Goal: Task Accomplishment & Management: Manage account settings

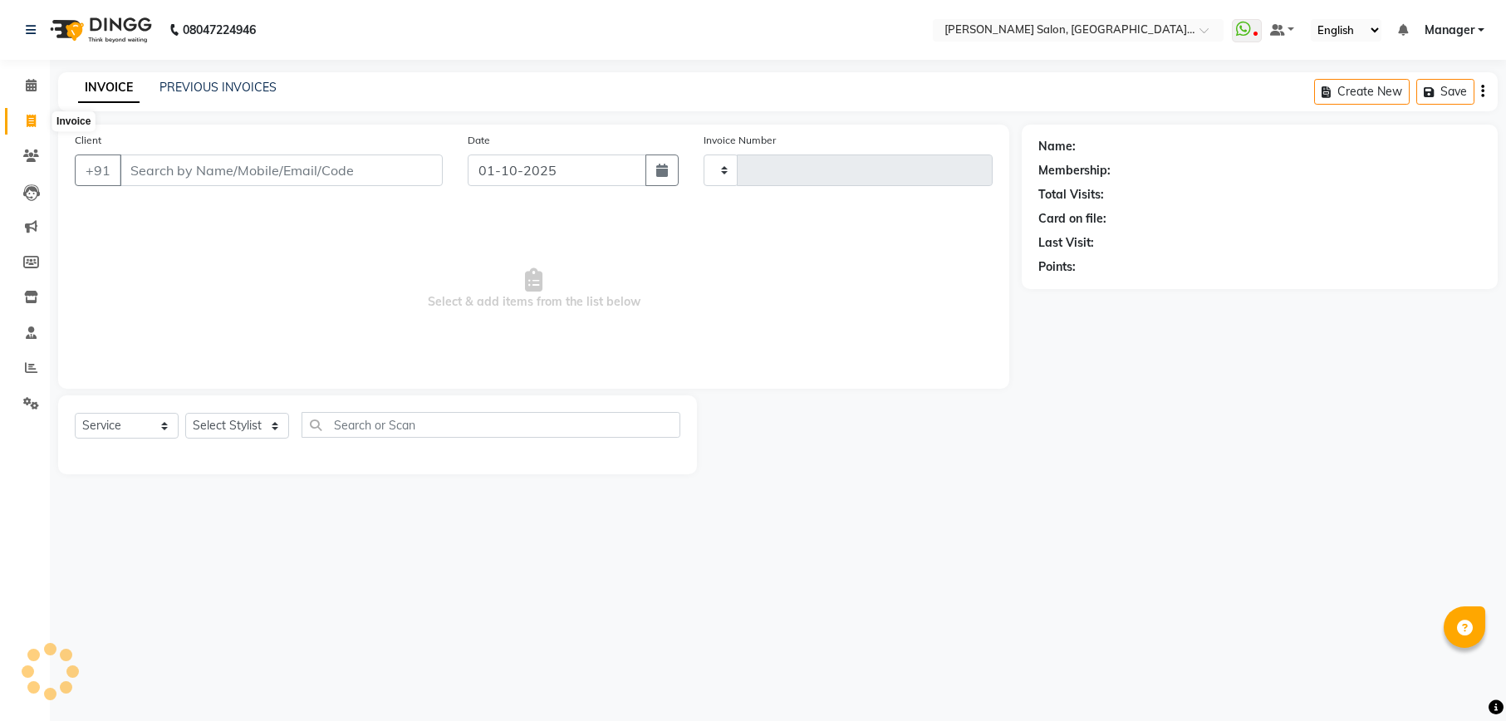
select select "service"
type input "2329"
select select "6961"
click at [234, 170] on input "Client" at bounding box center [281, 170] width 323 height 32
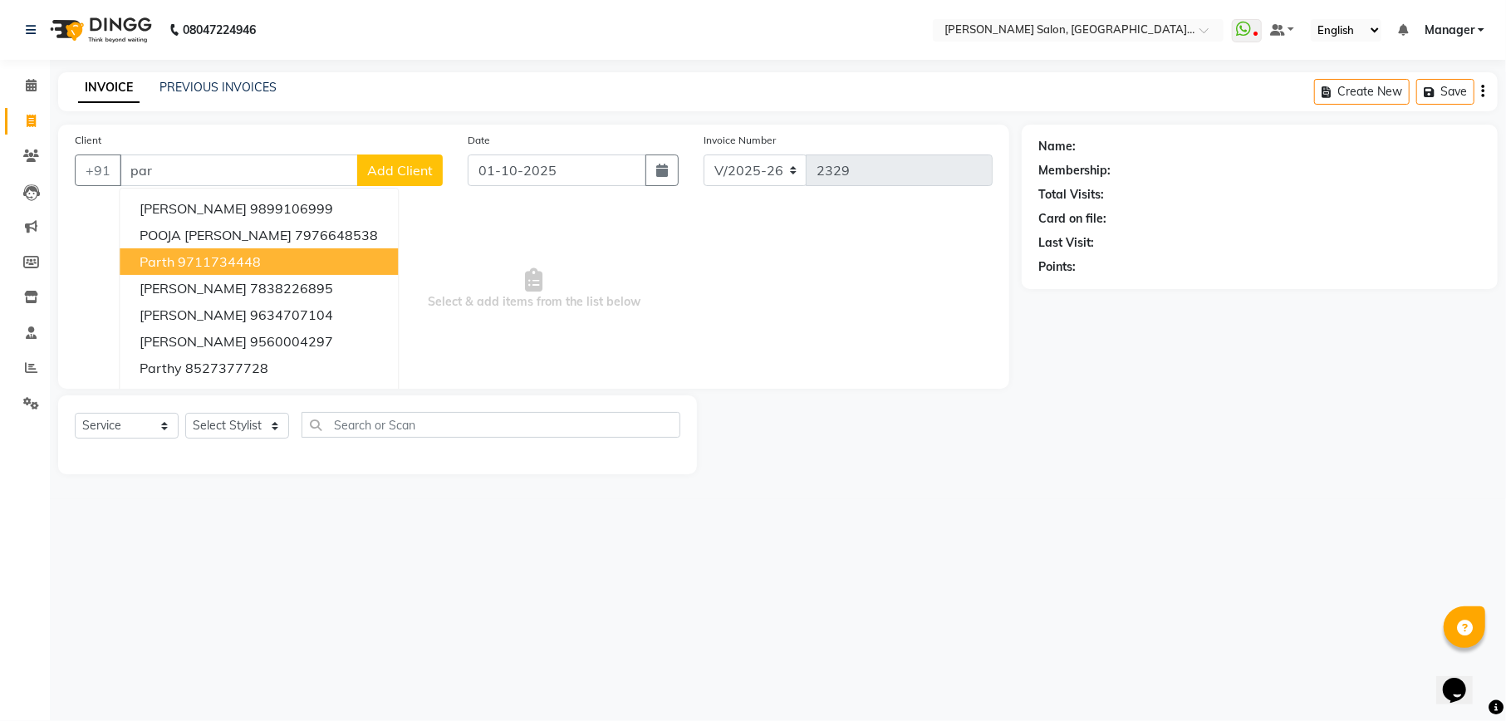
click at [243, 254] on ngb-highlight "9711734448" at bounding box center [219, 261] width 83 height 17
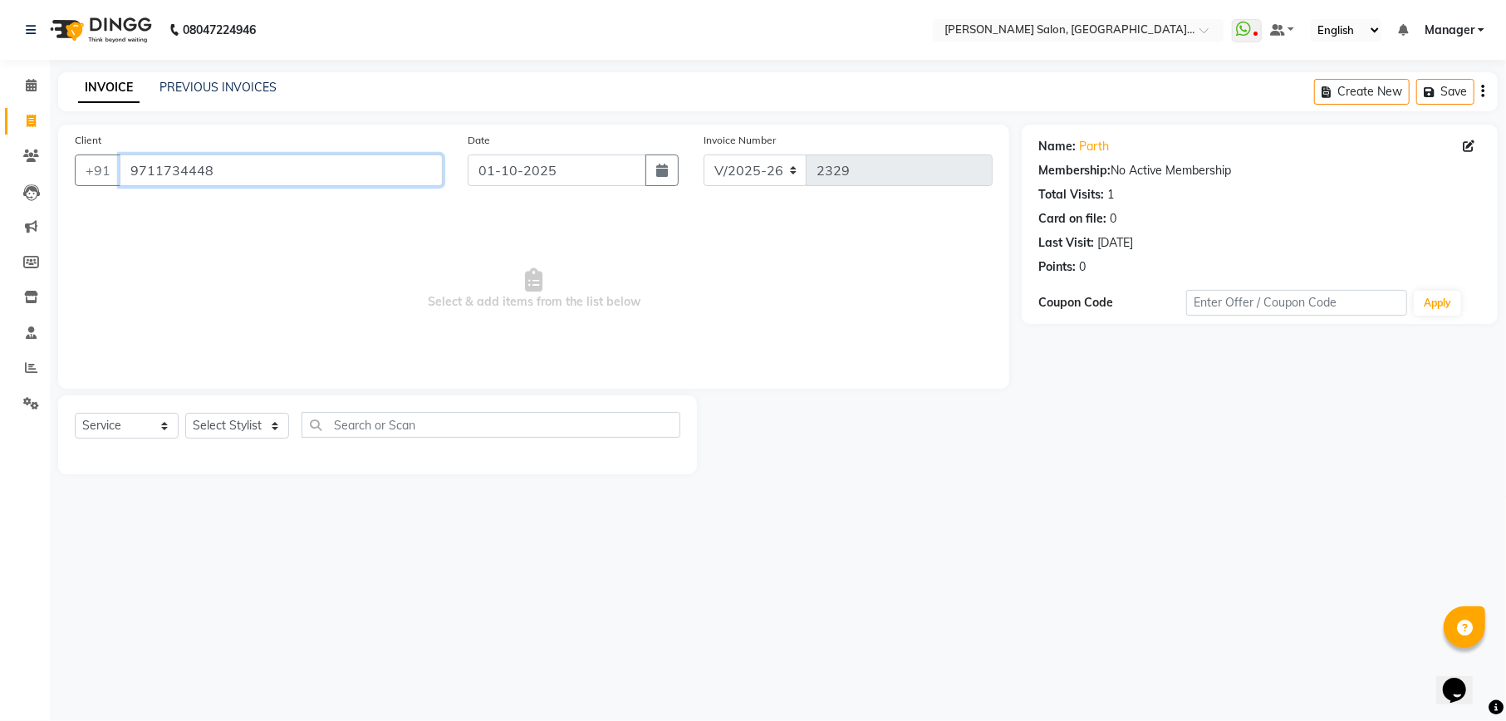
click at [279, 171] on input "9711734448" at bounding box center [281, 170] width 323 height 32
type input "9"
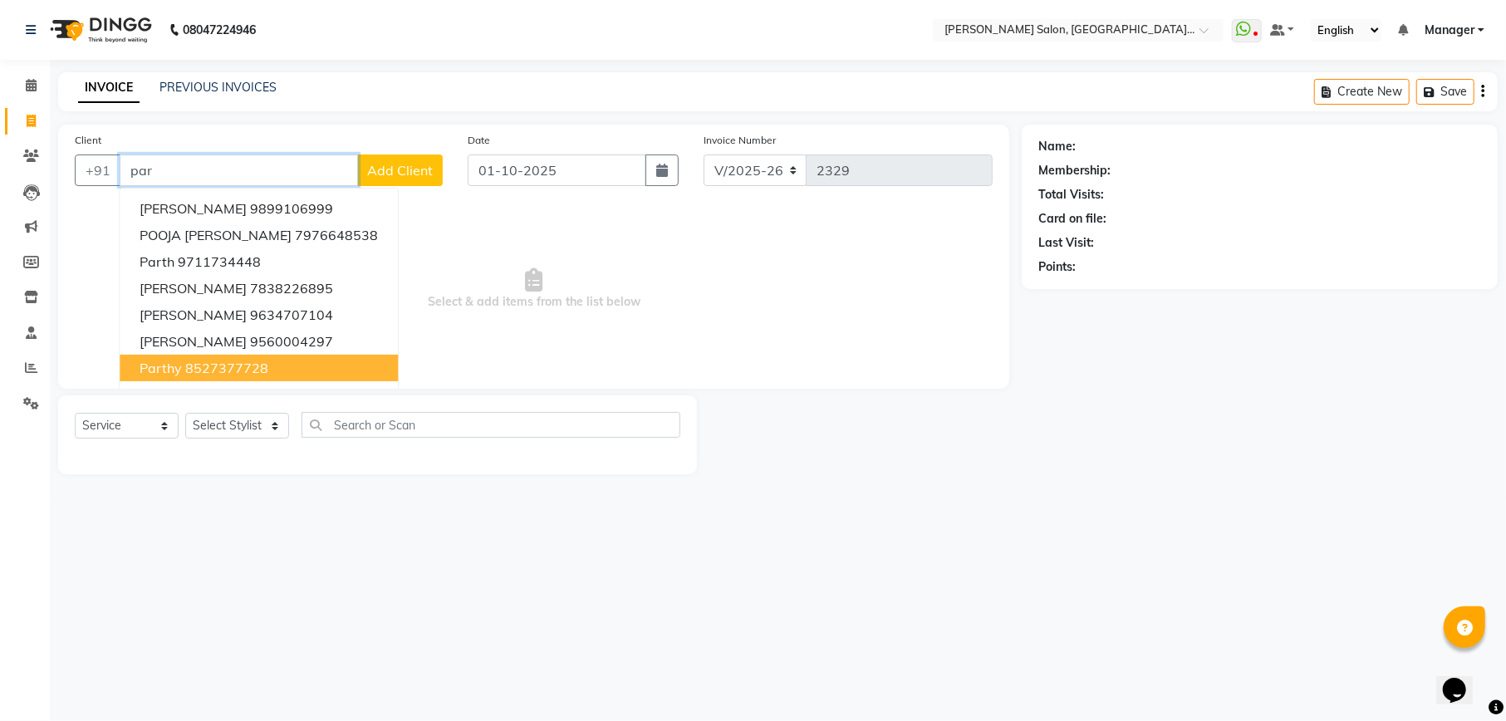
click at [244, 362] on ngb-highlight "8527377728" at bounding box center [226, 368] width 83 height 17
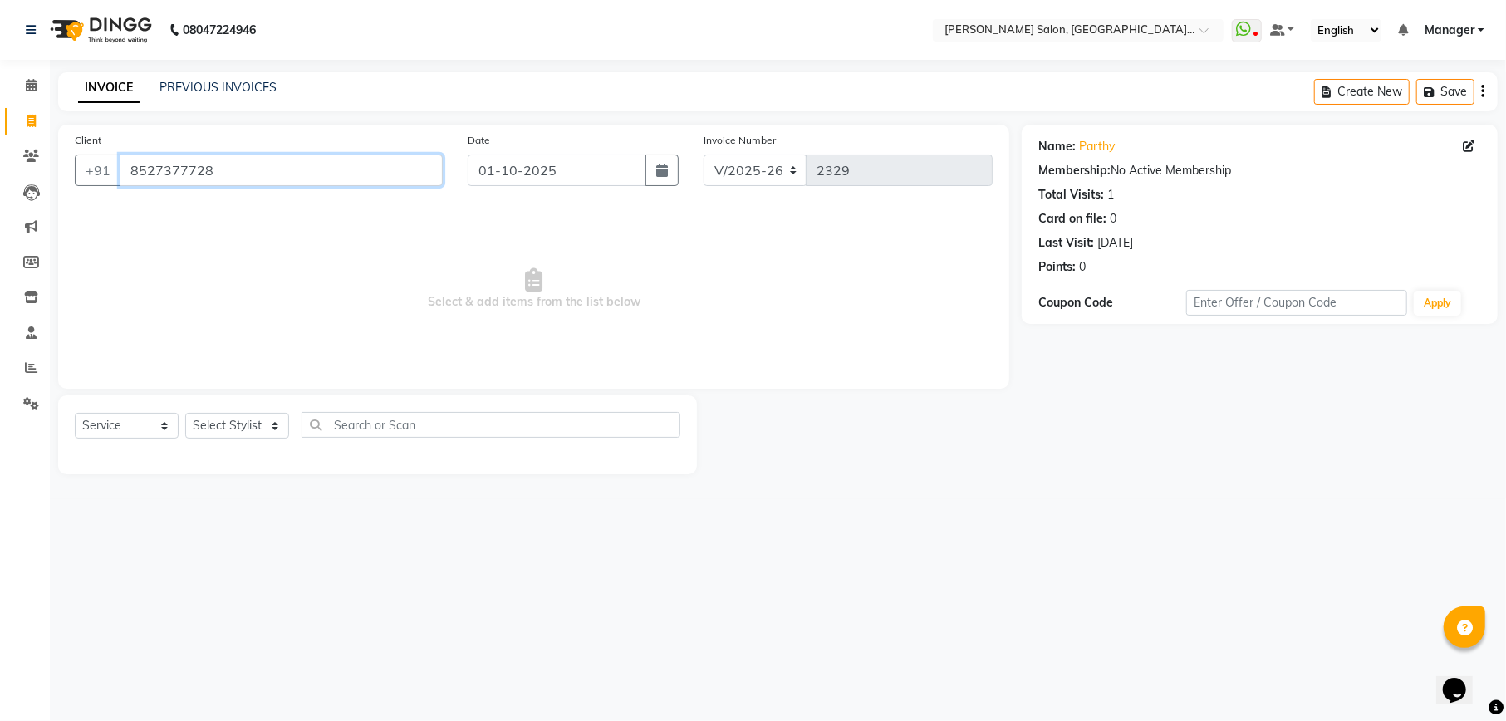
click at [347, 171] on input "8527377728" at bounding box center [281, 170] width 323 height 32
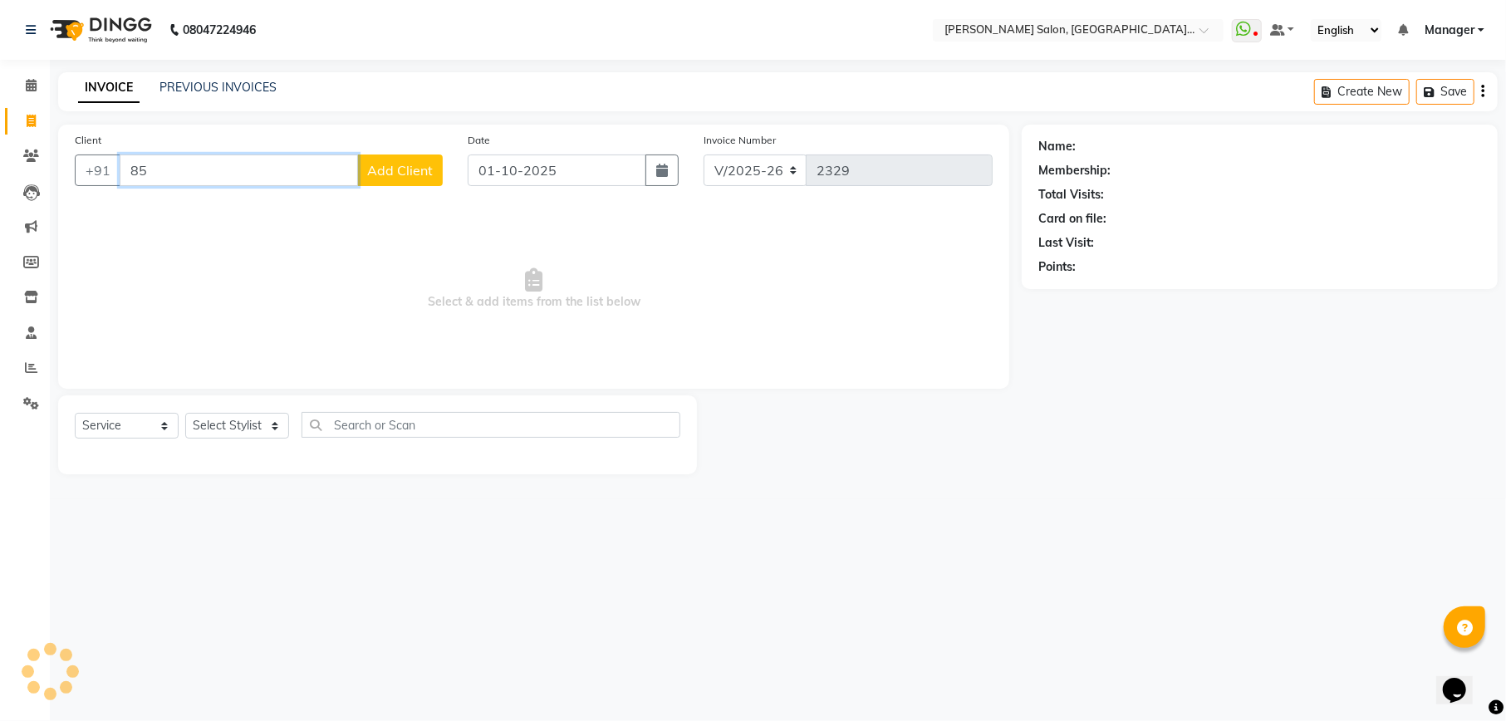
type input "8"
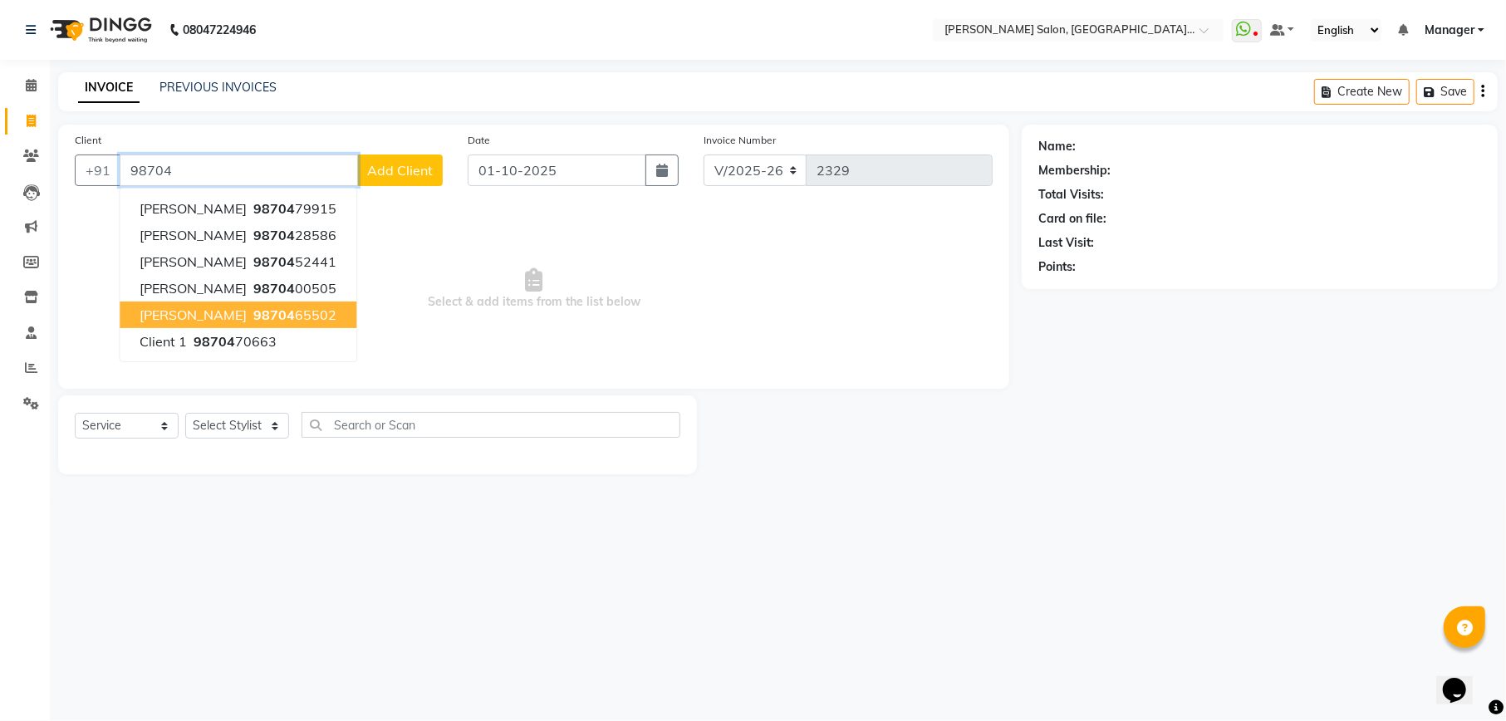
click at [259, 310] on ngb-highlight "98704 65502" at bounding box center [293, 314] width 86 height 17
type input "9870465502"
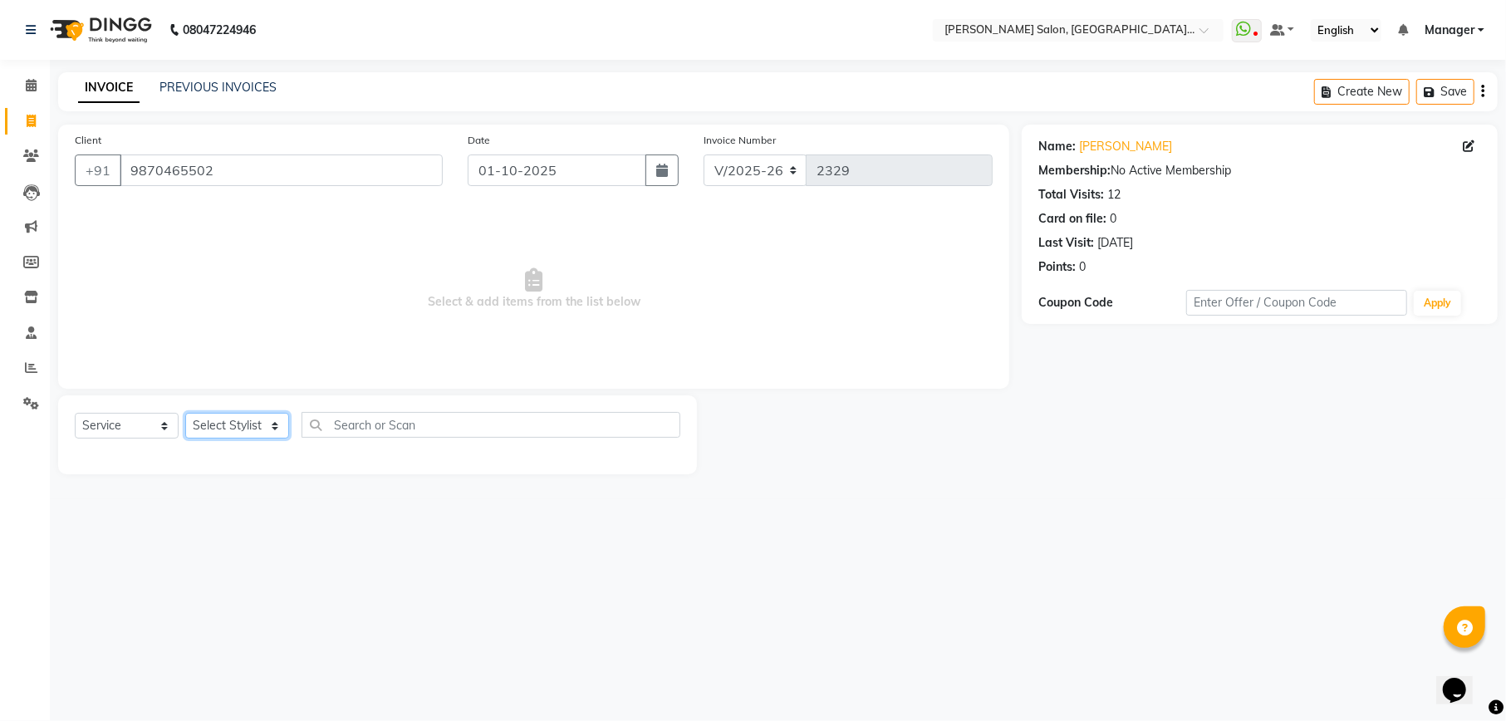
click at [233, 420] on select "Select Stylist Abhishek [PERSON_NAME] [PERSON_NAME] [PERSON_NAME] Manager [PERS…" at bounding box center [237, 426] width 104 height 26
select select "57331"
click at [185, 413] on select "Select Stylist Abhishek [PERSON_NAME] [PERSON_NAME] [PERSON_NAME] Manager [PERS…" at bounding box center [237, 426] width 104 height 26
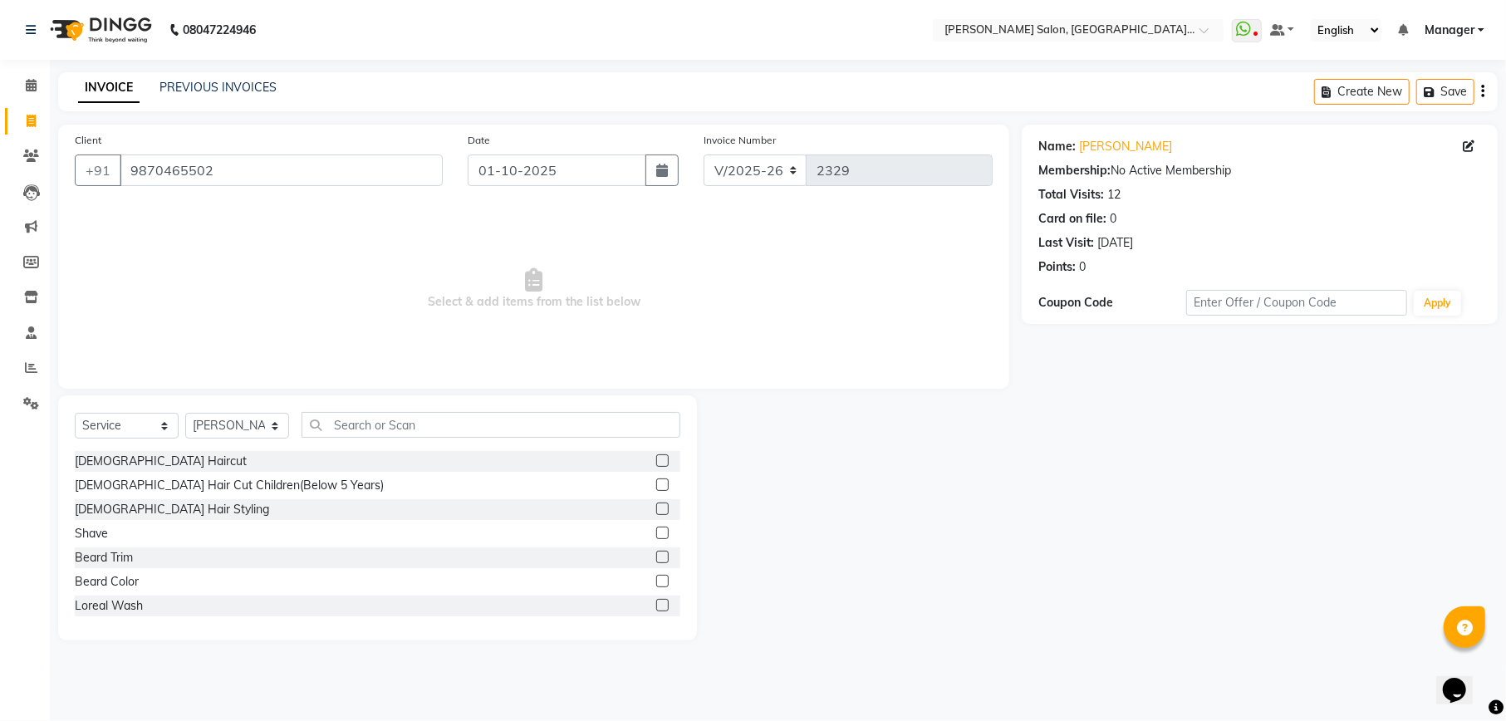
click at [656, 457] on label at bounding box center [662, 460] width 12 height 12
click at [656, 457] on input "checkbox" at bounding box center [661, 461] width 11 height 11
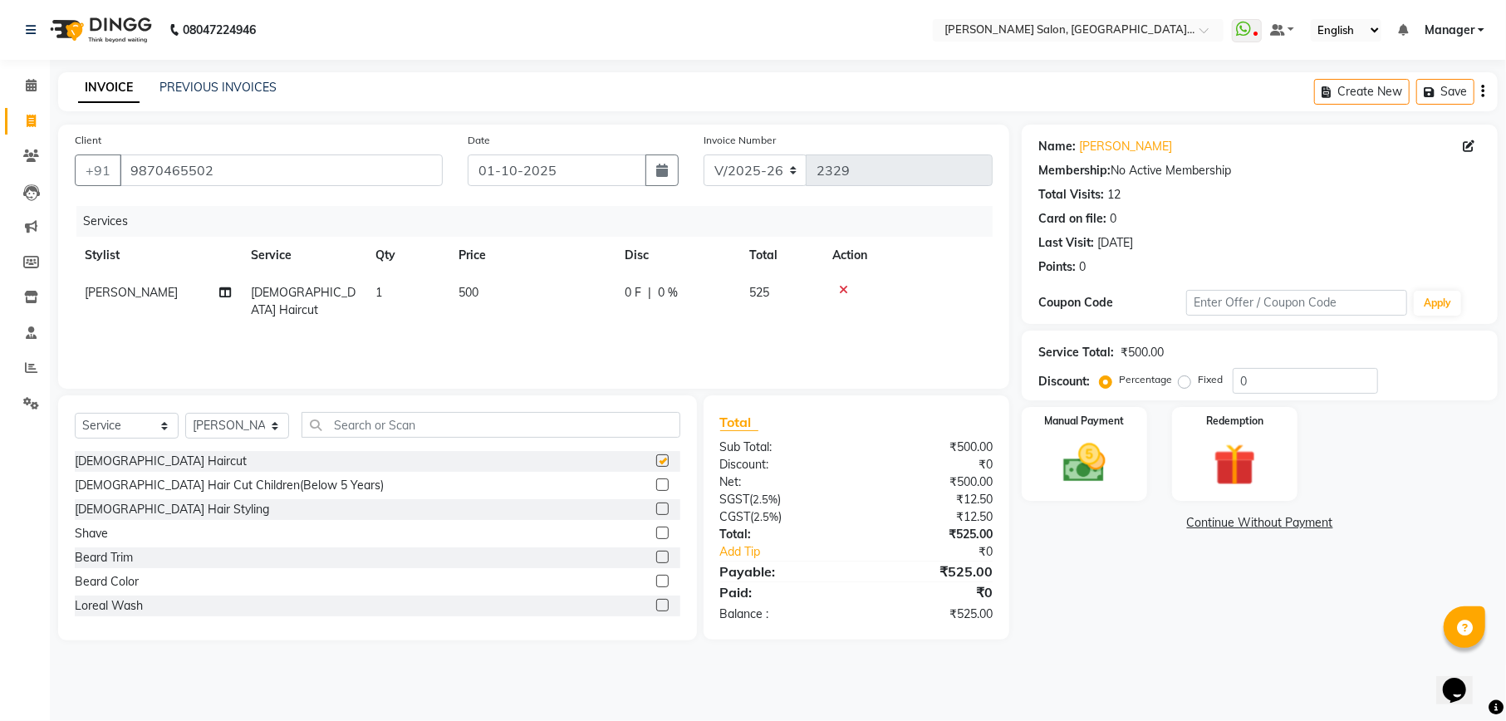
checkbox input "false"
drag, startPoint x: 645, startPoint y: 556, endPoint x: 659, endPoint y: 556, distance: 13.3
click at [656, 558] on div at bounding box center [668, 557] width 24 height 21
click at [656, 556] on label at bounding box center [662, 557] width 12 height 12
click at [656, 556] on input "checkbox" at bounding box center [661, 557] width 11 height 11
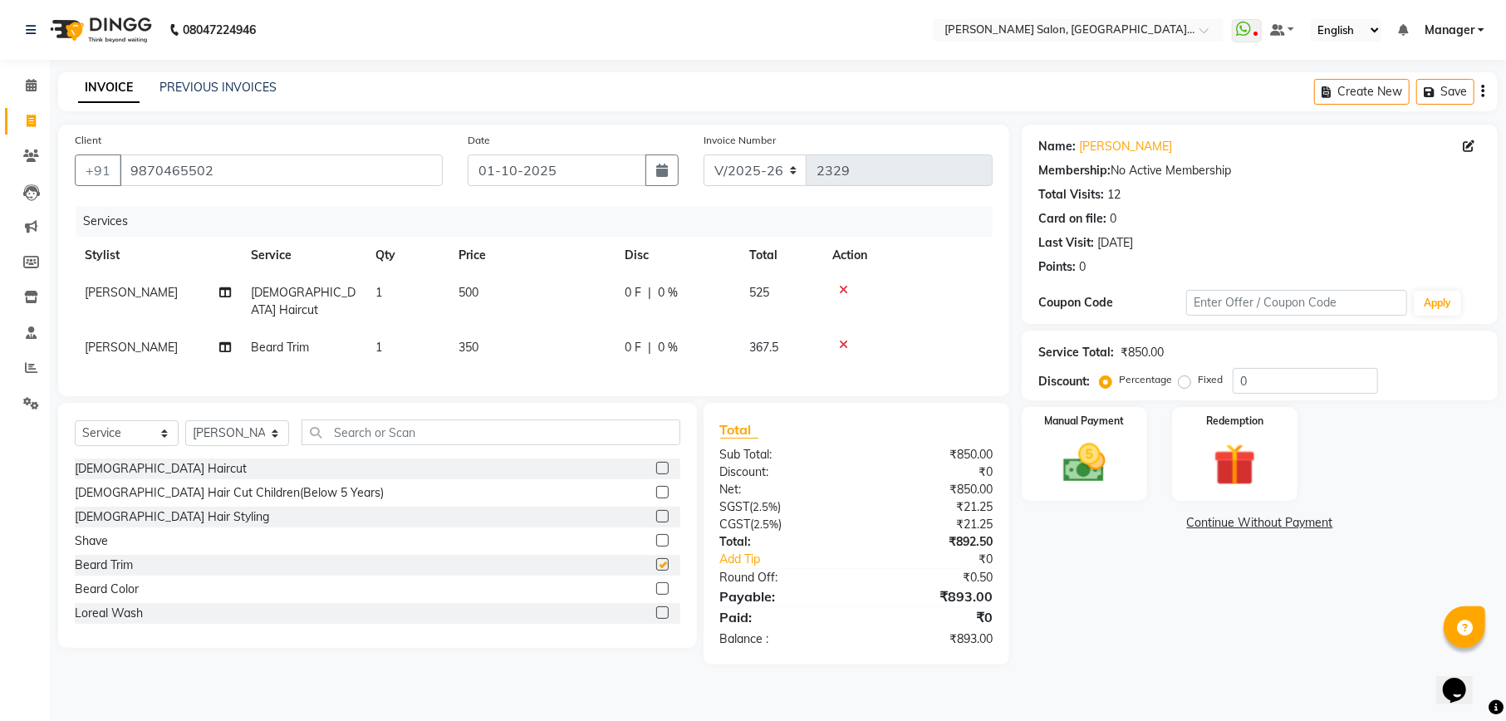
checkbox input "false"
click at [435, 442] on input "text" at bounding box center [490, 432] width 379 height 26
click at [269, 425] on select "Select Stylist Abhishek [PERSON_NAME] [PERSON_NAME] [PERSON_NAME] Manager [PERS…" at bounding box center [237, 433] width 104 height 26
select select "55289"
click at [185, 420] on select "Select Stylist Abhishek Ajay Ashish Fayza Manager Manish NEGI PRADEEP Sonam Vik…" at bounding box center [237, 433] width 104 height 26
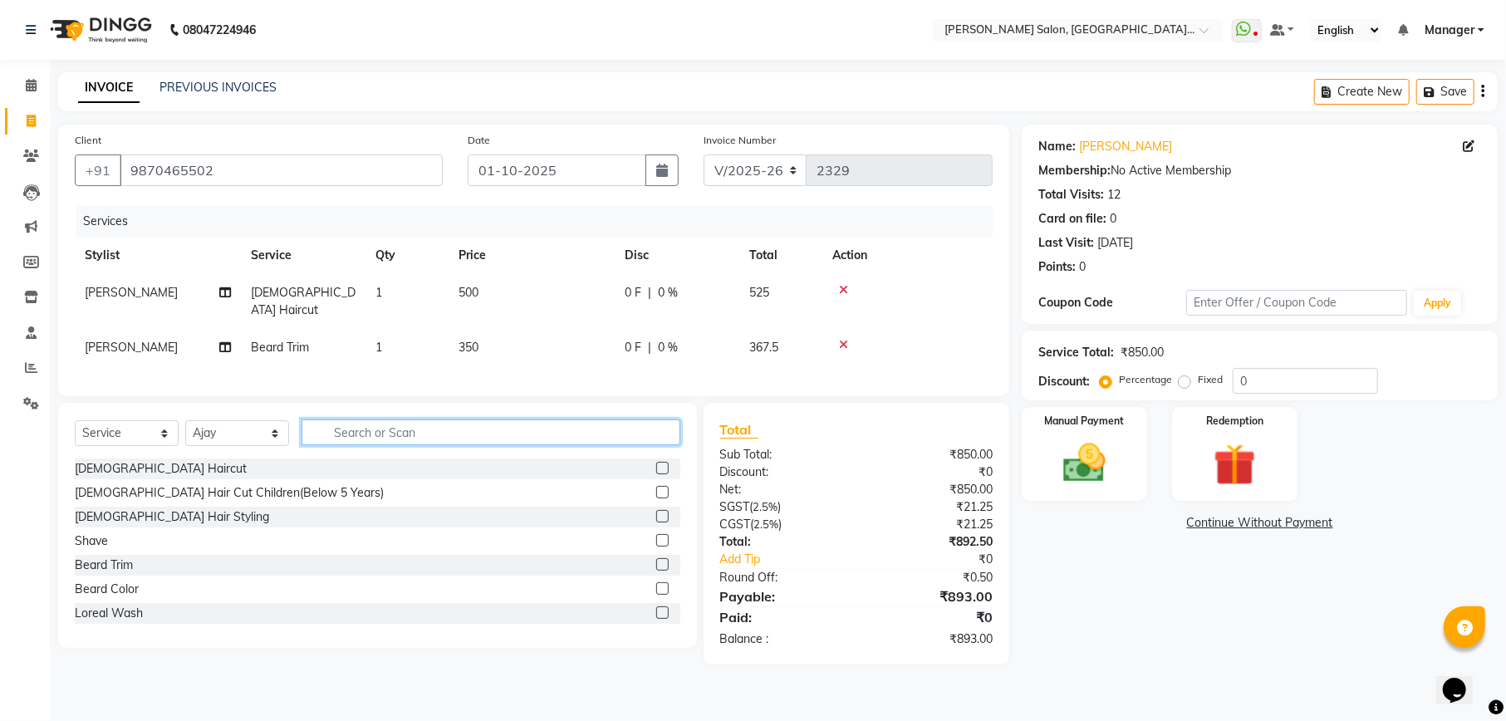
click at [412, 442] on input "text" at bounding box center [490, 432] width 379 height 26
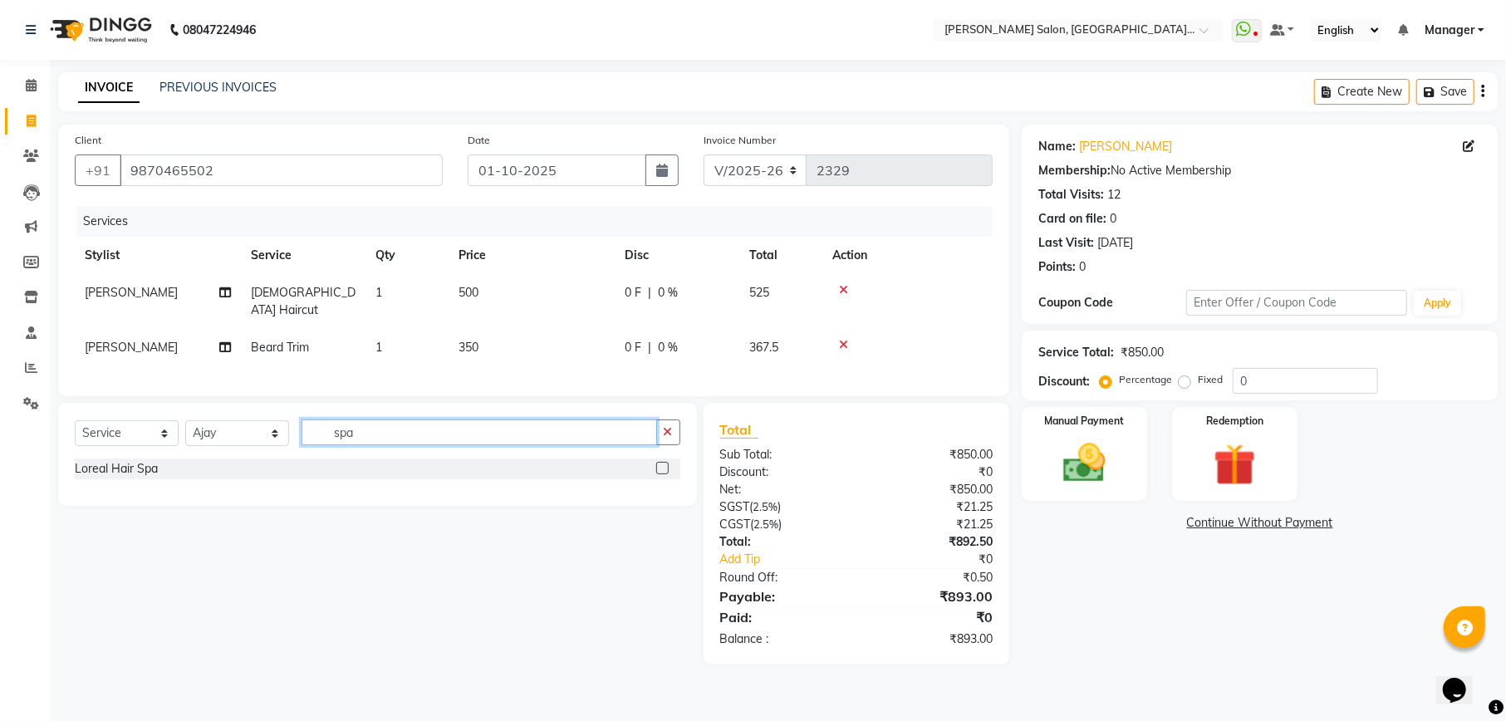
type input "spa"
click at [662, 467] on label at bounding box center [662, 468] width 12 height 12
click at [662, 467] on input "checkbox" at bounding box center [661, 468] width 11 height 11
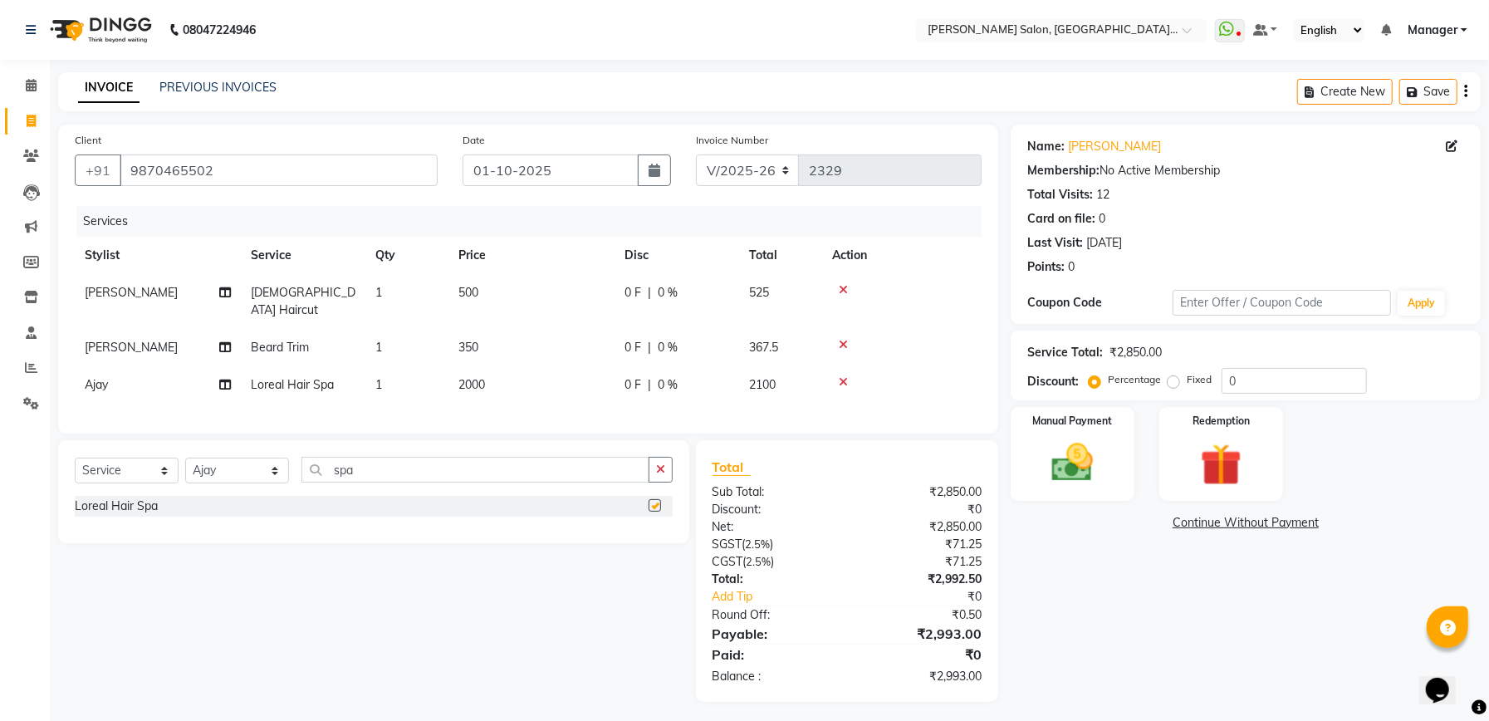
checkbox input "false"
click at [1307, 382] on input "0" at bounding box center [1294, 381] width 145 height 26
type input "04.76"
click at [1114, 473] on div "Manual Payment" at bounding box center [1072, 453] width 129 height 97
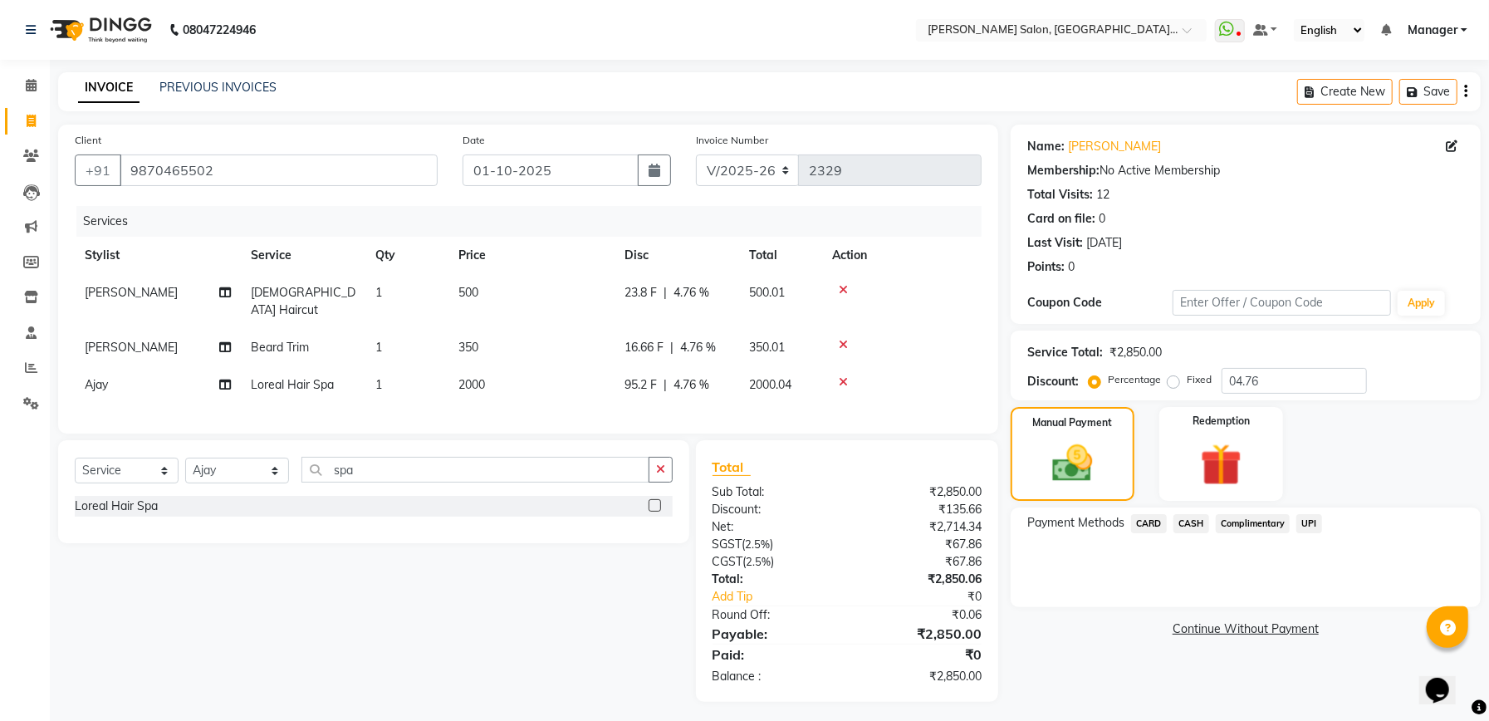
click at [1312, 520] on span "UPI" at bounding box center [1309, 523] width 26 height 19
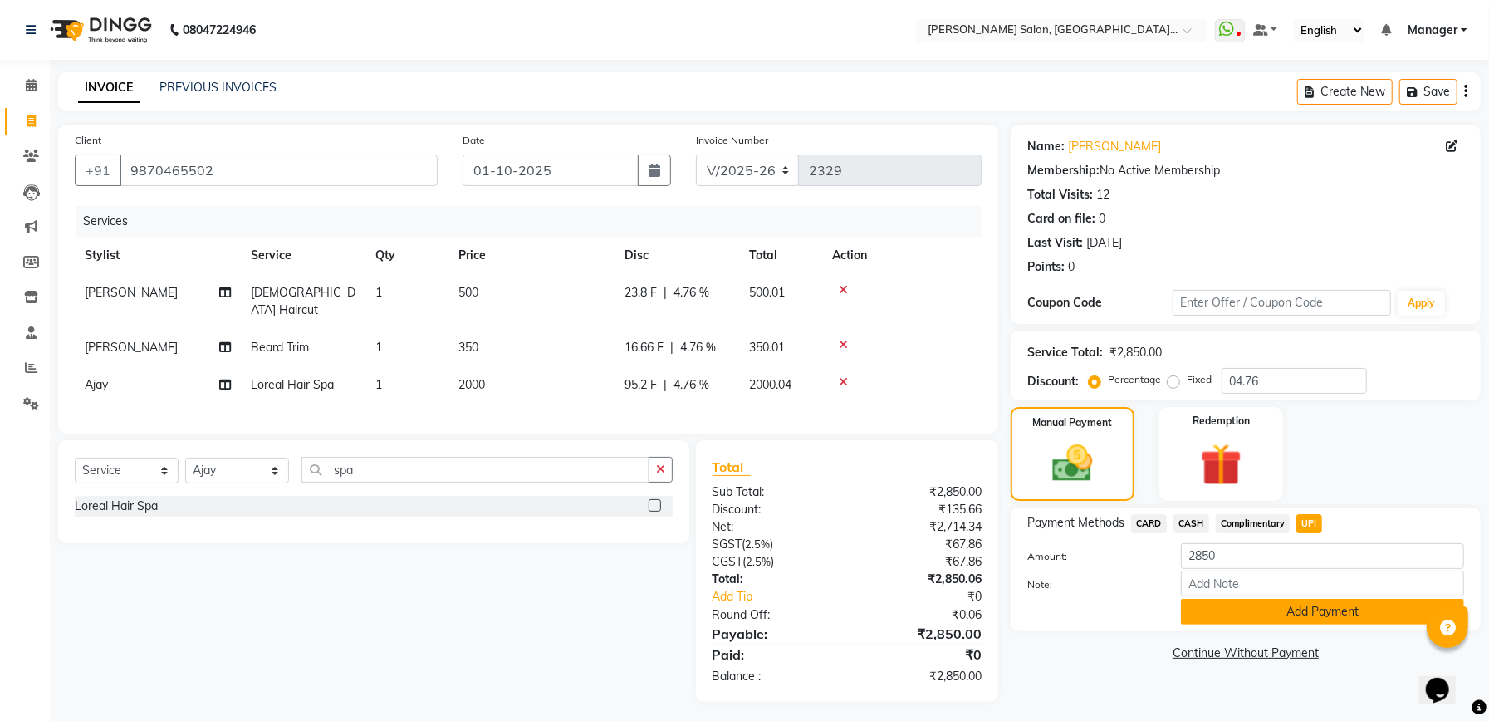
click at [1237, 619] on button "Add Payment" at bounding box center [1322, 612] width 283 height 26
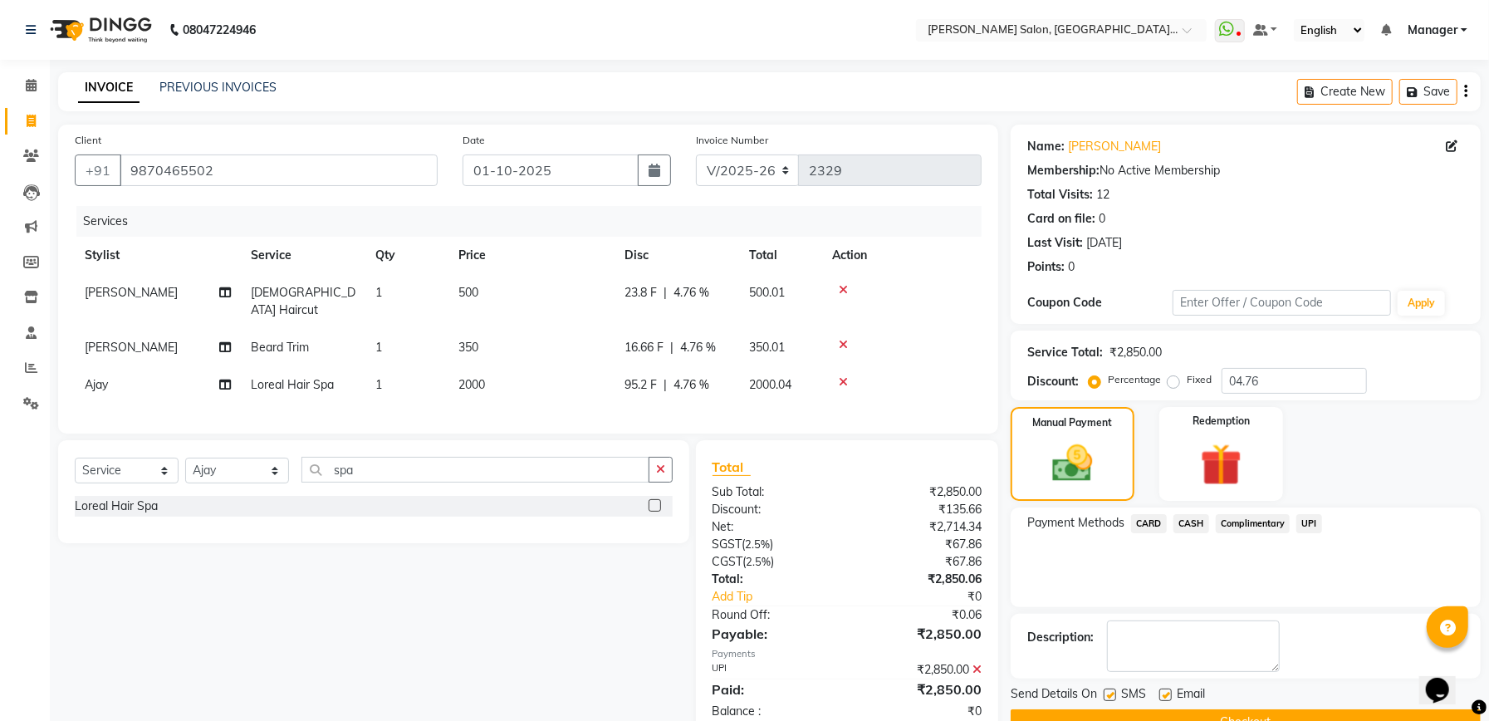
scroll to position [40, 0]
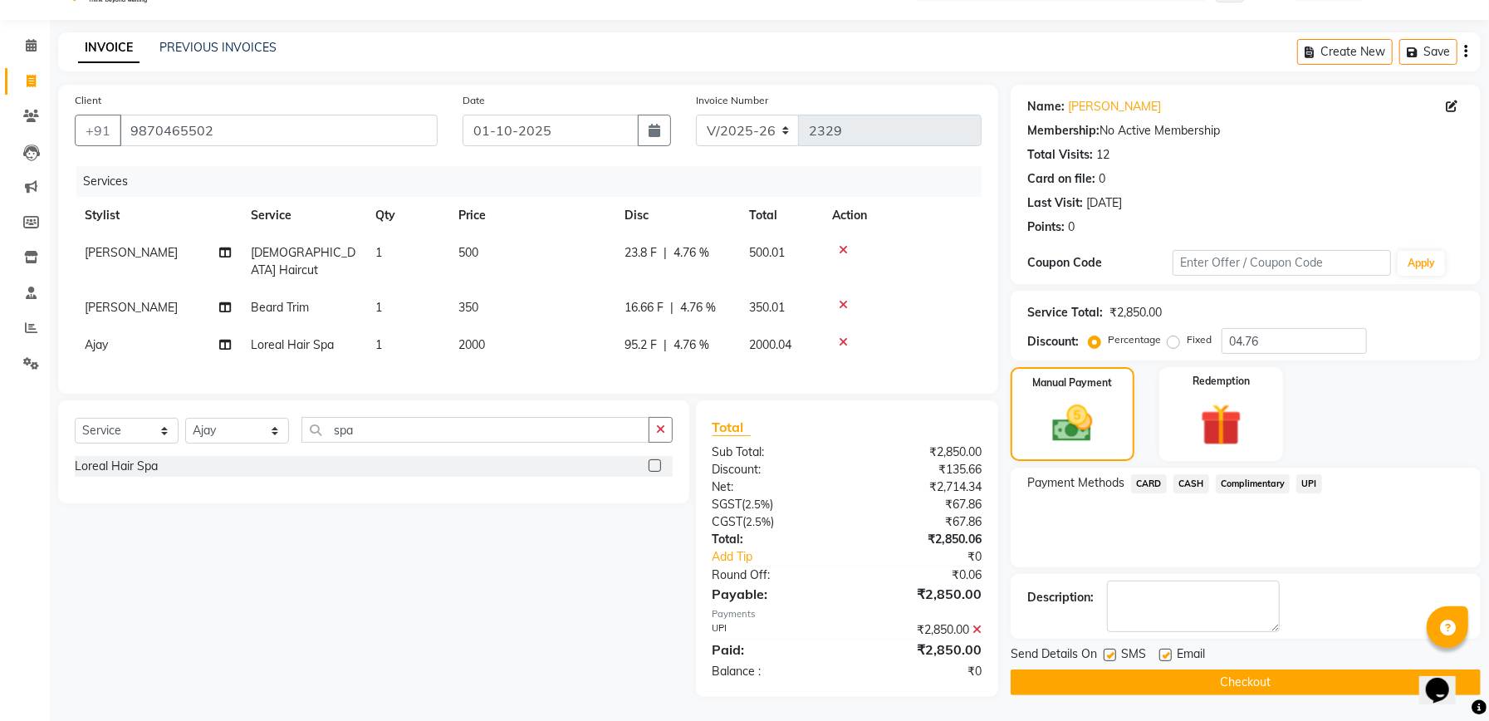
click at [1109, 658] on label at bounding box center [1110, 655] width 12 height 12
click at [1109, 658] on input "checkbox" at bounding box center [1109, 655] width 11 height 11
checkbox input "false"
click at [1163, 656] on label at bounding box center [1165, 655] width 12 height 12
click at [1163, 656] on input "checkbox" at bounding box center [1164, 655] width 11 height 11
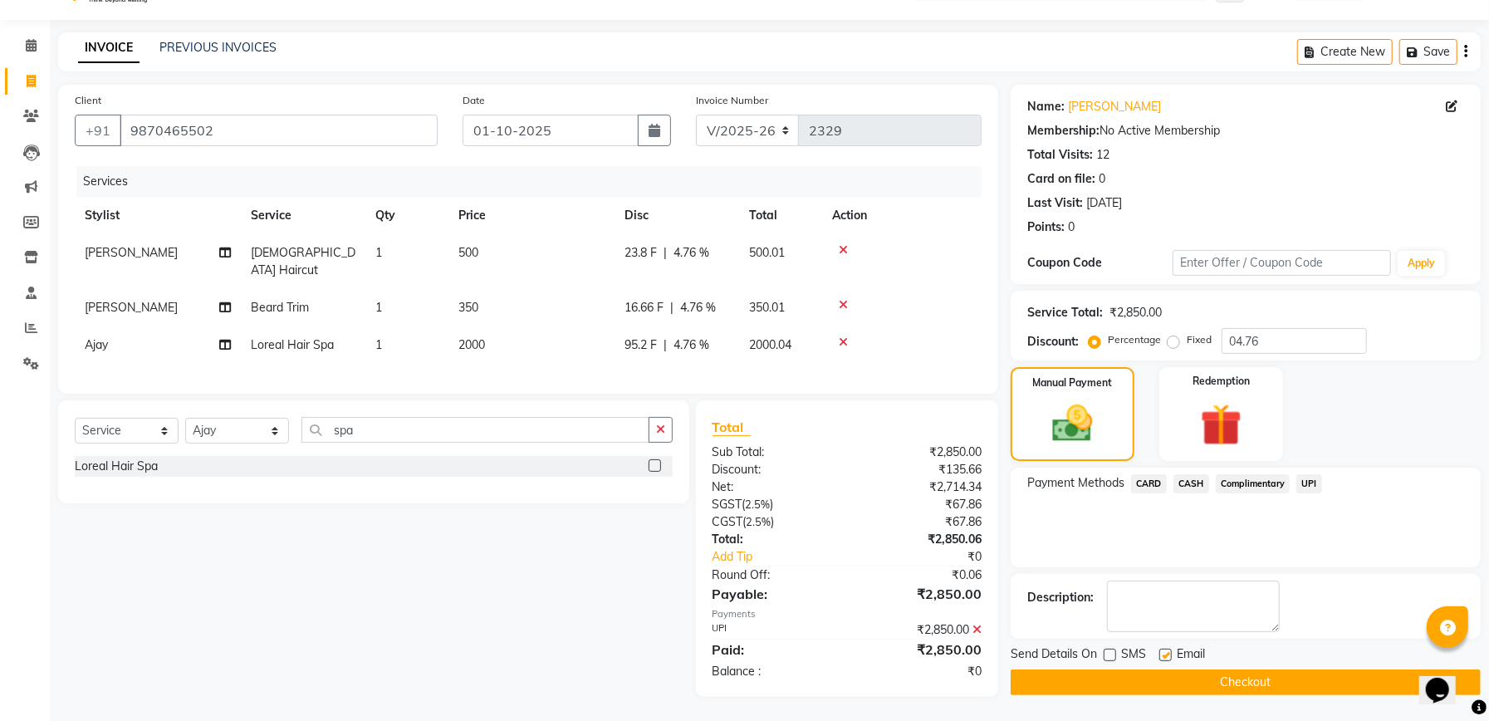
checkbox input "false"
click at [1163, 685] on button "Checkout" at bounding box center [1246, 682] width 470 height 26
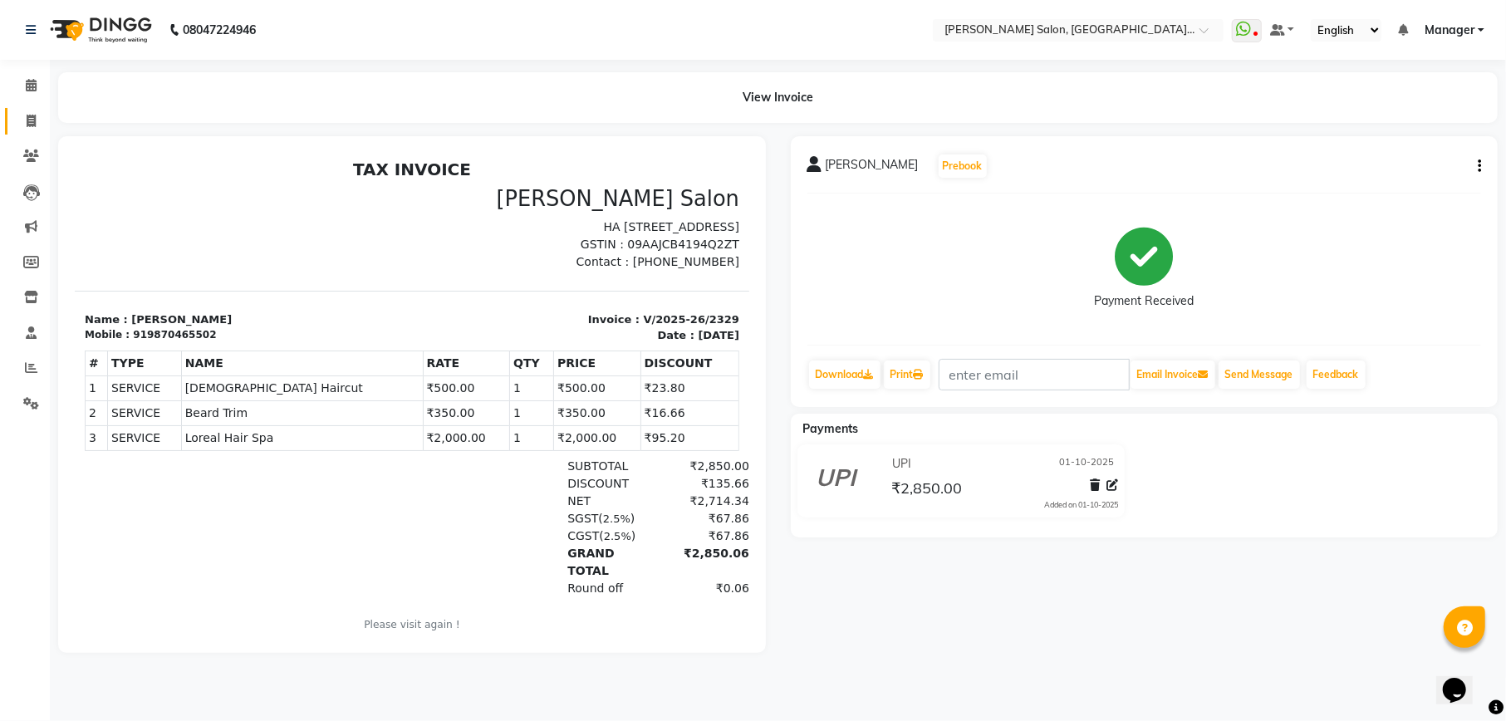
click at [28, 120] on icon at bounding box center [31, 121] width 9 height 12
select select "6961"
select select "service"
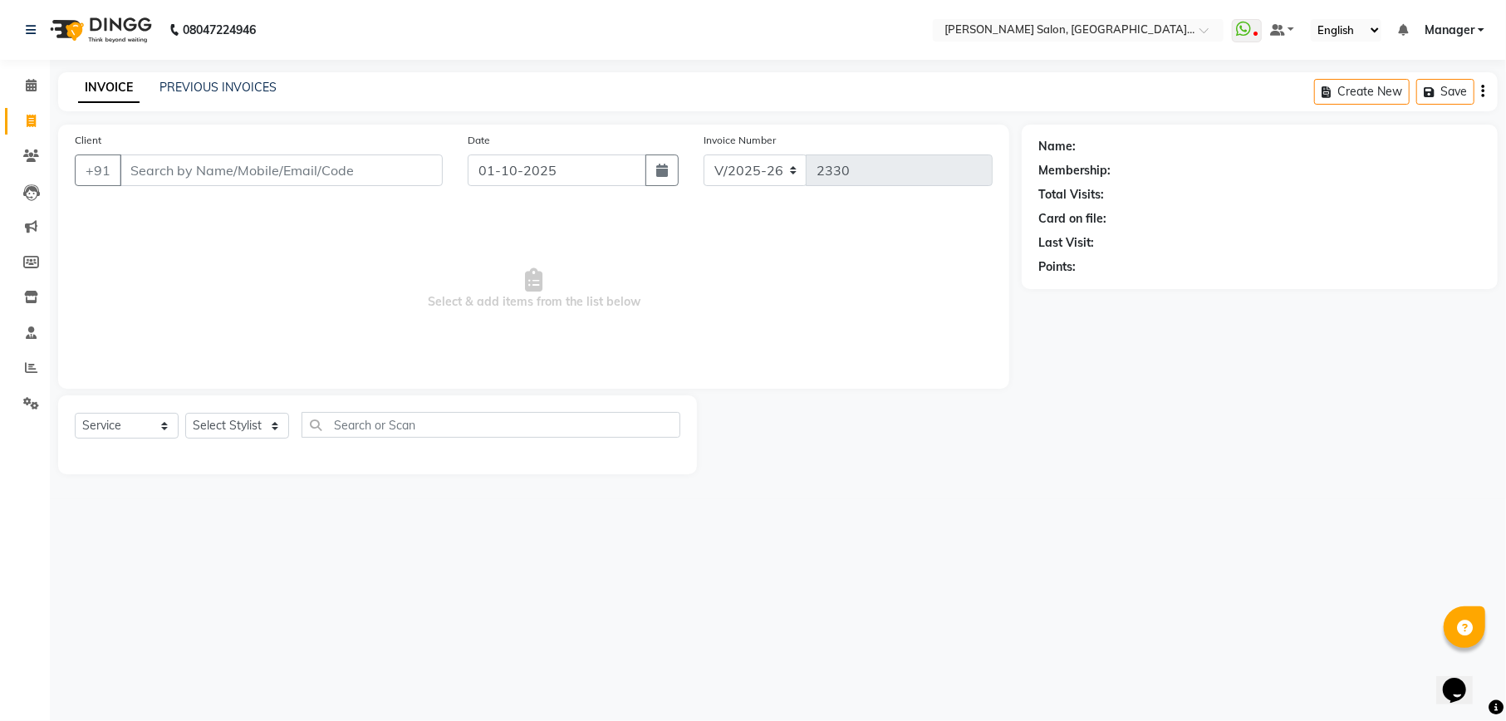
click at [150, 166] on input "Client" at bounding box center [281, 170] width 323 height 32
click at [277, 176] on input "Client" at bounding box center [281, 170] width 323 height 32
type input "7880000800"
click at [387, 179] on button "Add Client" at bounding box center [400, 170] width 86 height 32
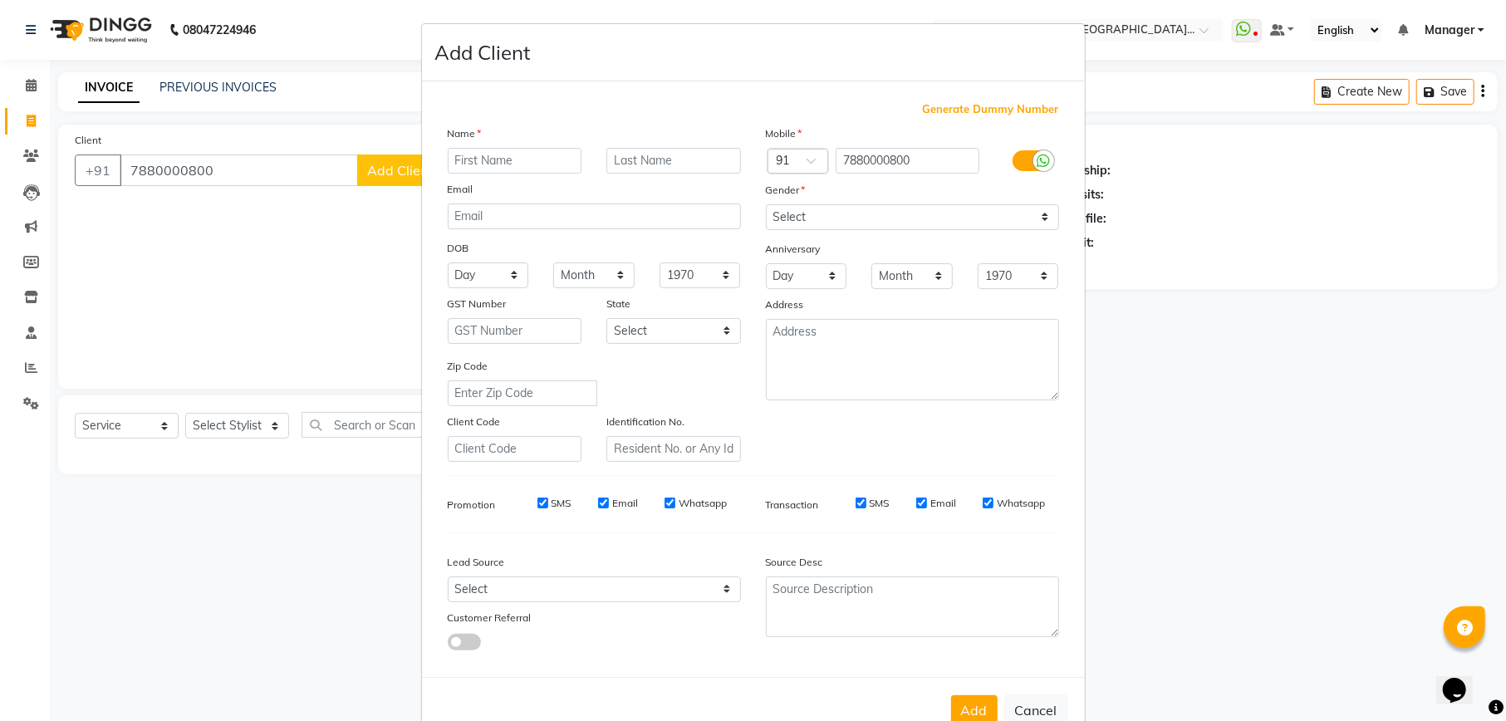
click at [517, 164] on input "text" at bounding box center [515, 161] width 135 height 26
type input "moto fix"
click at [901, 219] on select "Select Male Female Other Prefer Not To Say" at bounding box center [912, 217] width 293 height 26
select select "male"
click at [766, 204] on select "Select Male Female Other Prefer Not To Say" at bounding box center [912, 217] width 293 height 26
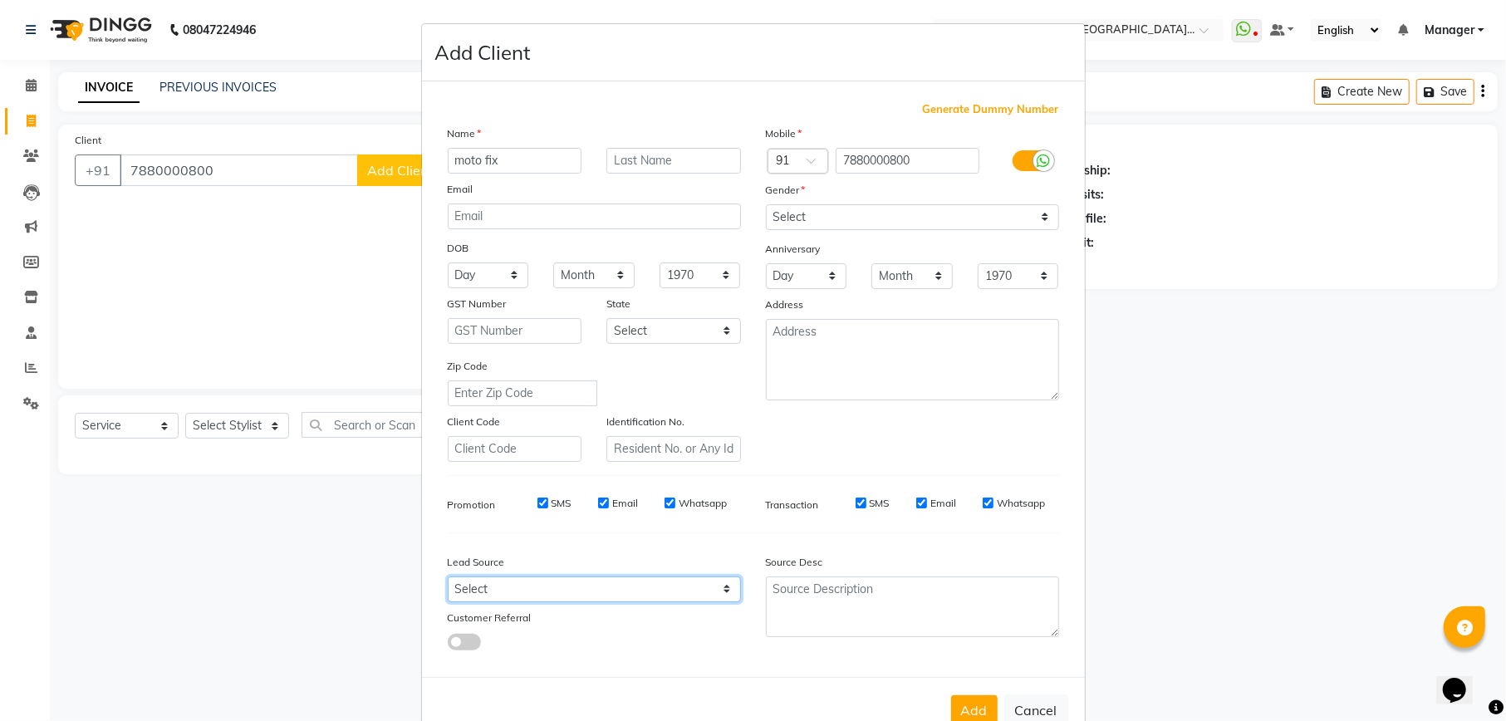
click at [555, 578] on select "Select Walk-in Referral Internet Friend Word of Mouth Advertisement Facebook Ju…" at bounding box center [594, 589] width 293 height 26
select select "48483"
click at [448, 576] on select "Select Walk-in Referral Internet Friend Word of Mouth Advertisement Facebook Ju…" at bounding box center [594, 589] width 293 height 26
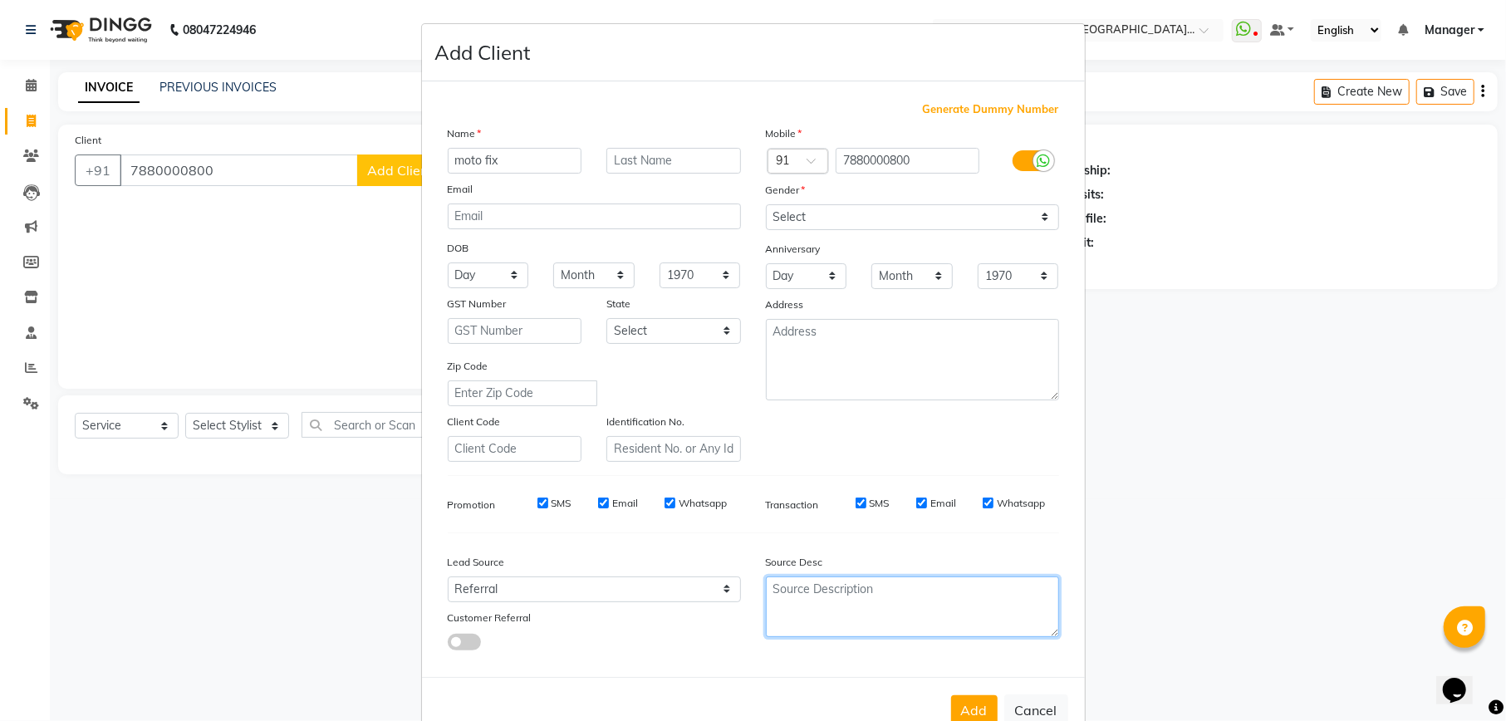
click at [829, 601] on textarea at bounding box center [912, 606] width 293 height 61
type textarea "pardeep"
click at [958, 698] on button "Add" at bounding box center [974, 710] width 47 height 30
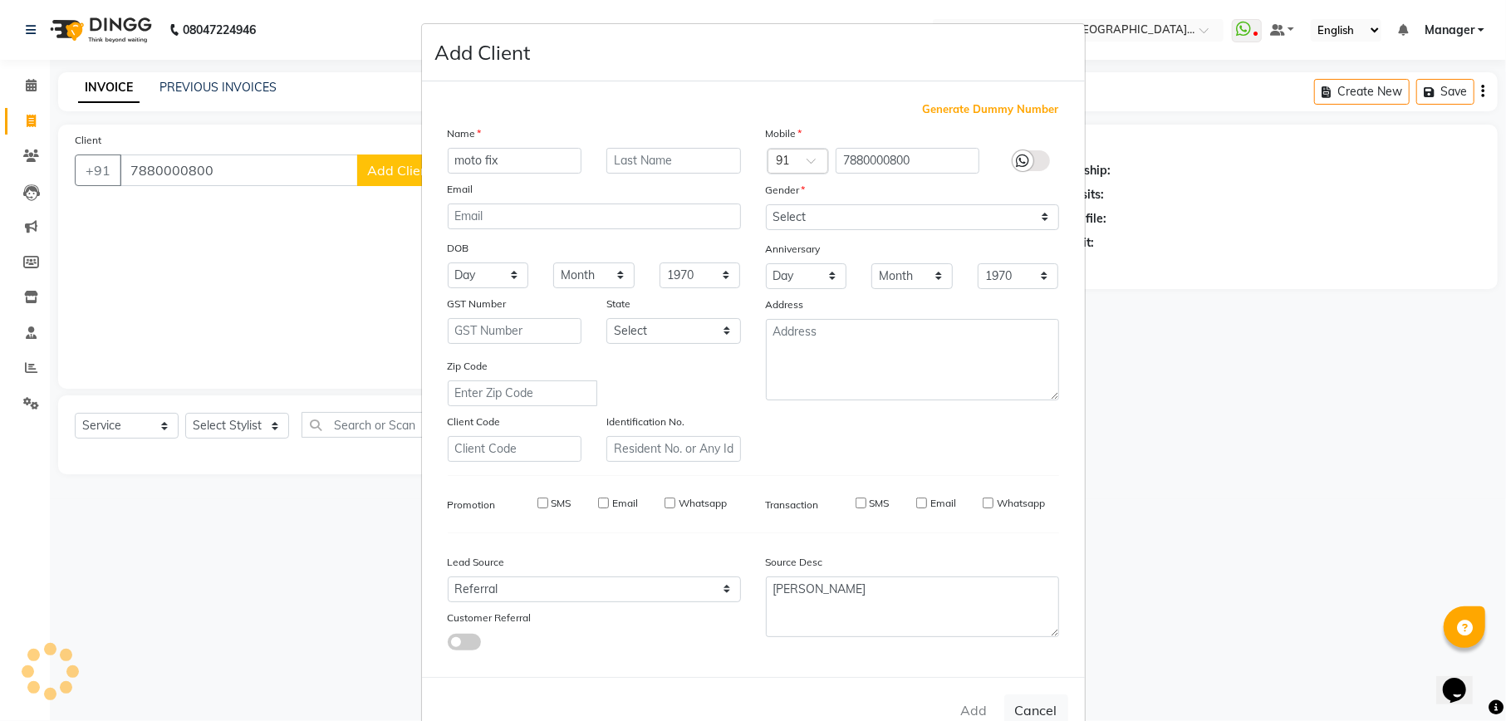
select select
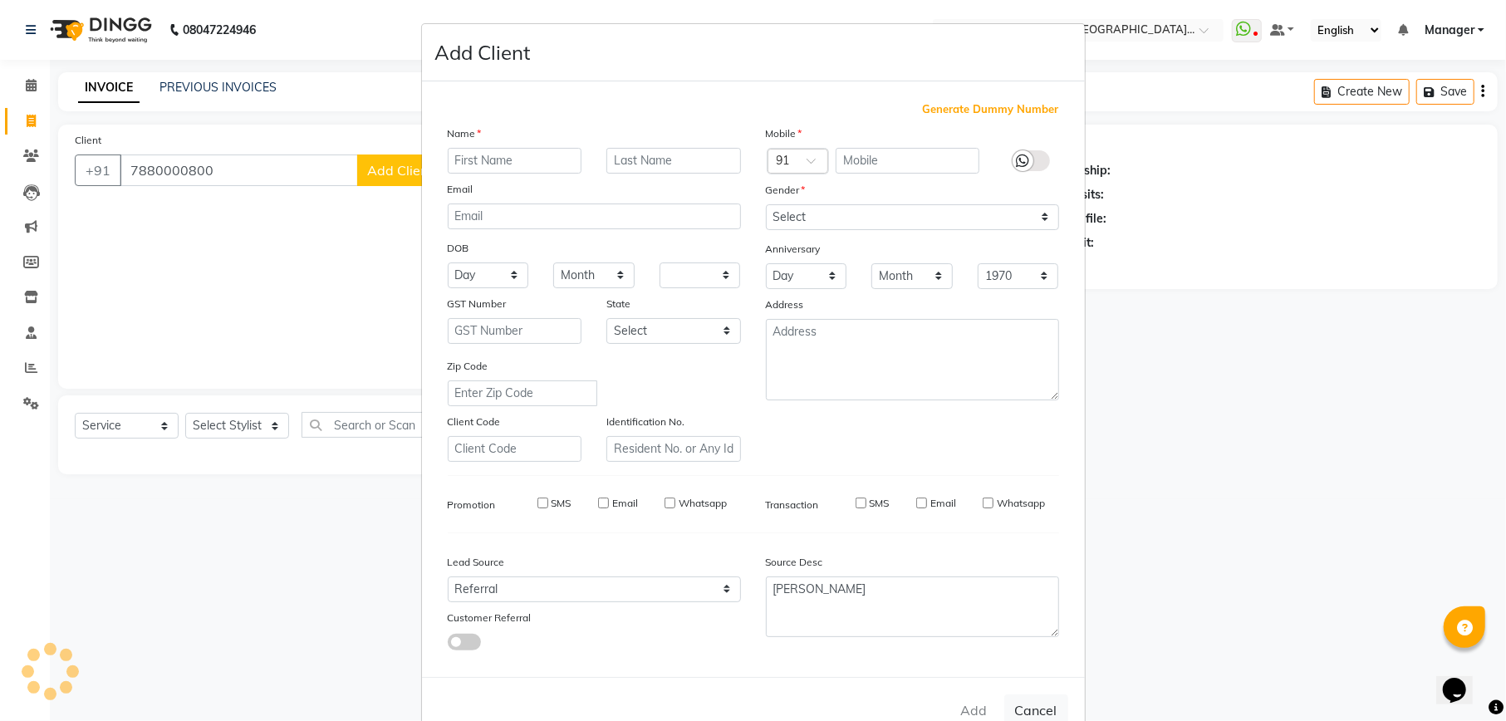
select select
checkbox input "false"
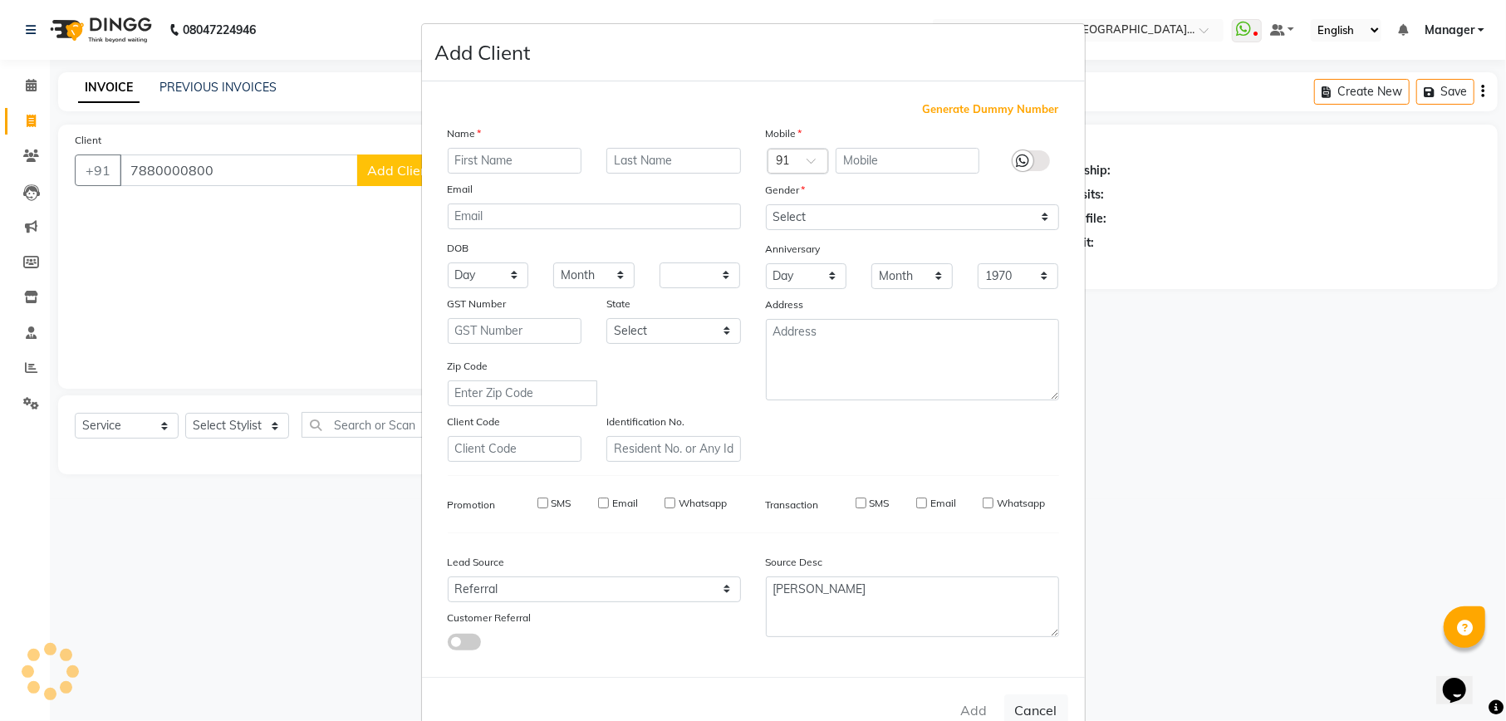
checkbox input "false"
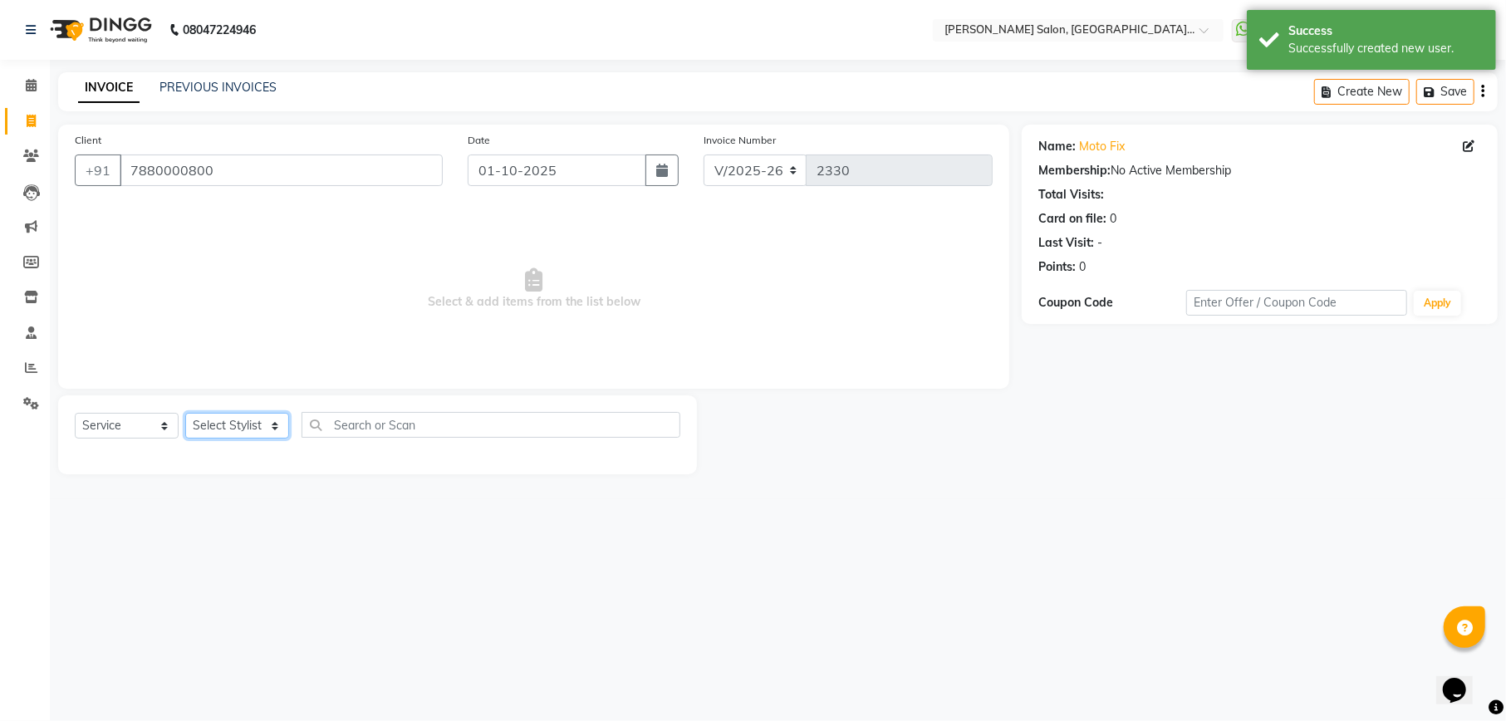
click at [263, 420] on select "Select Stylist Abhishek Ajay Ashish Fayza Manager Manish NEGI PRADEEP Sonam Vik…" at bounding box center [237, 426] width 104 height 26
click at [185, 413] on select "Select Stylist Abhishek Ajay Ashish Fayza Manager Manish NEGI PRADEEP Sonam Vik…" at bounding box center [237, 426] width 104 height 26
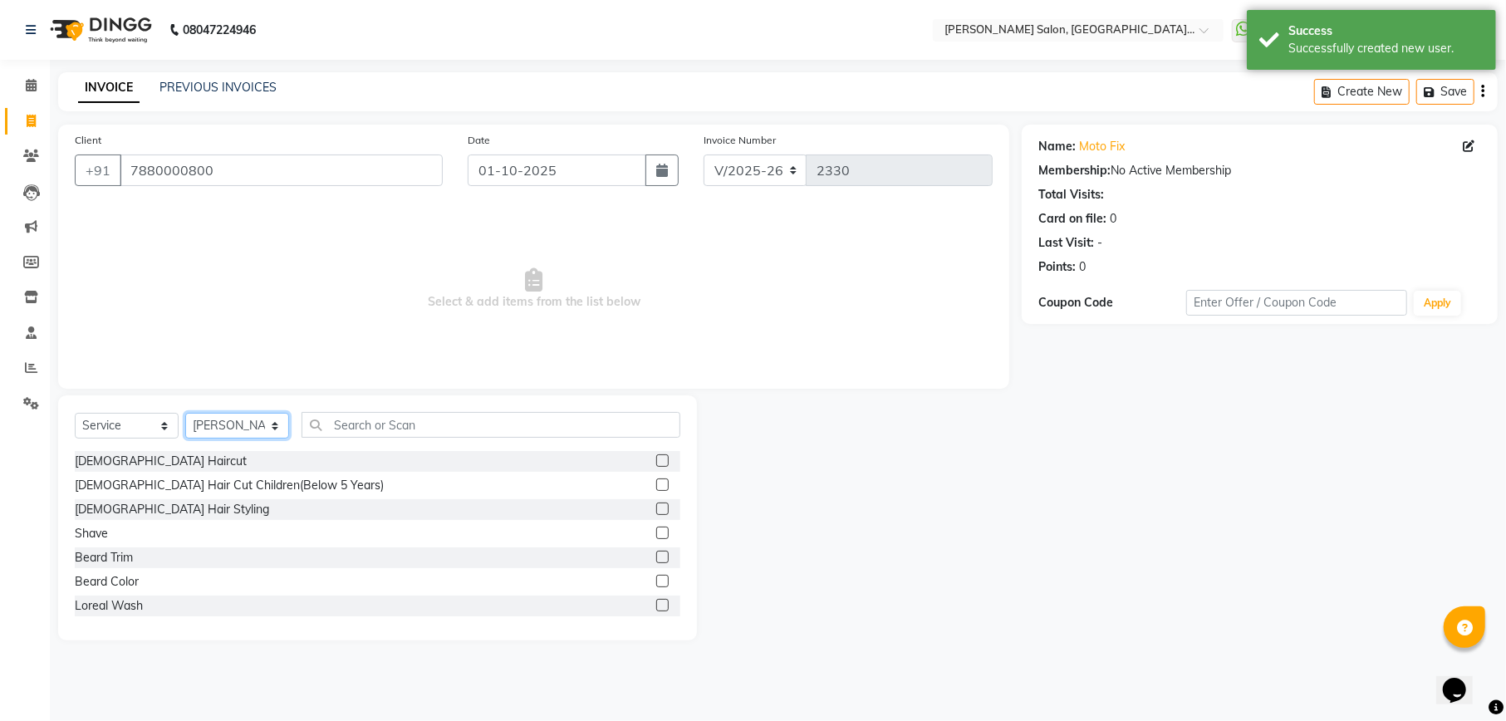
click at [269, 428] on select "Select Stylist Abhishek Ajay Ashish Fayza Manager Manish NEGI PRADEEP Sonam Vik…" at bounding box center [237, 426] width 104 height 26
select select "57330"
click at [185, 413] on select "Select Stylist Abhishek Ajay Ashish Fayza Manager Manish NEGI PRADEEP Sonam Vik…" at bounding box center [237, 426] width 104 height 26
click at [656, 458] on label at bounding box center [662, 460] width 12 height 12
click at [656, 458] on input "checkbox" at bounding box center [661, 461] width 11 height 11
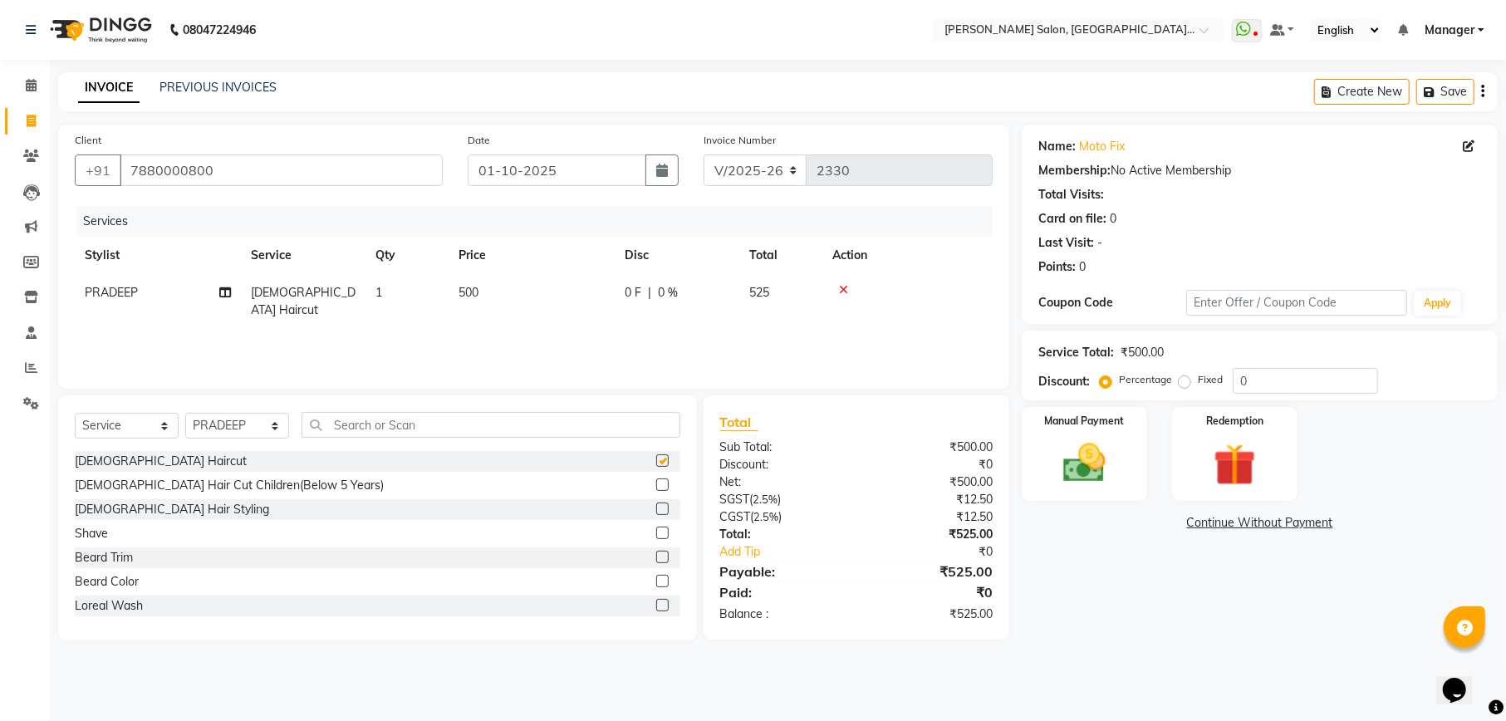
checkbox input "false"
click at [656, 556] on label at bounding box center [662, 557] width 12 height 12
click at [656, 556] on input "checkbox" at bounding box center [661, 557] width 11 height 11
click at [656, 556] on div at bounding box center [668, 557] width 24 height 21
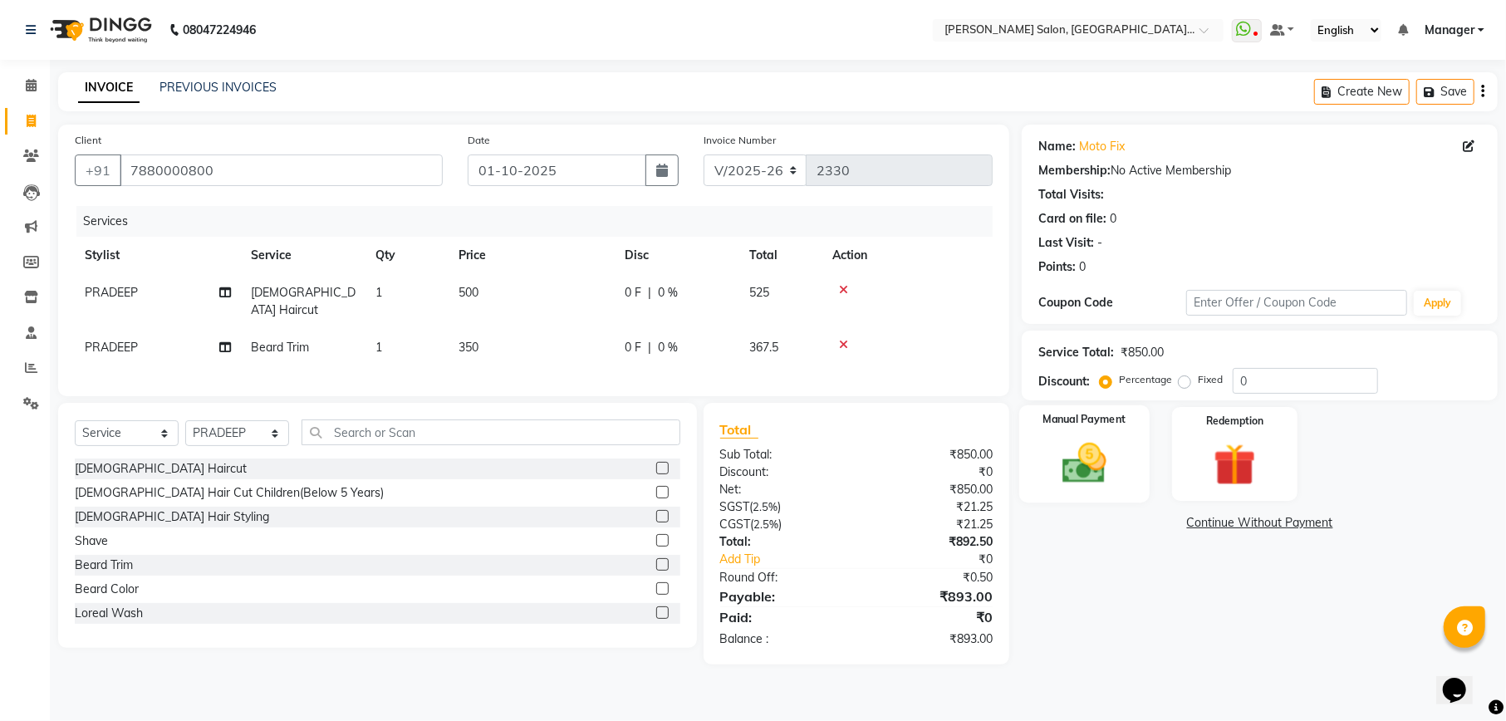
checkbox input "false"
click at [1285, 384] on input "0" at bounding box center [1304, 381] width 145 height 26
type input "04.76"
click at [1121, 496] on div "Manual Payment" at bounding box center [1084, 454] width 130 height 98
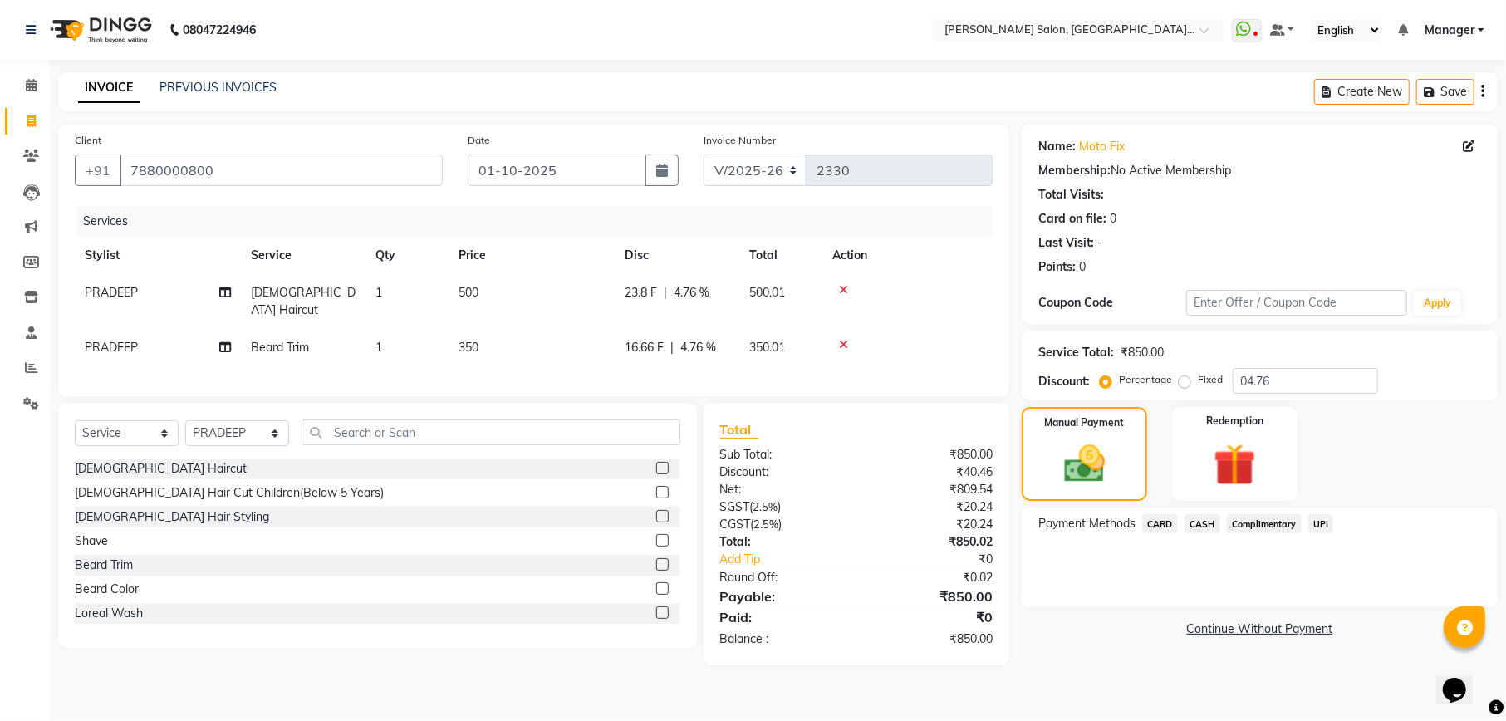
click at [1211, 531] on span "CASH" at bounding box center [1202, 523] width 36 height 19
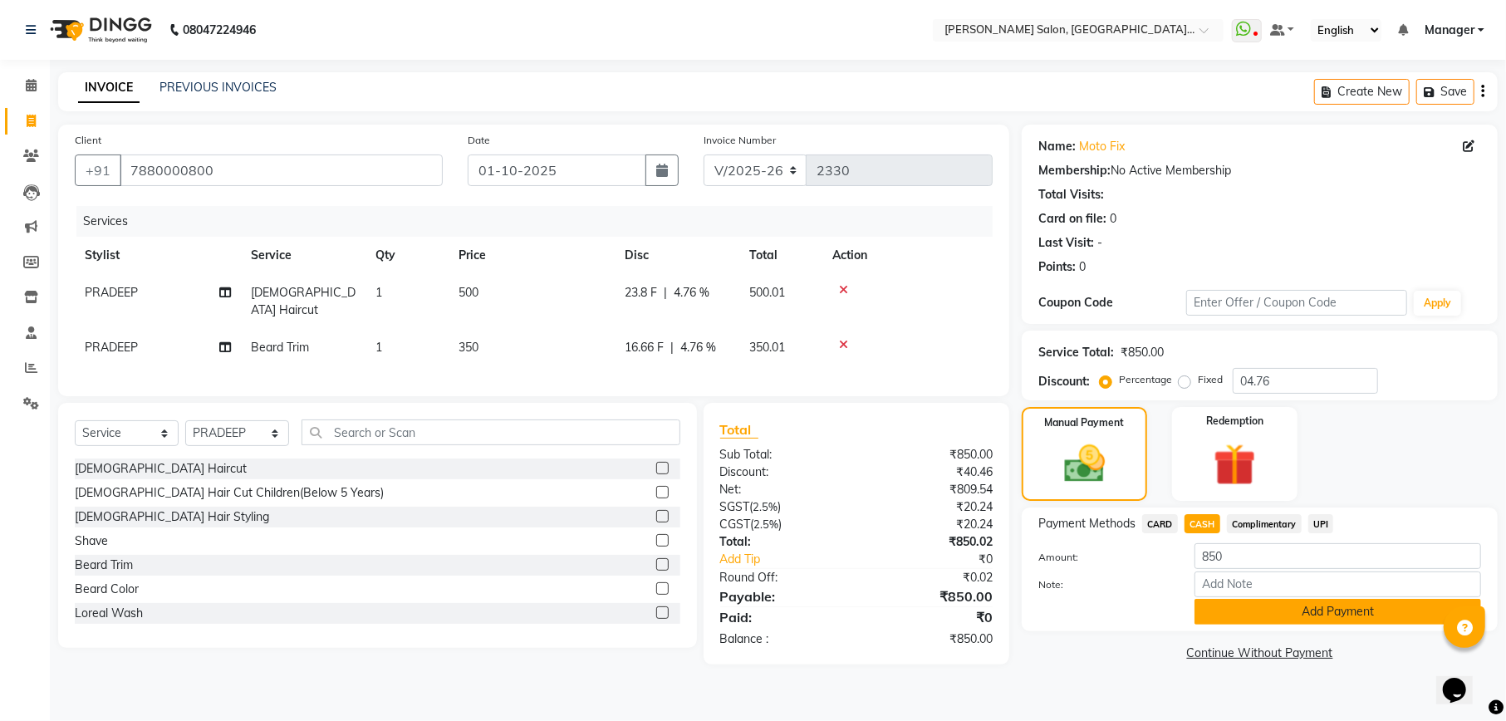
click at [1250, 603] on button "Add Payment" at bounding box center [1337, 612] width 286 height 26
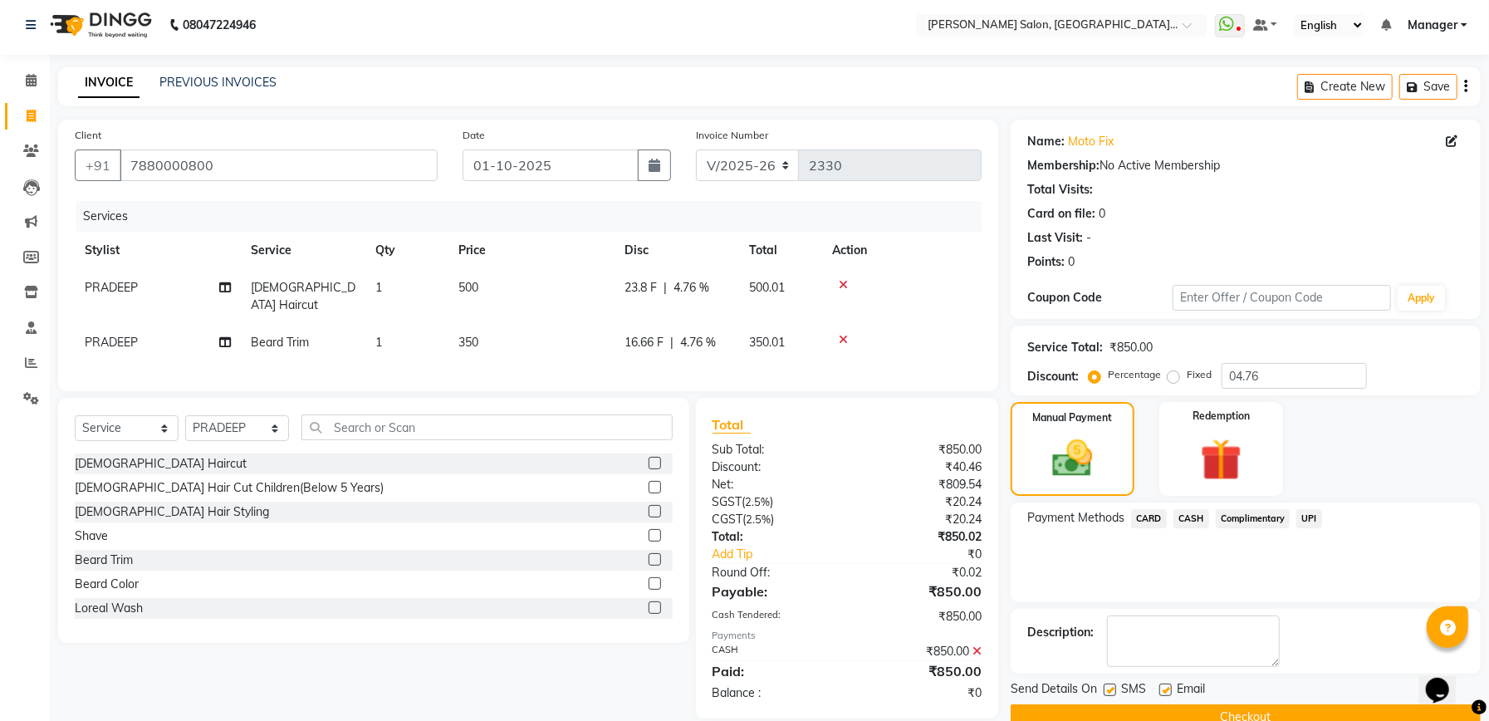
scroll to position [40, 0]
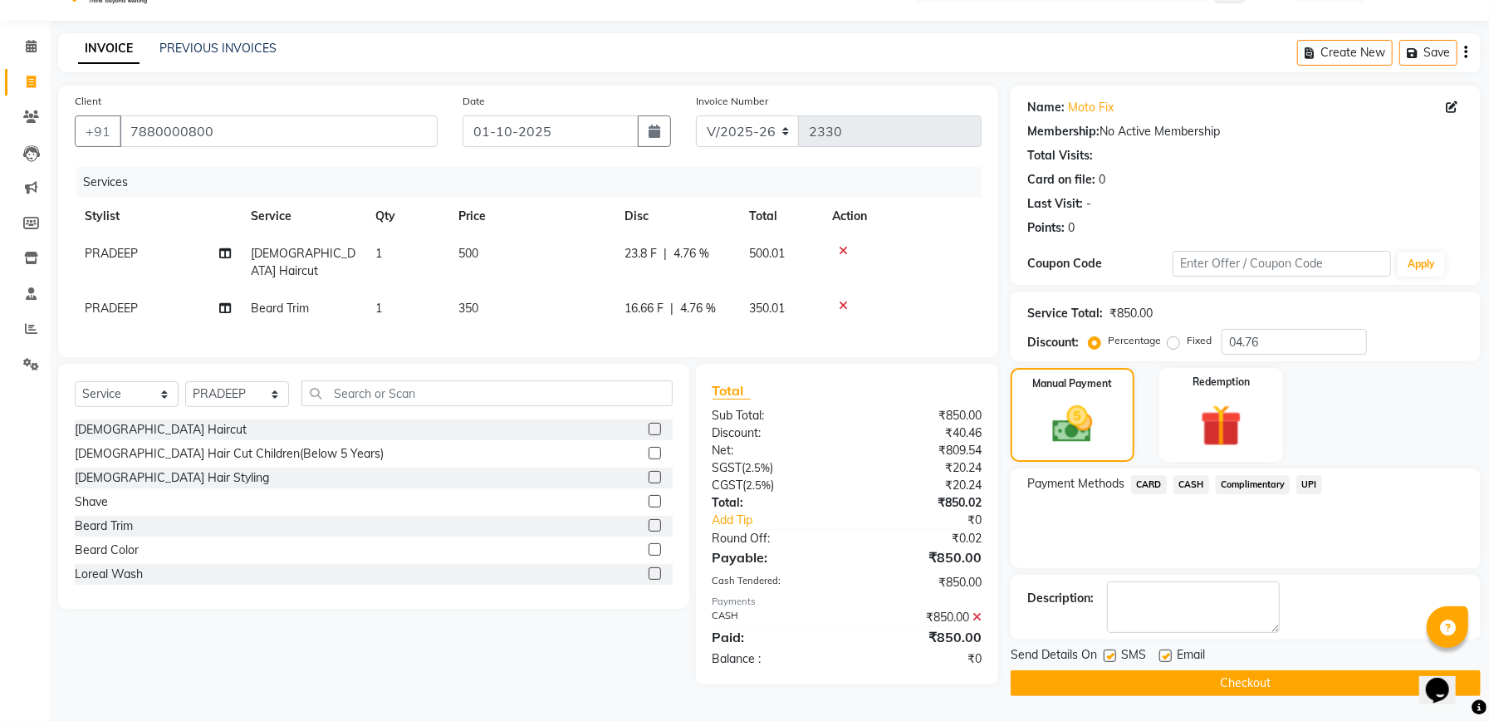
click at [1257, 683] on button "Checkout" at bounding box center [1246, 683] width 470 height 26
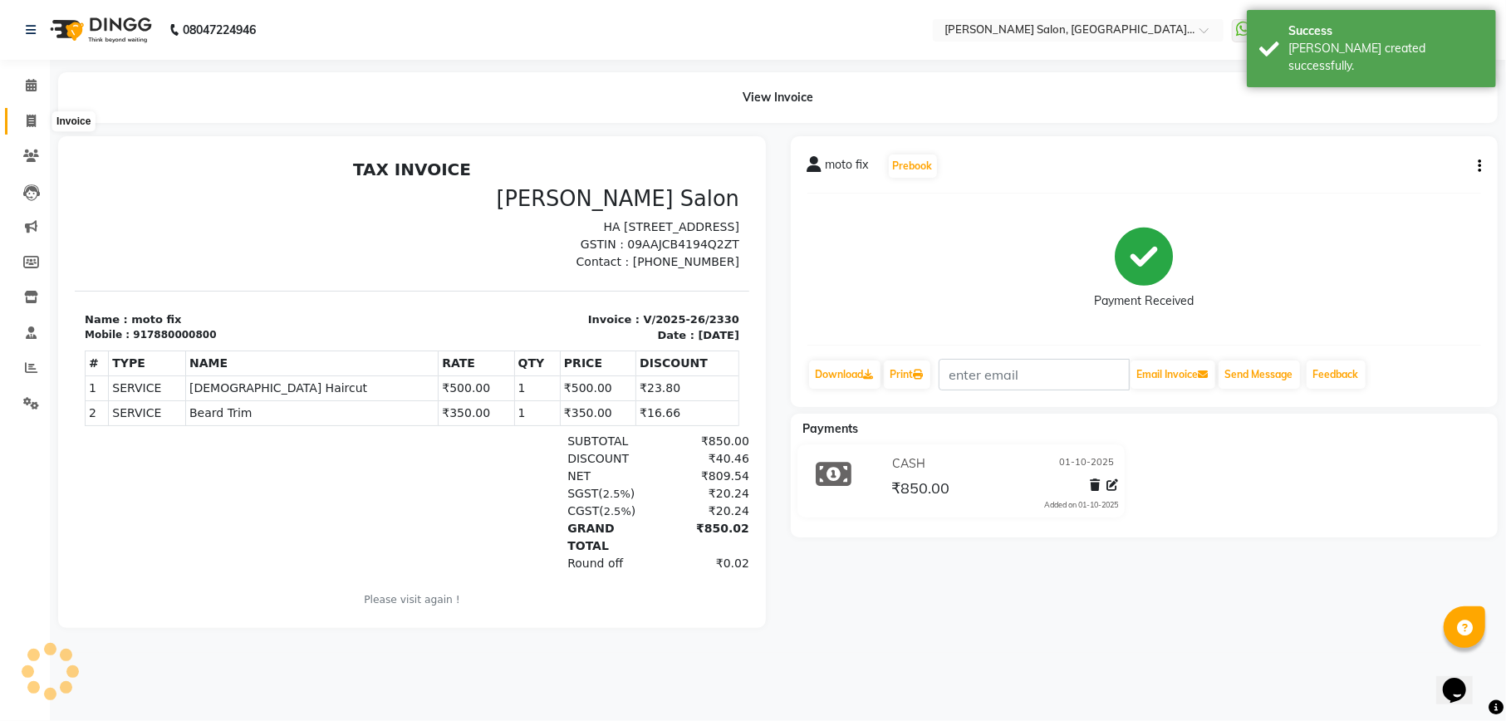
click at [34, 123] on icon at bounding box center [31, 121] width 9 height 12
select select "service"
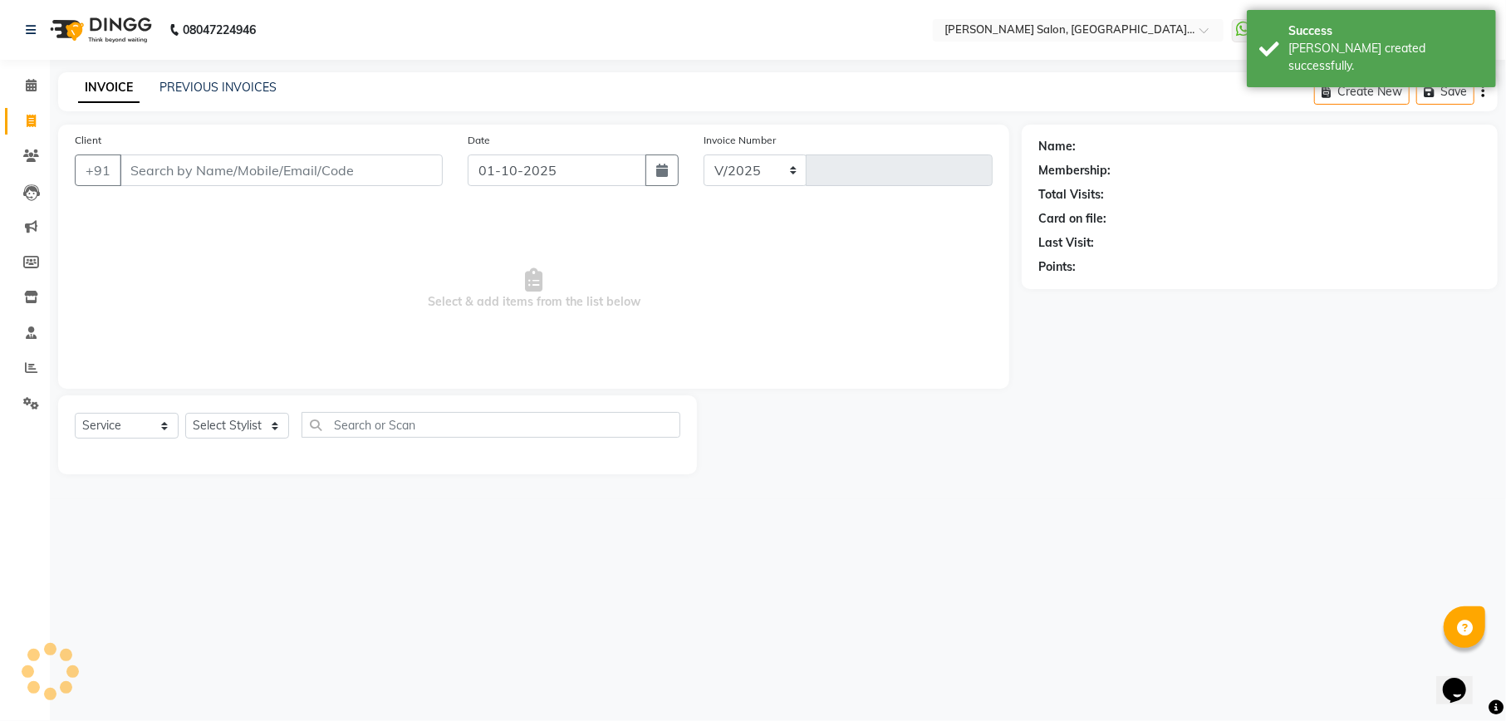
select select "6961"
type input "2331"
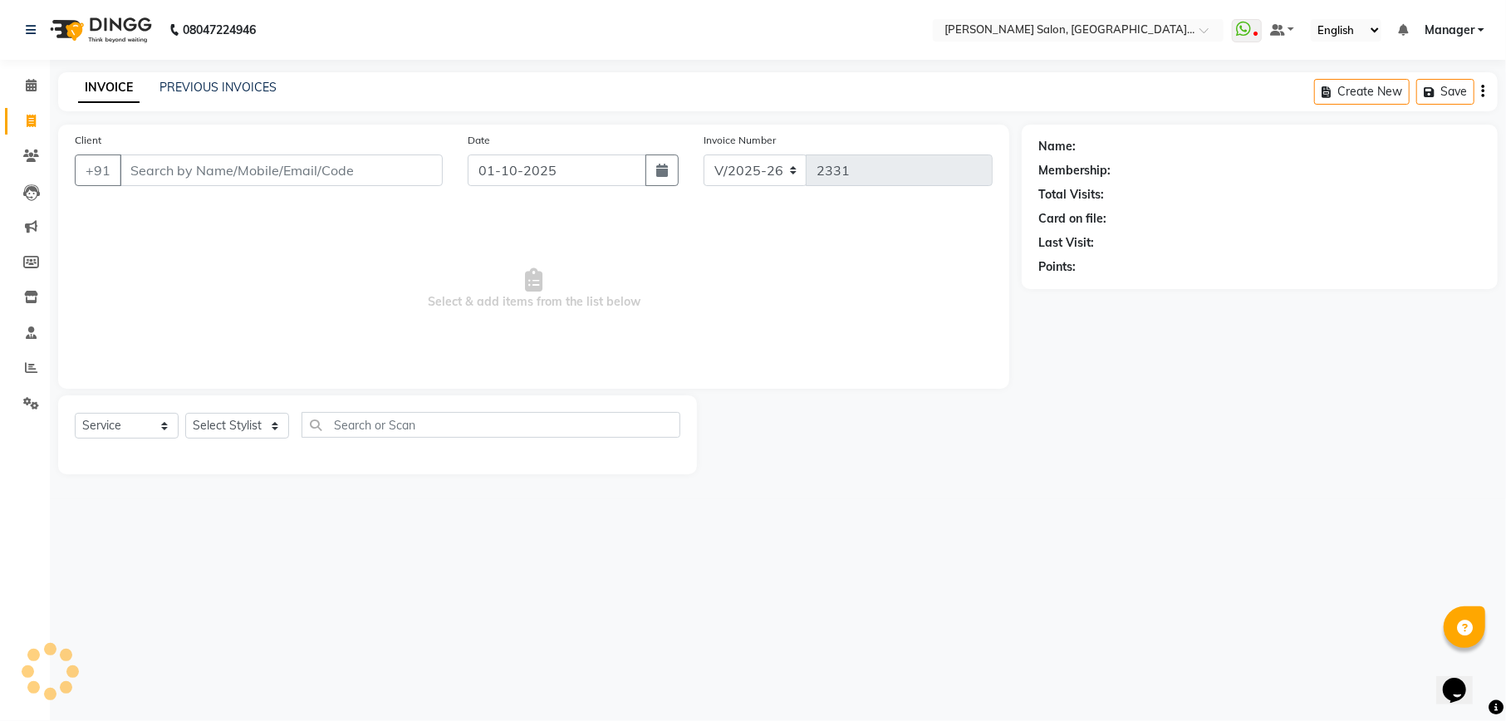
click at [252, 72] on div "INVOICE PREVIOUS INVOICES Create New Save" at bounding box center [777, 91] width 1439 height 39
click at [249, 81] on link "PREVIOUS INVOICES" at bounding box center [217, 87] width 117 height 15
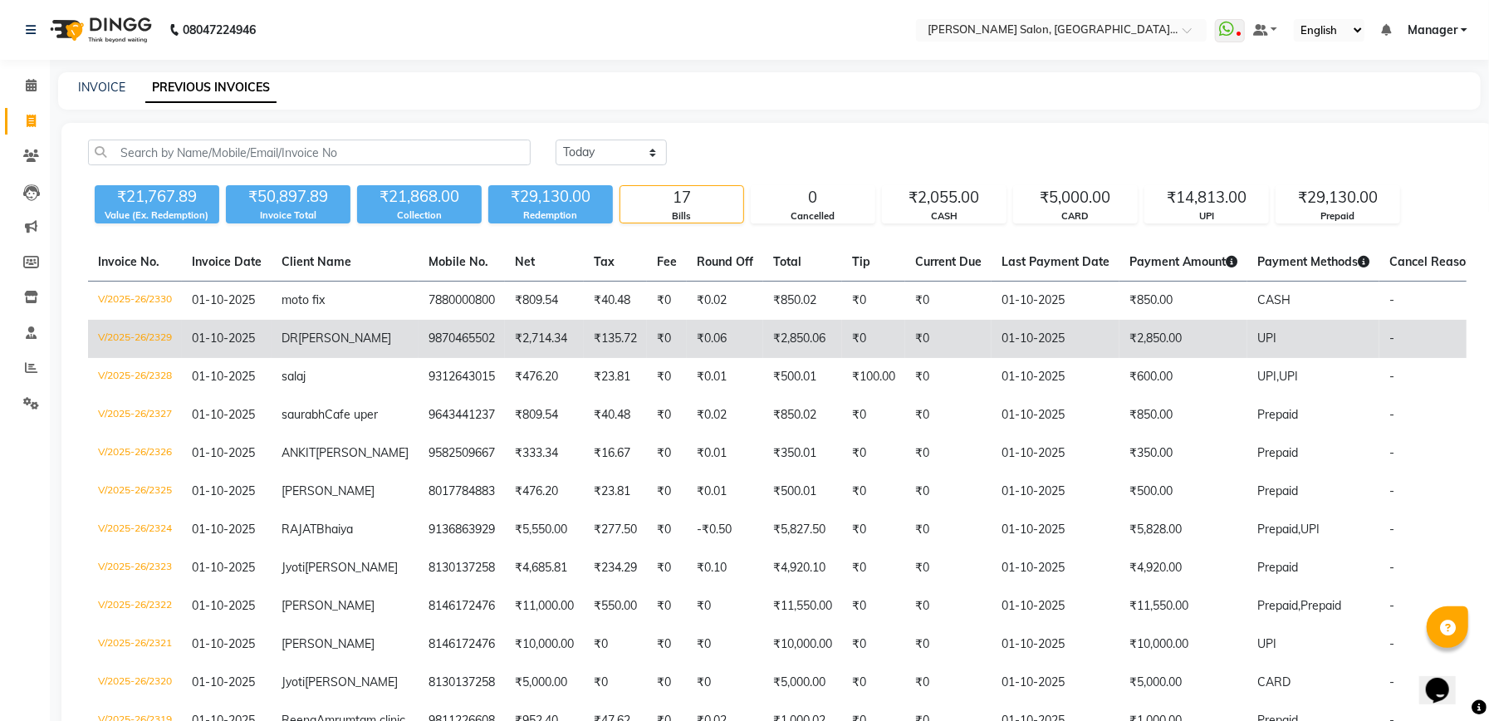
click at [842, 334] on td "₹0" at bounding box center [873, 339] width 63 height 38
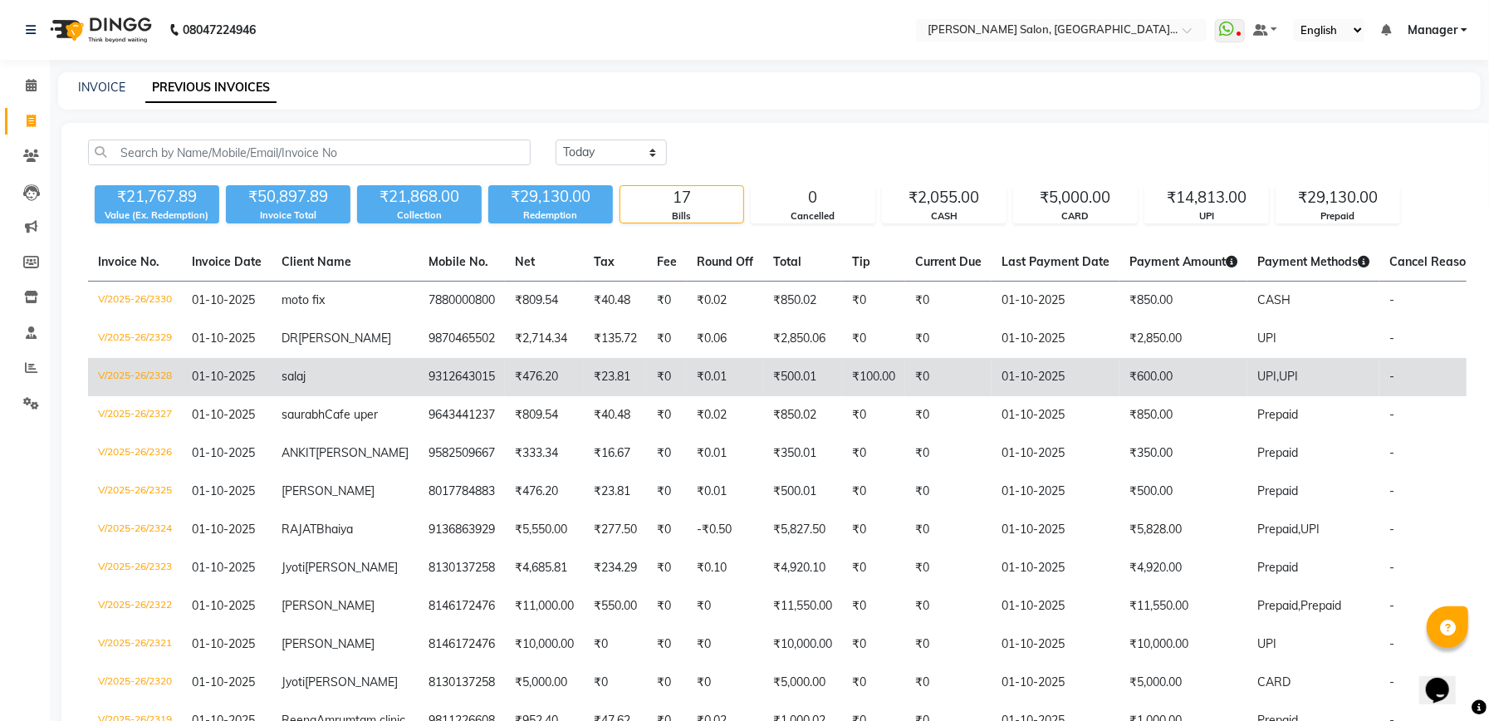
click at [1054, 396] on td "01-10-2025" at bounding box center [1055, 377] width 128 height 38
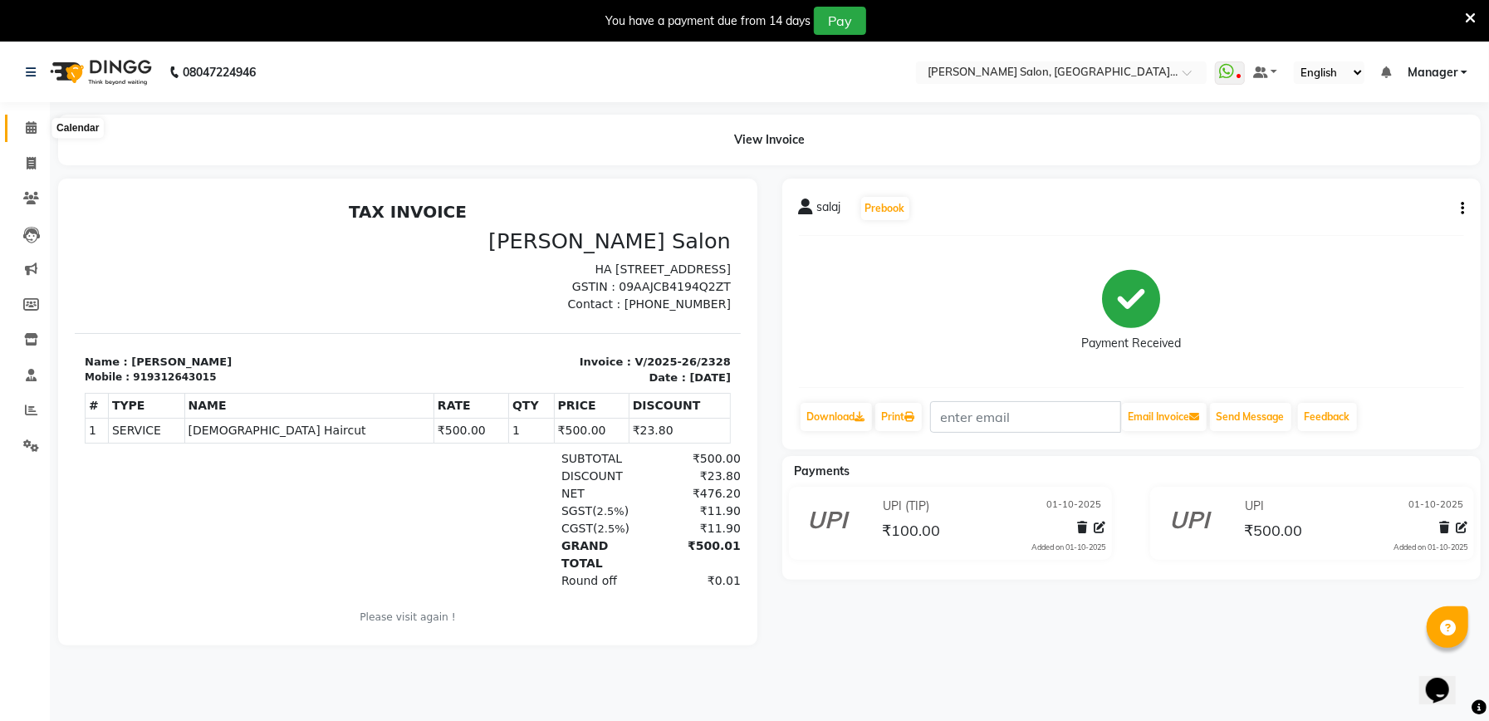
click at [37, 136] on span at bounding box center [31, 128] width 29 height 19
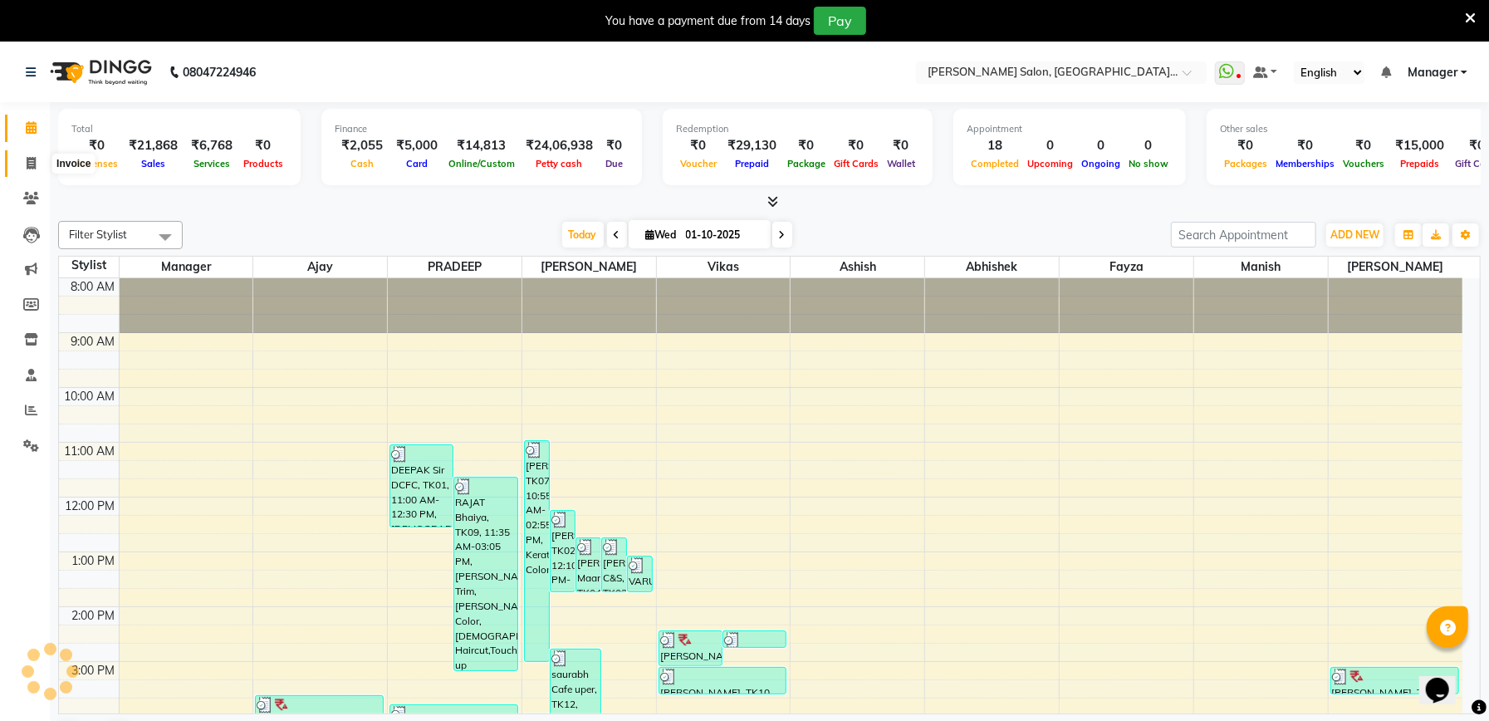
click at [34, 163] on icon at bounding box center [31, 163] width 9 height 12
select select "service"
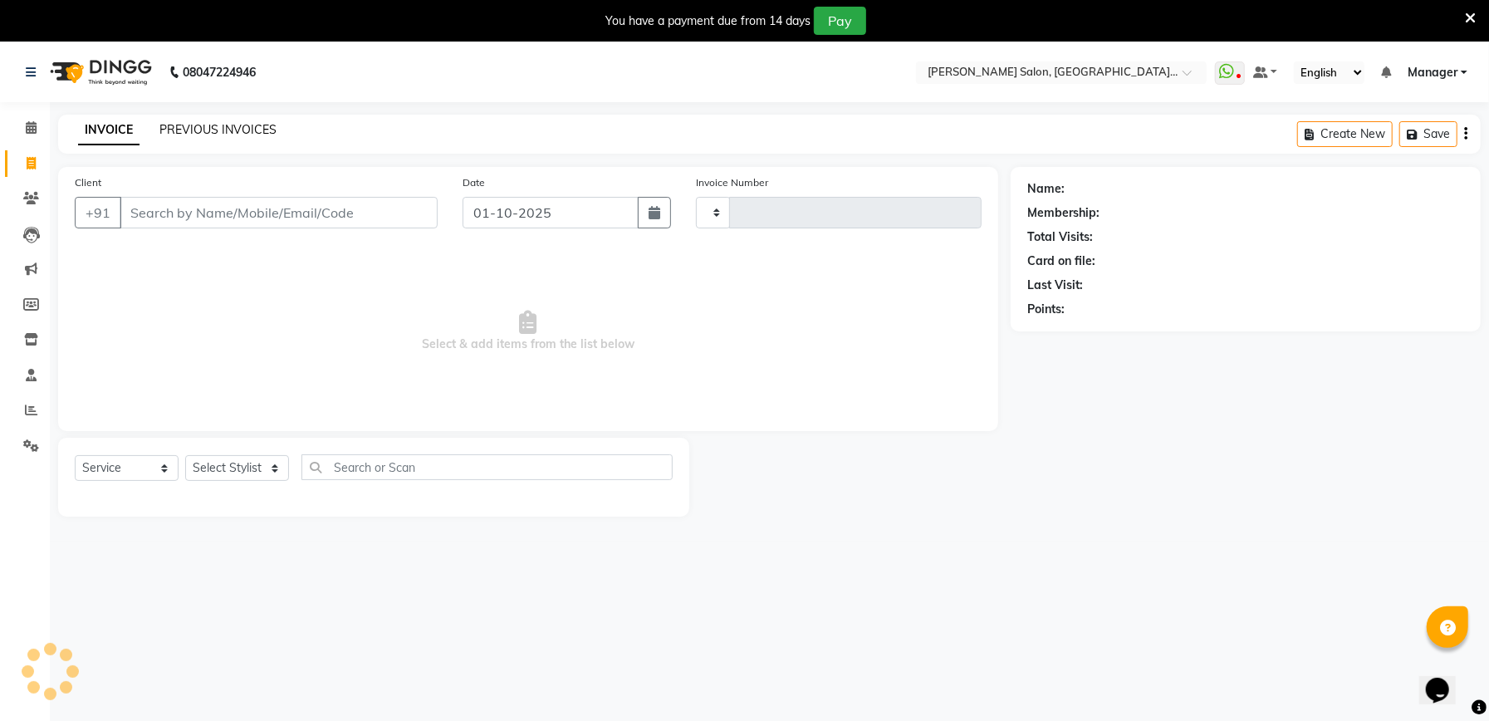
click at [184, 126] on link "PREVIOUS INVOICES" at bounding box center [217, 129] width 117 height 15
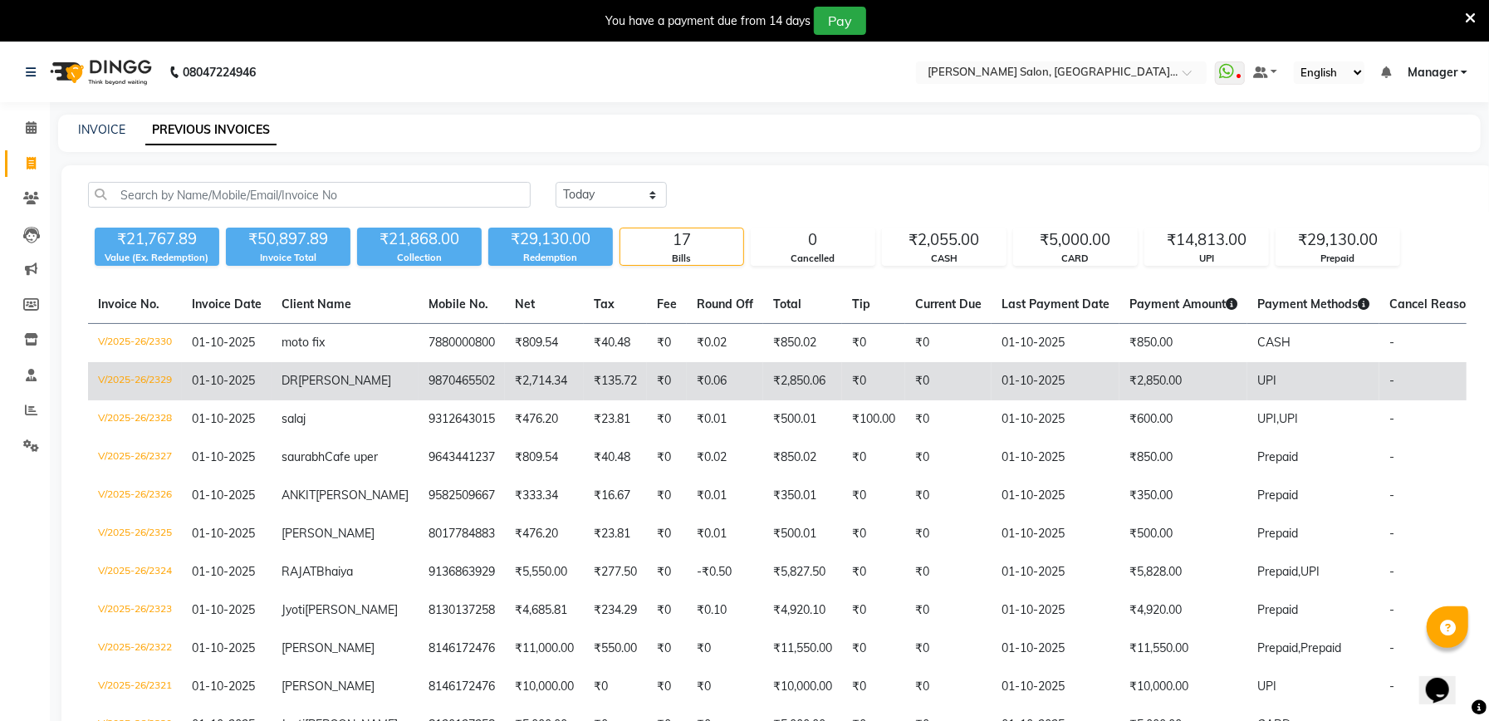
click at [1057, 370] on td "01-10-2025" at bounding box center [1055, 381] width 128 height 38
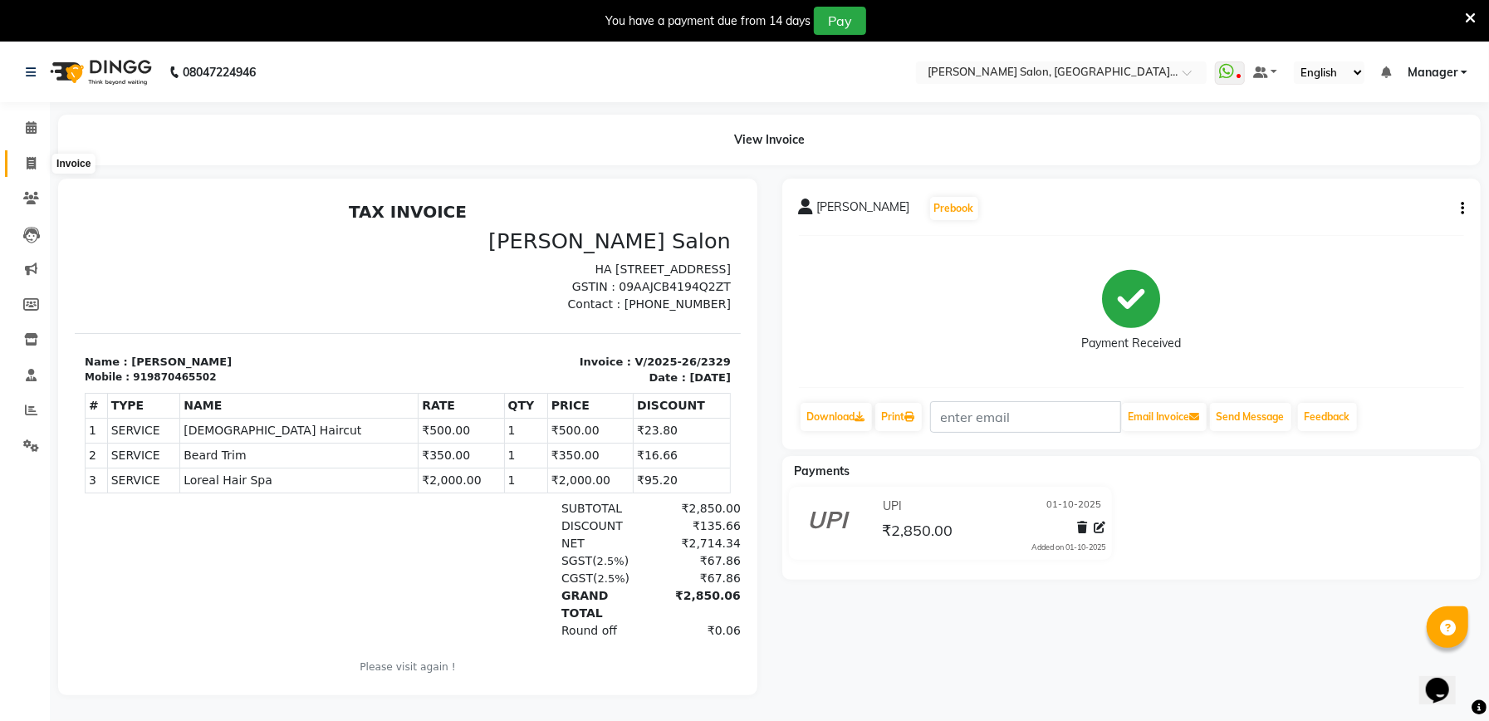
click at [37, 169] on span at bounding box center [31, 163] width 29 height 19
select select "service"
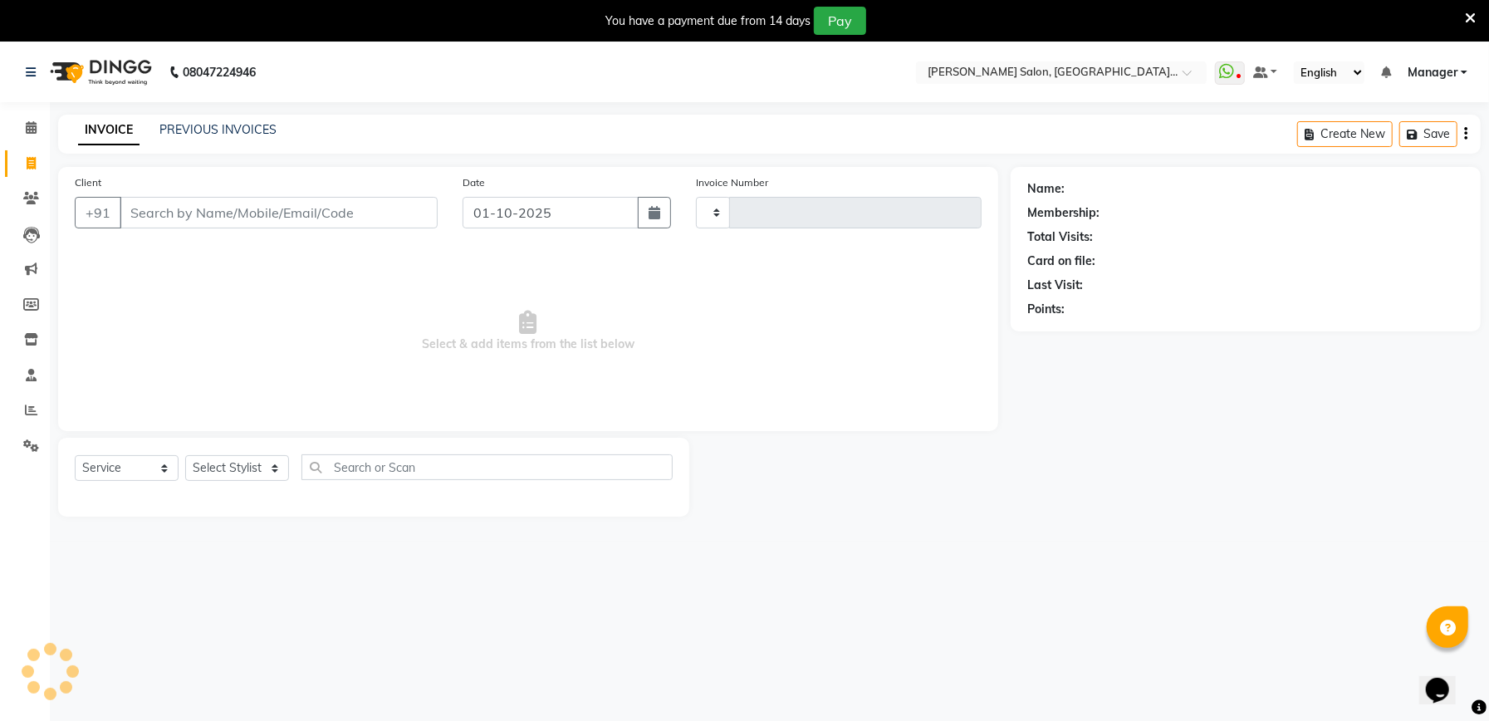
type input "2331"
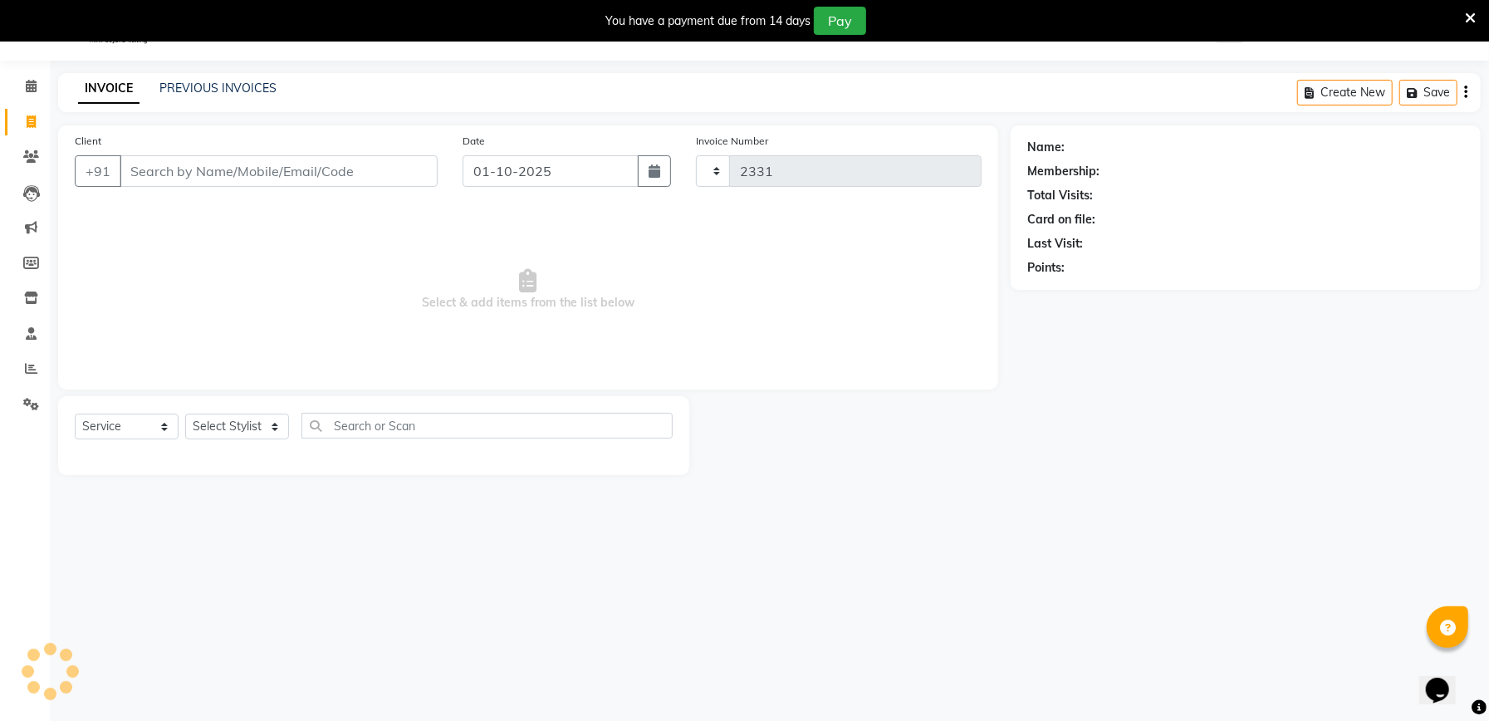
select select "6961"
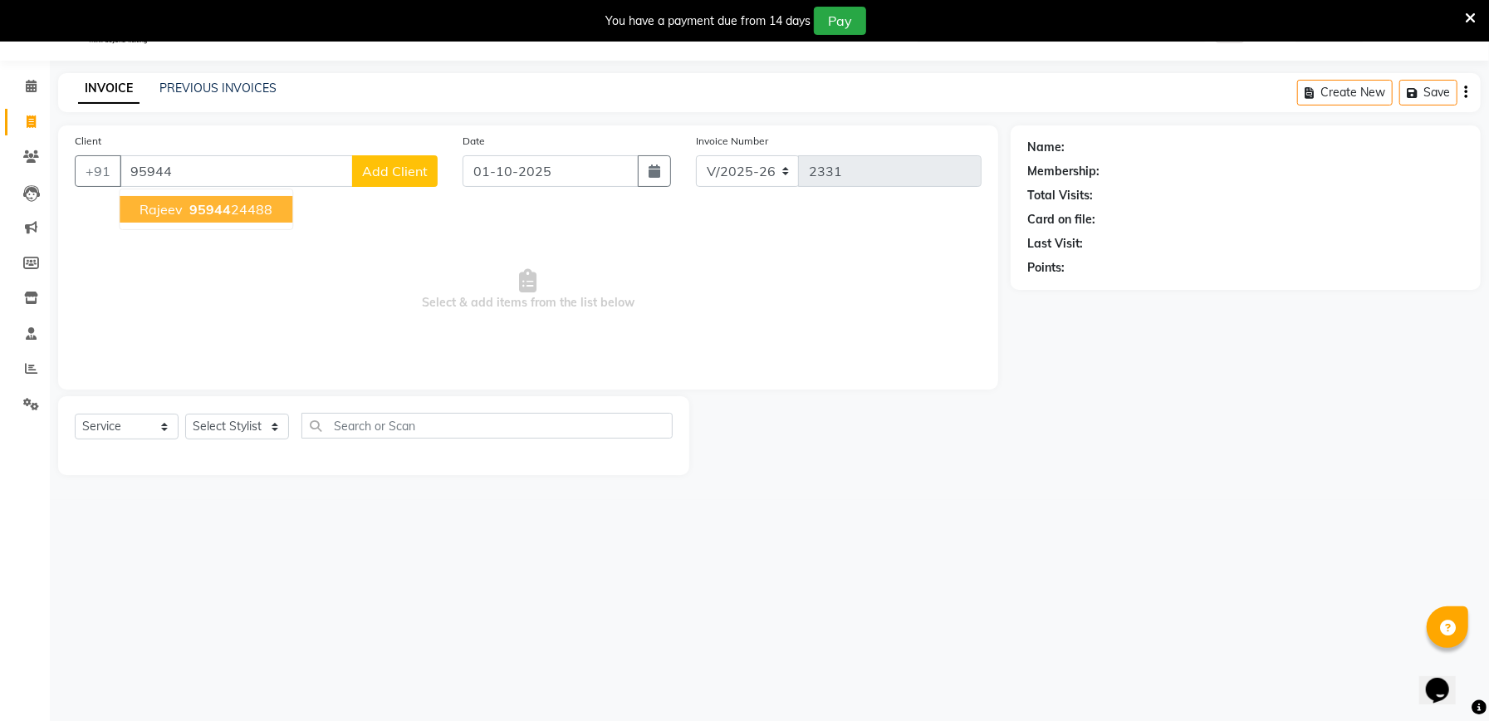
click at [257, 201] on ngb-highlight "95944 24488" at bounding box center [229, 209] width 86 height 17
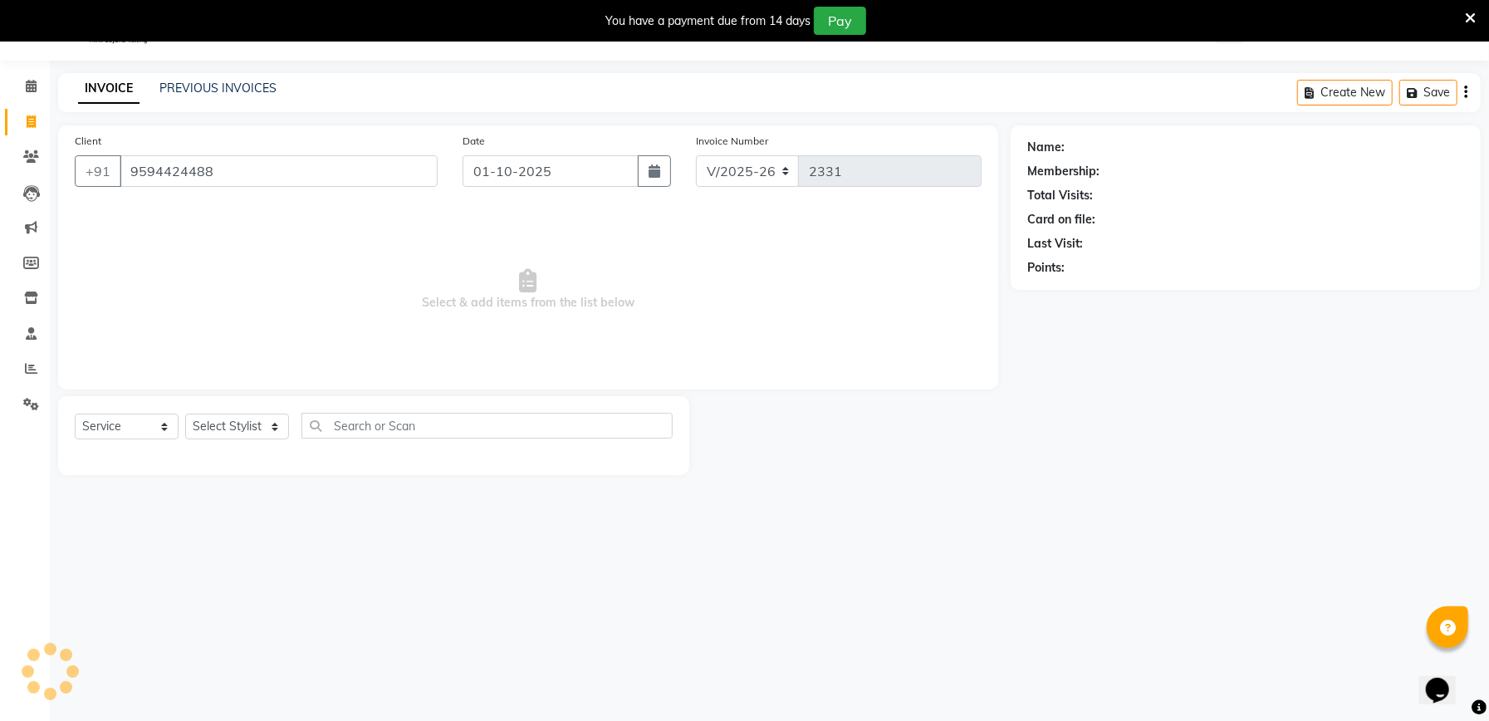
type input "9594424488"
click at [1074, 296] on icon "button" at bounding box center [1074, 292] width 12 height 12
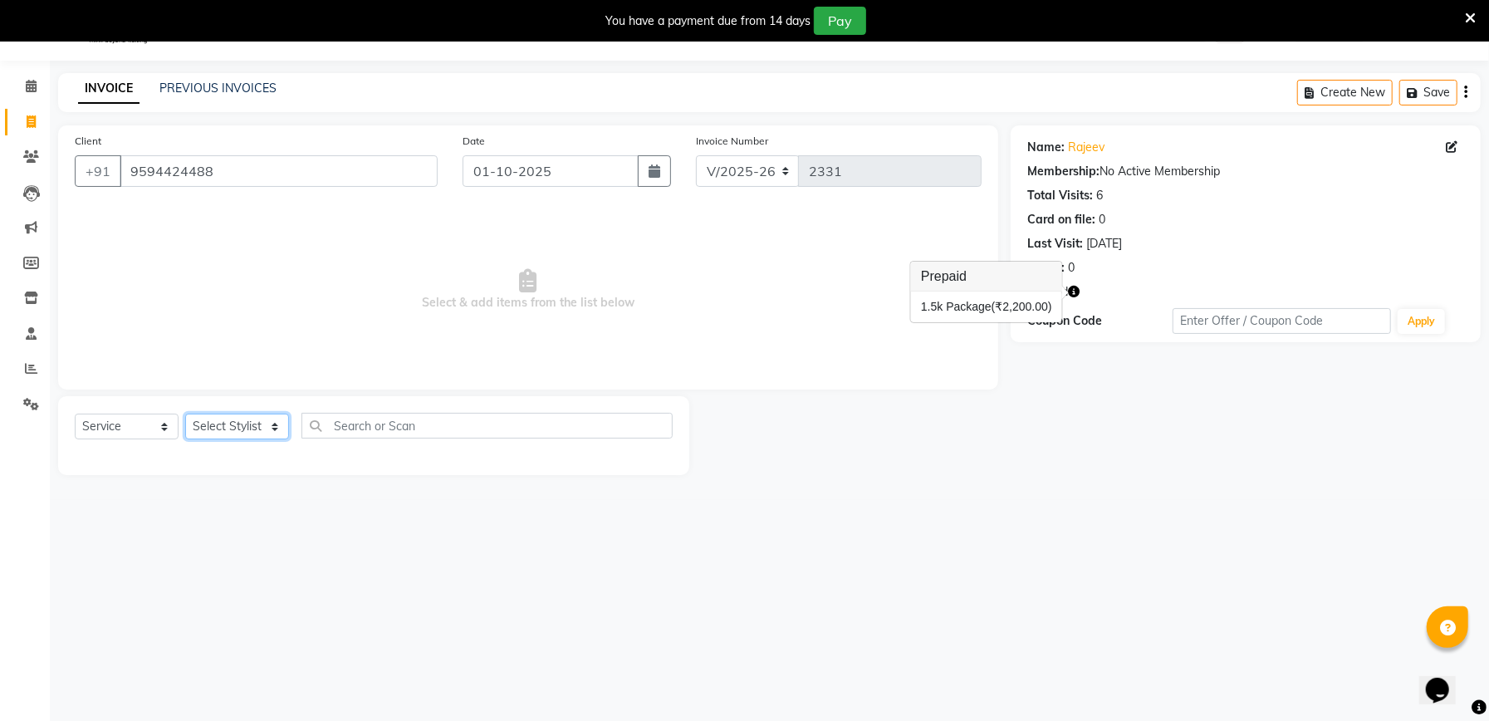
click at [259, 430] on select "Select Stylist Abhishek Ajay Ashish Fayza Manager Manish NEGI PRADEEP Sonam Vik…" at bounding box center [237, 427] width 104 height 26
select select "55289"
click at [185, 414] on select "Select Stylist Abhishek Ajay Ashish Fayza Manager Manish NEGI PRADEEP Sonam Vik…" at bounding box center [237, 427] width 104 height 26
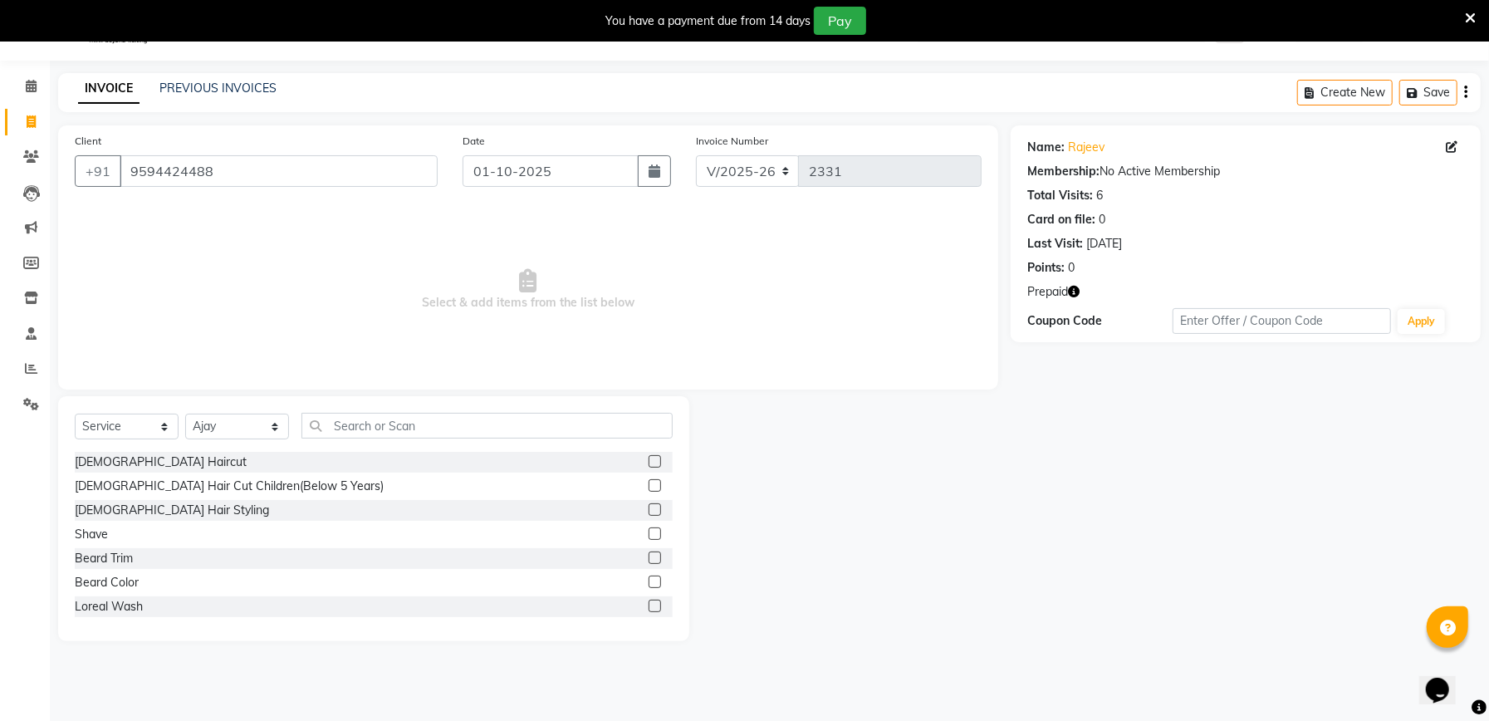
click at [1077, 291] on icon "button" at bounding box center [1074, 292] width 12 height 12
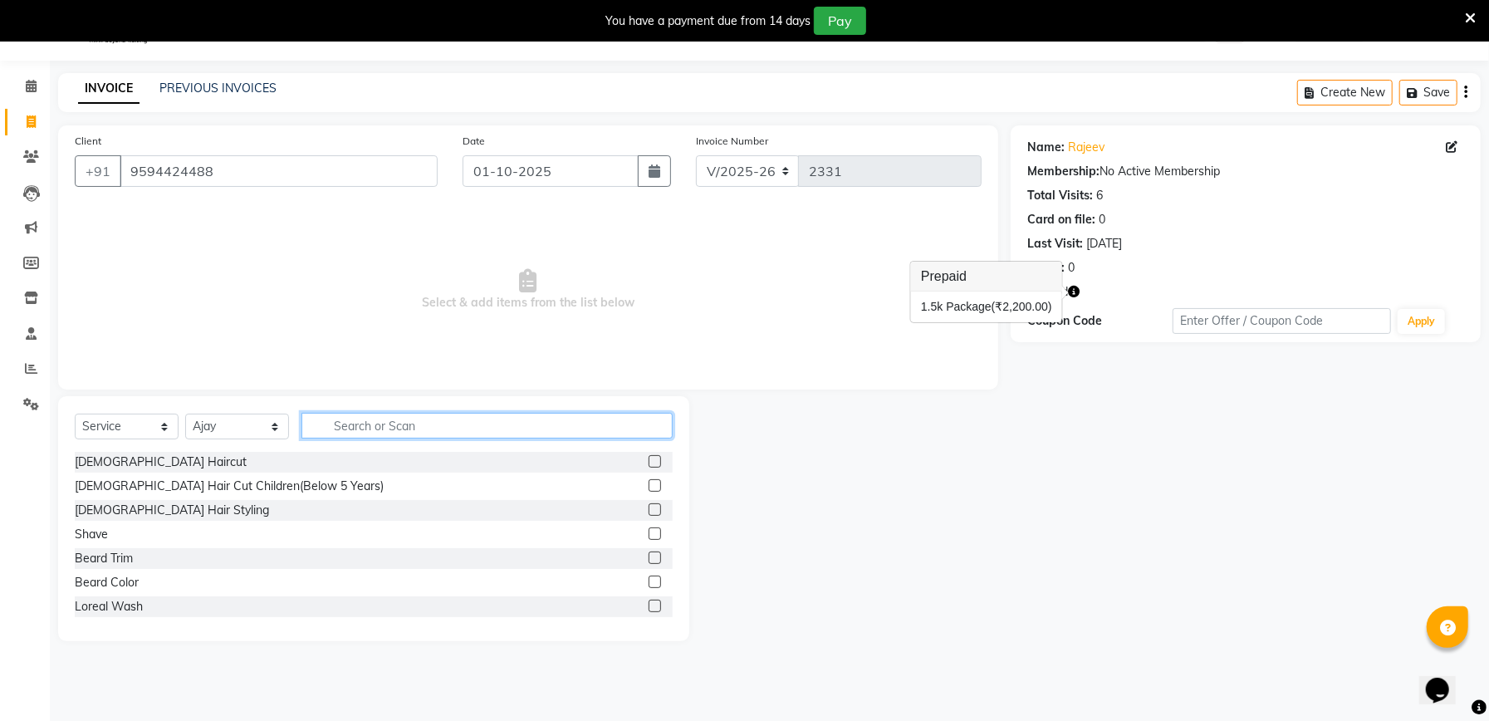
click at [424, 416] on input "text" at bounding box center [486, 426] width 371 height 26
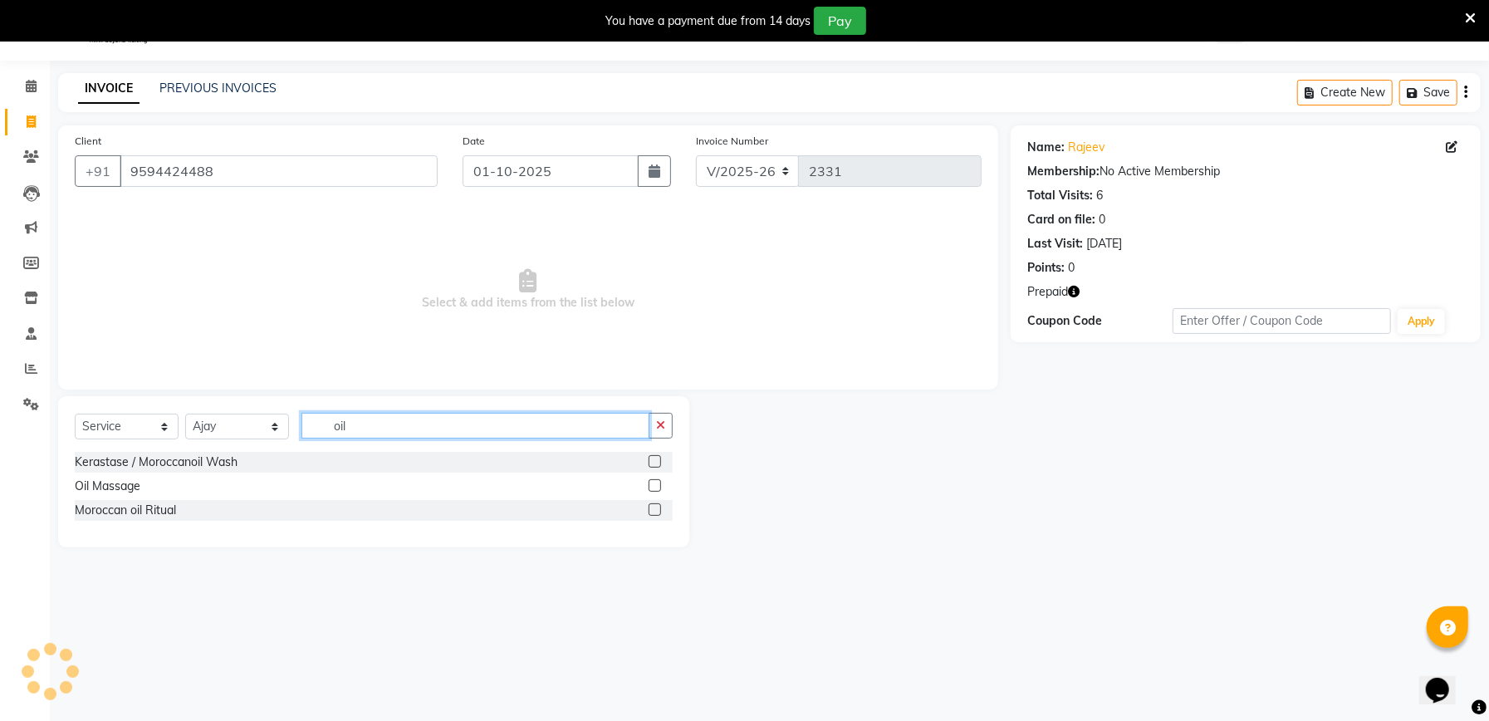
type input "oil"
click at [658, 483] on label at bounding box center [655, 485] width 12 height 12
click at [658, 483] on input "checkbox" at bounding box center [654, 486] width 11 height 11
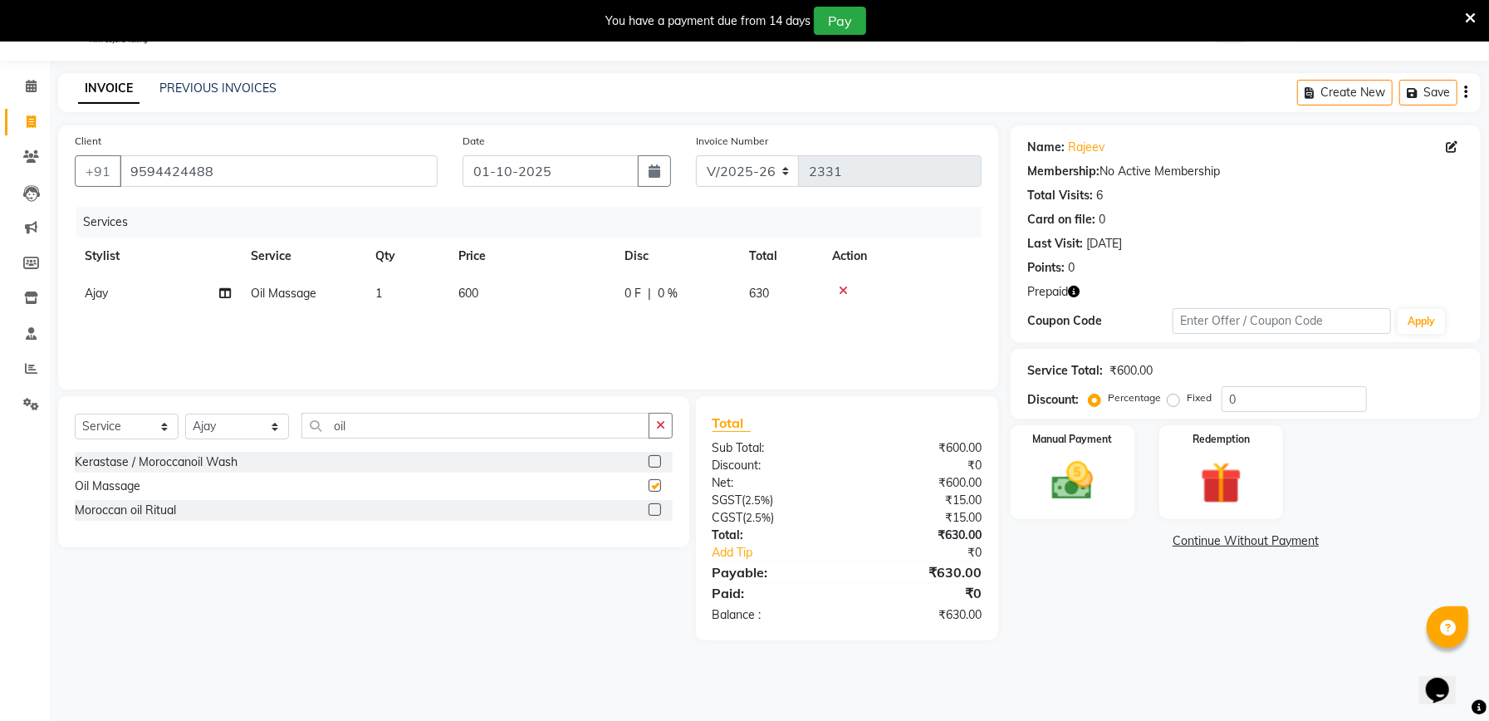
checkbox input "false"
click at [1269, 405] on input "0" at bounding box center [1294, 399] width 145 height 26
type input "4.76"
click at [1213, 453] on div "Redemption" at bounding box center [1221, 472] width 129 height 97
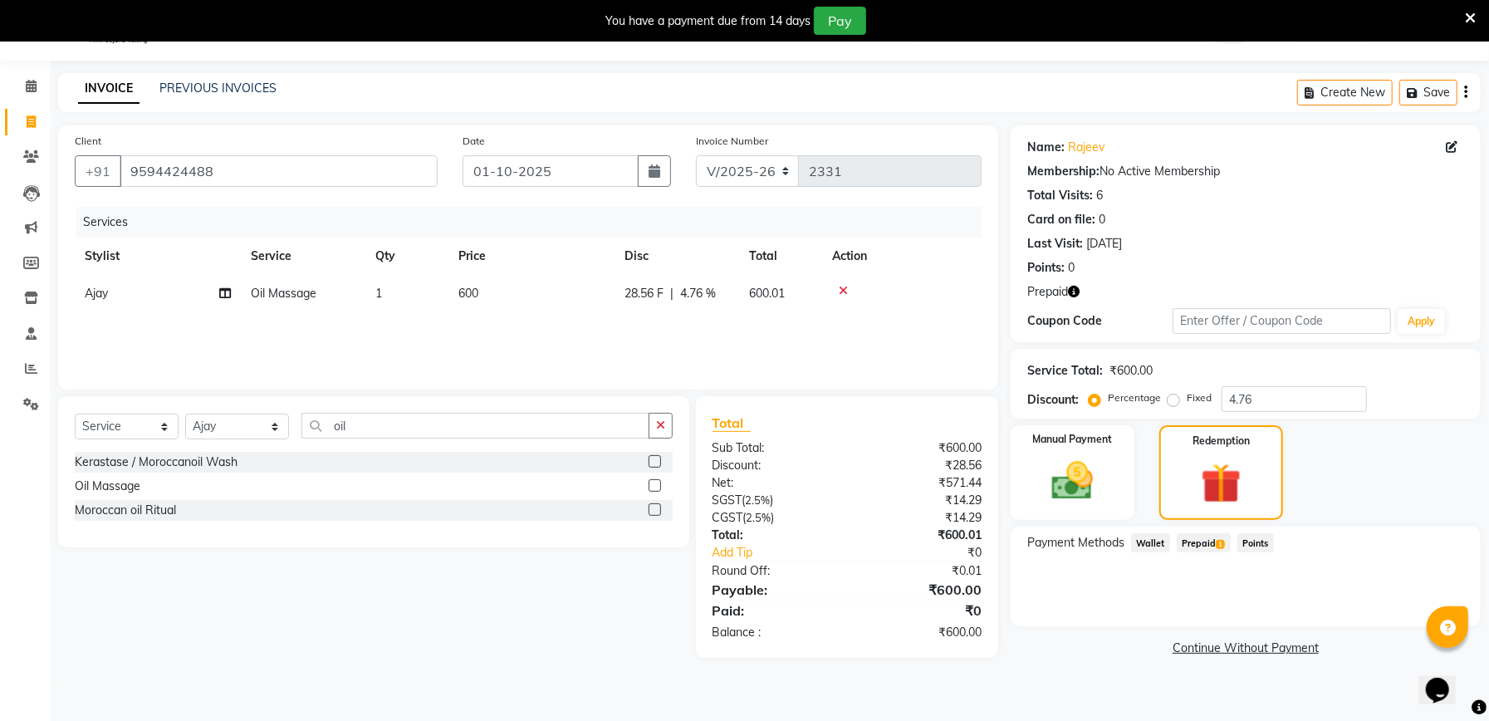
click at [1212, 541] on span "Prepaid 1" at bounding box center [1204, 542] width 54 height 19
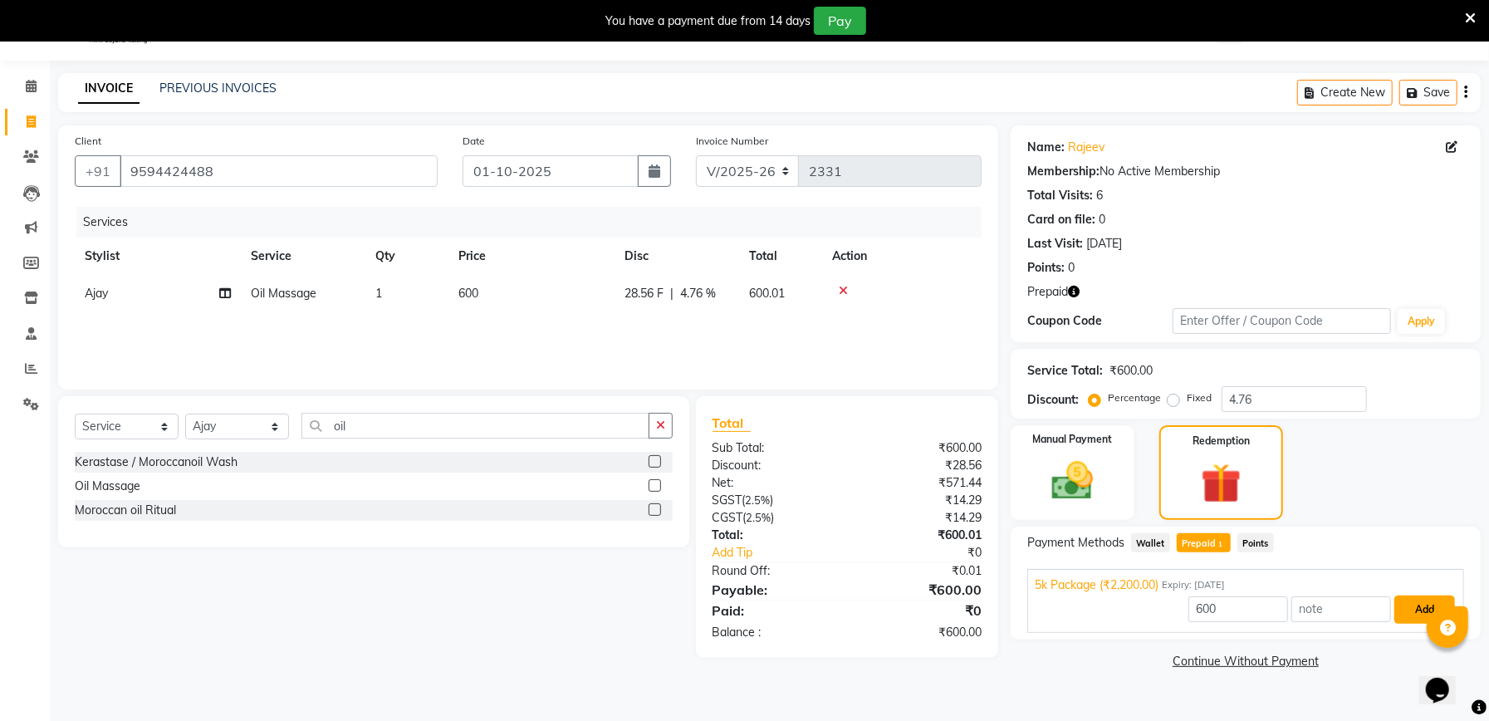
click at [1397, 595] on button "Add" at bounding box center [1424, 609] width 61 height 28
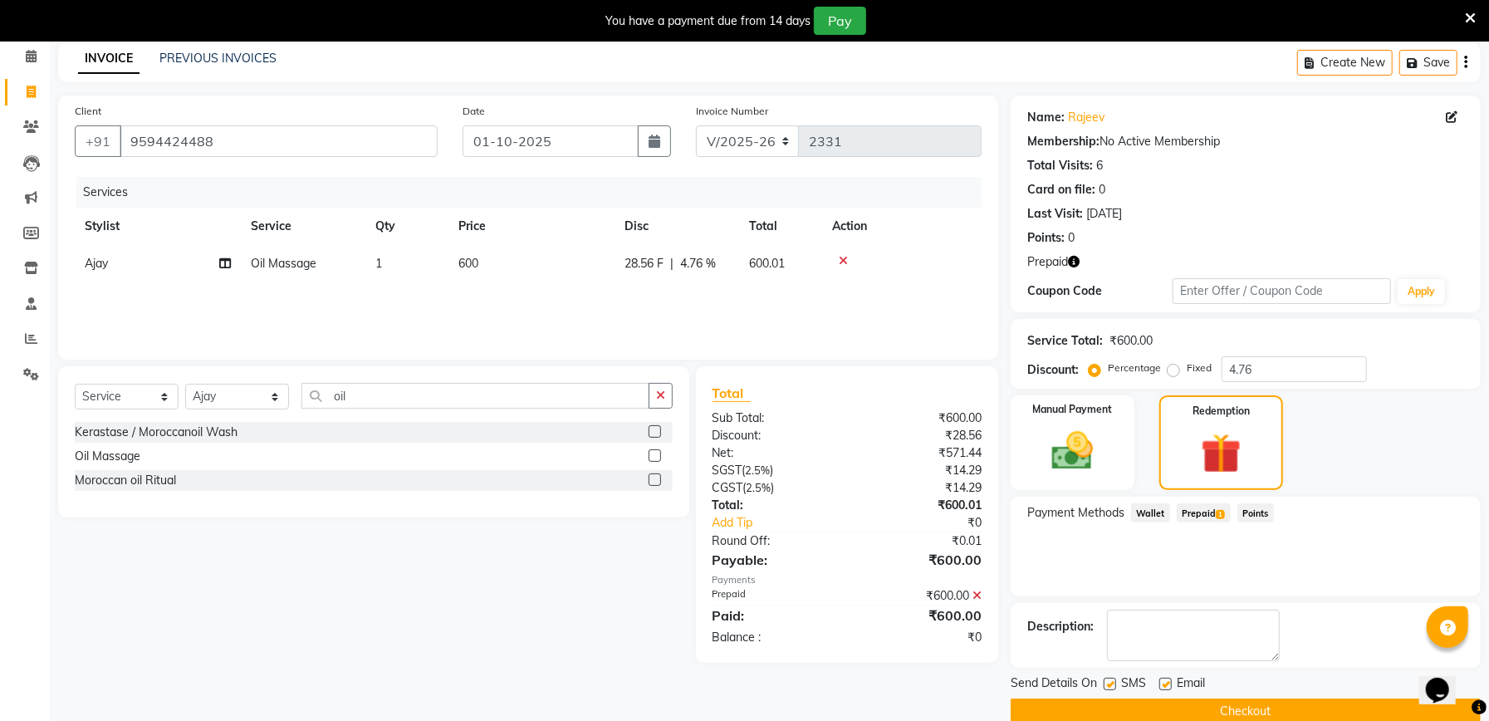
scroll to position [100, 0]
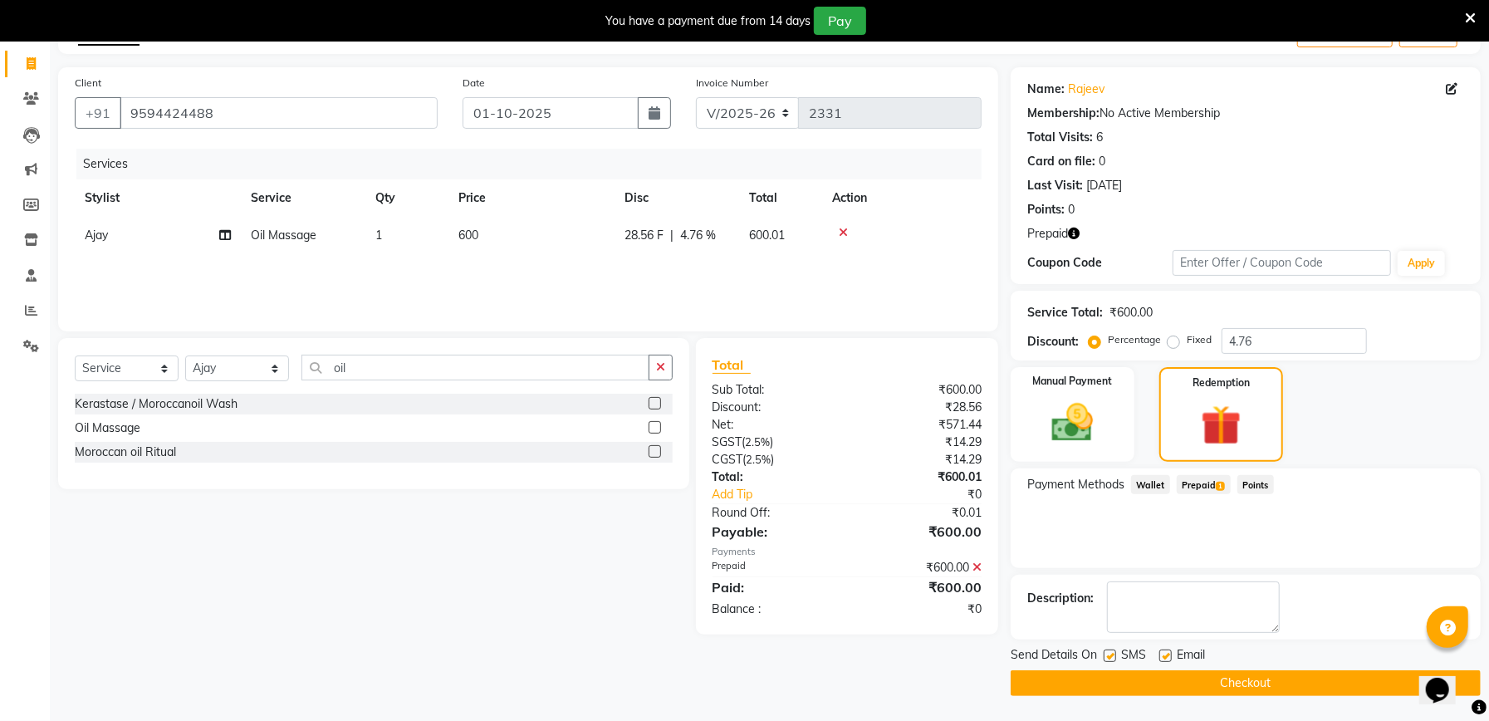
click at [1242, 683] on button "Checkout" at bounding box center [1246, 683] width 470 height 26
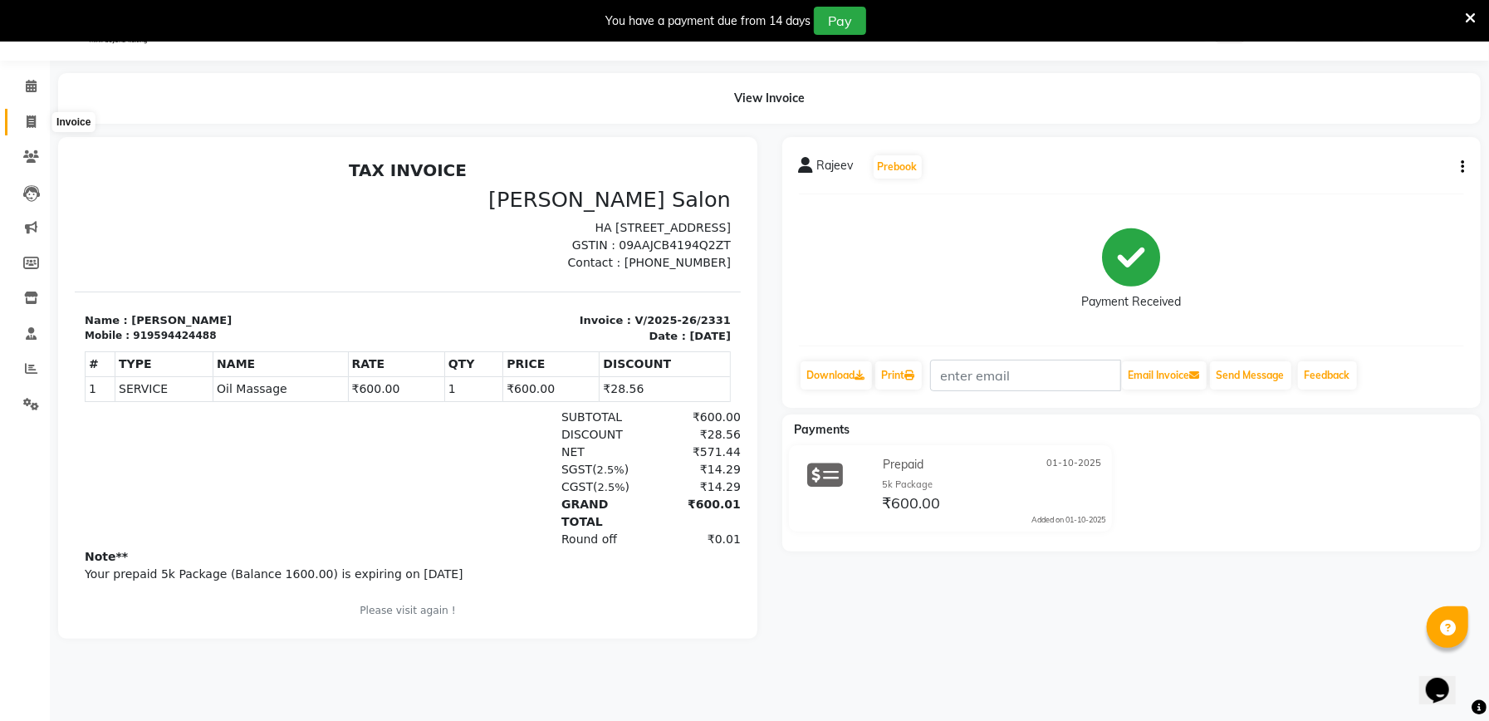
click at [27, 120] on icon at bounding box center [31, 121] width 9 height 12
select select "service"
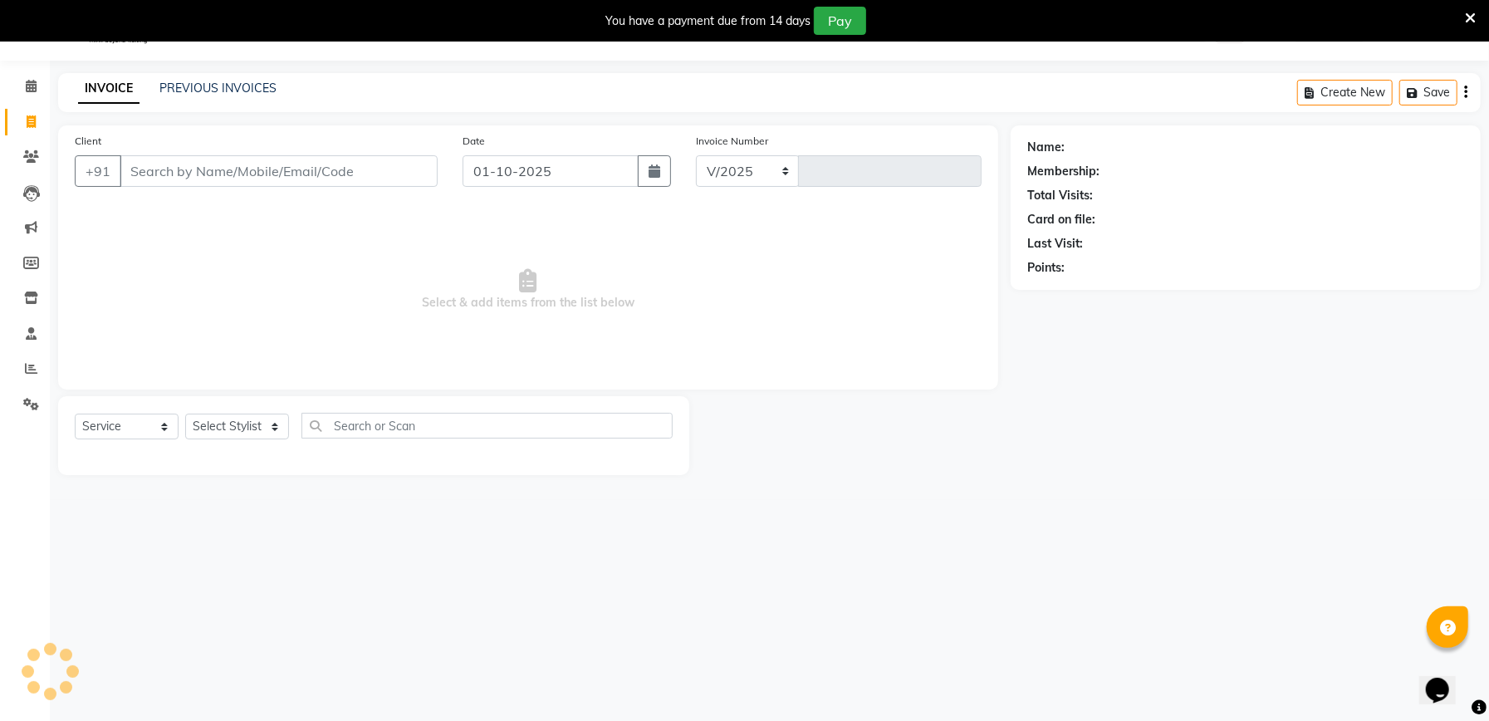
select select "6961"
type input "2332"
click at [193, 181] on input "Client" at bounding box center [279, 171] width 318 height 32
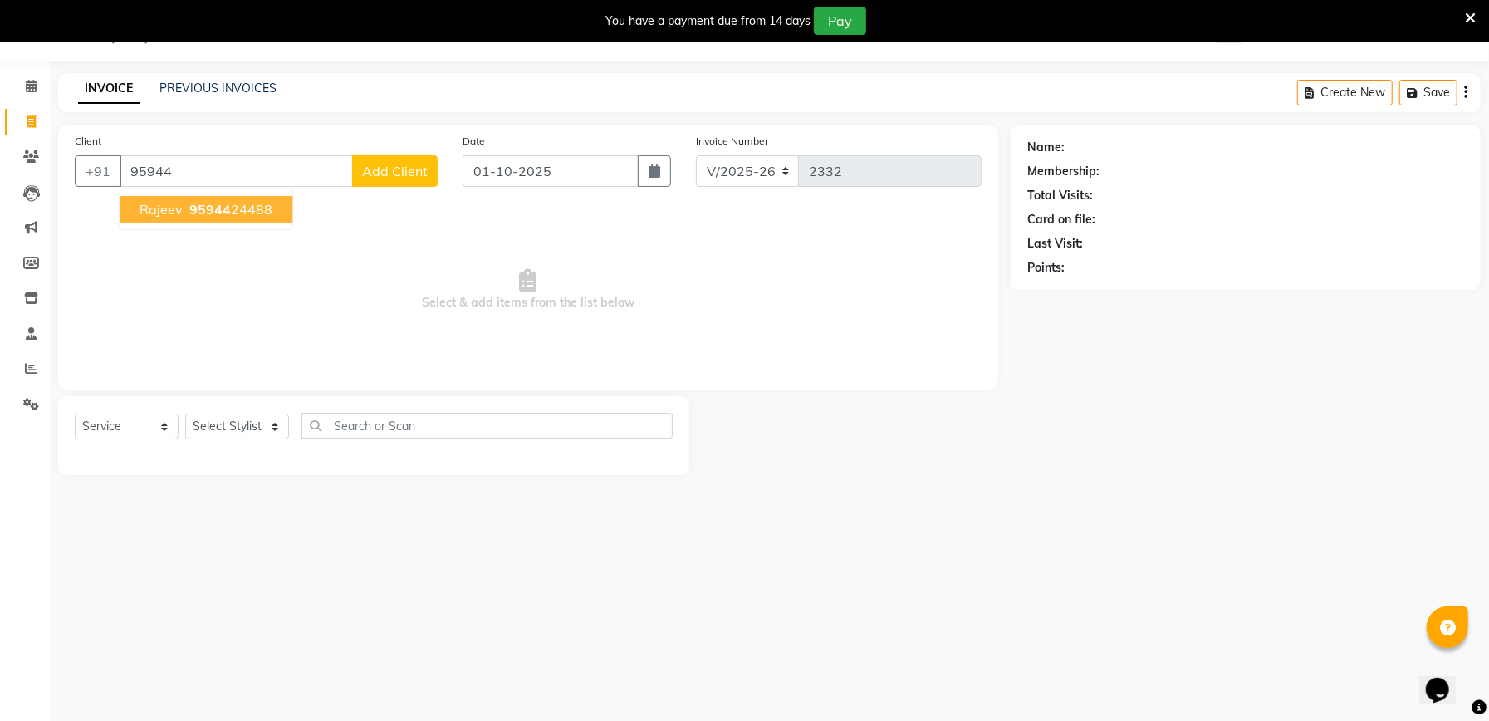
click at [203, 209] on span "95944" at bounding box center [210, 209] width 42 height 17
type input "9594424488"
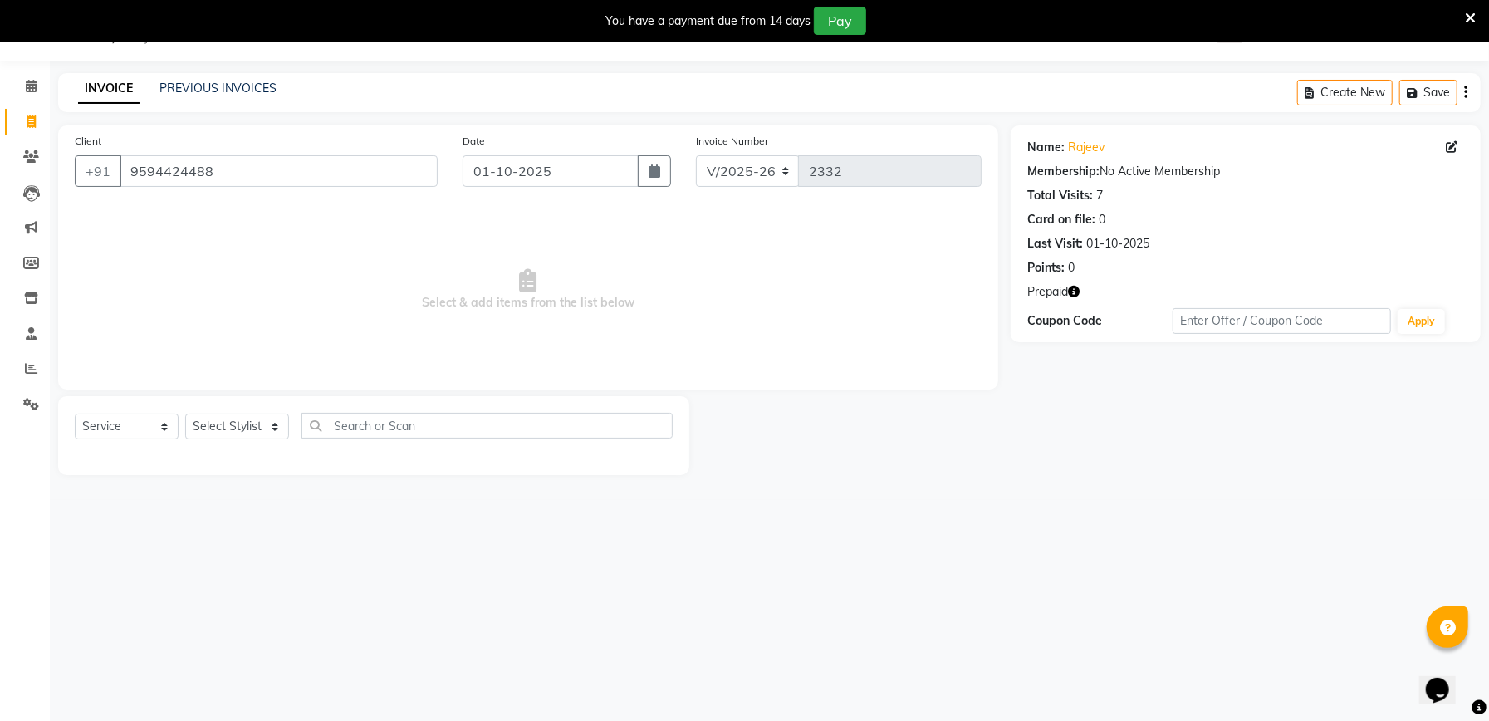
click at [1080, 296] on icon "button" at bounding box center [1074, 292] width 12 height 12
click at [251, 425] on select "Select Stylist Abhishek Ajay Ashish Fayza Manager Manish NEGI PRADEEP Sonam Vik…" at bounding box center [237, 427] width 104 height 26
select select "55289"
click at [185, 414] on select "Select Stylist Abhishek Ajay Ashish Fayza Manager Manish NEGI PRADEEP Sonam Vik…" at bounding box center [237, 427] width 104 height 26
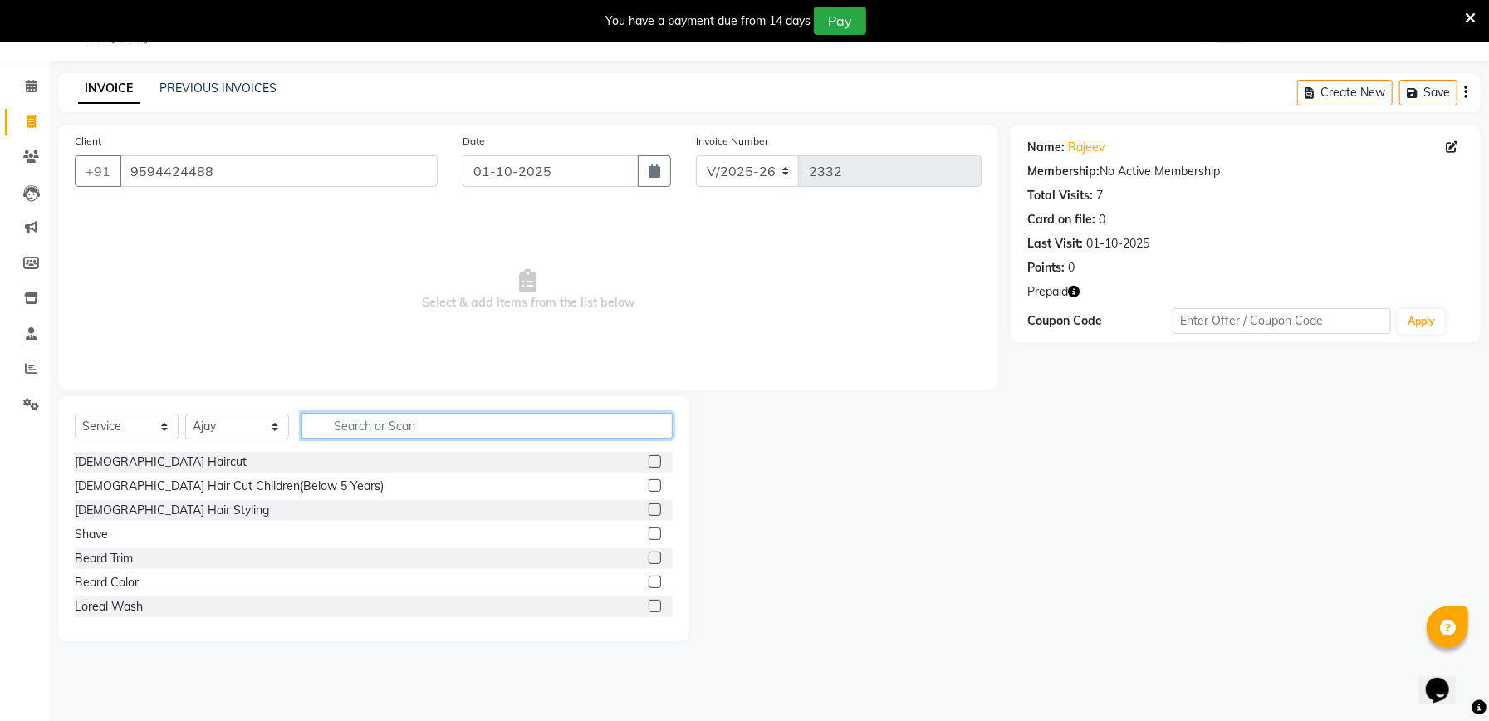
click at [390, 426] on input "text" at bounding box center [486, 426] width 371 height 26
type input "p"
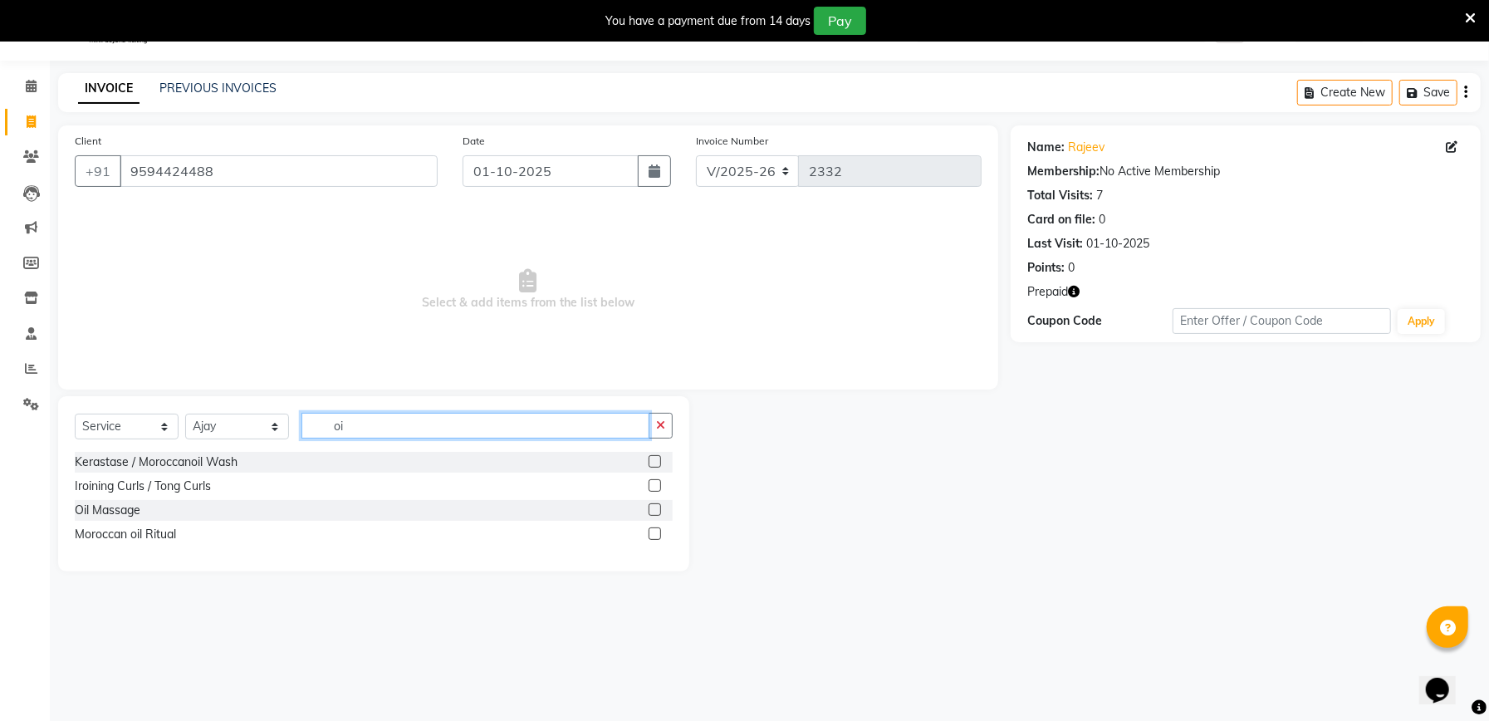
type input "oi"
click at [651, 510] on label at bounding box center [655, 509] width 12 height 12
click at [651, 510] on input "checkbox" at bounding box center [654, 510] width 11 height 11
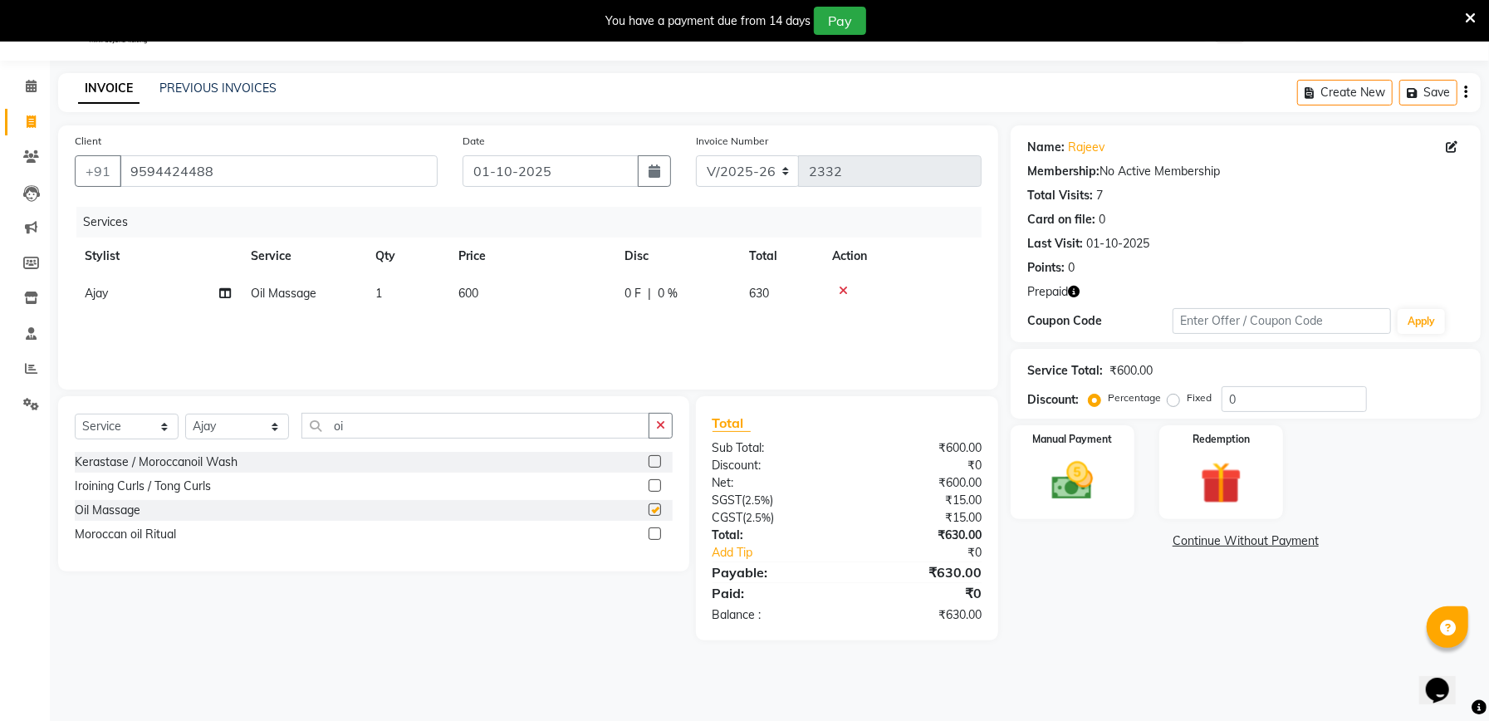
checkbox input "false"
click at [1267, 403] on input "0" at bounding box center [1294, 399] width 145 height 26
type input "0"
click at [1227, 492] on img at bounding box center [1221, 483] width 71 height 54
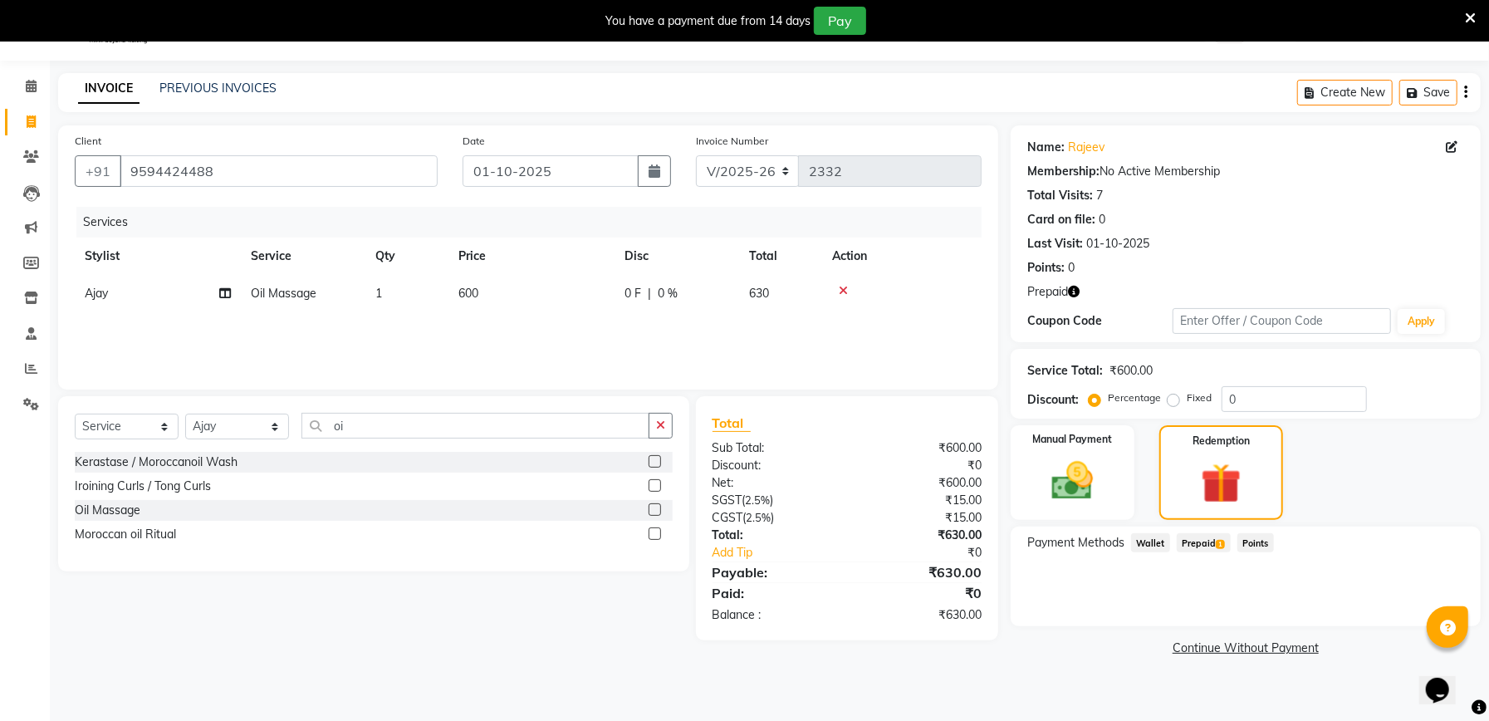
click at [1210, 538] on span "Prepaid 1" at bounding box center [1204, 542] width 54 height 19
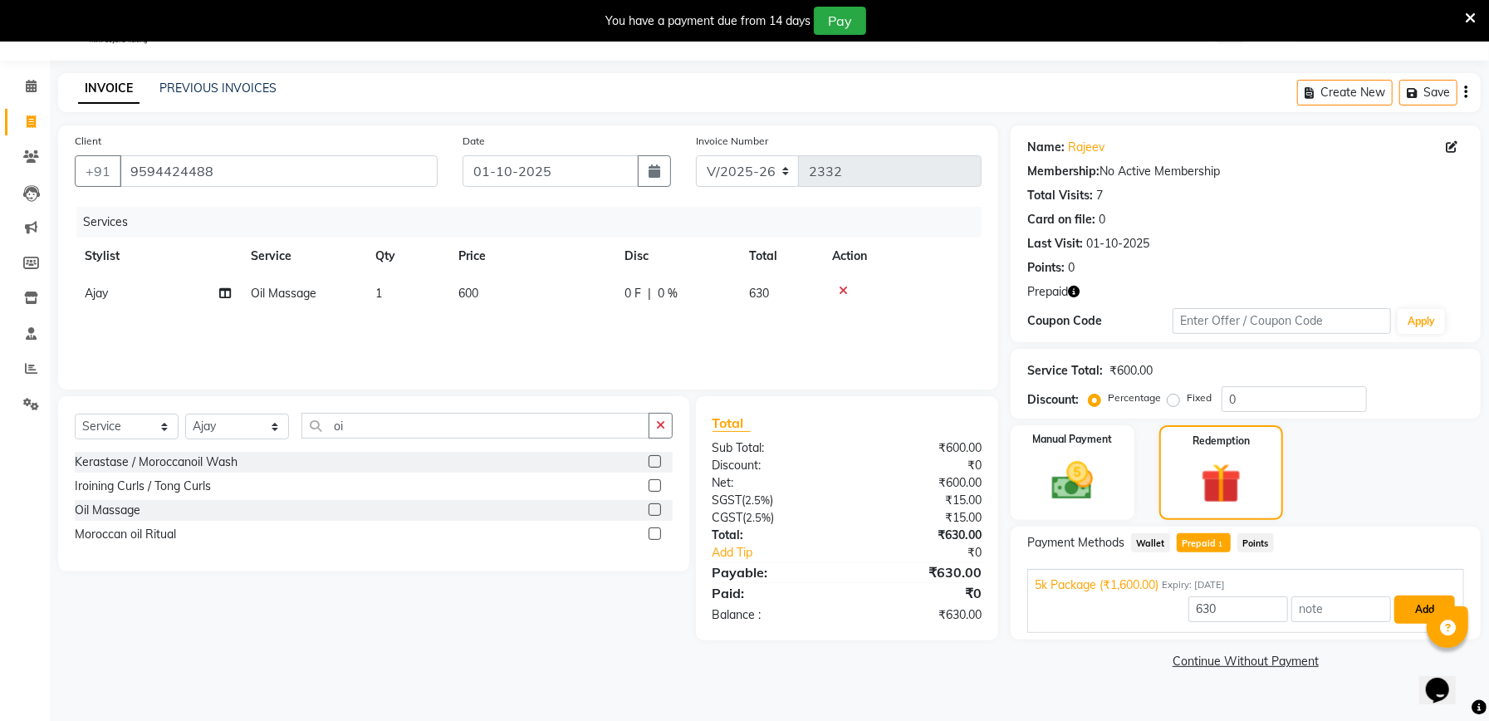
click at [1412, 609] on button "Add" at bounding box center [1424, 609] width 61 height 28
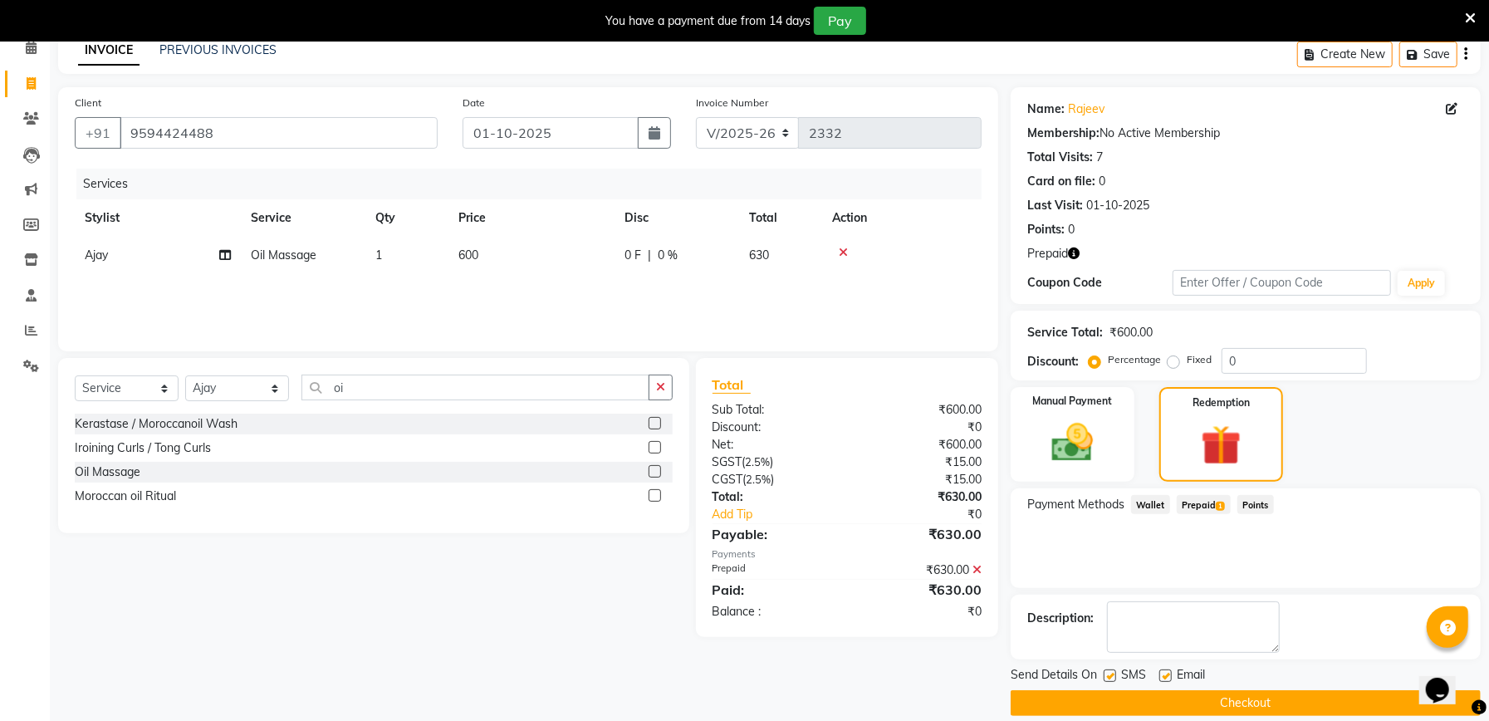
scroll to position [100, 0]
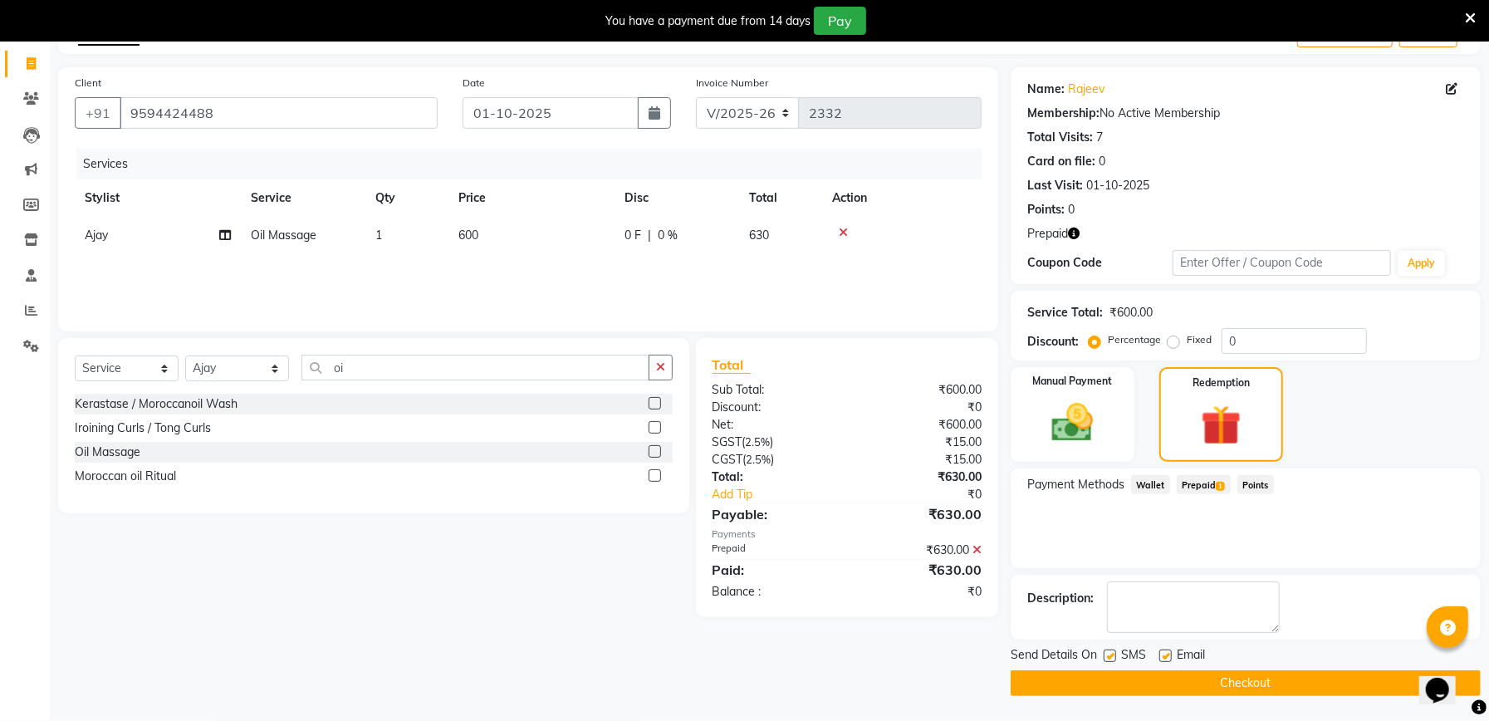
click at [1202, 693] on button "Checkout" at bounding box center [1246, 683] width 470 height 26
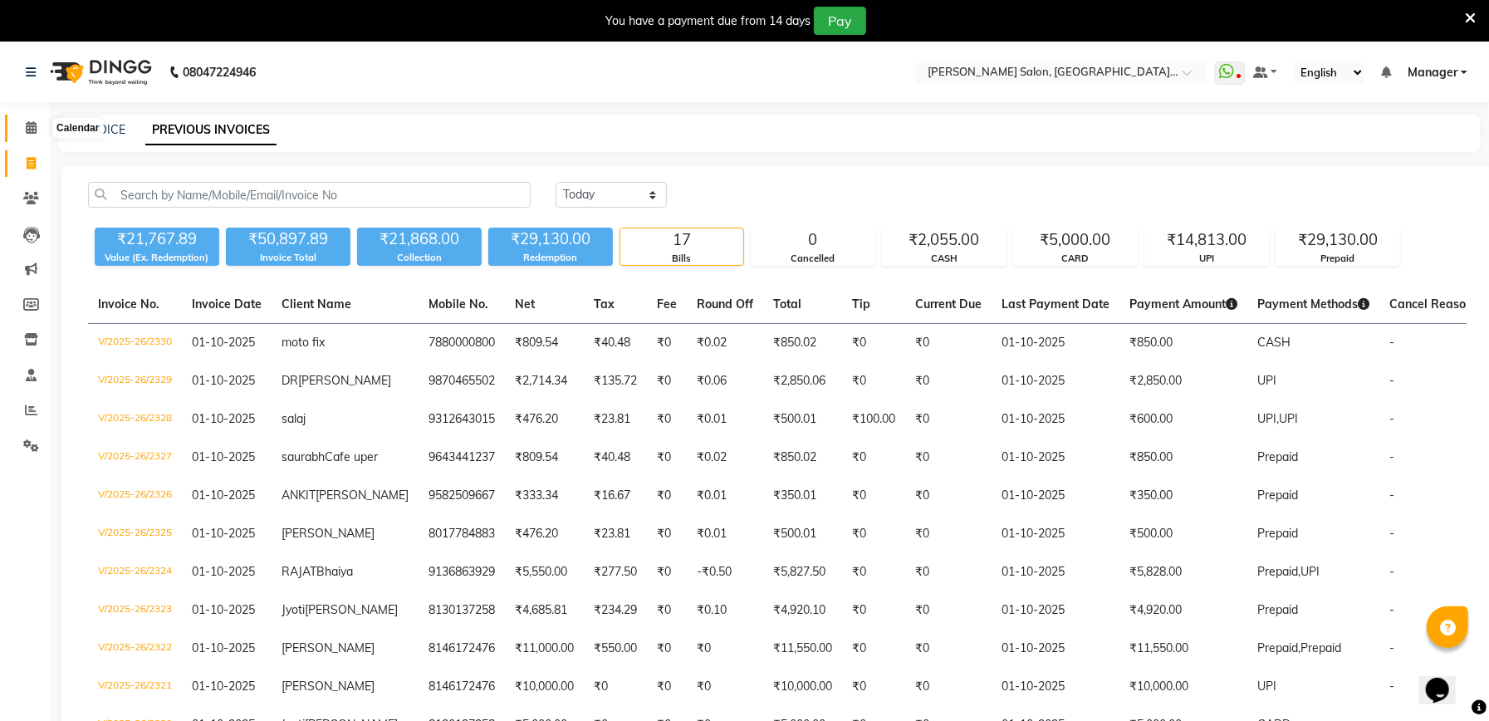
click at [31, 126] on icon at bounding box center [31, 127] width 11 height 12
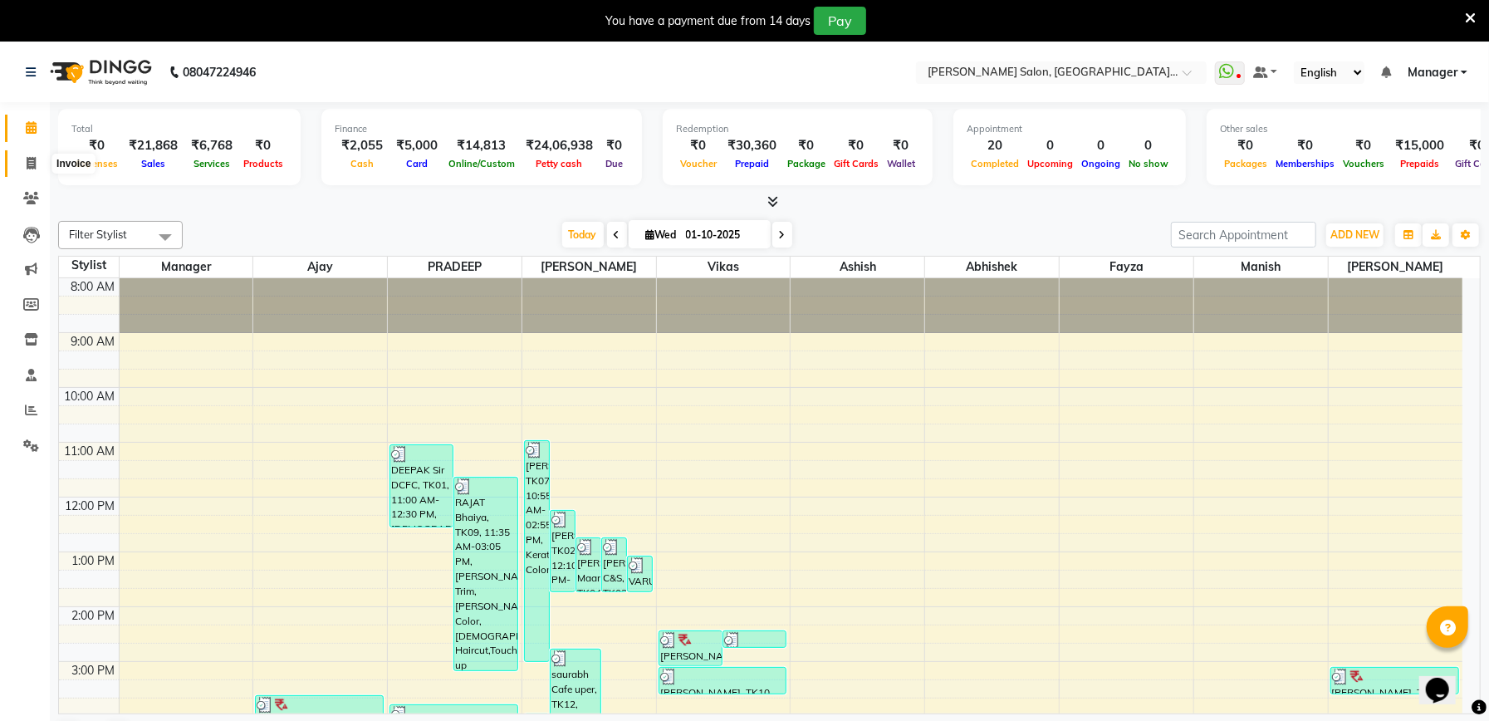
click at [31, 166] on icon at bounding box center [31, 163] width 9 height 12
select select "service"
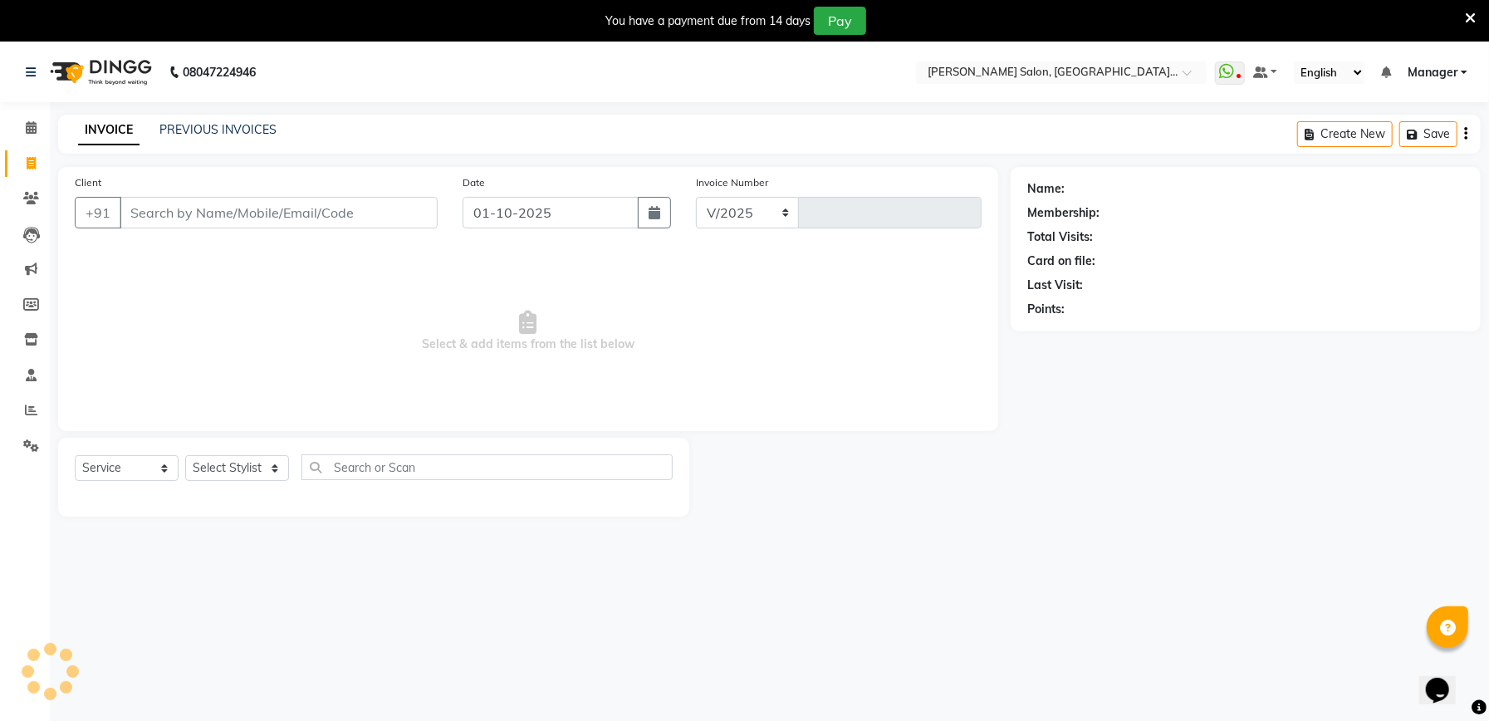
select select "6961"
type input "2333"
click at [196, 211] on input "Client" at bounding box center [279, 213] width 318 height 32
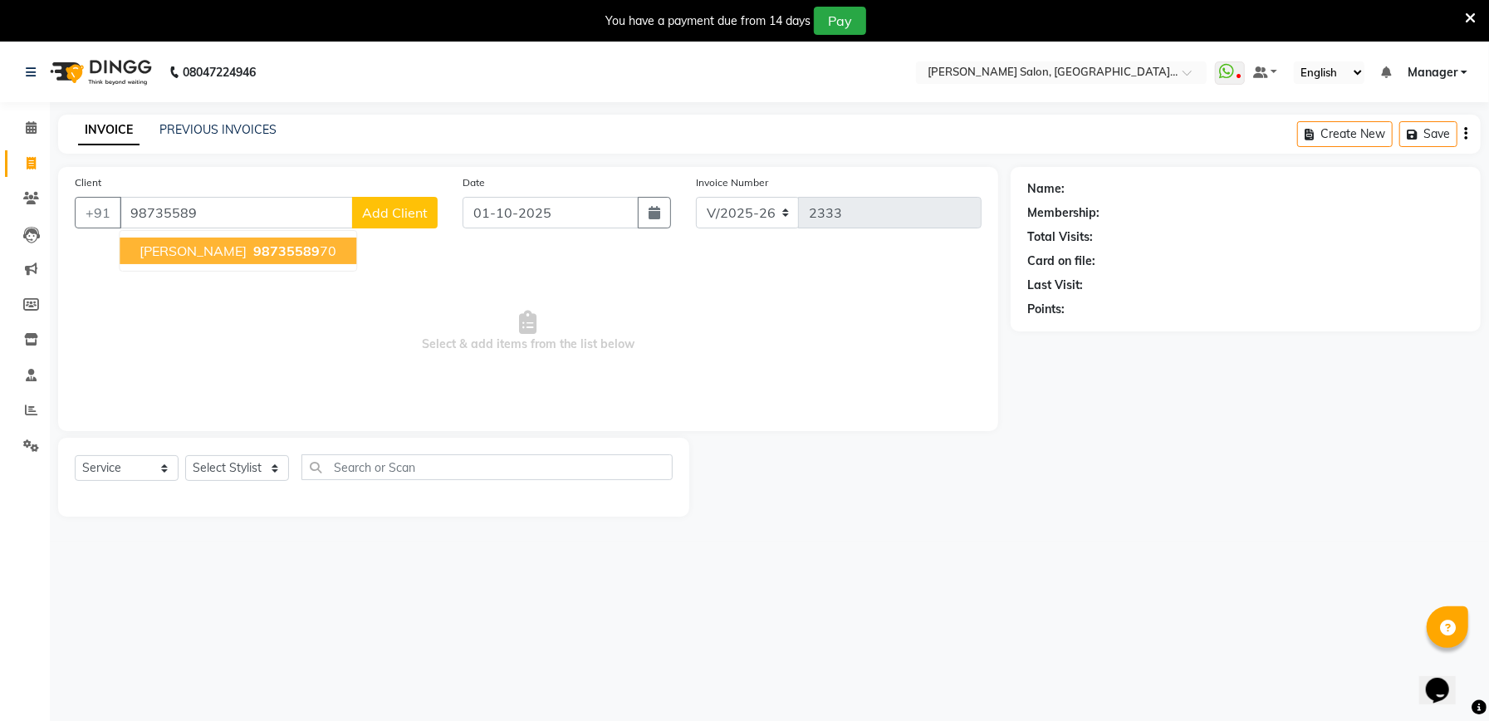
click at [253, 249] on span "98735589" at bounding box center [286, 250] width 66 height 17
type input "9873558970"
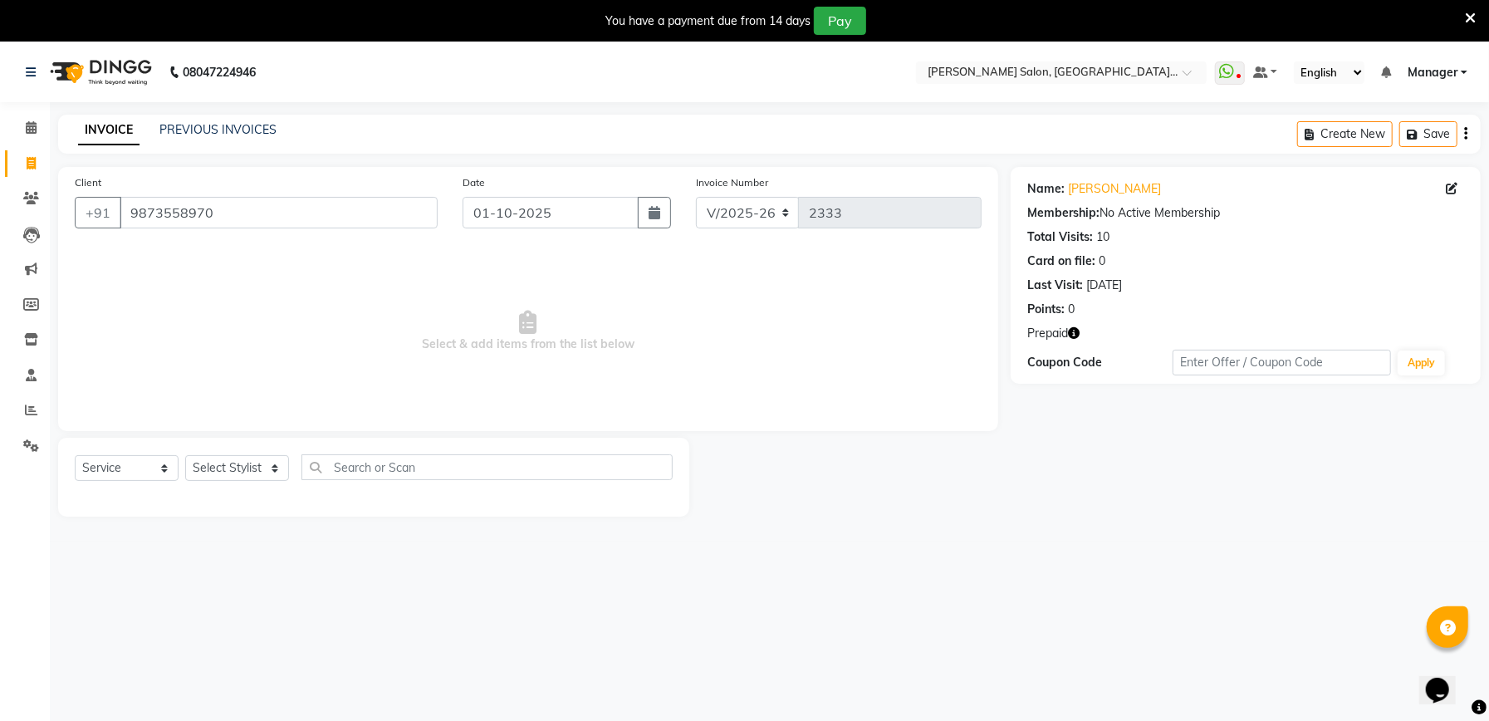
click at [1070, 333] on icon "button" at bounding box center [1074, 333] width 12 height 12
click at [244, 463] on select "Select Stylist Abhishek Ajay Ashish Fayza Manager Manish NEGI PRADEEP Sonam Vik…" at bounding box center [237, 468] width 104 height 26
select select "59020"
click at [185, 455] on select "Select Stylist Abhishek Ajay Ashish Fayza Manager Manish NEGI PRADEEP Sonam Vik…" at bounding box center [237, 468] width 104 height 26
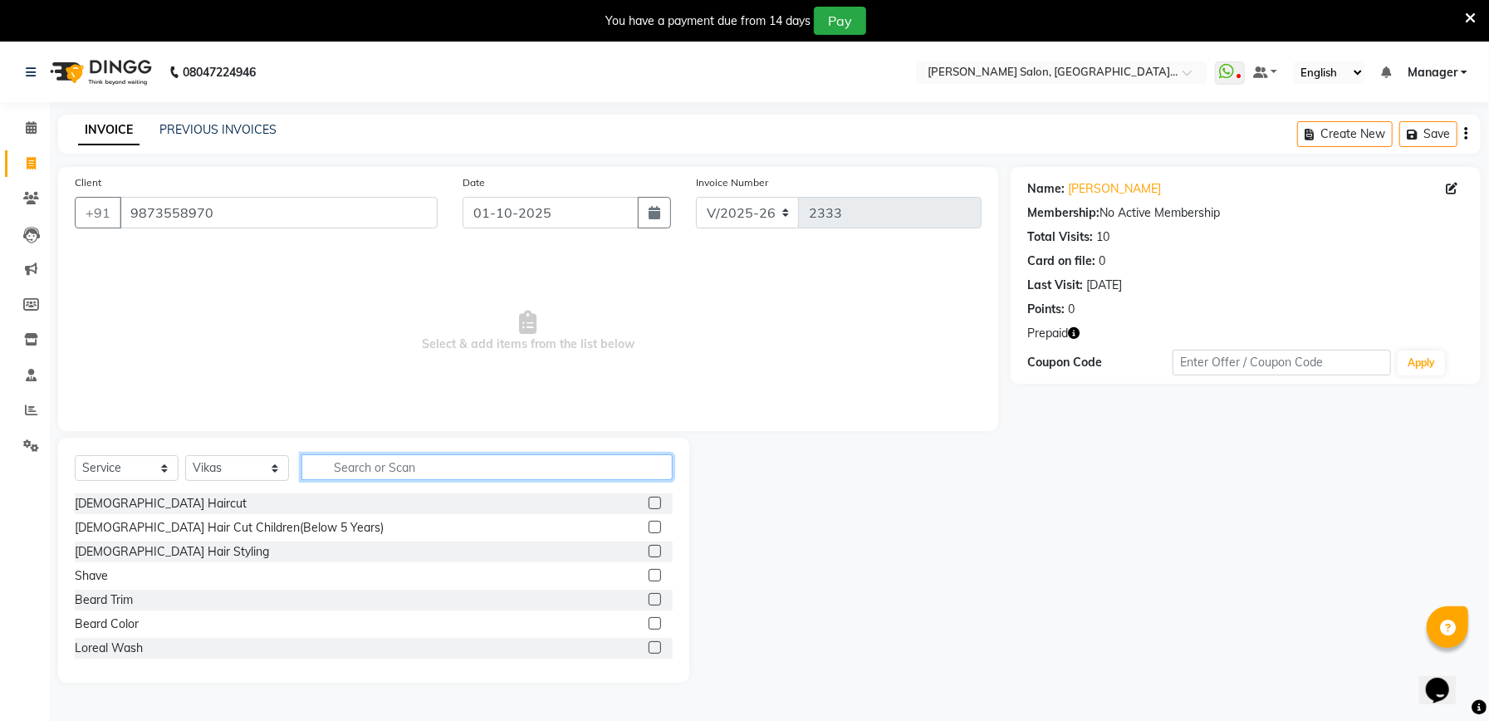
click at [435, 466] on input "text" at bounding box center [486, 467] width 371 height 26
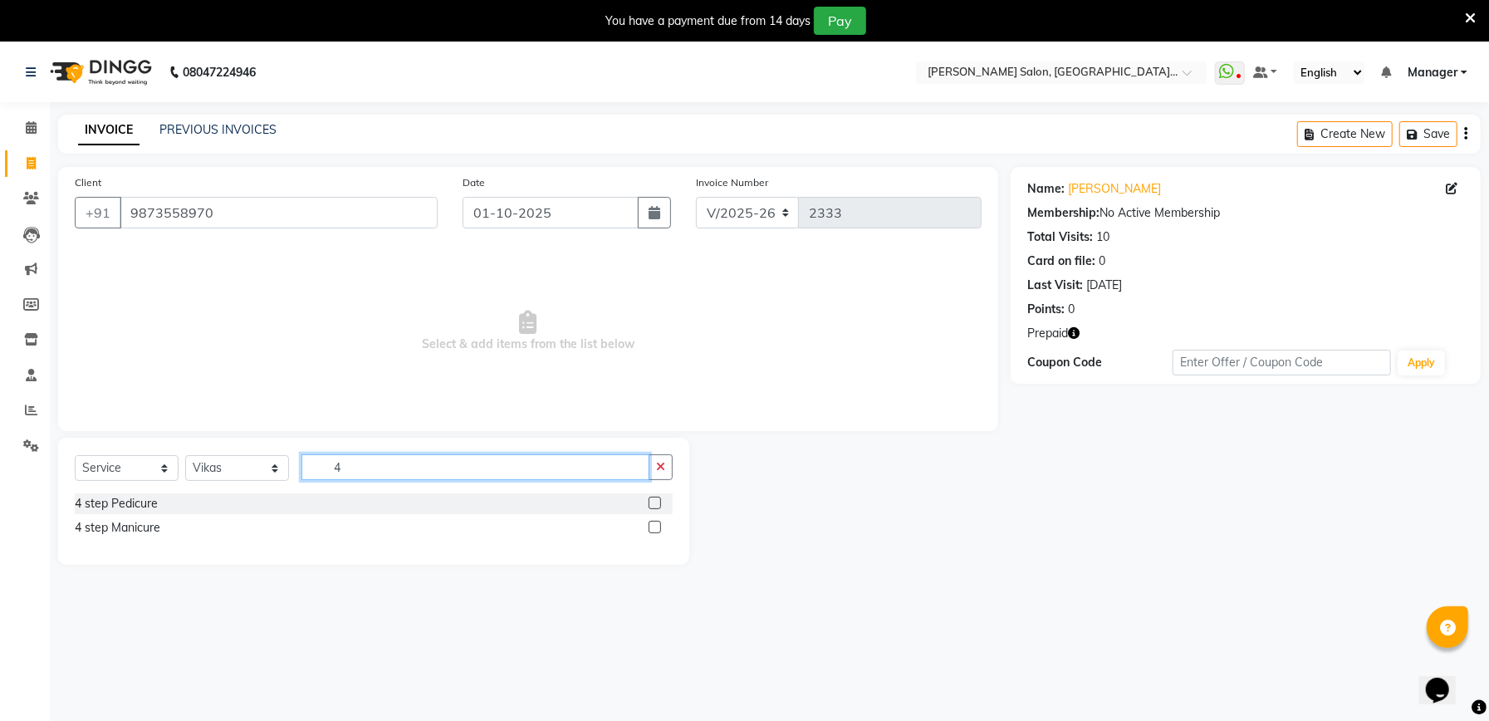
type input "4"
click at [659, 502] on label at bounding box center [655, 503] width 12 height 12
click at [659, 502] on input "checkbox" at bounding box center [654, 503] width 11 height 11
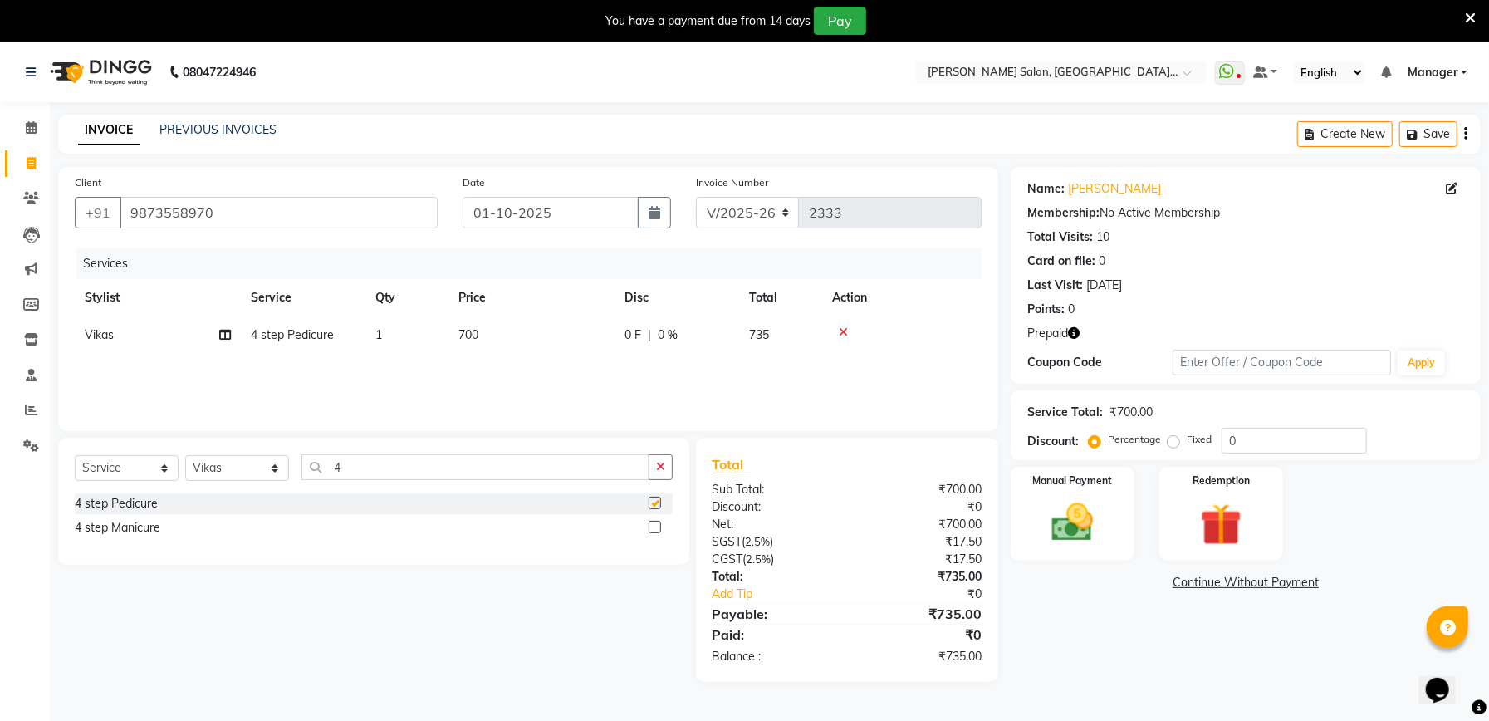
checkbox input "false"
click at [1080, 334] on icon "button" at bounding box center [1074, 333] width 12 height 12
click at [1266, 438] on input "0" at bounding box center [1294, 441] width 145 height 26
type input "4.76"
click at [1077, 339] on icon "button" at bounding box center [1074, 333] width 12 height 12
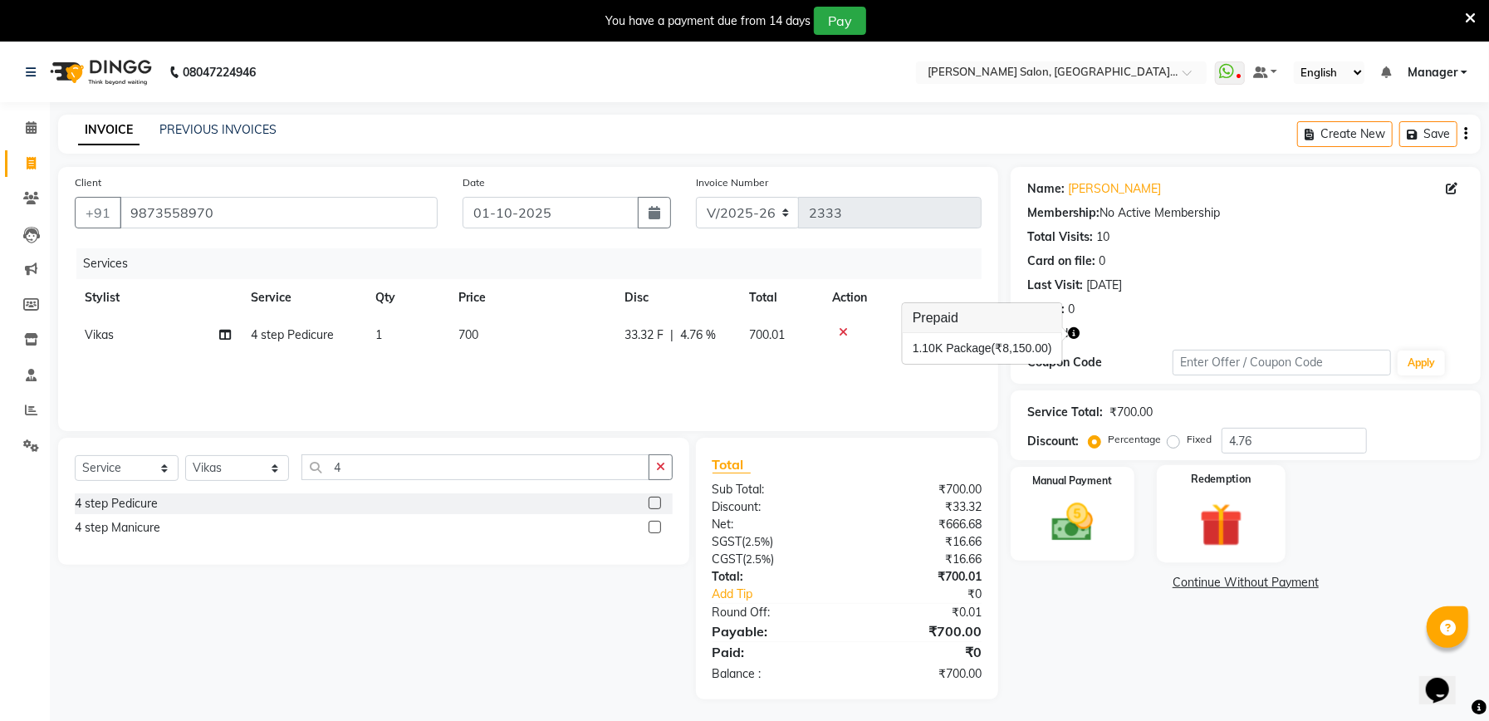
click at [1207, 528] on img at bounding box center [1221, 524] width 71 height 54
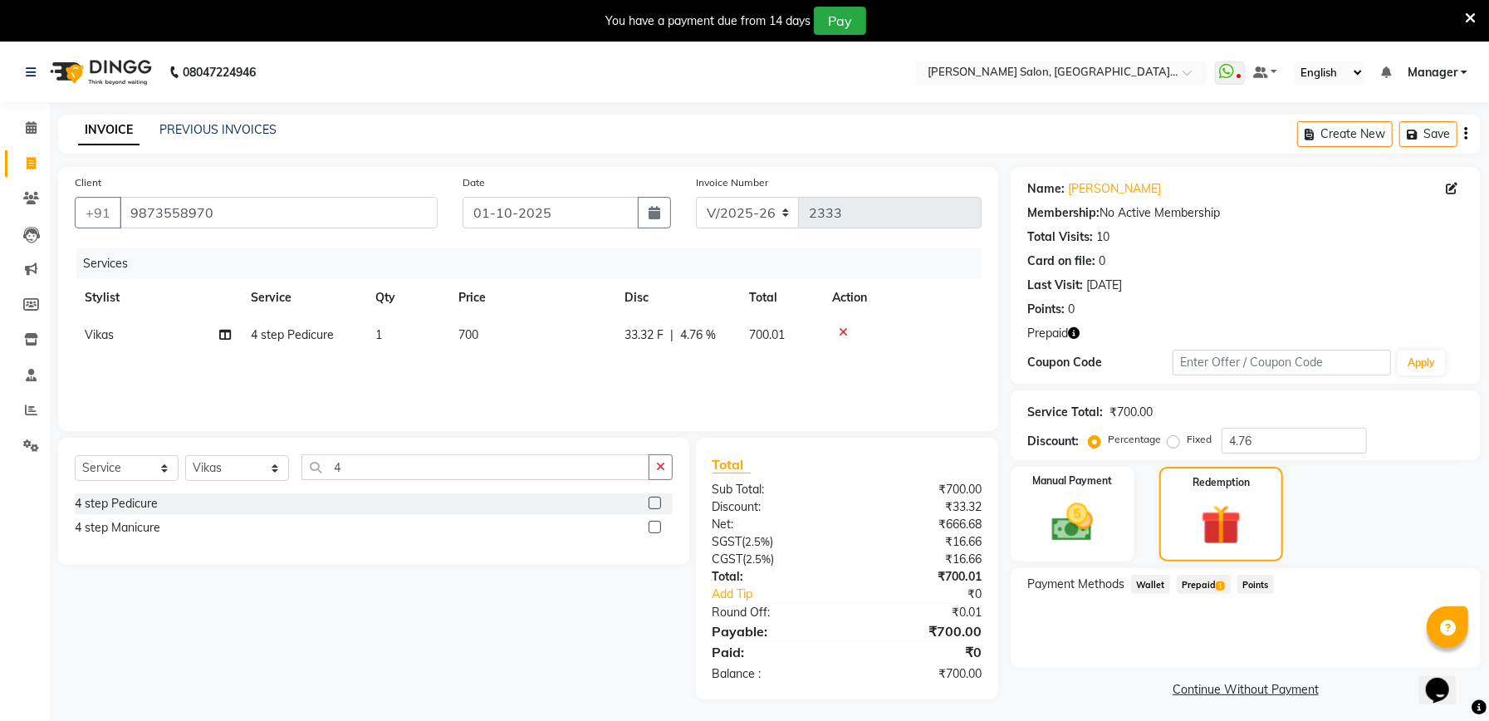
click at [1201, 585] on span "Prepaid 1" at bounding box center [1204, 584] width 54 height 19
click at [1074, 330] on icon "button" at bounding box center [1074, 333] width 12 height 12
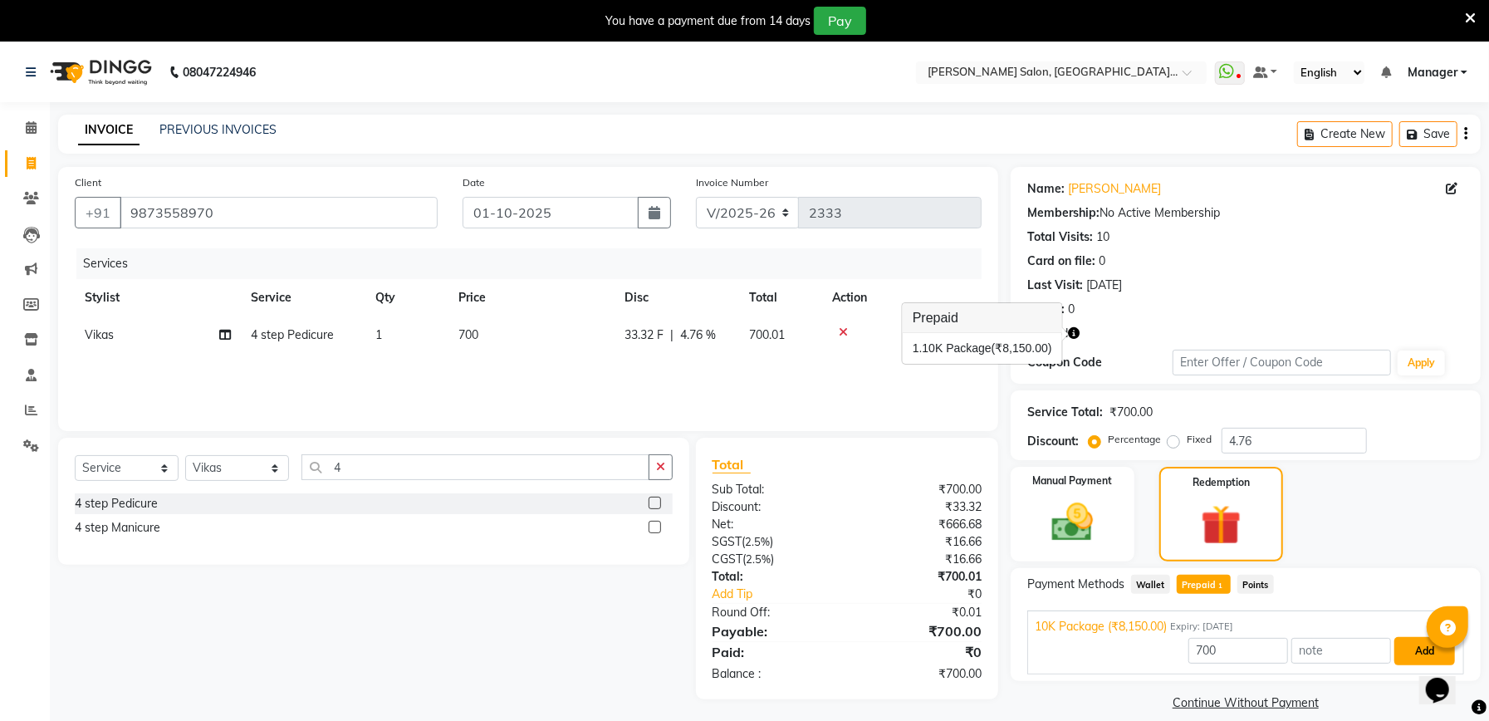
click at [1407, 649] on button "Add" at bounding box center [1424, 651] width 61 height 28
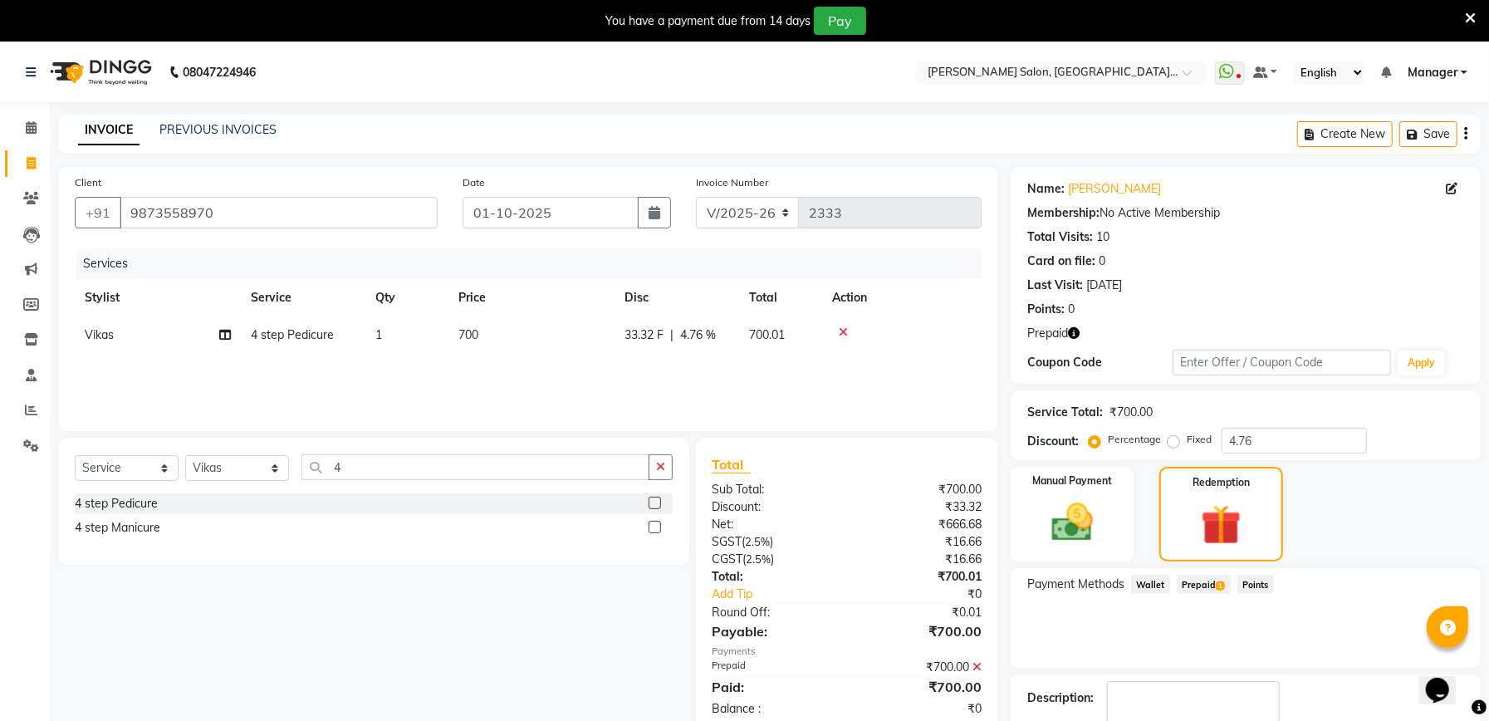
scroll to position [100, 0]
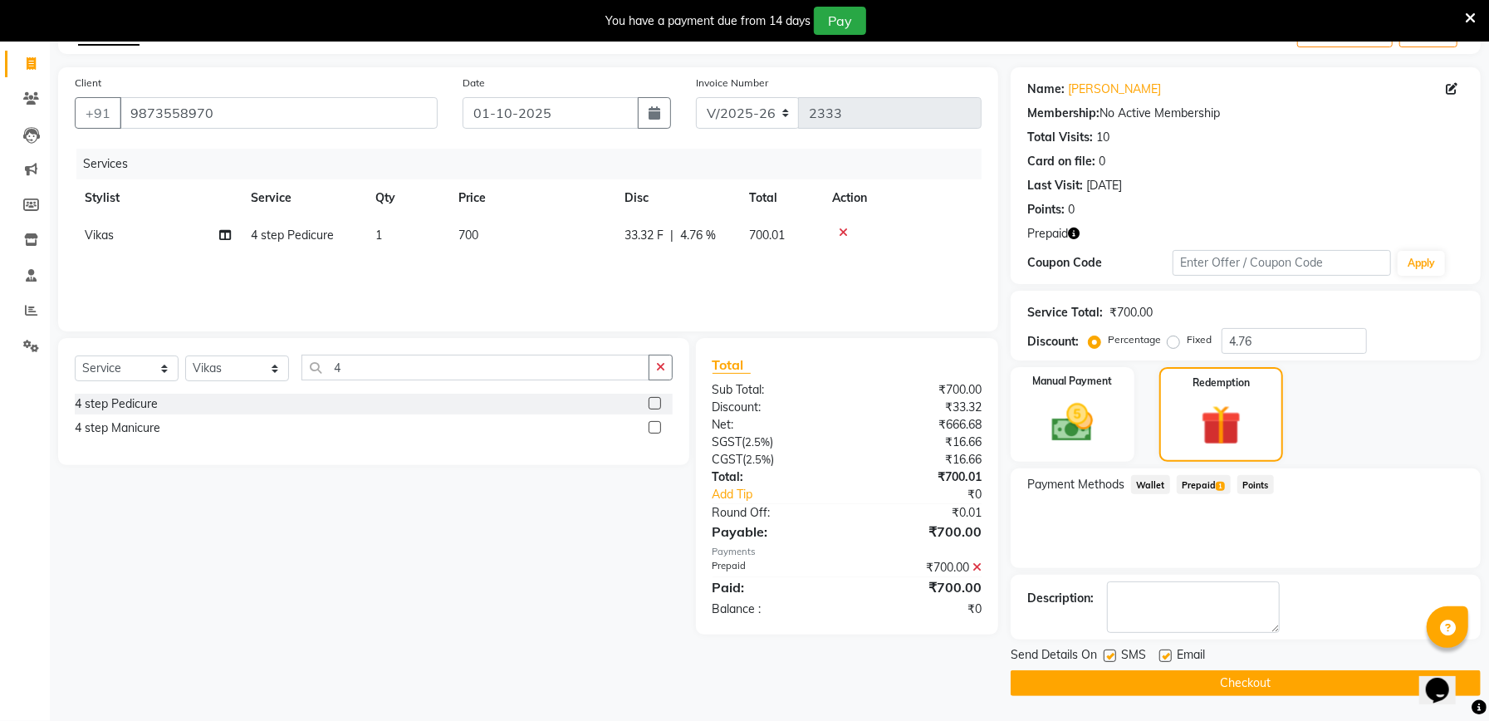
click at [1300, 674] on button "Checkout" at bounding box center [1246, 683] width 470 height 26
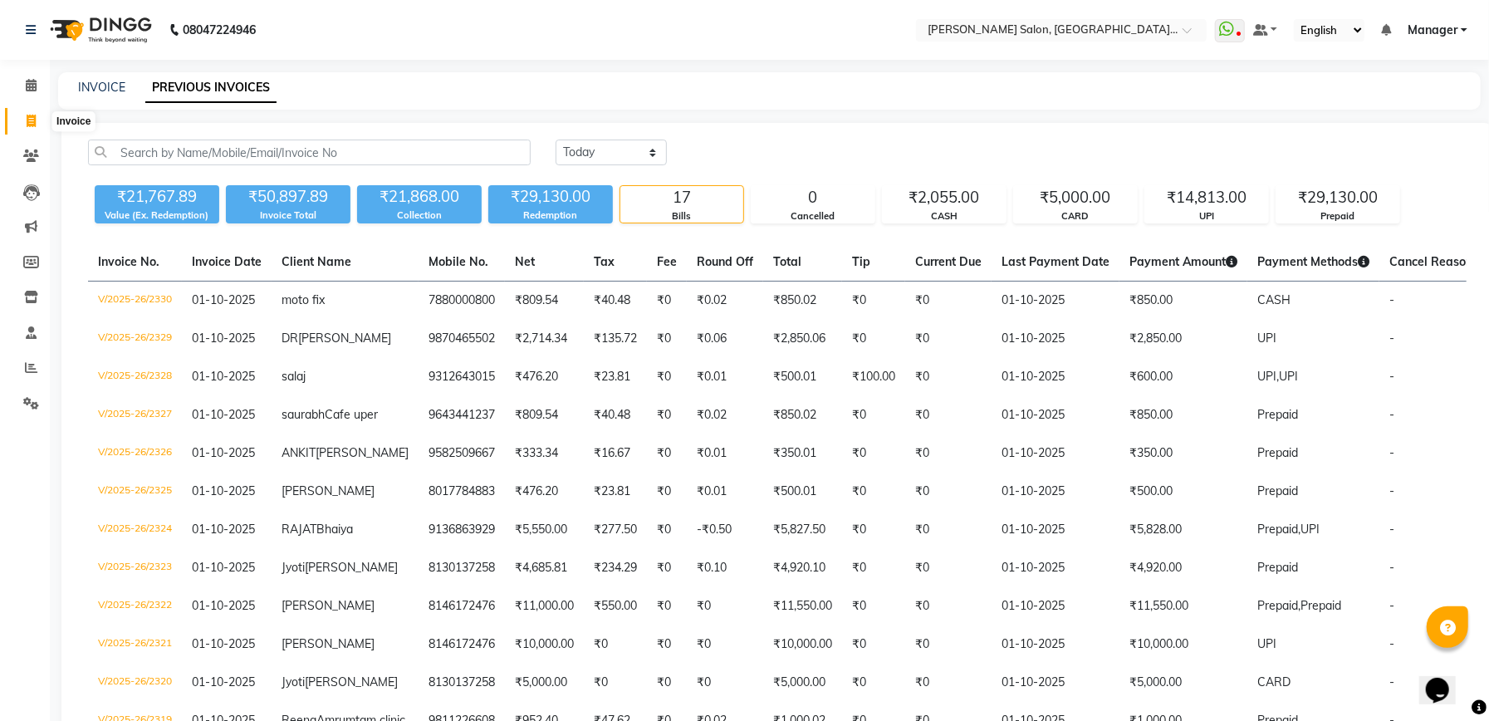
click at [23, 120] on span at bounding box center [31, 121] width 29 height 19
select select "service"
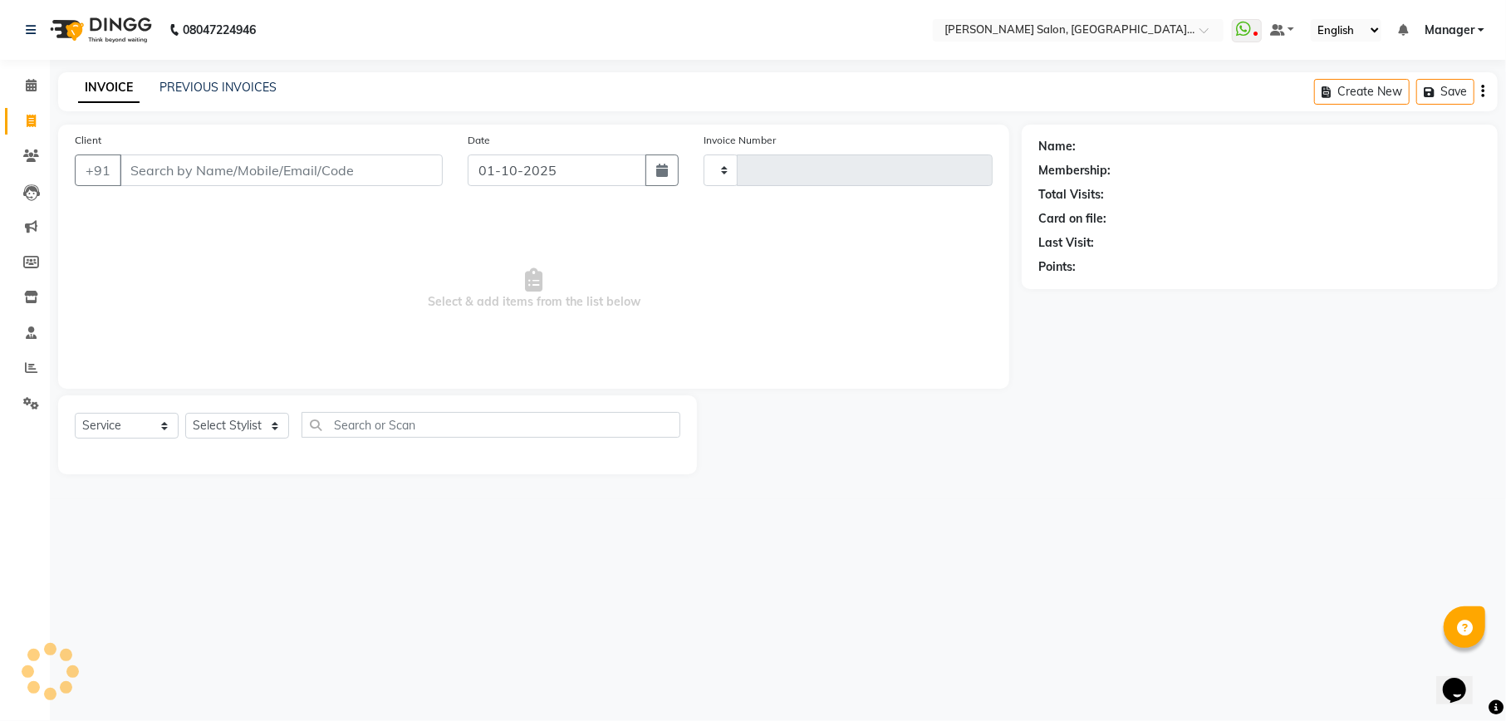
type input "2334"
select select "6961"
click at [281, 166] on input "Client" at bounding box center [281, 170] width 323 height 32
click at [322, 179] on input "Client" at bounding box center [281, 170] width 323 height 32
type input "9"
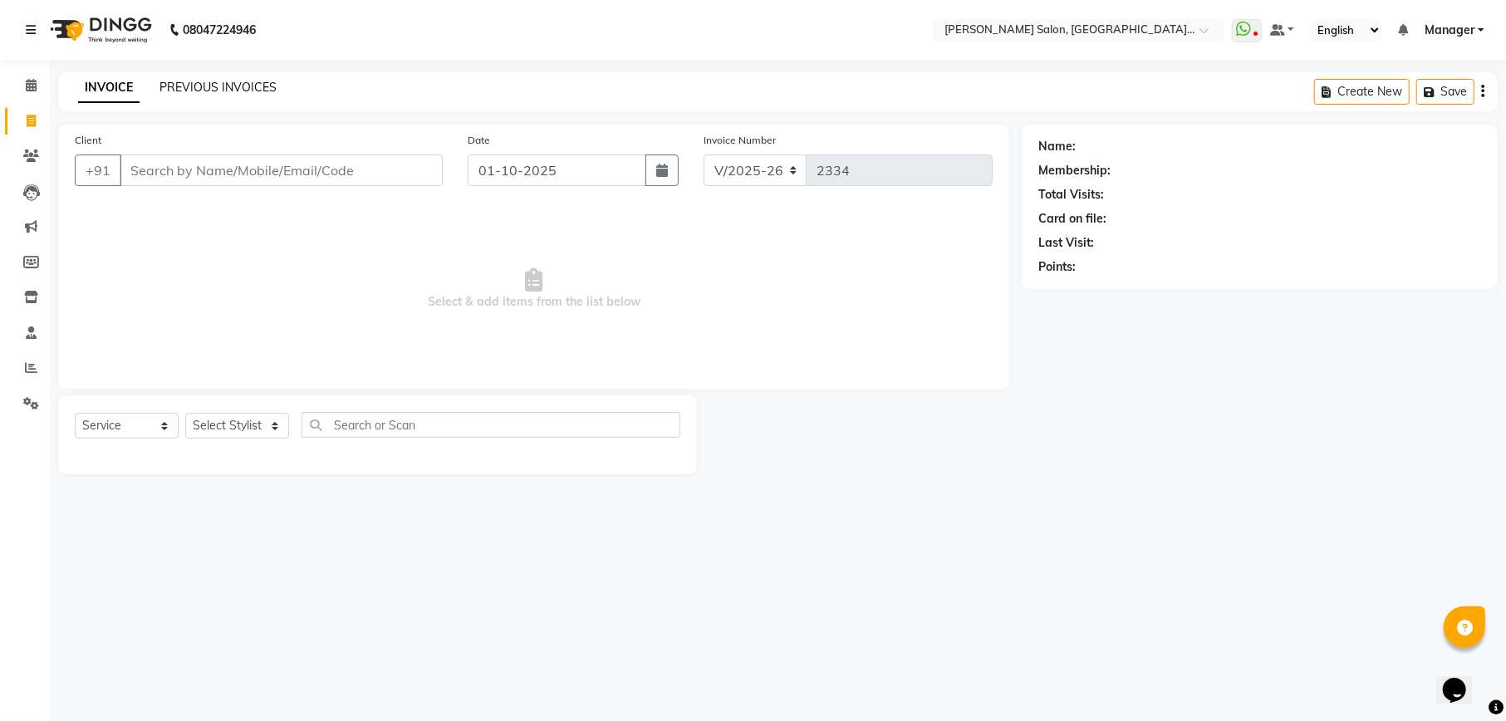
click at [220, 86] on link "PREVIOUS INVOICES" at bounding box center [217, 87] width 117 height 15
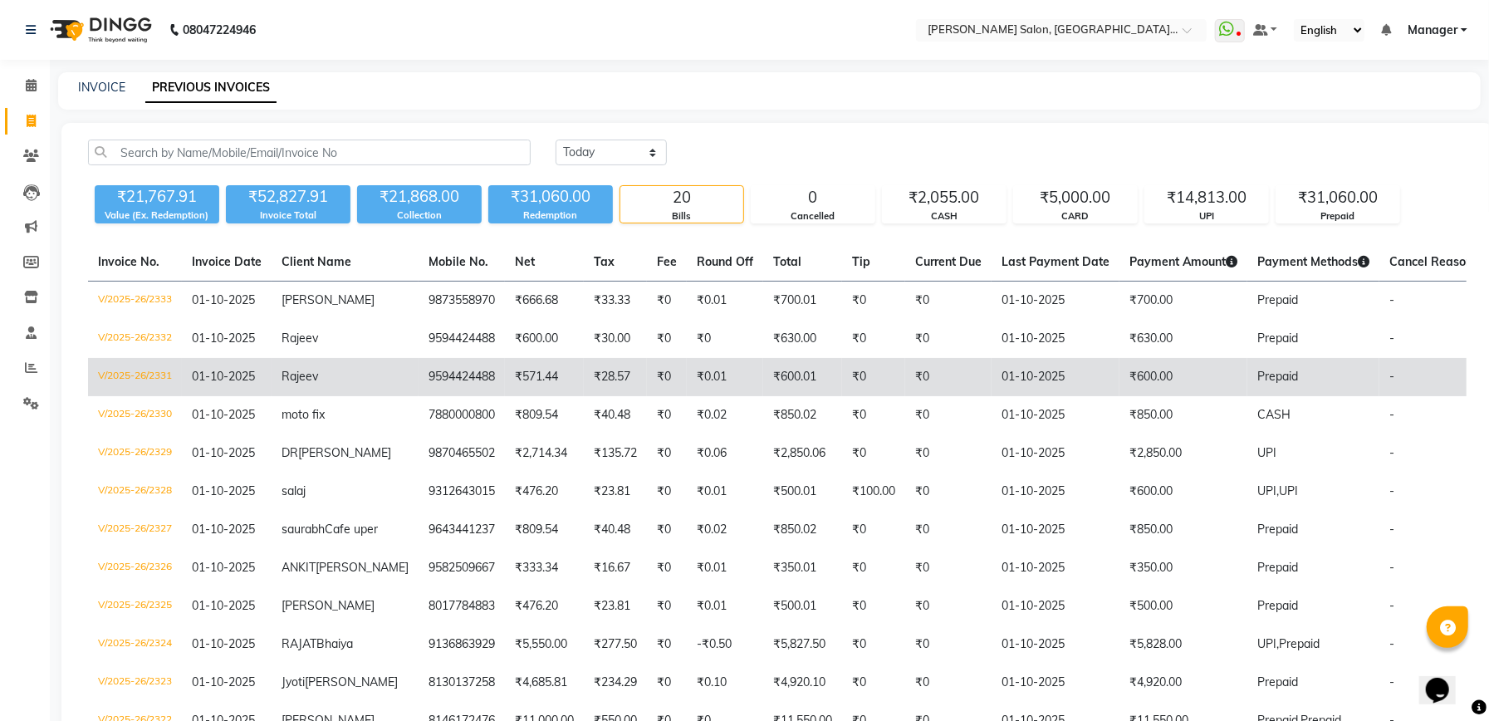
click at [1119, 365] on td "₹600.00" at bounding box center [1183, 377] width 128 height 38
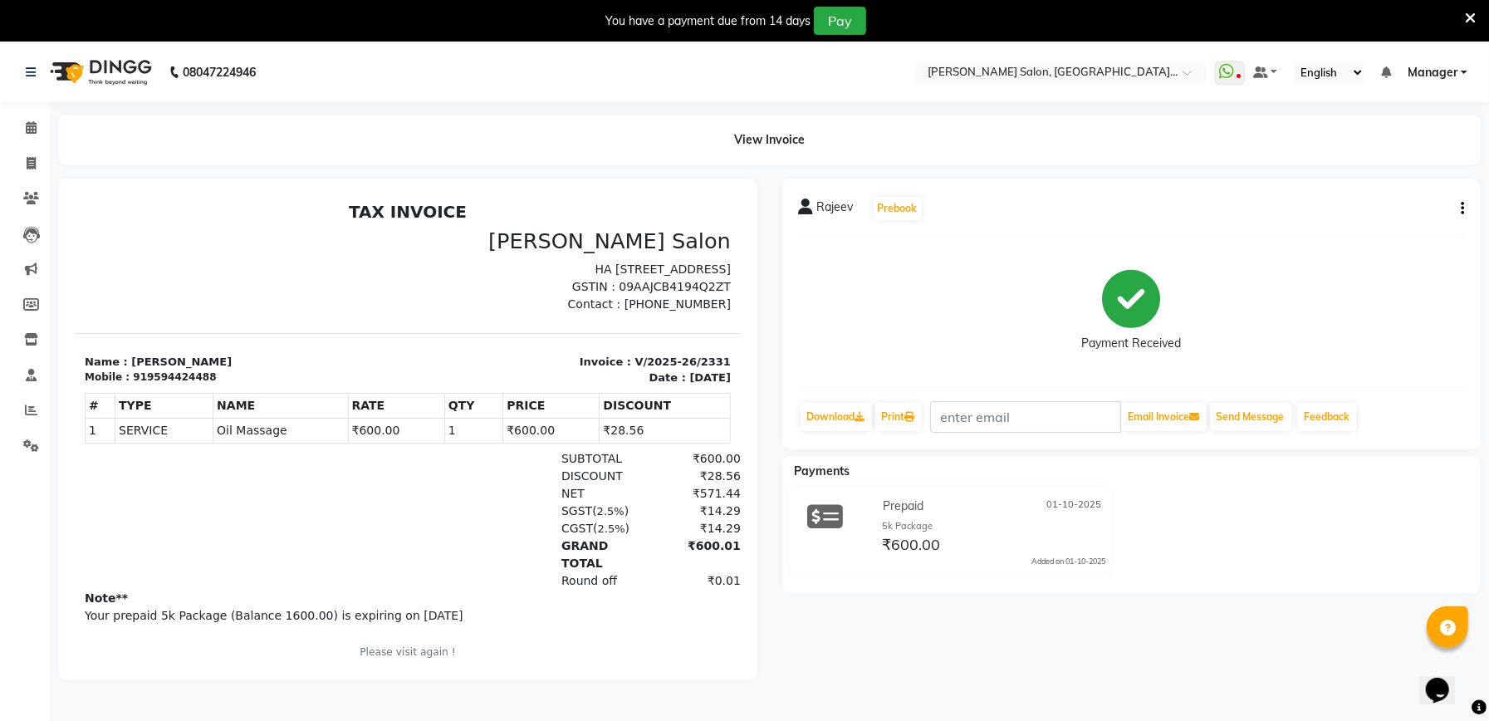
click at [1462, 209] on icon "button" at bounding box center [1462, 208] width 3 height 1
click at [1378, 170] on div "Cancel Invoice" at bounding box center [1379, 166] width 114 height 21
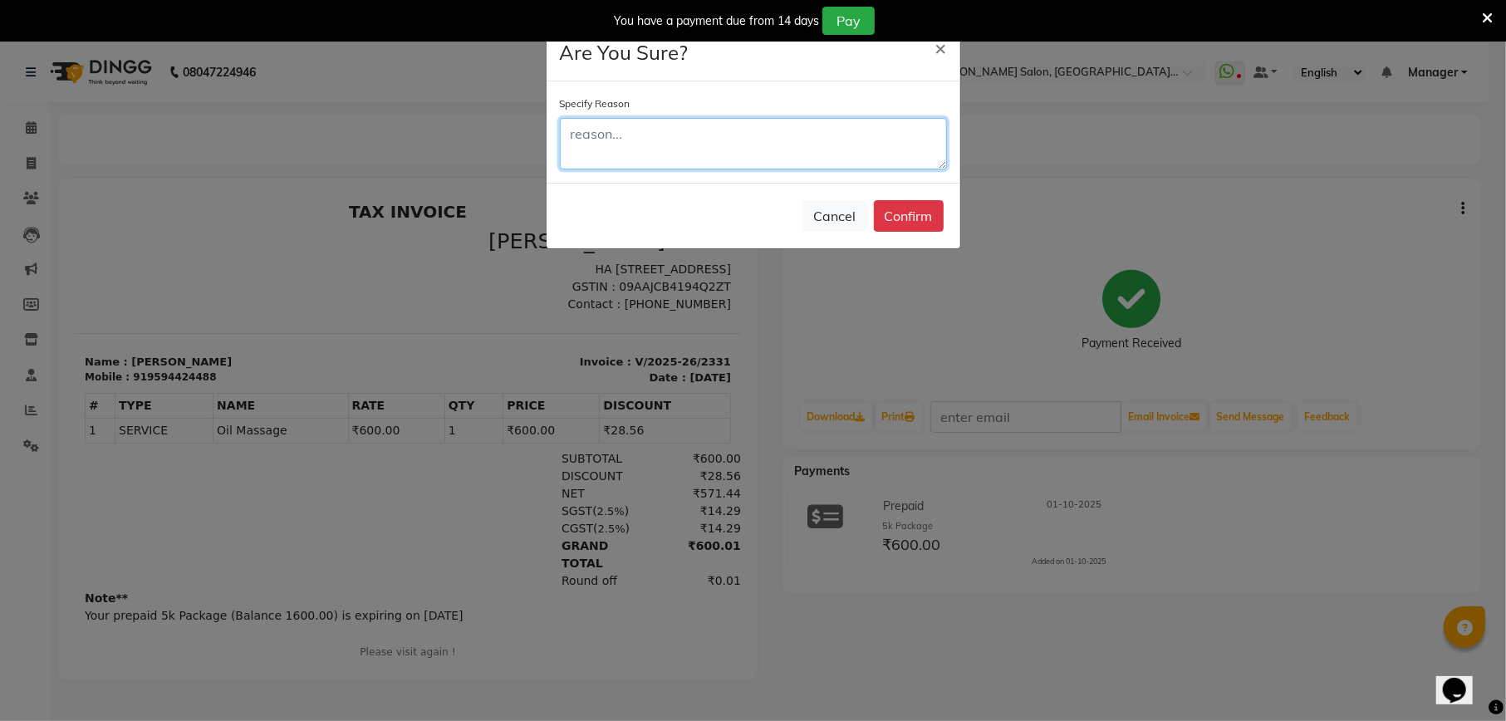
click at [631, 160] on textarea at bounding box center [753, 143] width 387 height 51
type textarea "Bill punch twice by negi"
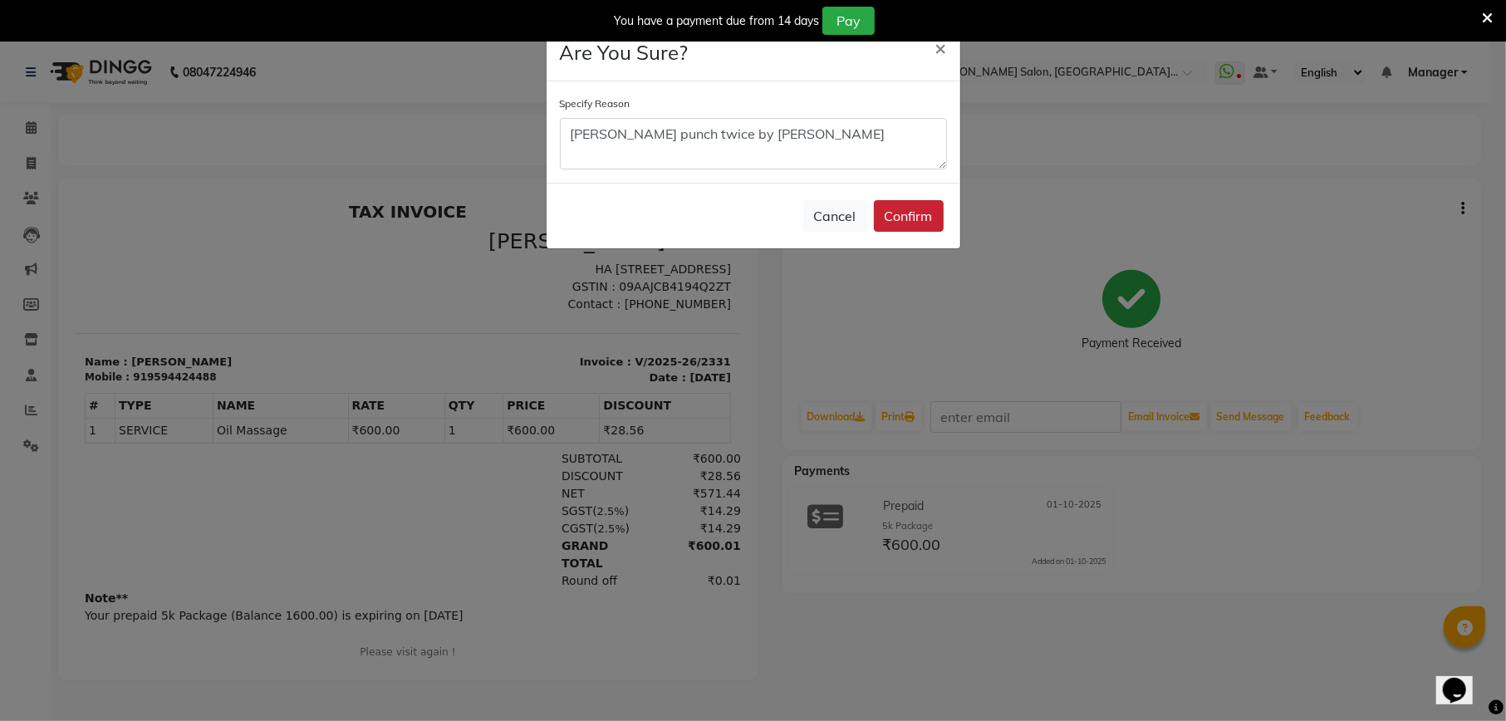
click at [898, 214] on button "Confirm" at bounding box center [909, 216] width 70 height 32
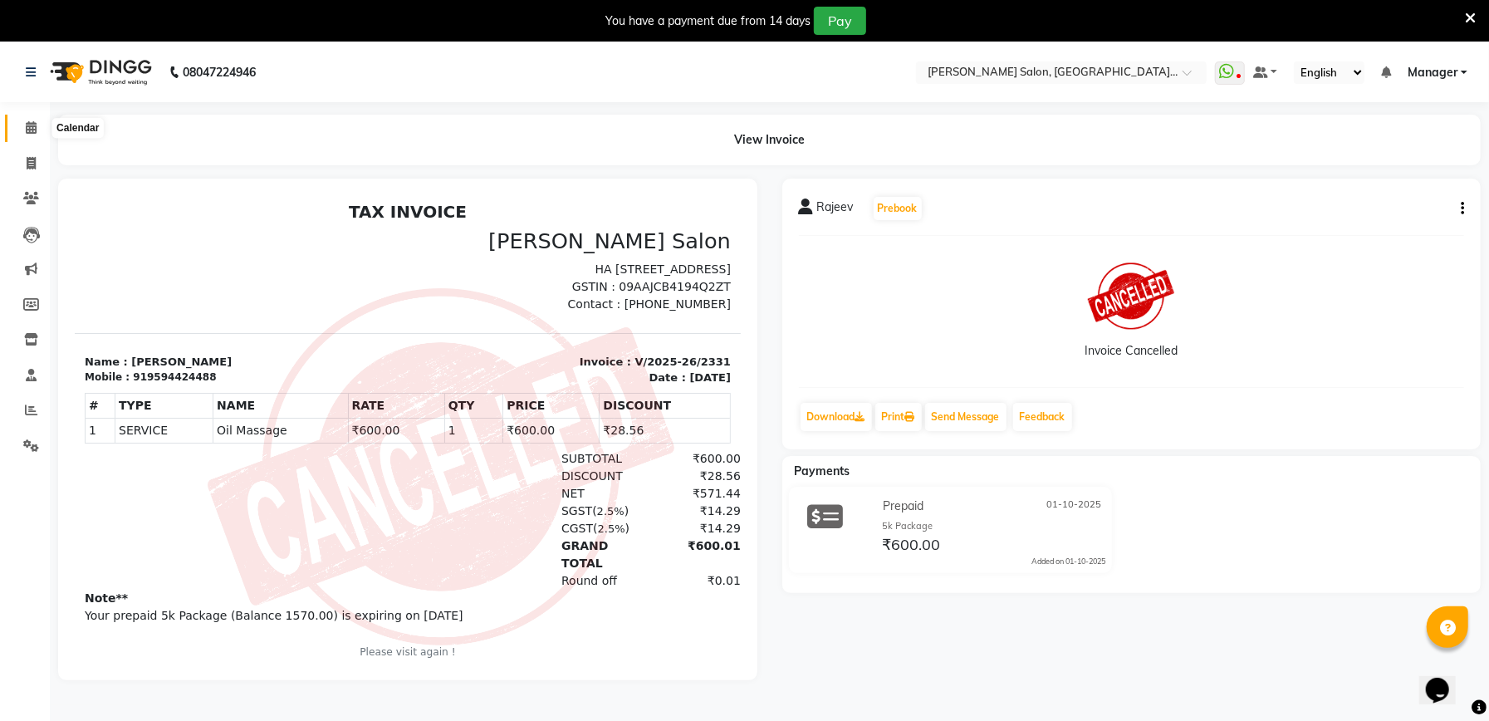
click at [35, 134] on icon at bounding box center [31, 127] width 11 height 12
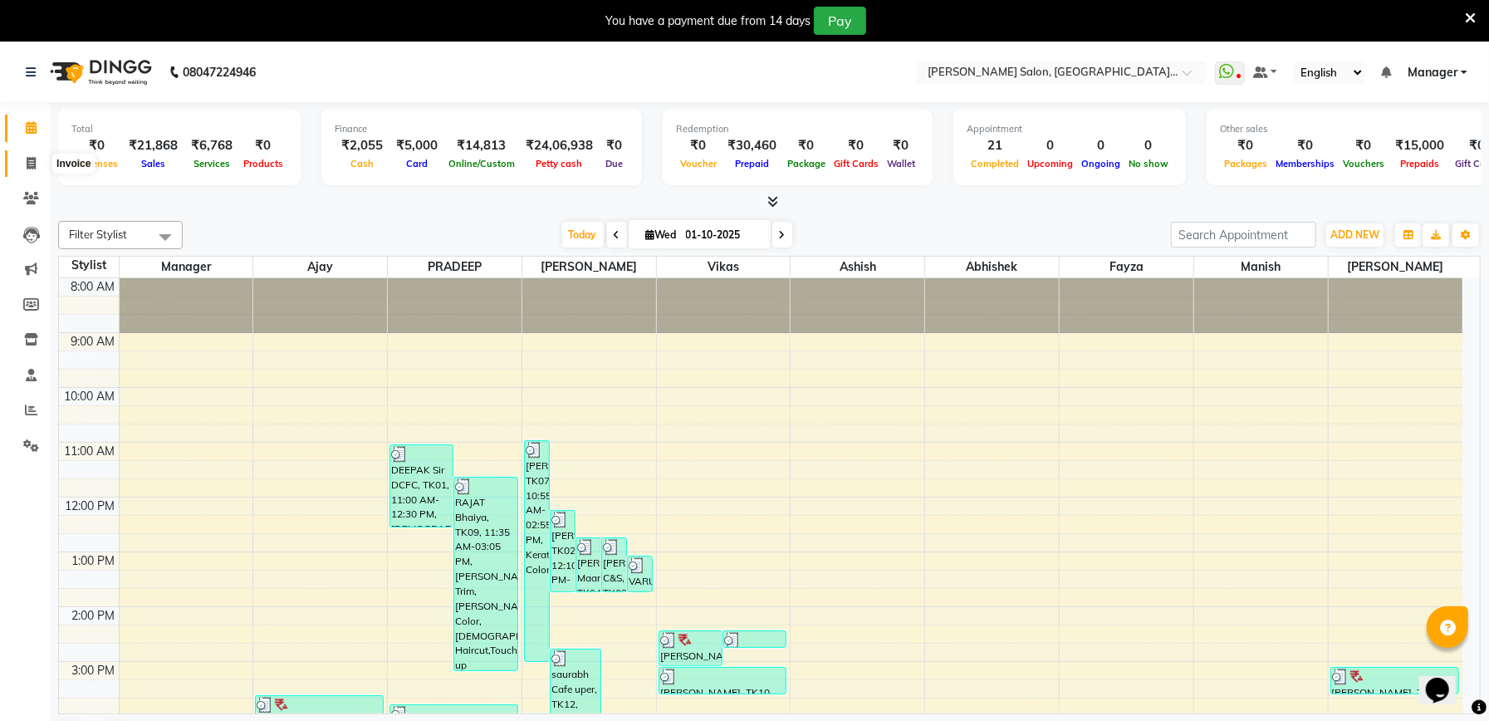
click at [35, 158] on icon at bounding box center [31, 163] width 9 height 12
select select "service"
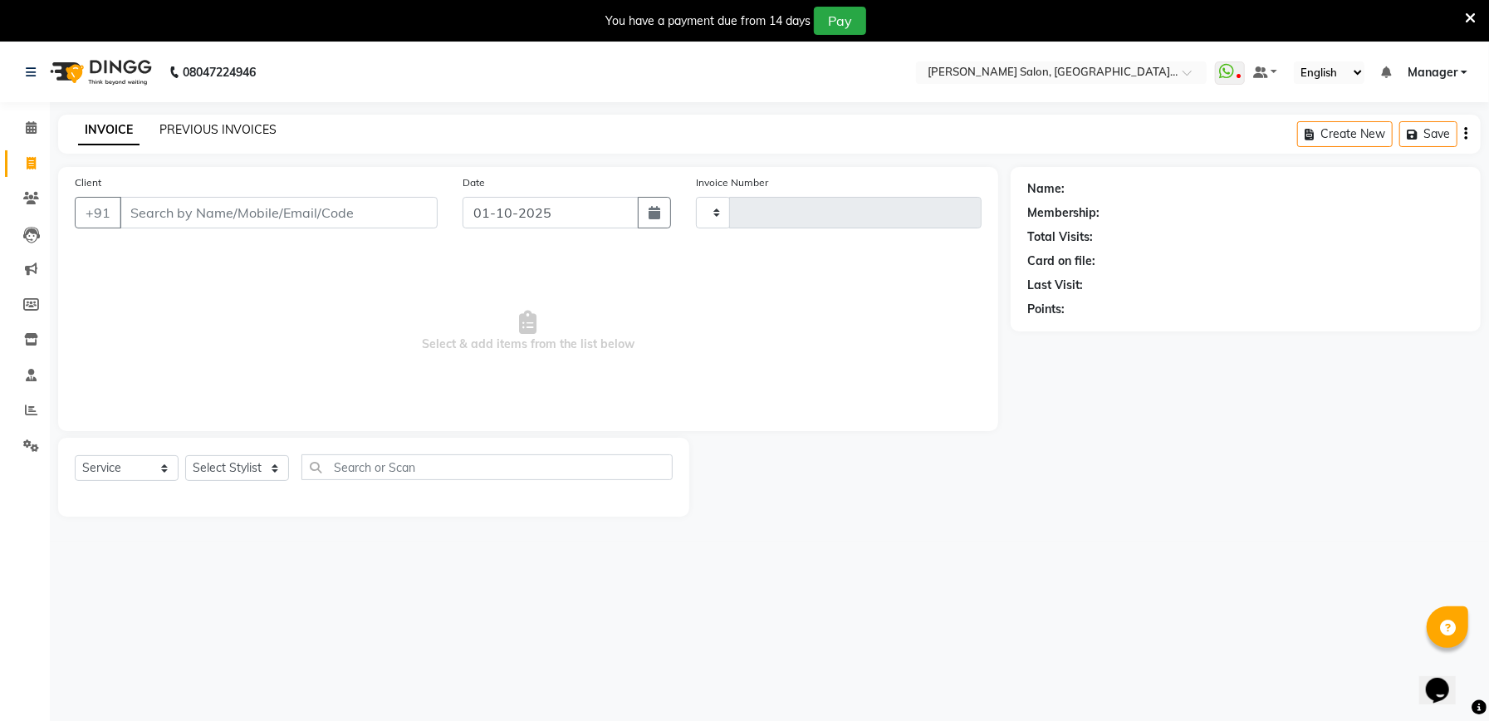
click at [204, 130] on link "PREVIOUS INVOICES" at bounding box center [217, 129] width 117 height 15
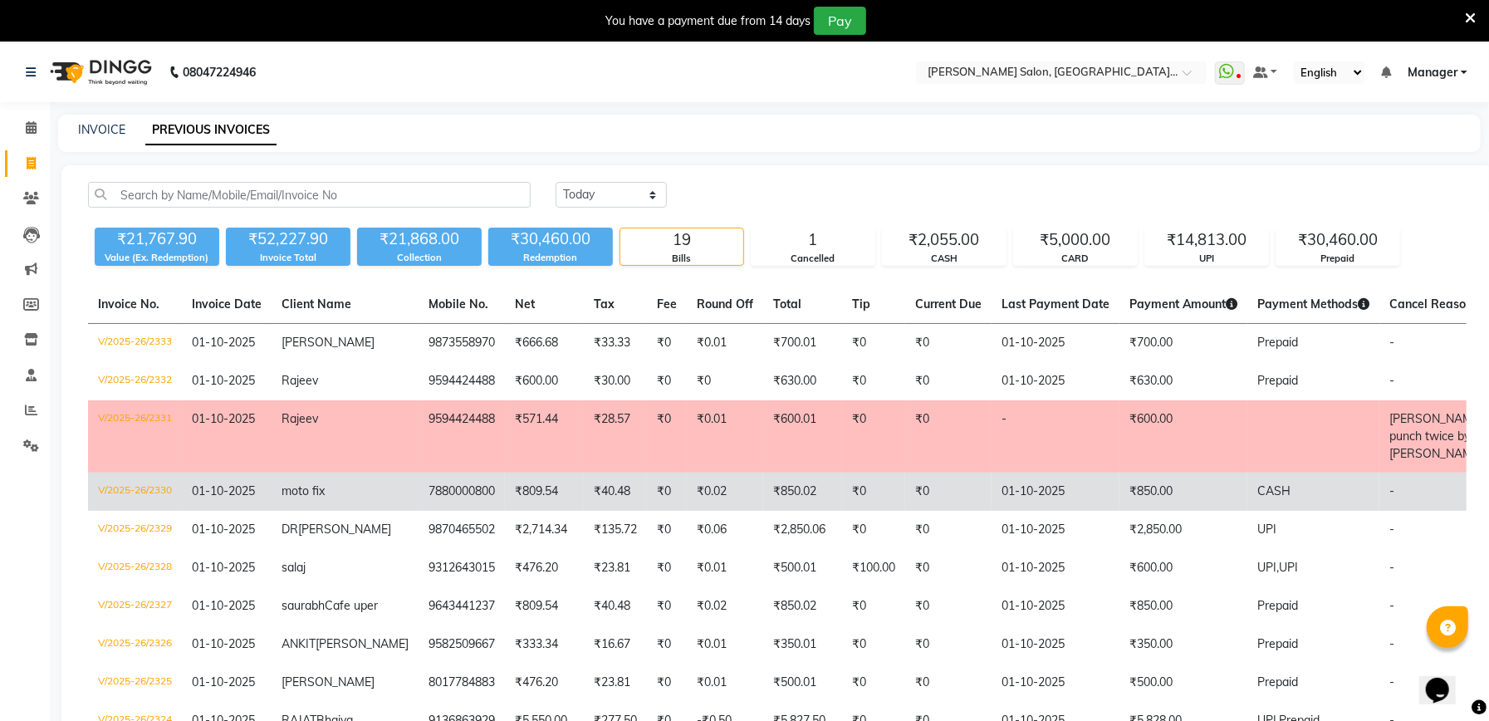
click at [320, 483] on span "moto fix" at bounding box center [303, 490] width 43 height 15
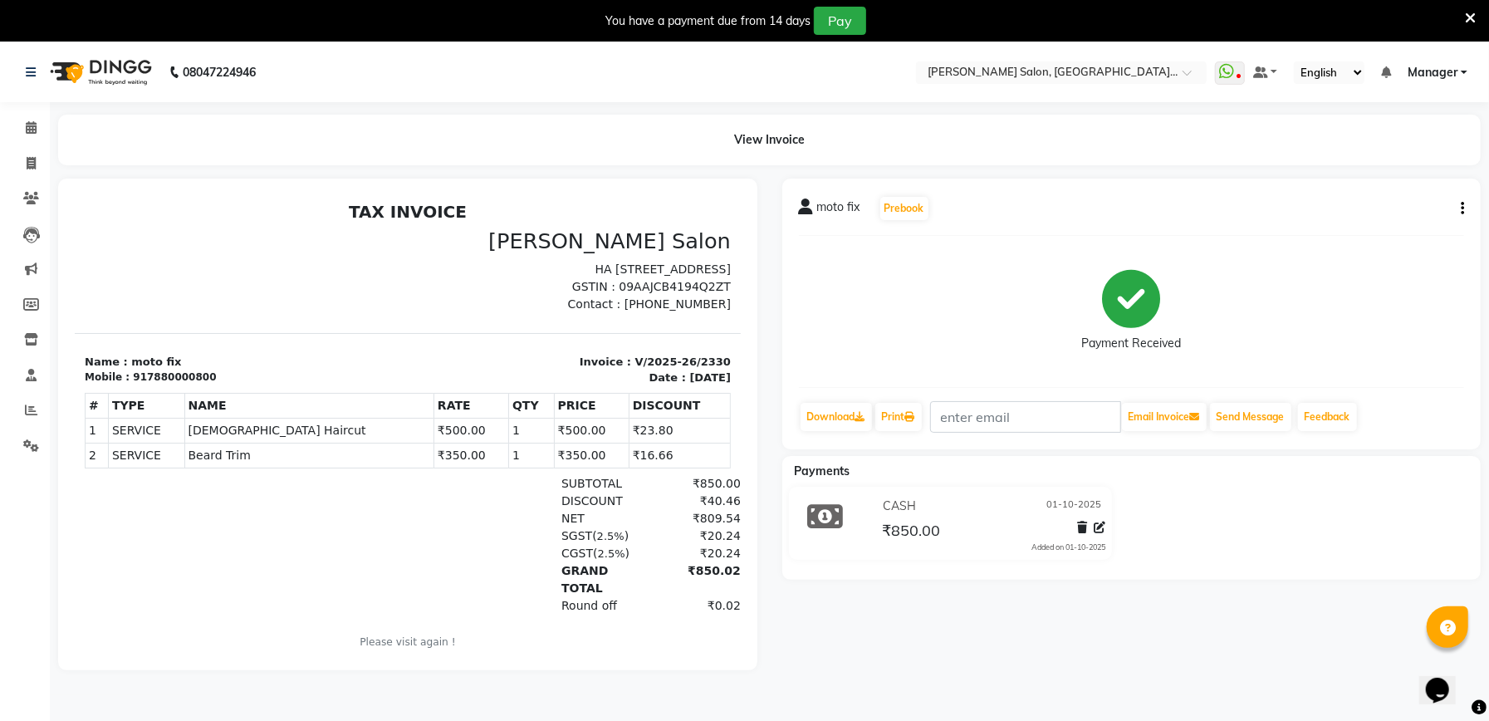
click at [176, 371] on div "917880000800" at bounding box center [173, 376] width 83 height 15
click at [170, 371] on div "917880000800" at bounding box center [173, 376] width 83 height 15
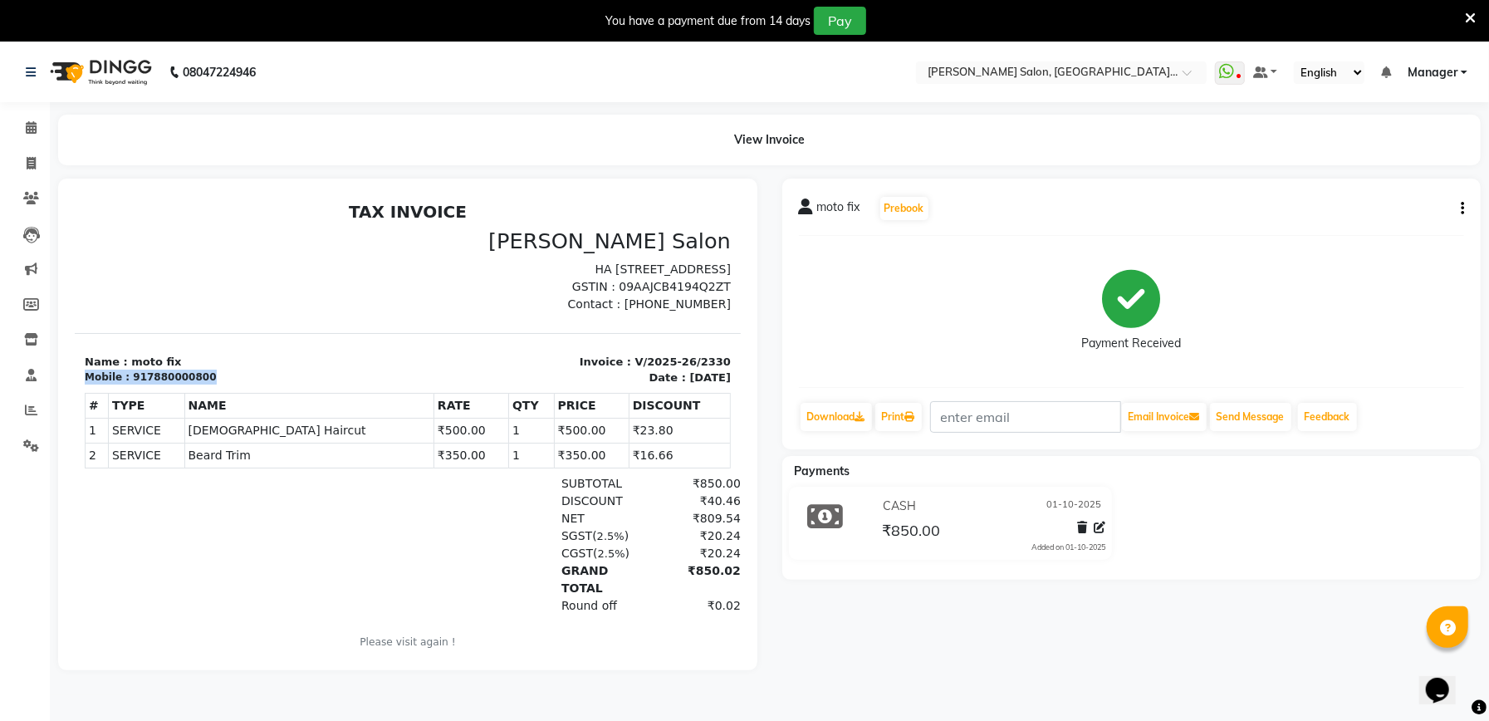
click at [170, 371] on div "917880000800" at bounding box center [173, 376] width 83 height 15
click at [170, 373] on div "917880000800" at bounding box center [173, 376] width 83 height 15
click at [180, 381] on div "917880000800" at bounding box center [173, 376] width 83 height 15
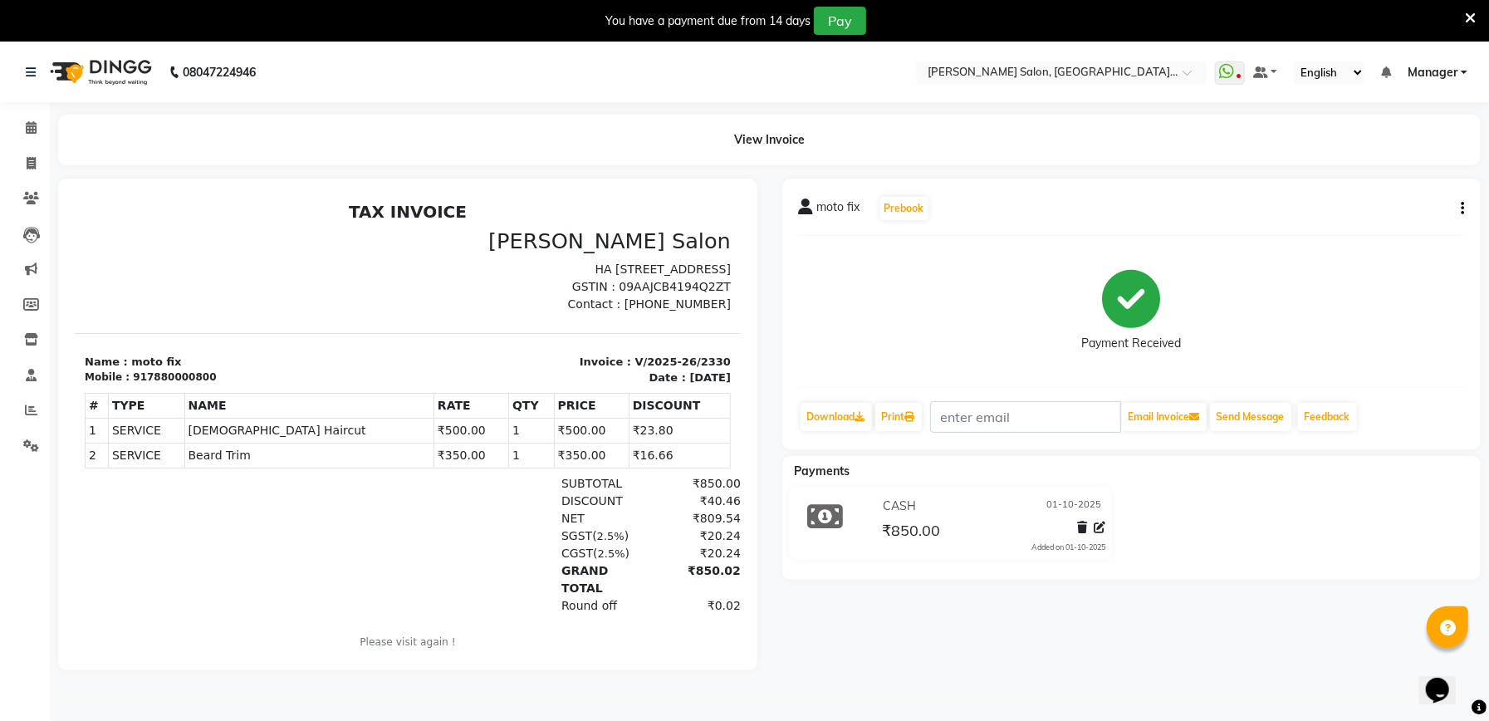
click at [237, 366] on p "Name : moto fix" at bounding box center [240, 361] width 313 height 17
click at [189, 375] on div "917880000800" at bounding box center [173, 376] width 83 height 15
click at [177, 375] on div "917880000800" at bounding box center [173, 376] width 83 height 15
copy div "917880000800"
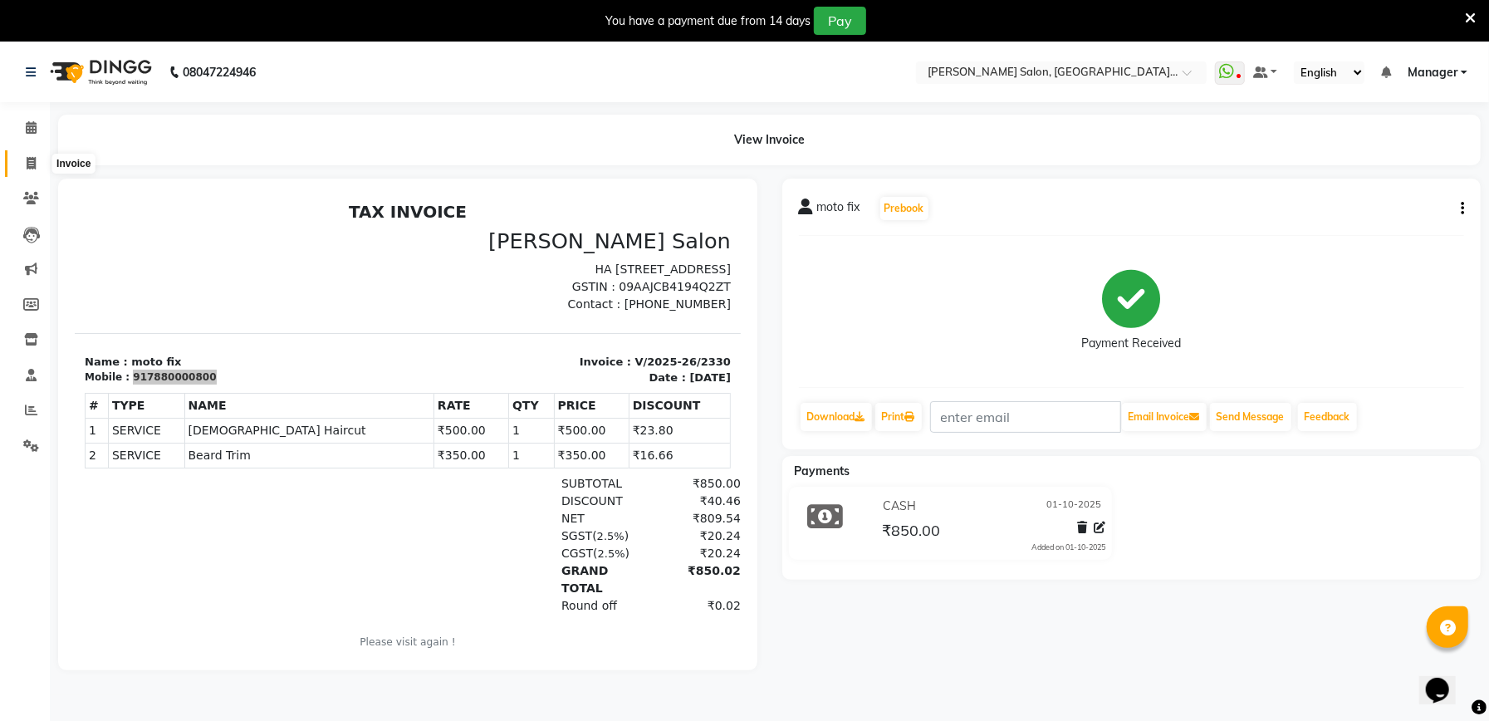
click at [27, 171] on span at bounding box center [31, 163] width 29 height 19
select select "6961"
select select "service"
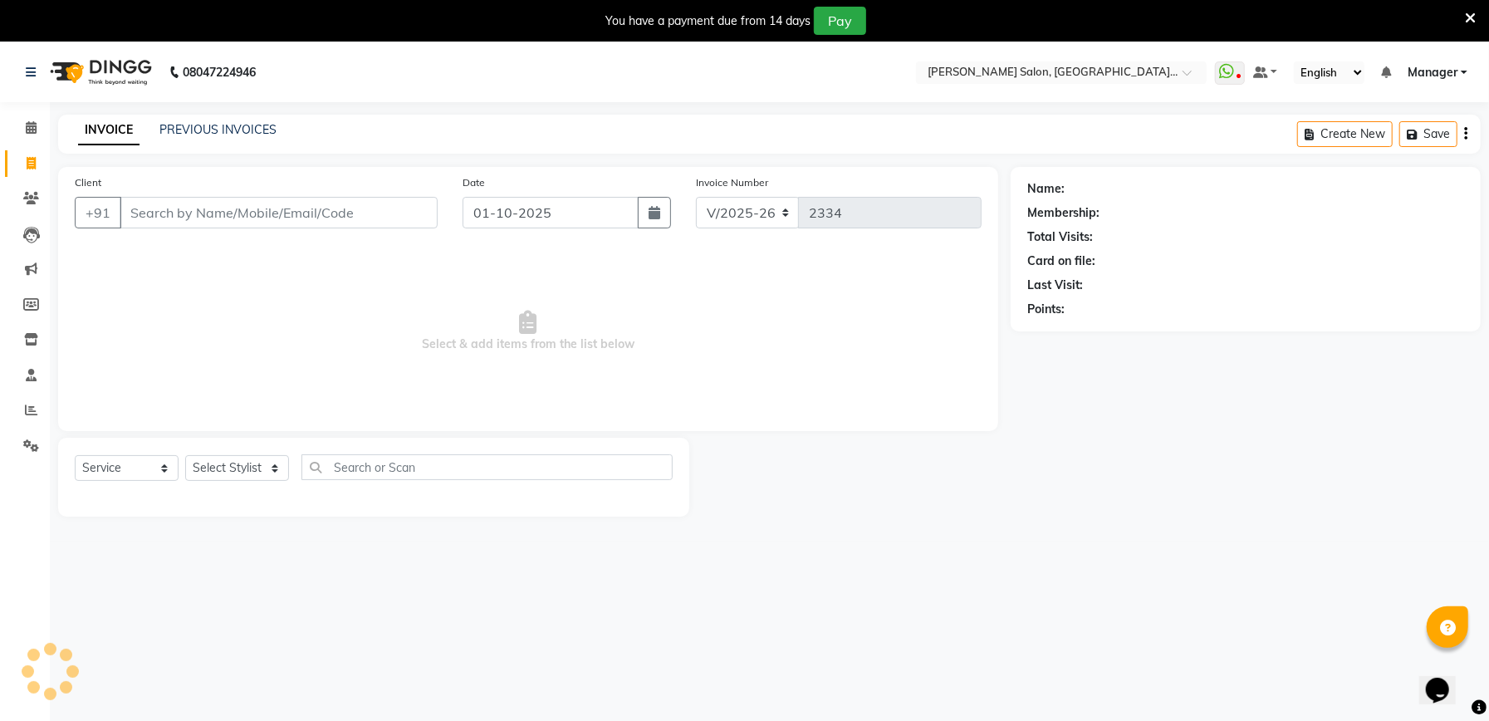
scroll to position [42, 0]
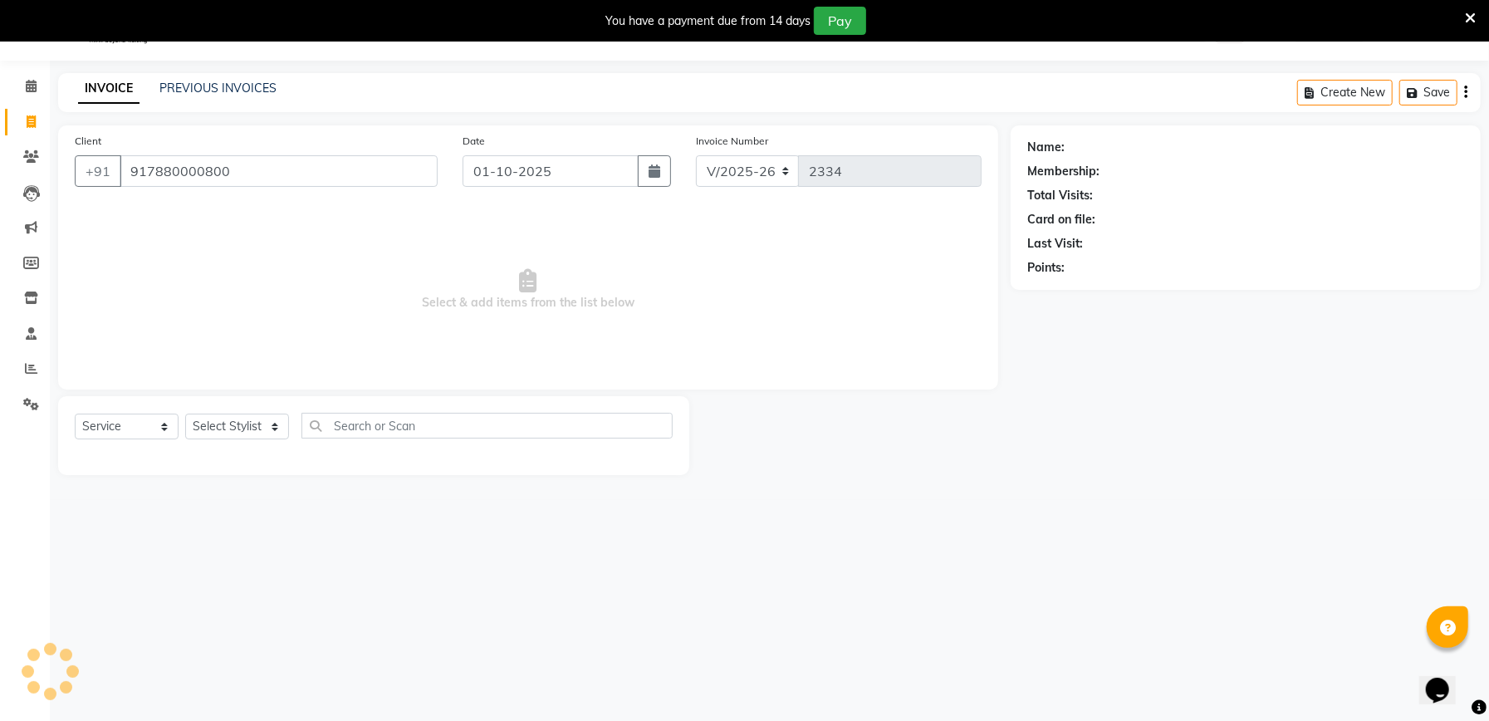
type input "917880000800"
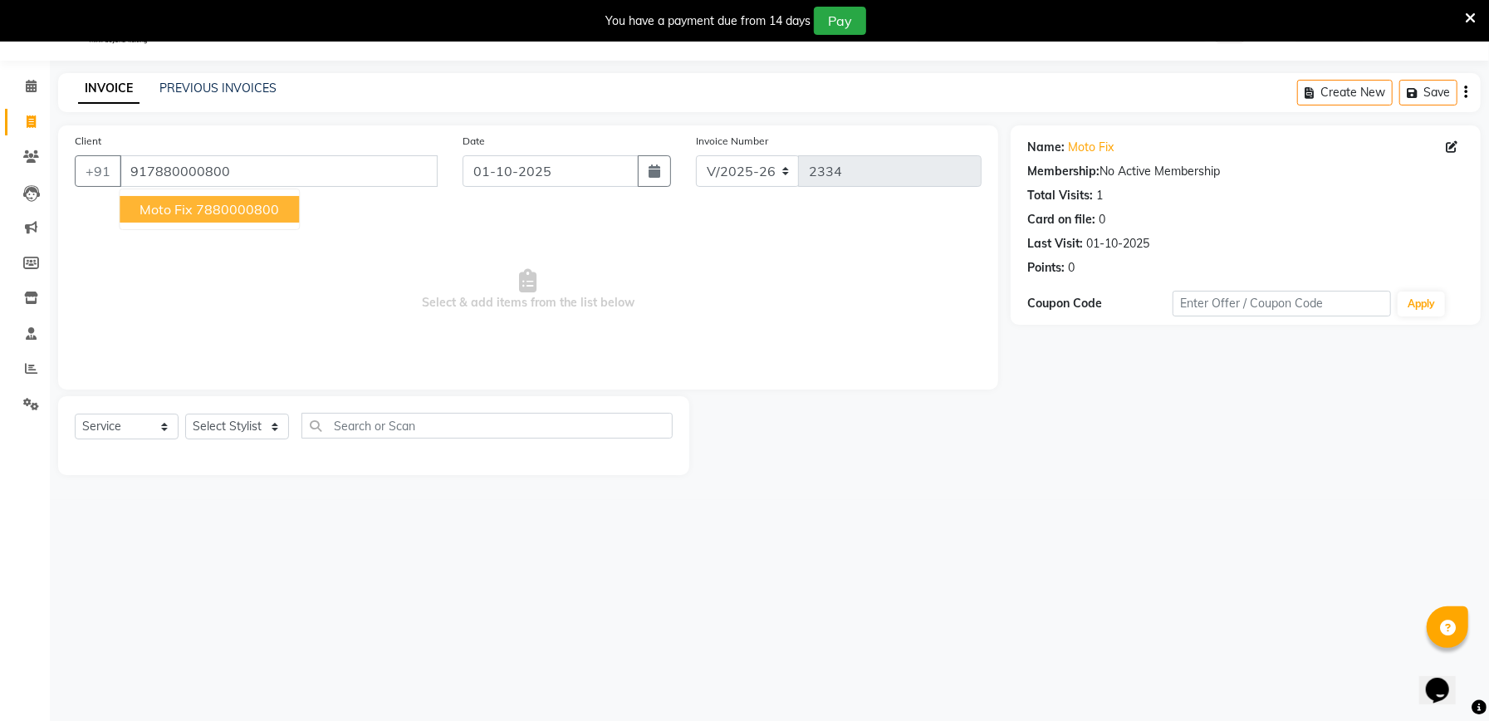
click at [1453, 144] on icon at bounding box center [1452, 147] width 12 height 12
select select "male"
select select "48483"
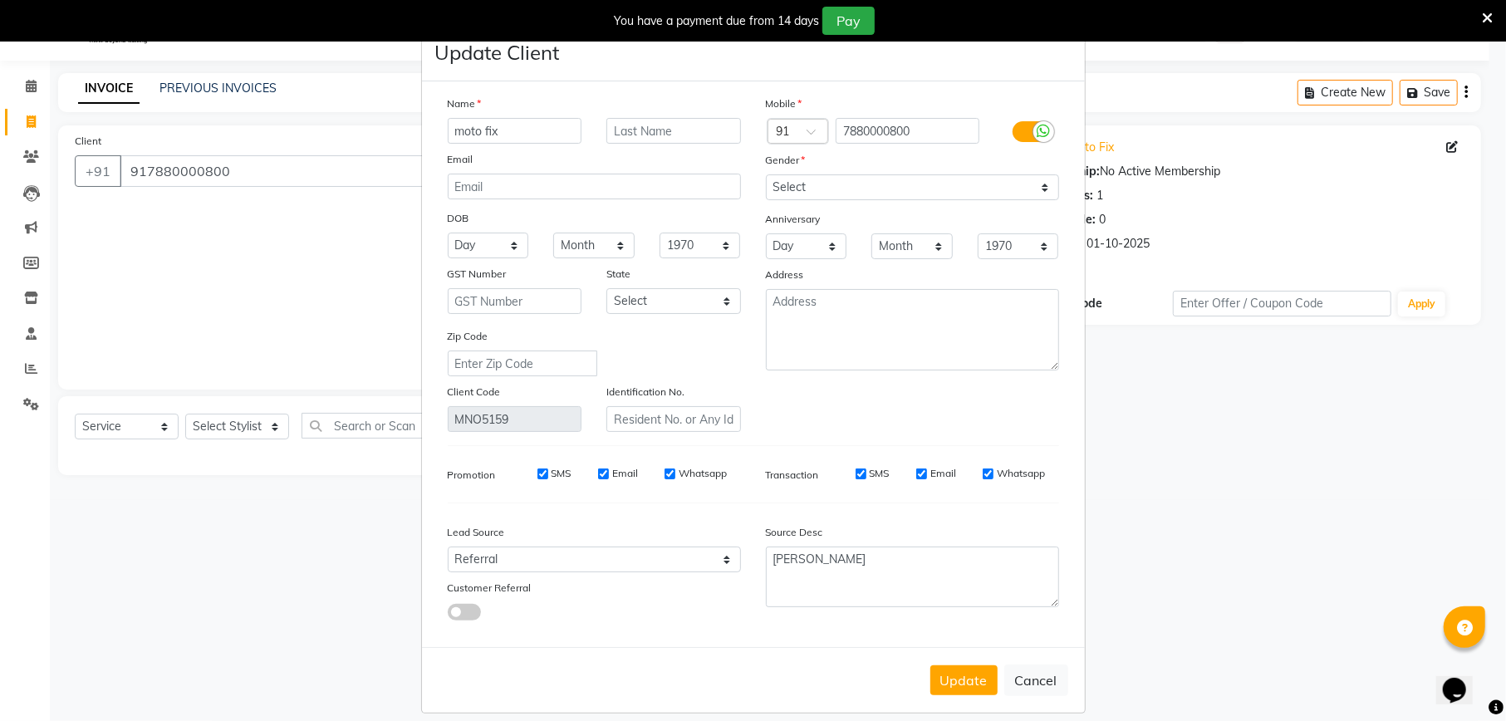
click at [448, 131] on input "moto fix" at bounding box center [515, 131] width 135 height 26
paste input "moto fix"
type input "moto fix"
type input "Arpit"
click at [957, 671] on button "Update" at bounding box center [963, 680] width 67 height 30
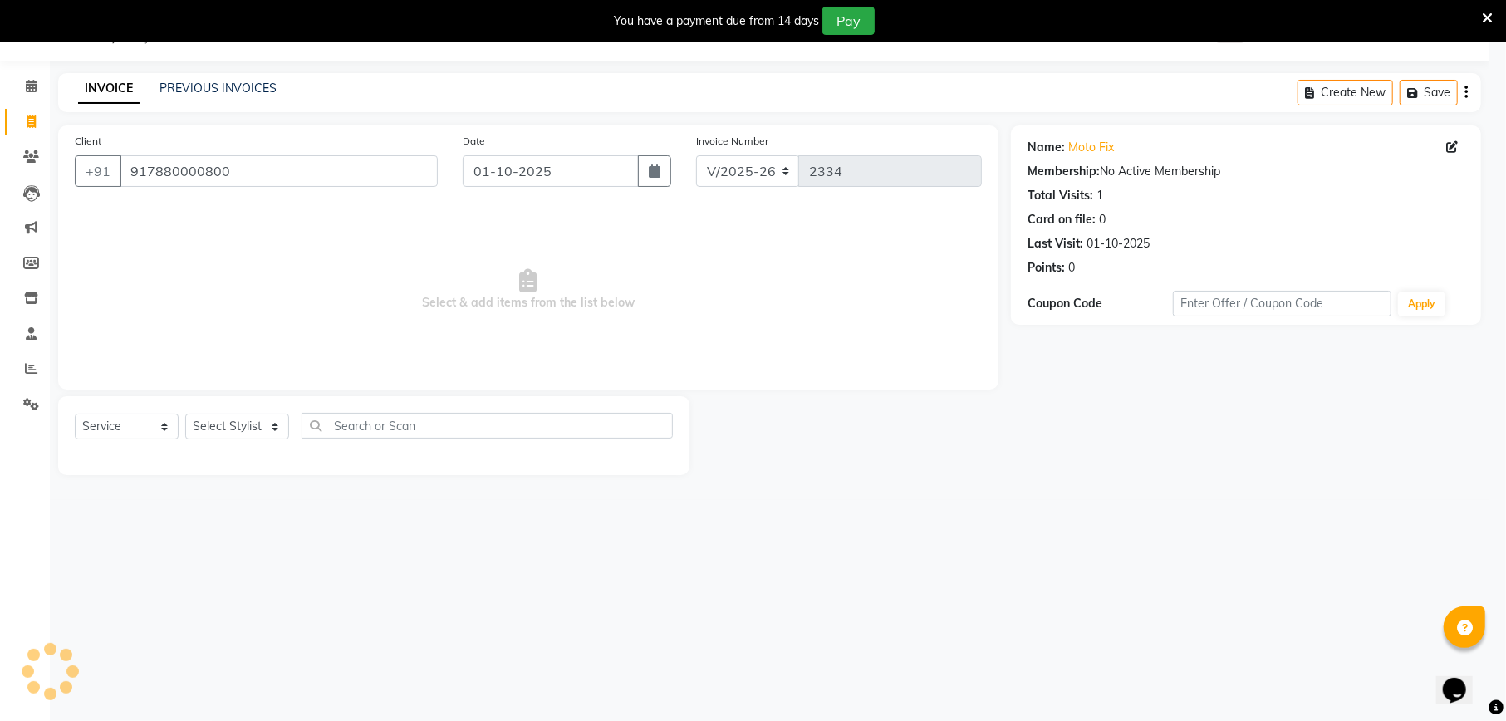
type input "7880000800"
select select
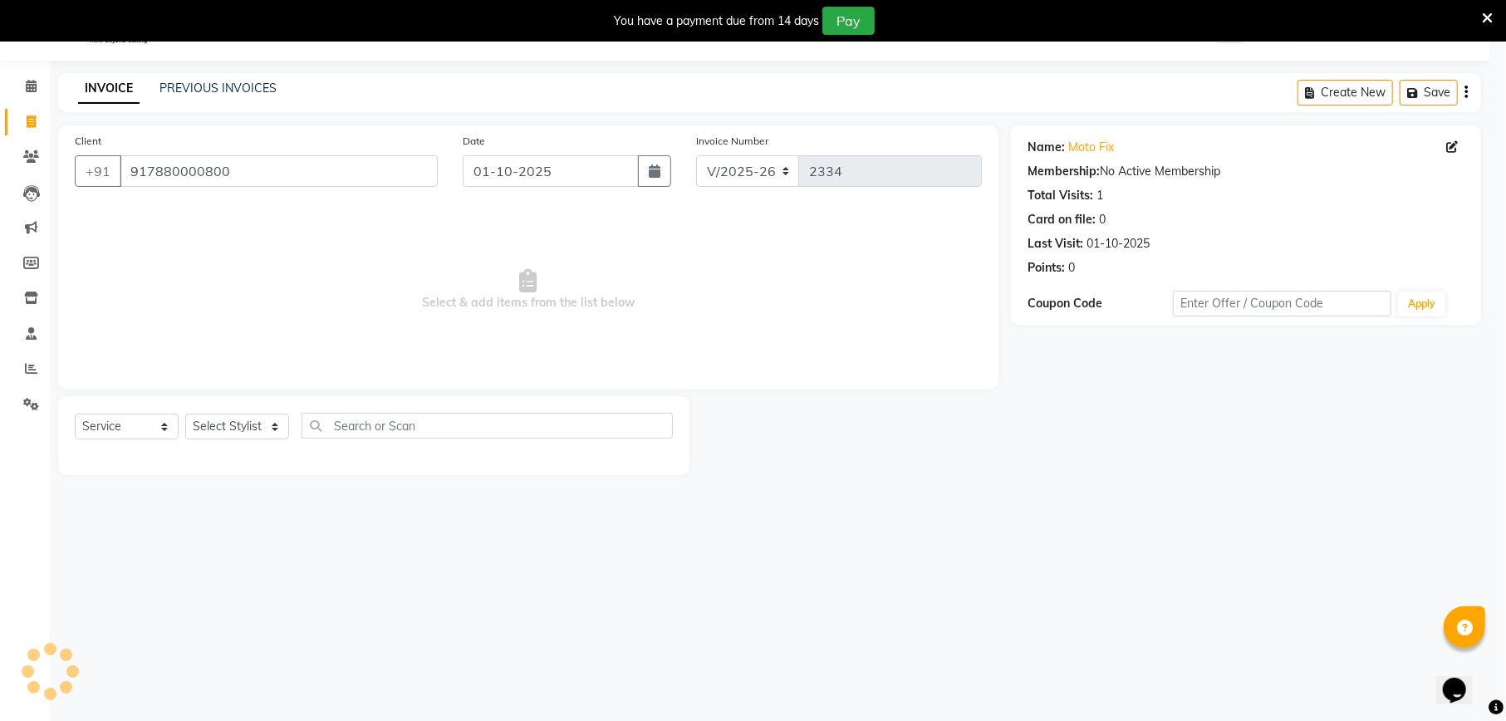
select select
checkbox input "false"
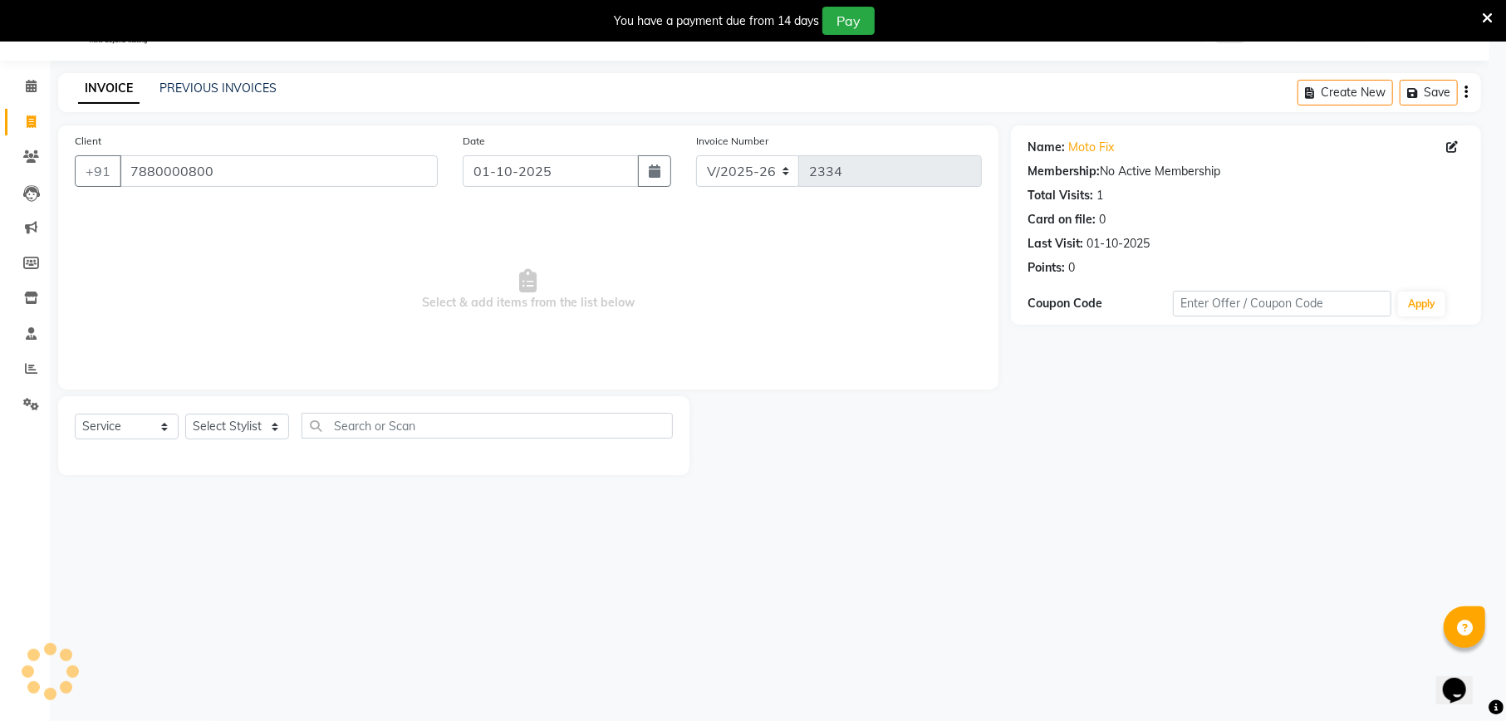
checkbox input "false"
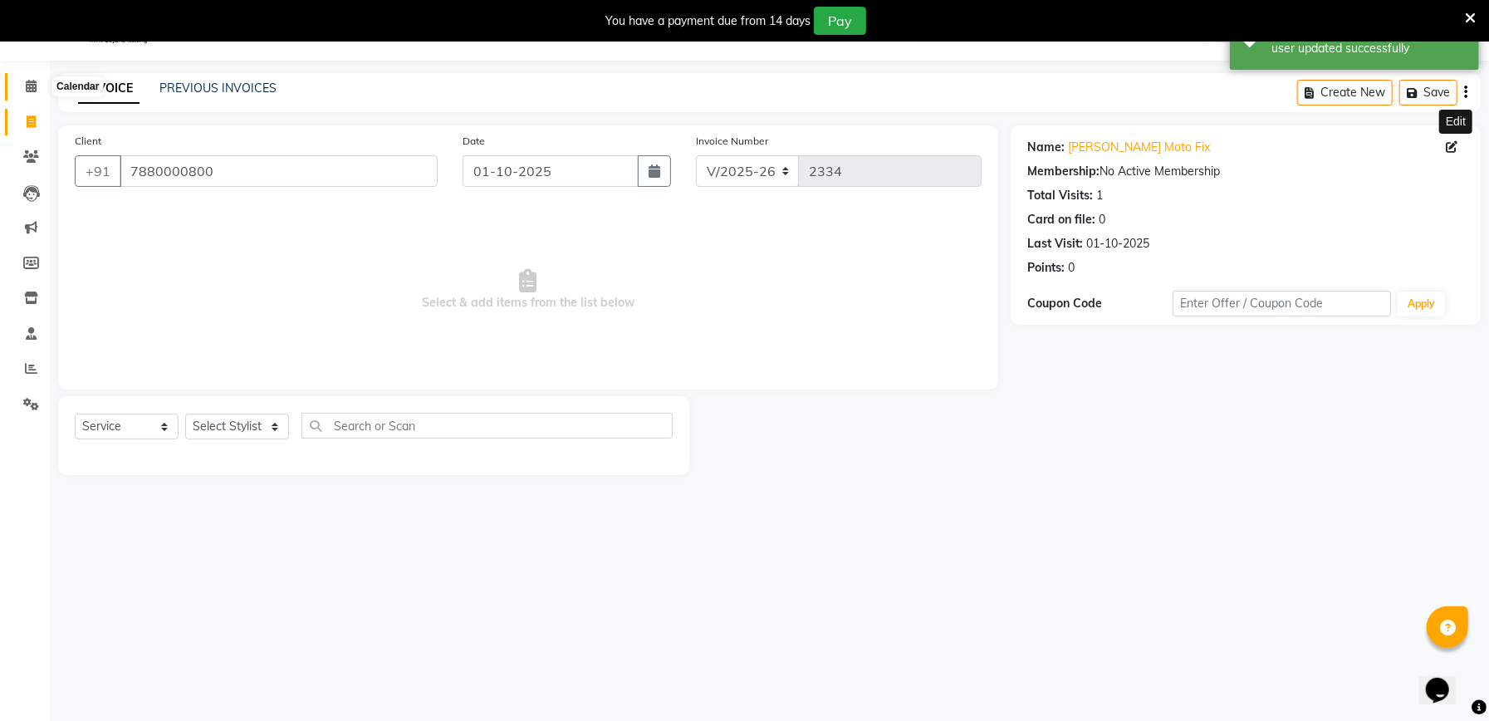
click at [26, 88] on icon at bounding box center [31, 86] width 11 height 12
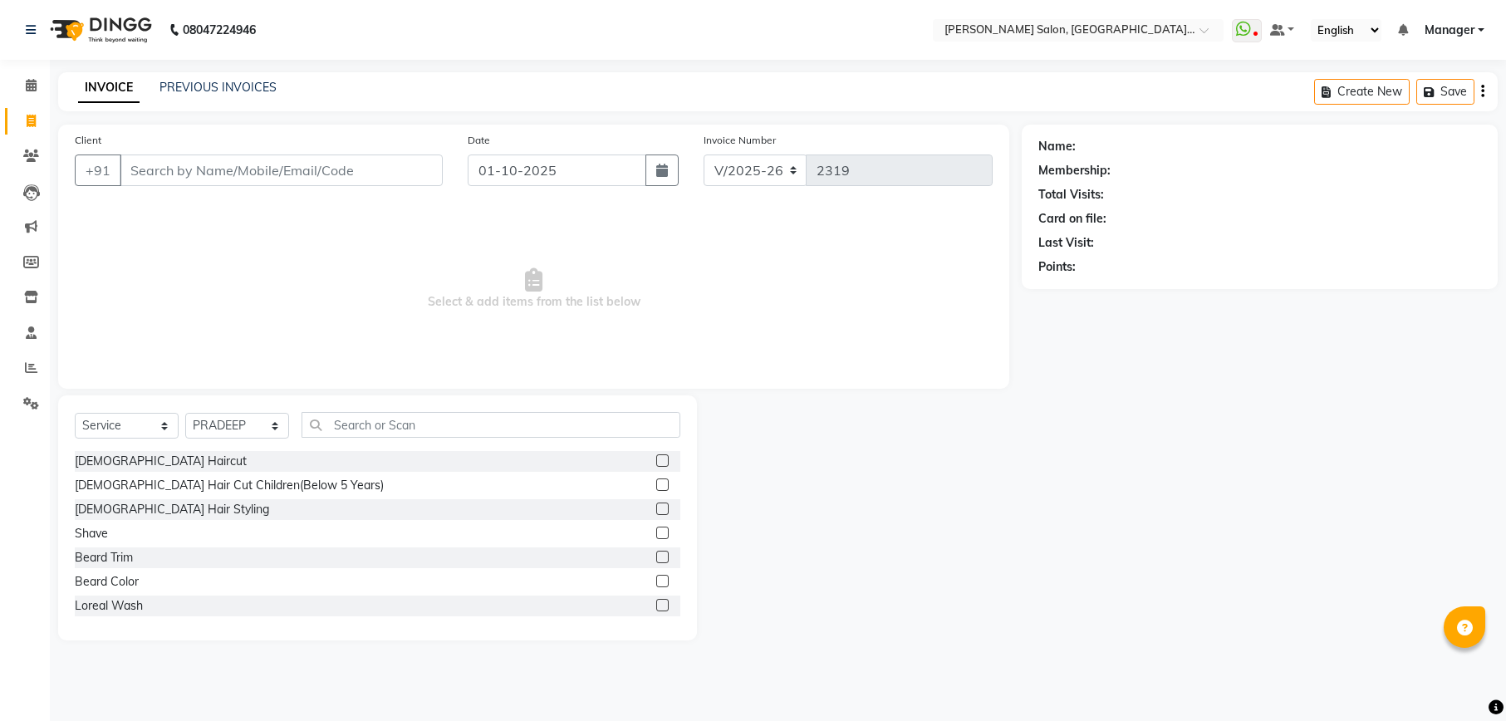
select select "6961"
select select "service"
select select "57330"
click at [656, 458] on label at bounding box center [662, 460] width 12 height 12
click at [656, 458] on input "checkbox" at bounding box center [661, 461] width 11 height 11
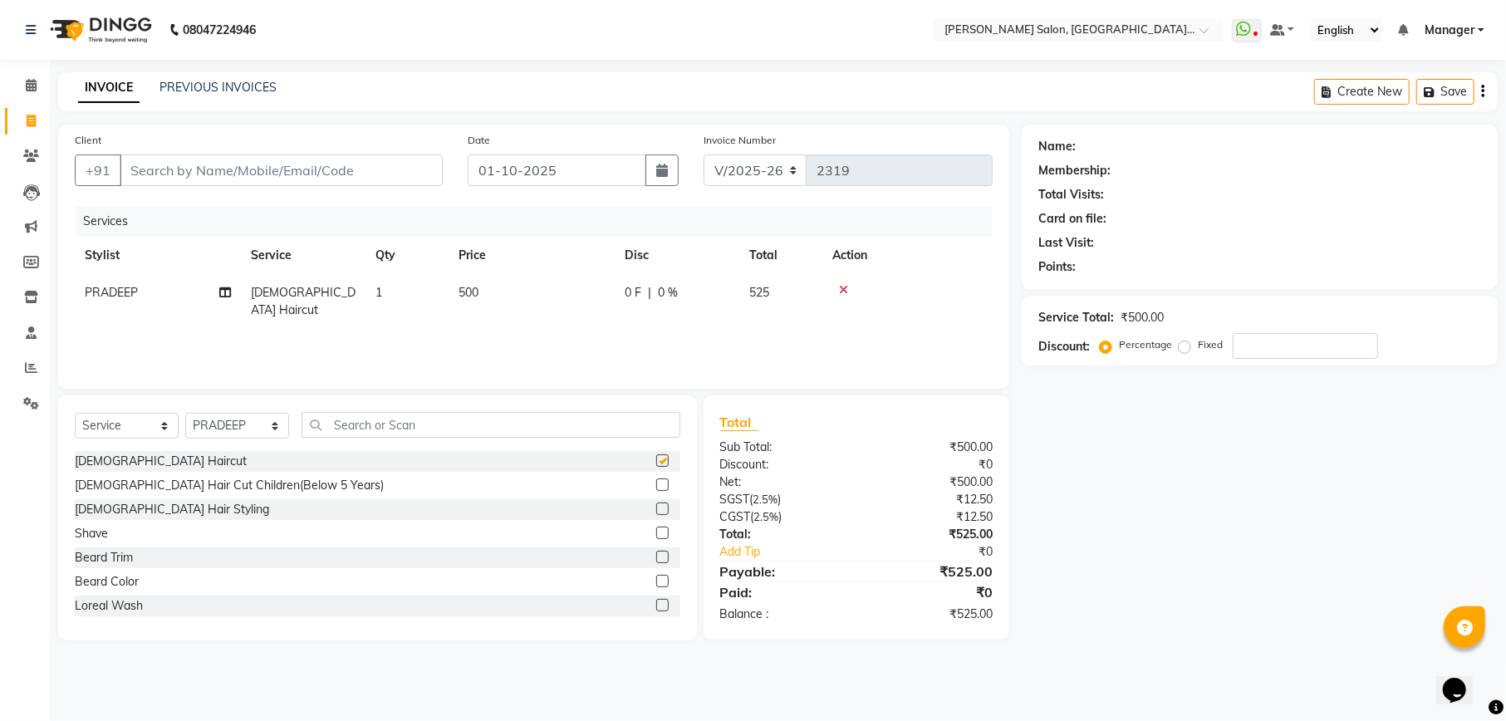
checkbox input "false"
click at [656, 560] on label at bounding box center [662, 557] width 12 height 12
click at [656, 560] on input "checkbox" at bounding box center [661, 557] width 11 height 11
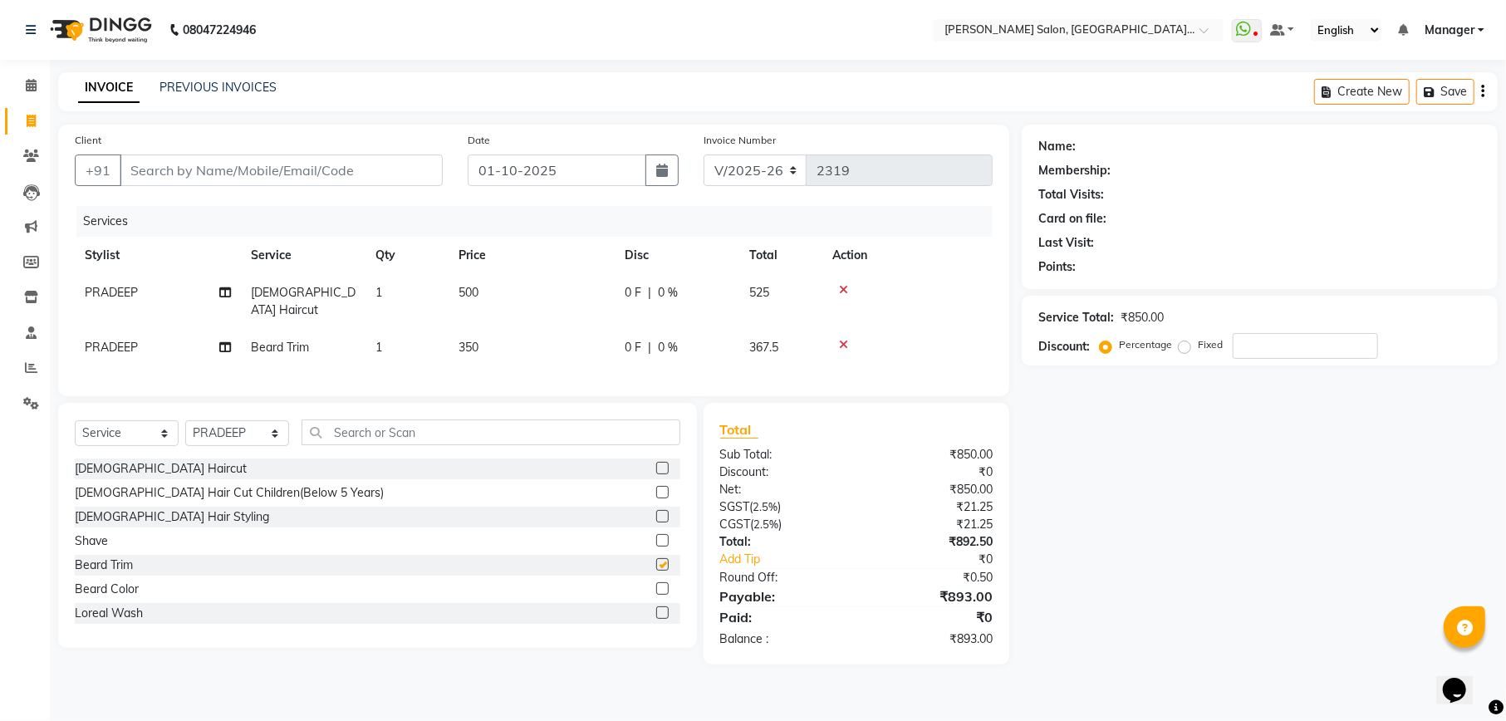
checkbox input "false"
click at [210, 442] on select "Select Stylist Abhishek Ajay Ashish Fayza Manager Manish NEGI PRADEEP Sonam Vik…" at bounding box center [237, 433] width 104 height 26
select select "59020"
click at [185, 420] on select "Select Stylist Abhishek Ajay Ashish Fayza Manager Manish NEGI PRADEEP Sonam Vik…" at bounding box center [237, 433] width 104 height 26
click at [367, 426] on input "text" at bounding box center [490, 432] width 379 height 26
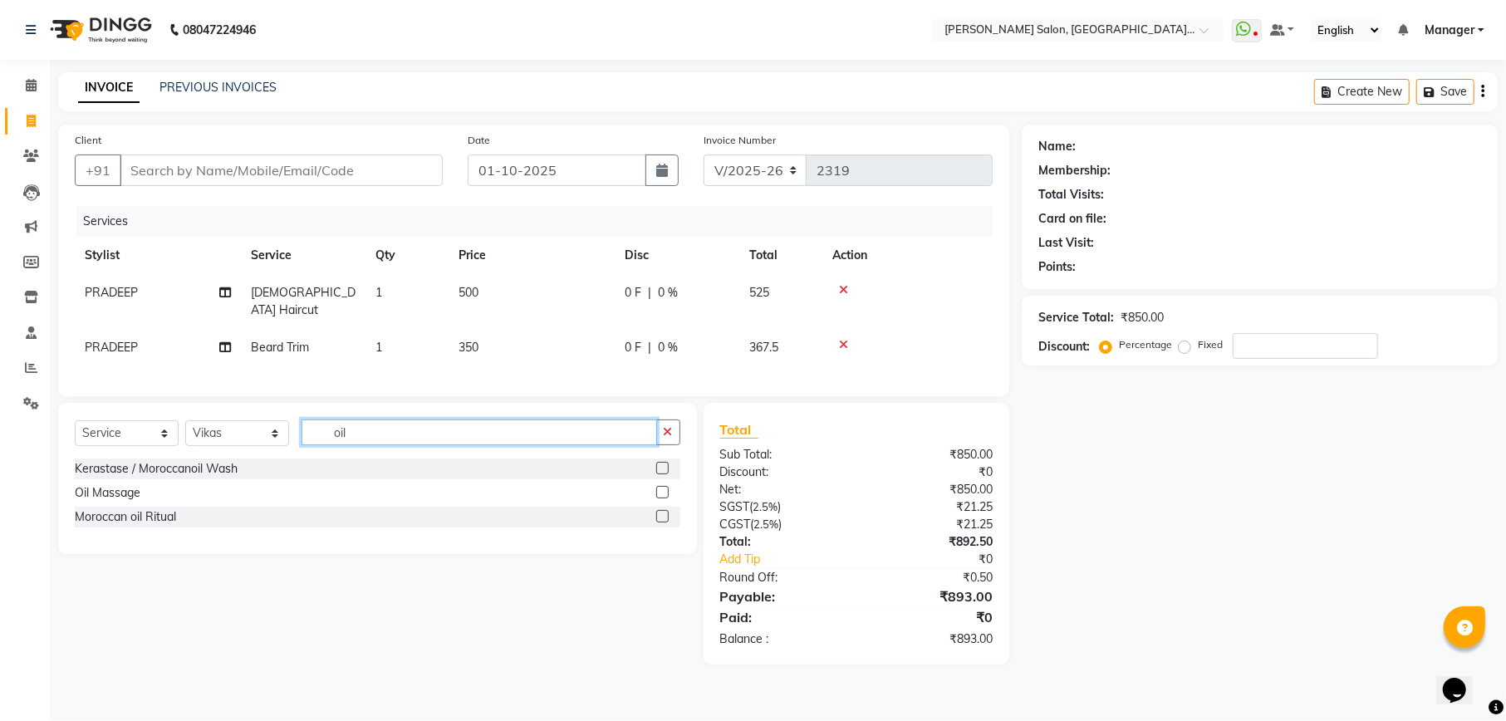
type input "oil"
click at [661, 495] on label at bounding box center [662, 492] width 12 height 12
click at [661, 495] on input "checkbox" at bounding box center [661, 492] width 11 height 11
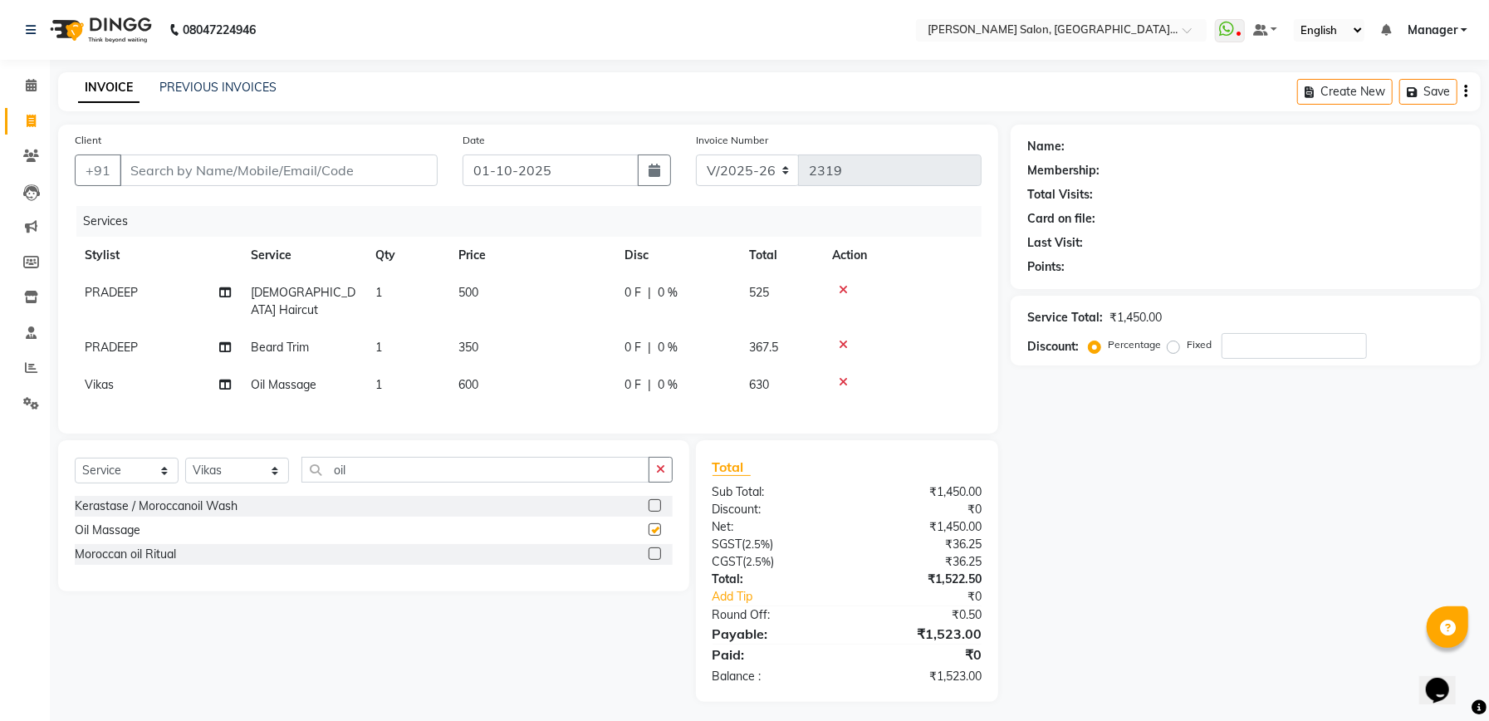
checkbox input "false"
click at [251, 465] on select "Select Stylist Abhishek Ajay Ashish Fayza Manager Manish NEGI PRADEEP Sonam Vik…" at bounding box center [237, 471] width 104 height 26
select select "55289"
click at [185, 458] on select "Select Stylist Abhishek Ajay Ashish Fayza Manager Manish NEGI PRADEEP Sonam Vik…" at bounding box center [237, 471] width 104 height 26
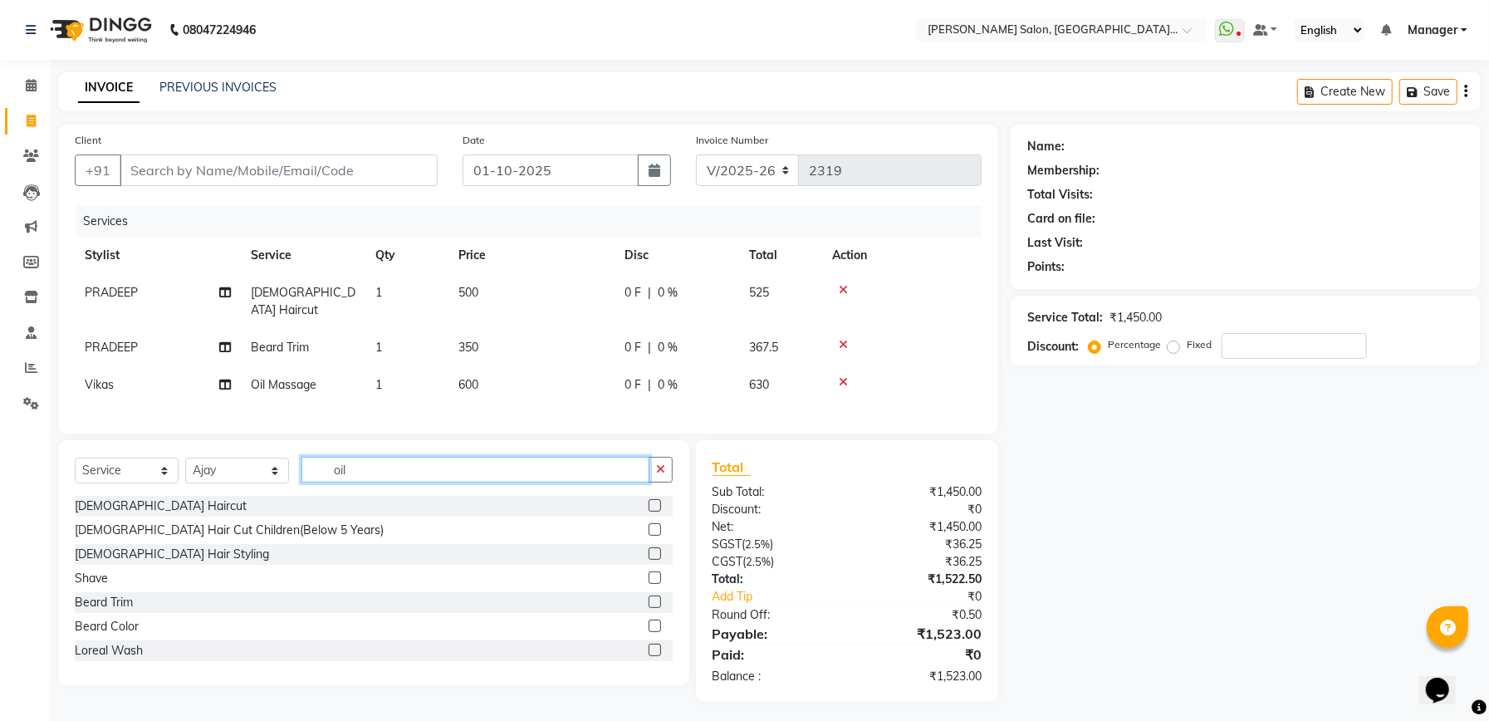
click at [575, 463] on input "oil" at bounding box center [475, 470] width 348 height 26
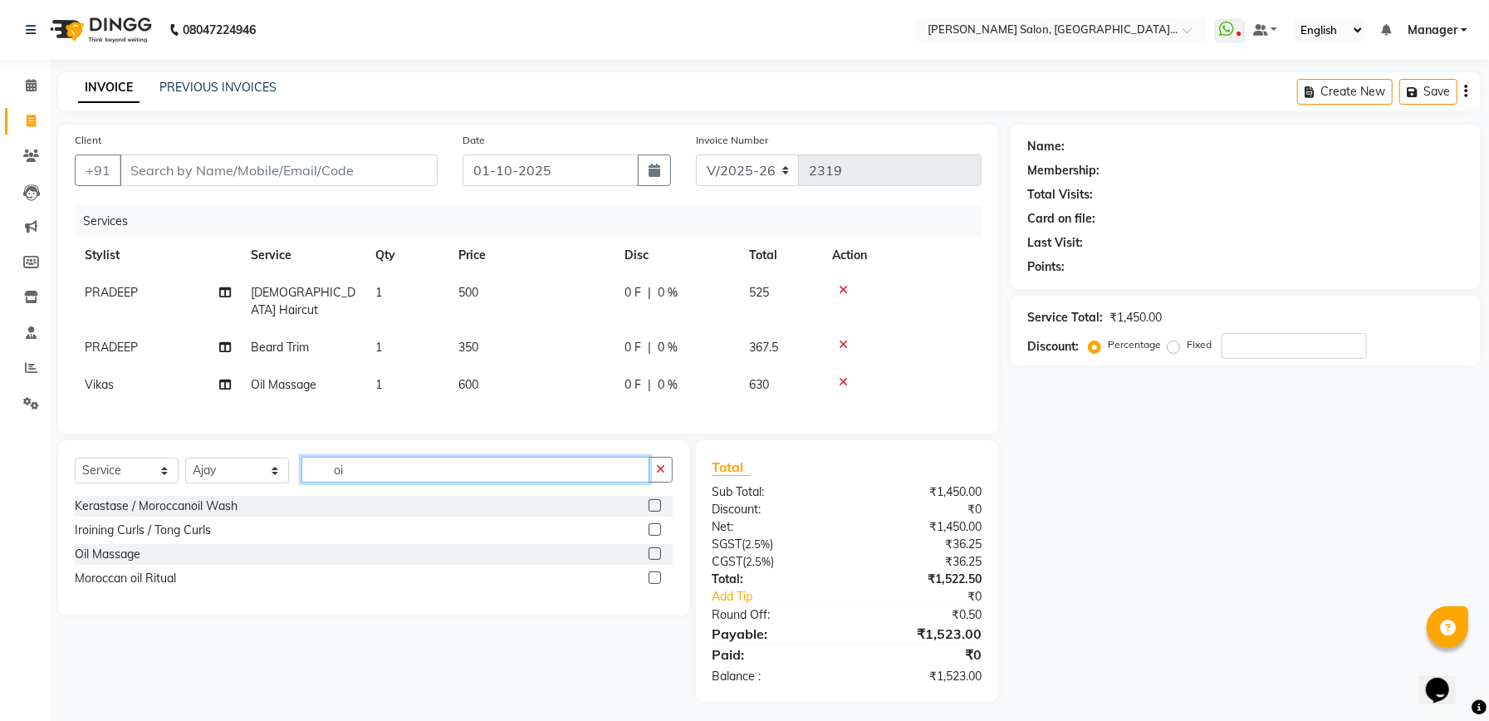
type input "oi"
click at [654, 555] on label at bounding box center [655, 553] width 12 height 12
click at [654, 555] on input "checkbox" at bounding box center [654, 554] width 11 height 11
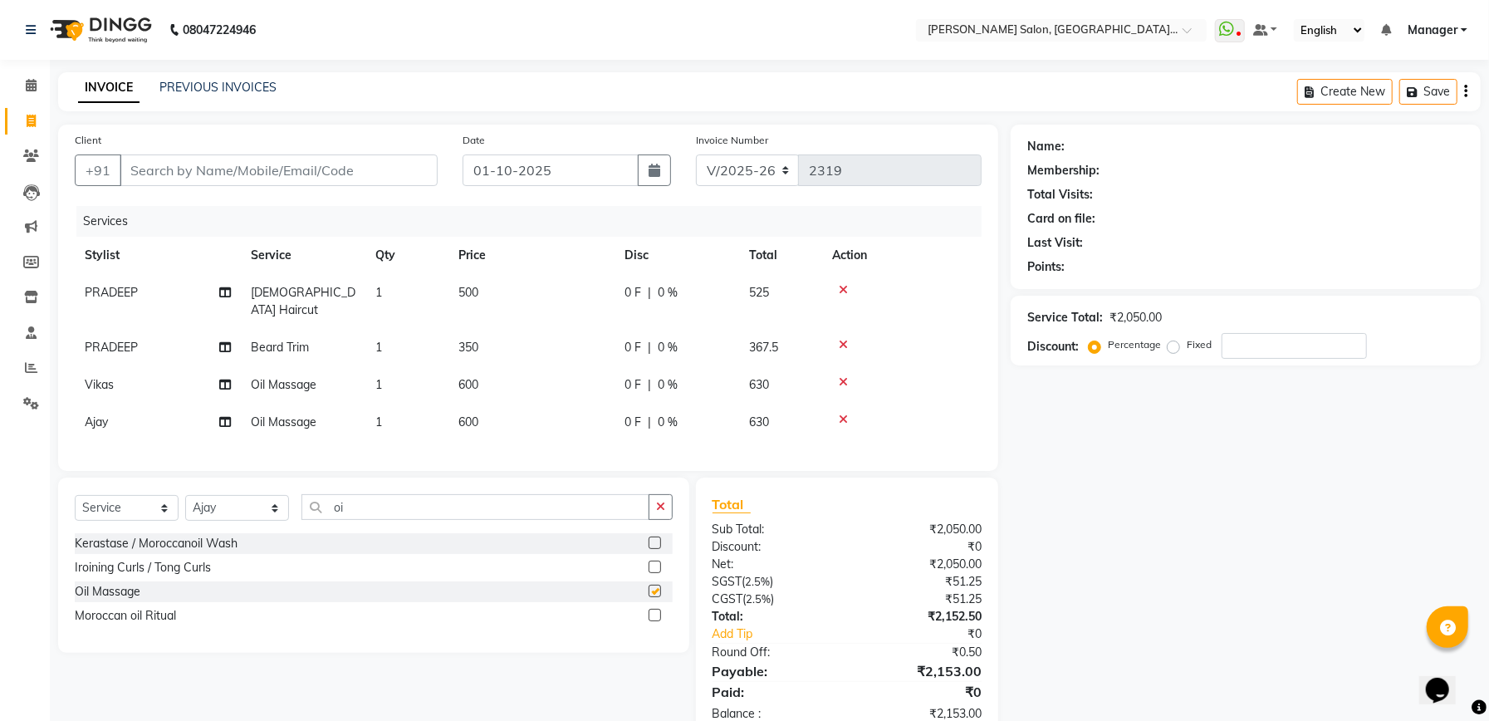
checkbox input "false"
click at [239, 164] on input "Client" at bounding box center [279, 170] width 318 height 32
type input "a"
type input "0"
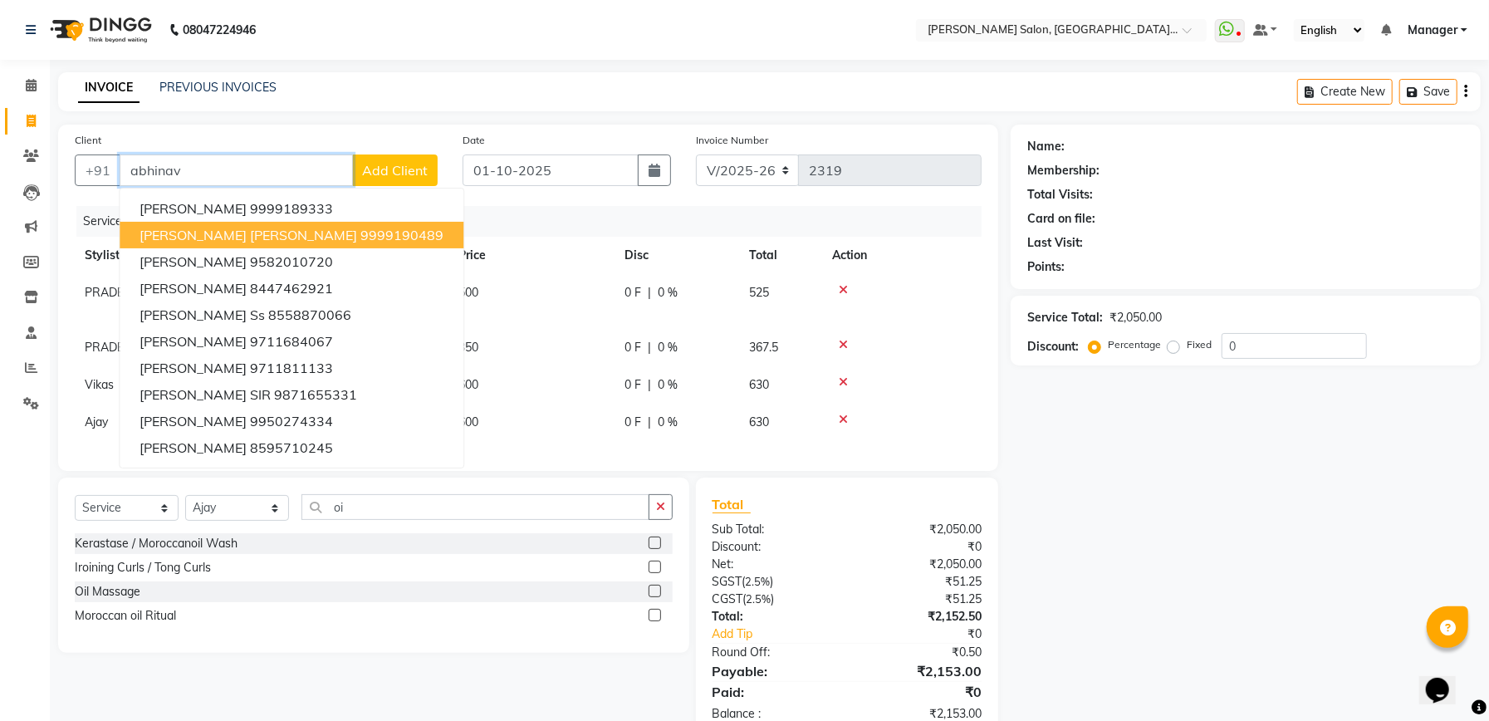
click at [360, 242] on ngb-highlight "9999190489" at bounding box center [401, 235] width 83 height 17
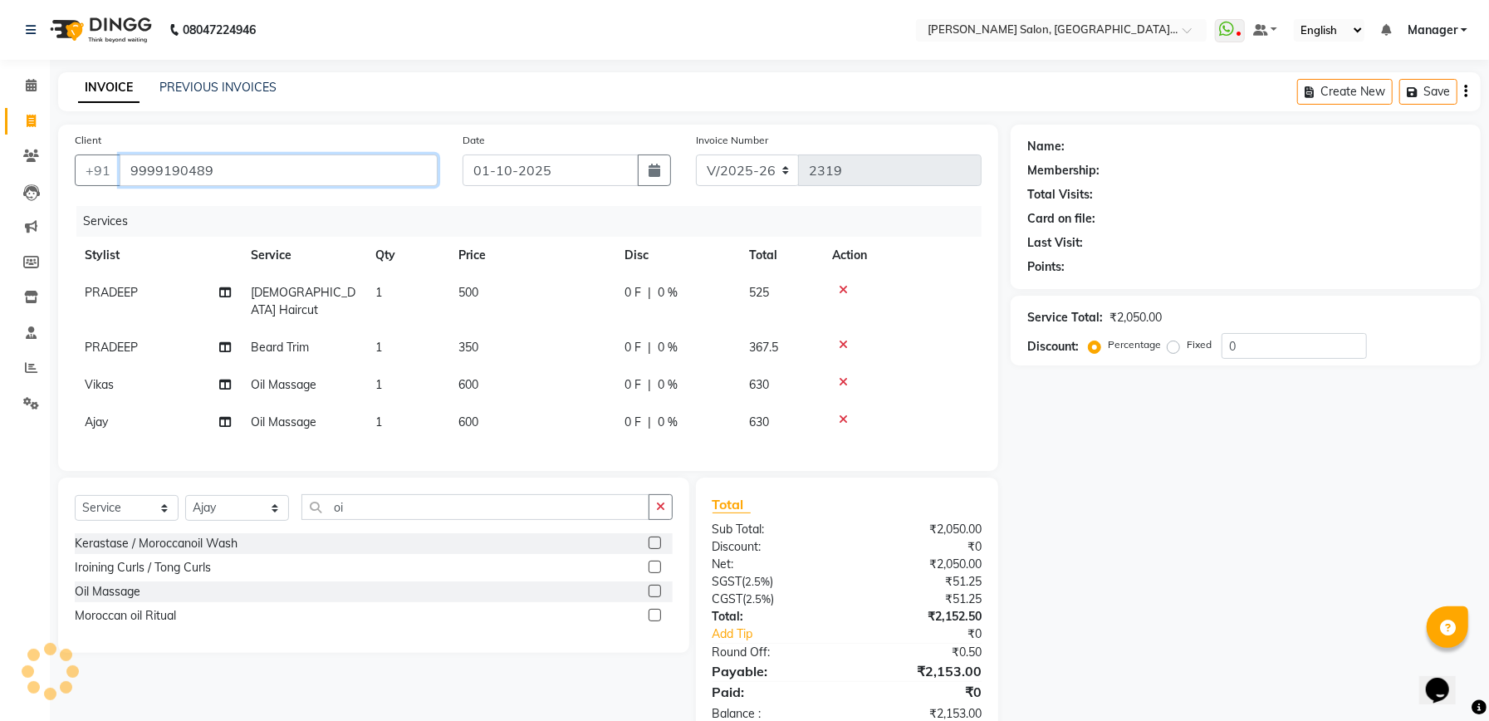
type input "9999190489"
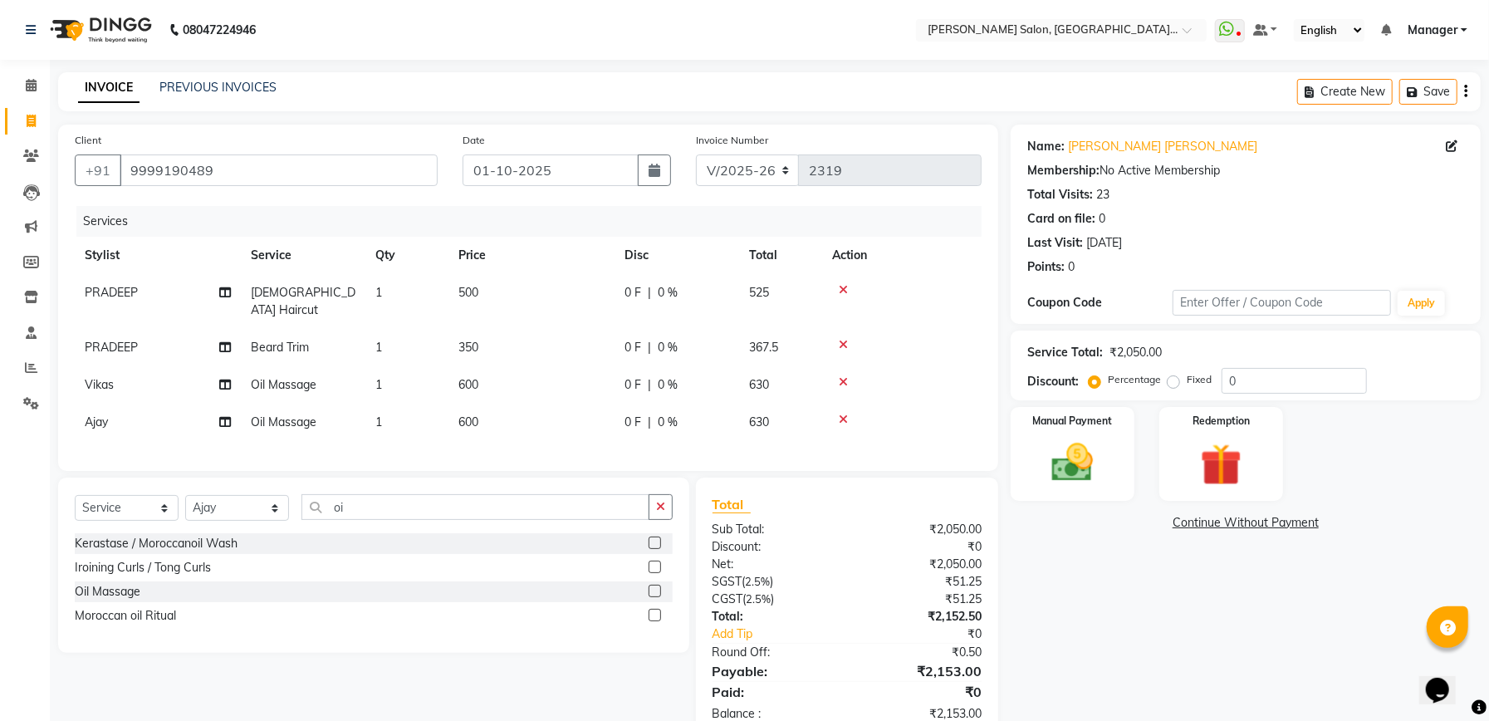
scroll to position [43, 0]
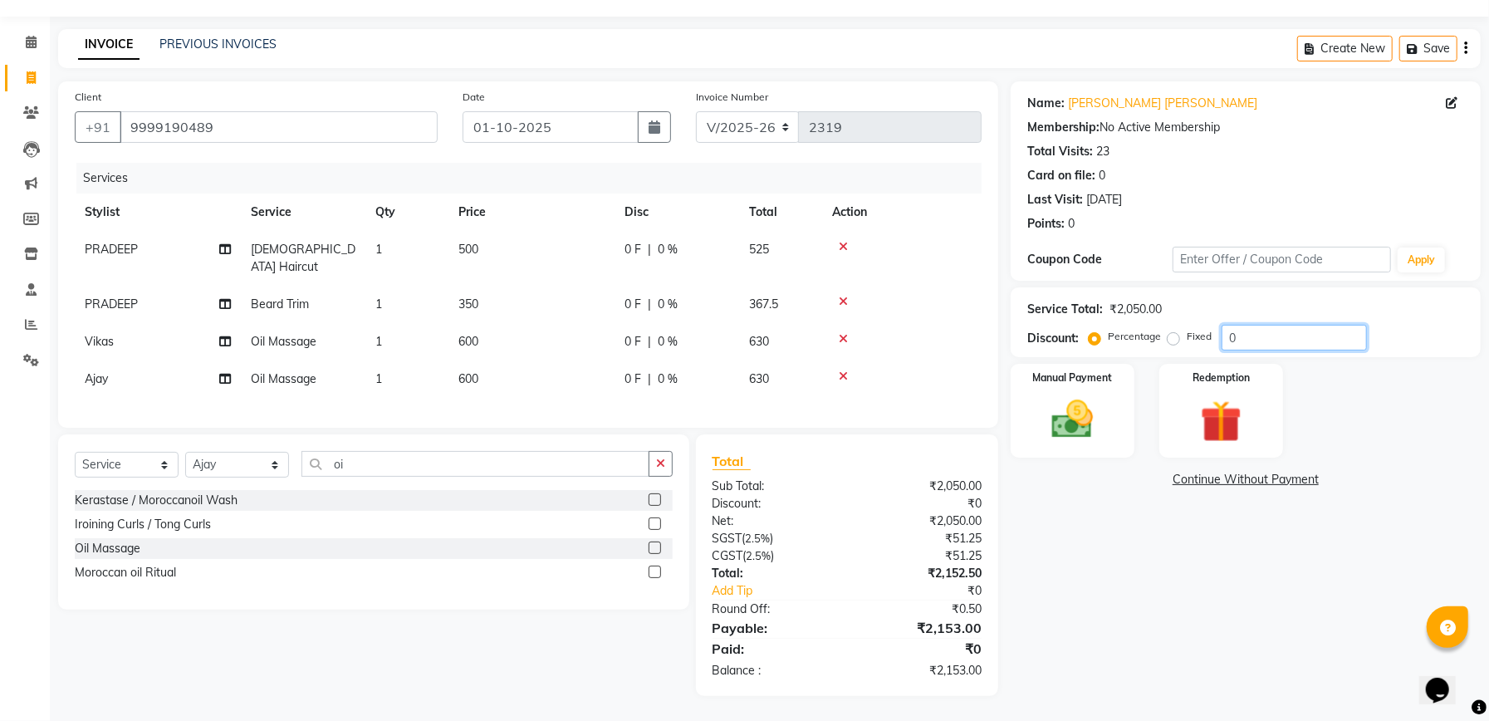
click at [1277, 342] on input "0" at bounding box center [1294, 338] width 145 height 26
click at [420, 426] on div "Client +91 9999190489 Date 01-10-2025 Invoice Number V/2025 V/2025-26 2319 Serv…" at bounding box center [528, 254] width 940 height 346
click at [1191, 618] on div "Name: Abhinav Shivani Membership: No Active Membership Total Visits: 23 Card on…" at bounding box center [1252, 388] width 482 height 614
click at [1282, 350] on input "0" at bounding box center [1294, 338] width 145 height 26
click at [1335, 347] on input "number" at bounding box center [1294, 338] width 145 height 26
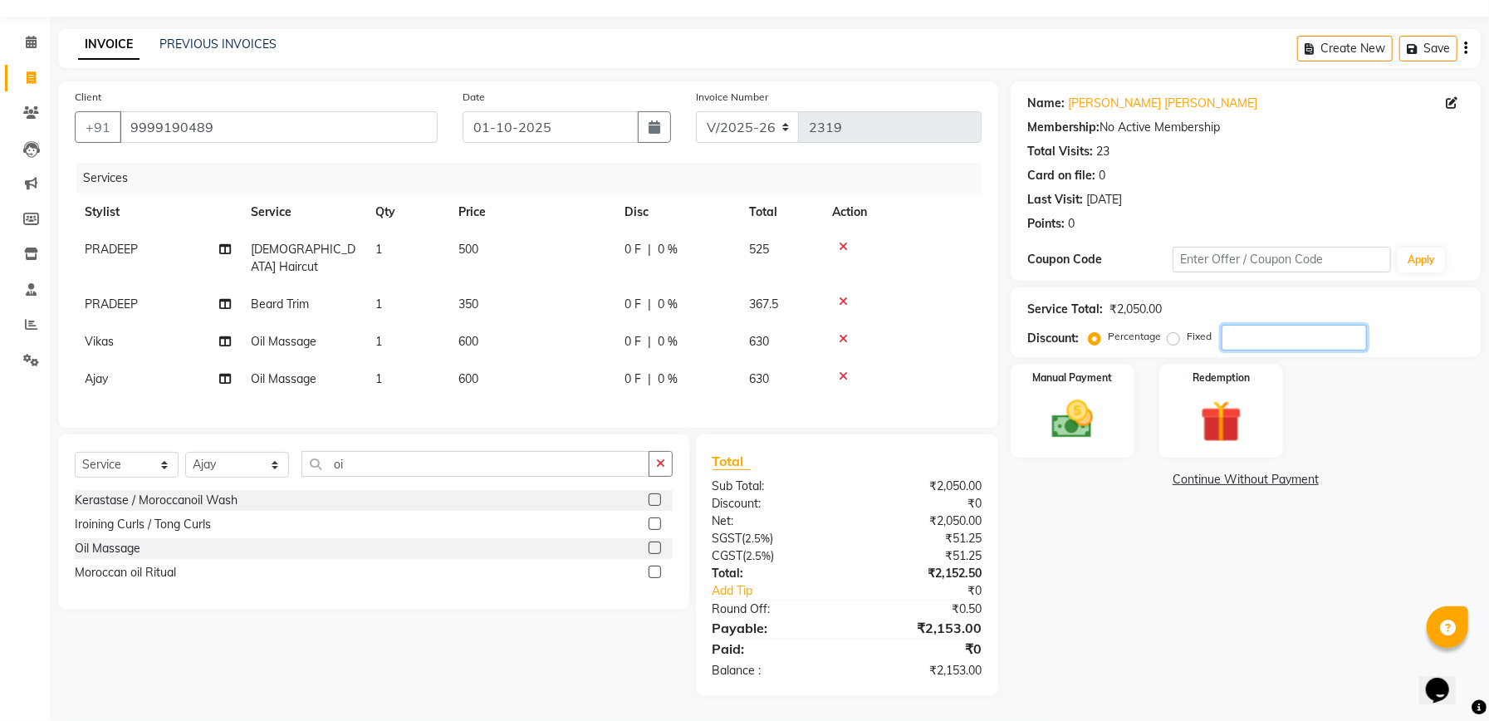
click at [1325, 339] on input "number" at bounding box center [1294, 338] width 145 height 26
type input "11.75"
click at [1096, 432] on img at bounding box center [1072, 419] width 71 height 50
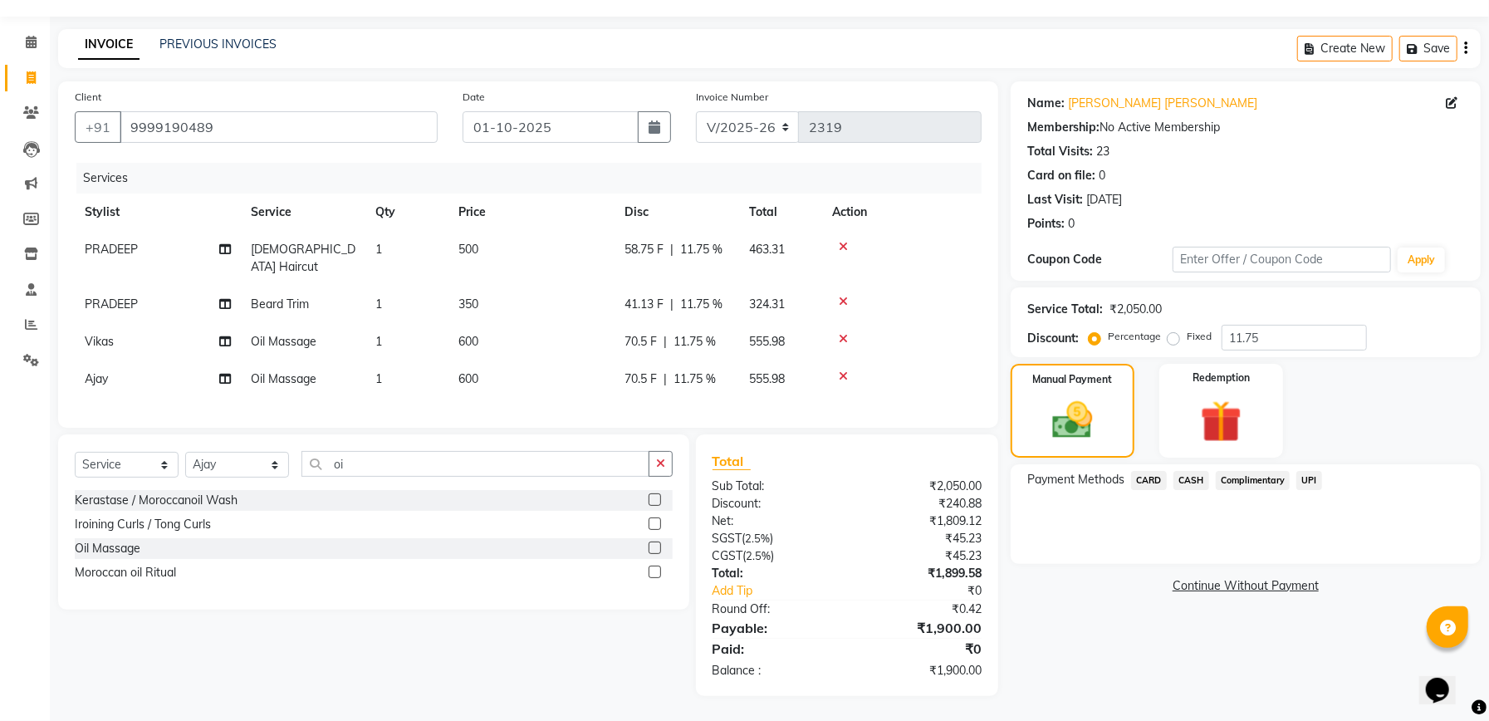
click at [1299, 479] on span "UPI" at bounding box center [1309, 480] width 26 height 19
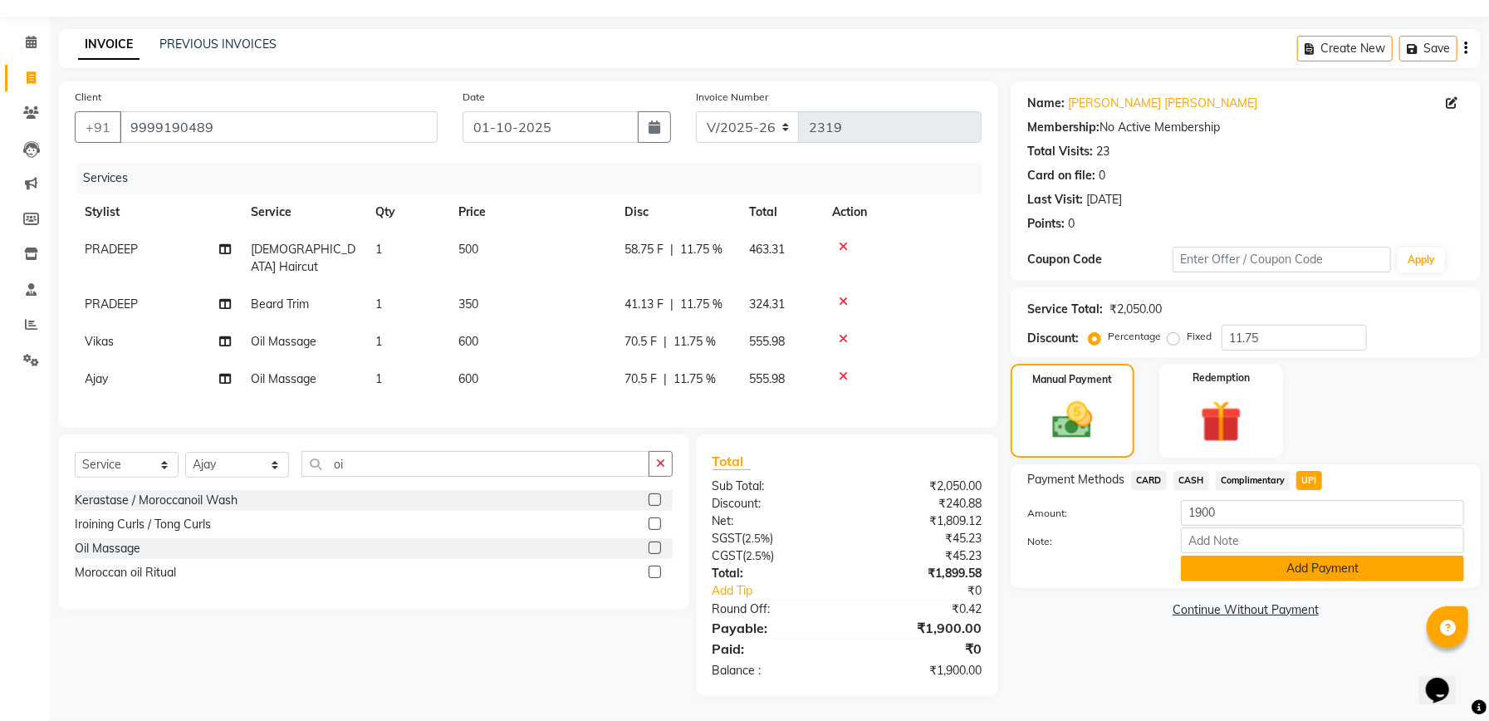
click at [1335, 573] on button "Add Payment" at bounding box center [1322, 569] width 283 height 26
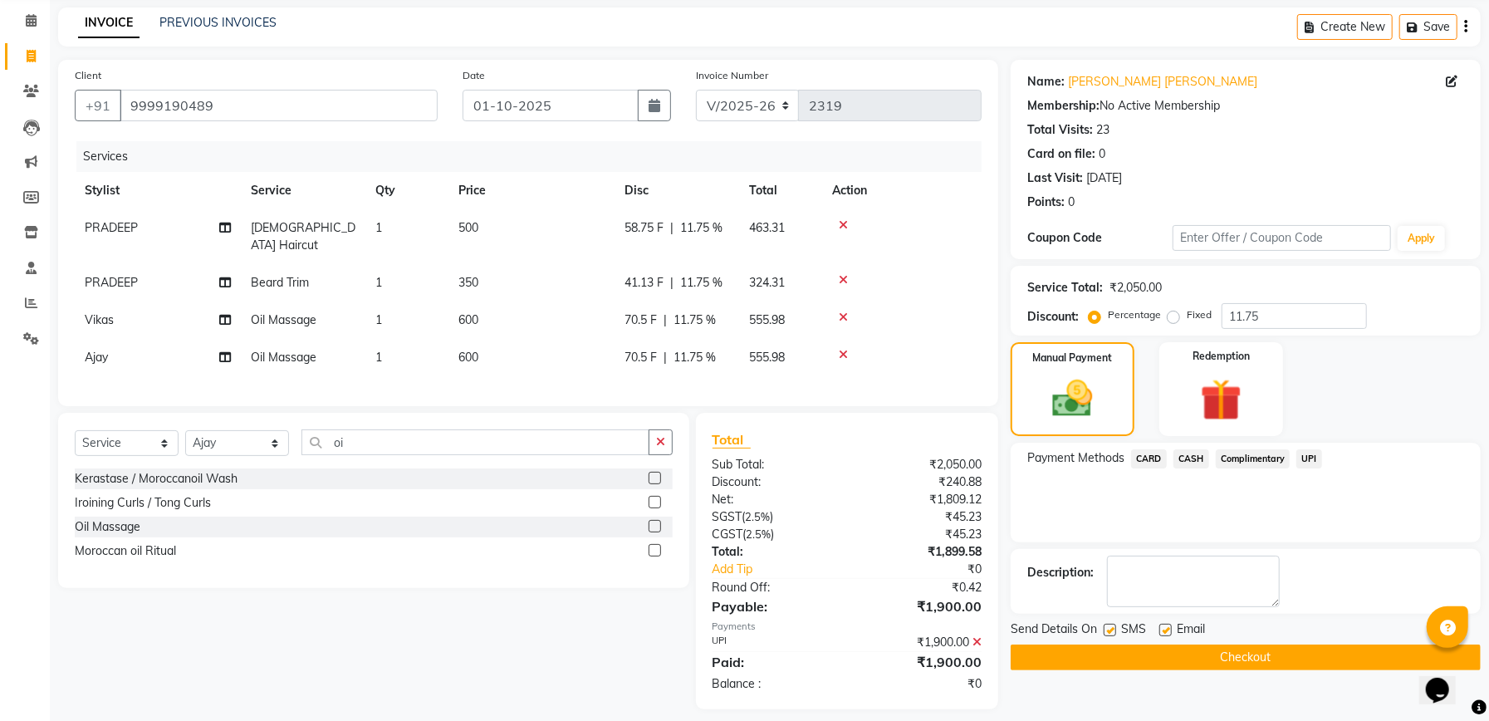
scroll to position [77, 0]
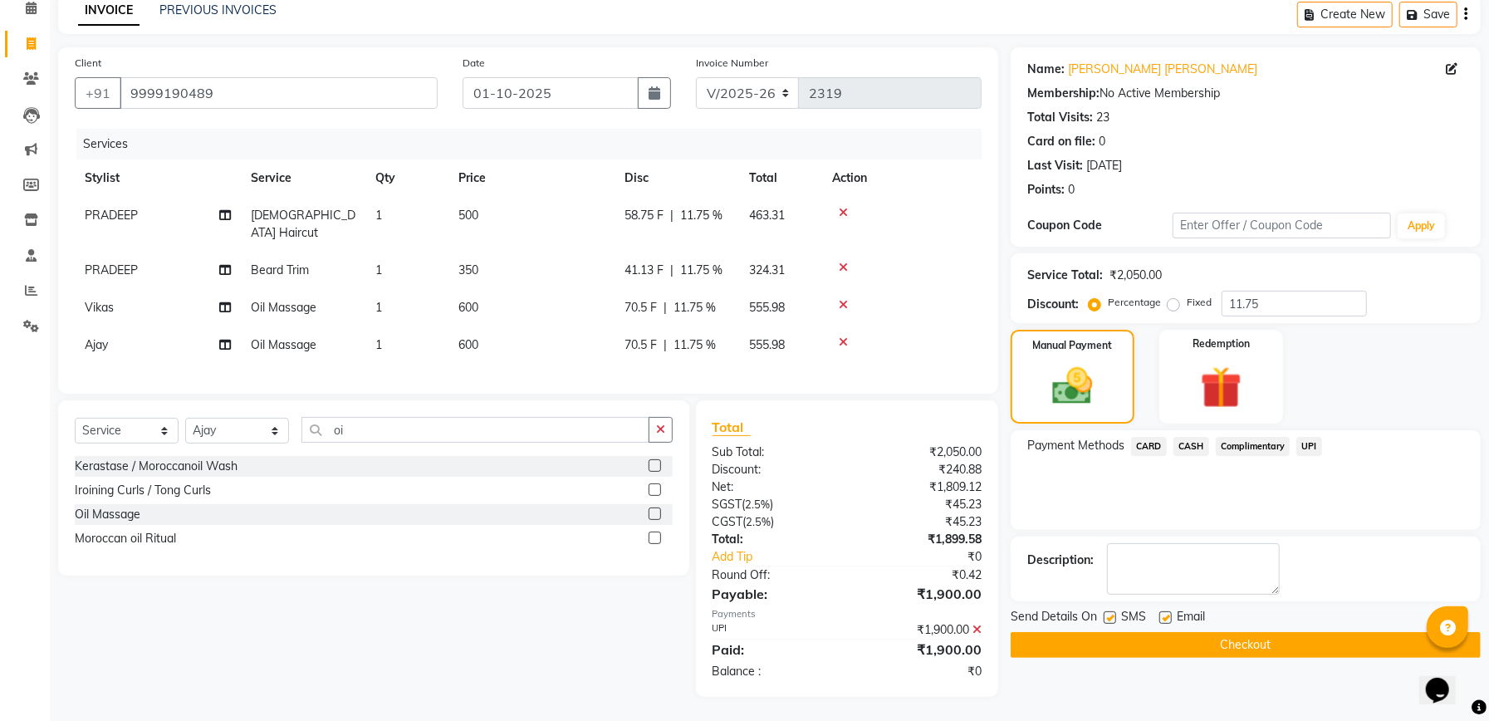
click at [1110, 619] on label at bounding box center [1110, 617] width 12 height 12
click at [1110, 619] on input "checkbox" at bounding box center [1109, 618] width 11 height 11
checkbox input "false"
click at [1184, 646] on button "Checkout" at bounding box center [1246, 645] width 470 height 26
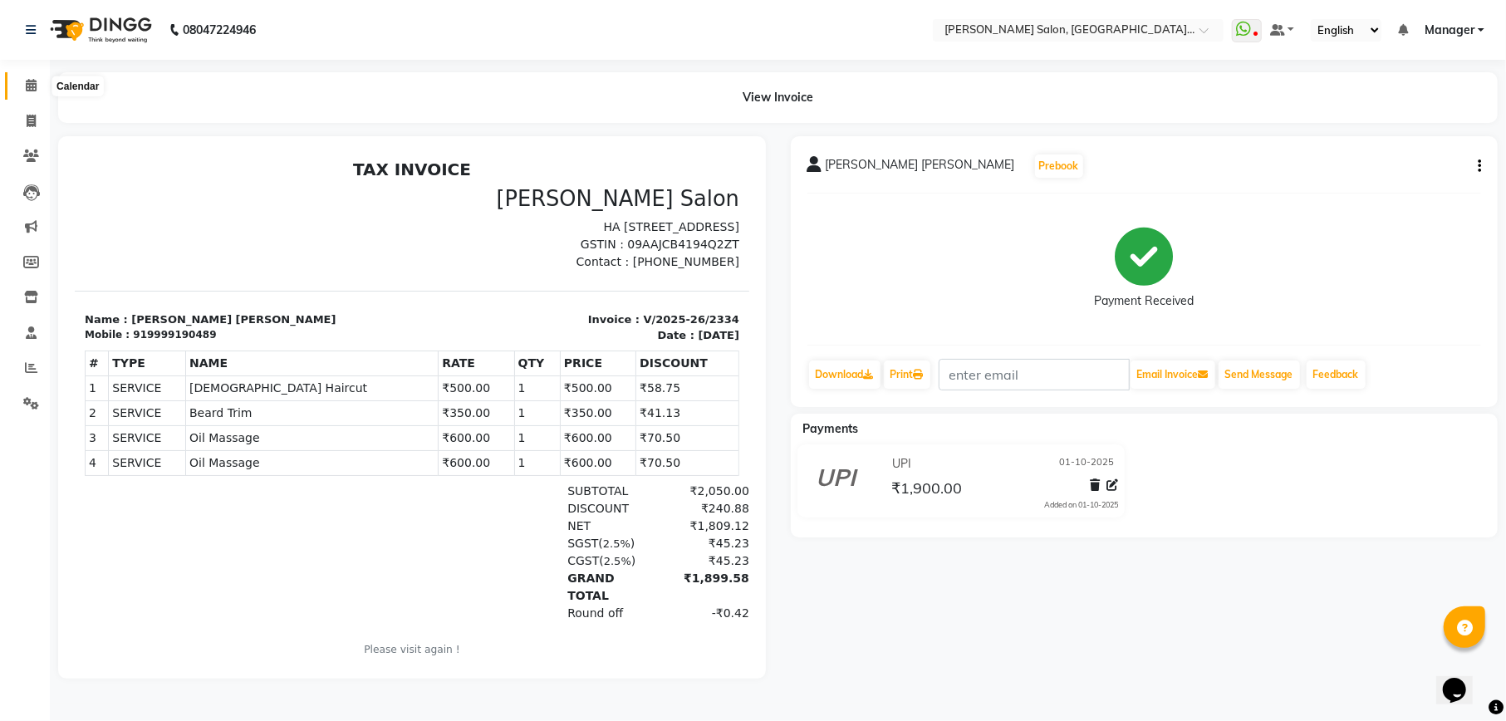
click at [22, 83] on span at bounding box center [31, 85] width 29 height 19
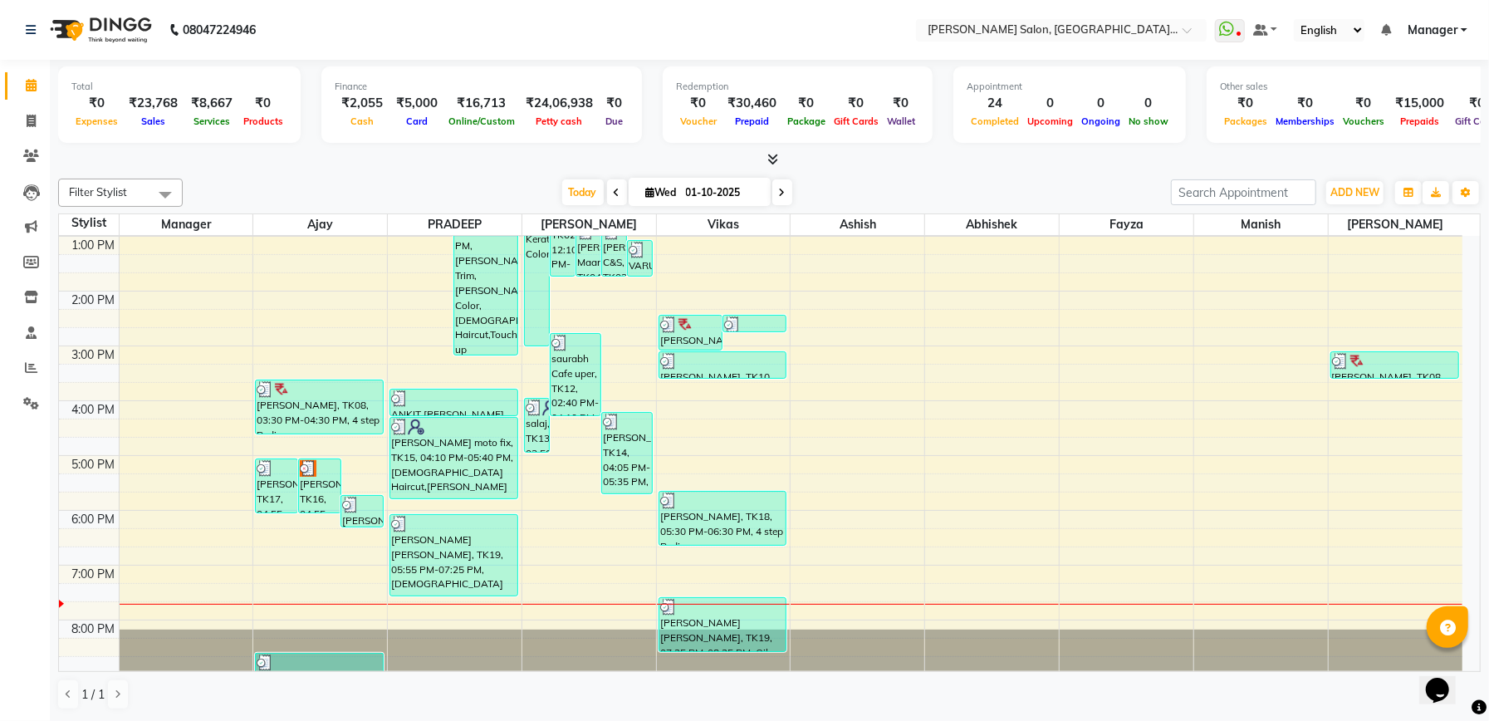
scroll to position [287, 0]
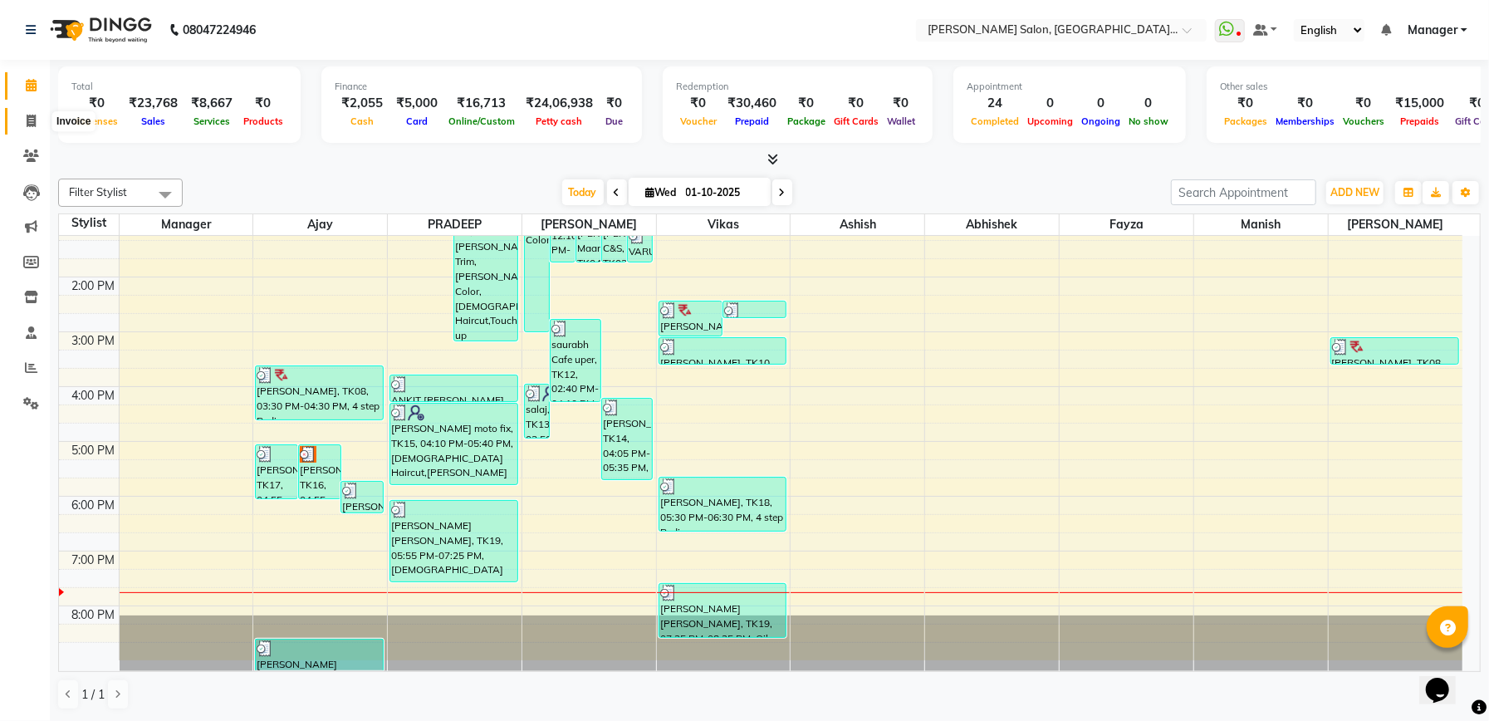
click at [30, 120] on icon at bounding box center [31, 121] width 9 height 12
select select "service"
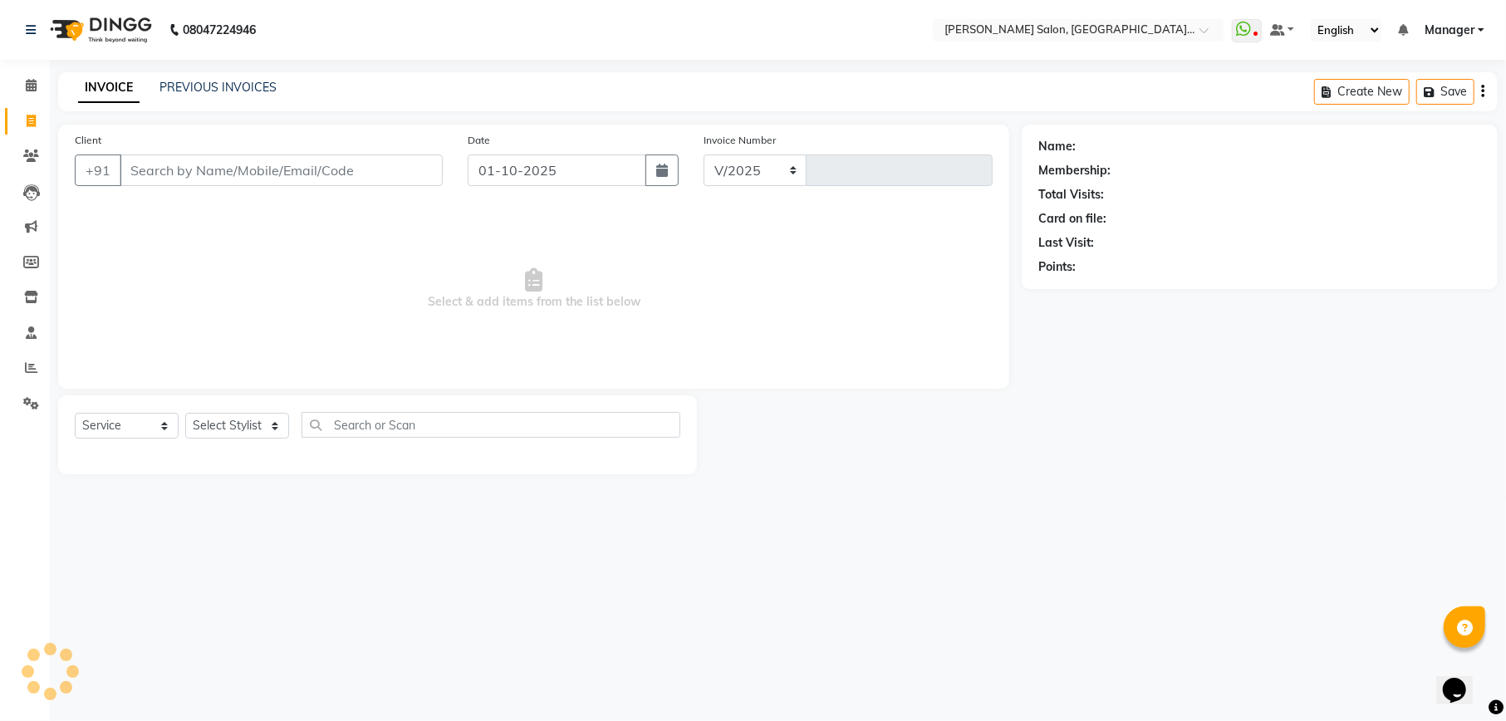
select select "6961"
type input "2335"
click at [256, 83] on link "PREVIOUS INVOICES" at bounding box center [217, 87] width 117 height 15
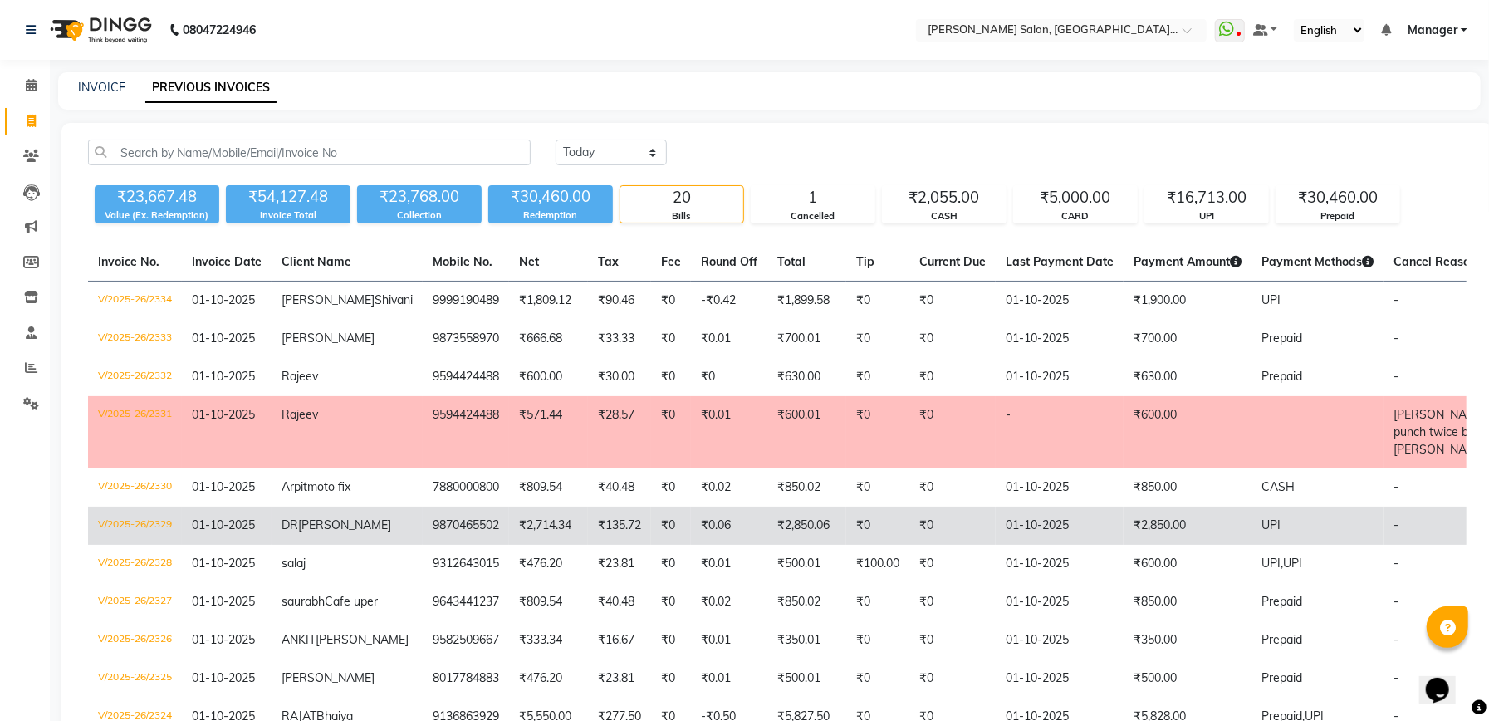
click at [767, 512] on td "₹2,850.06" at bounding box center [806, 526] width 79 height 38
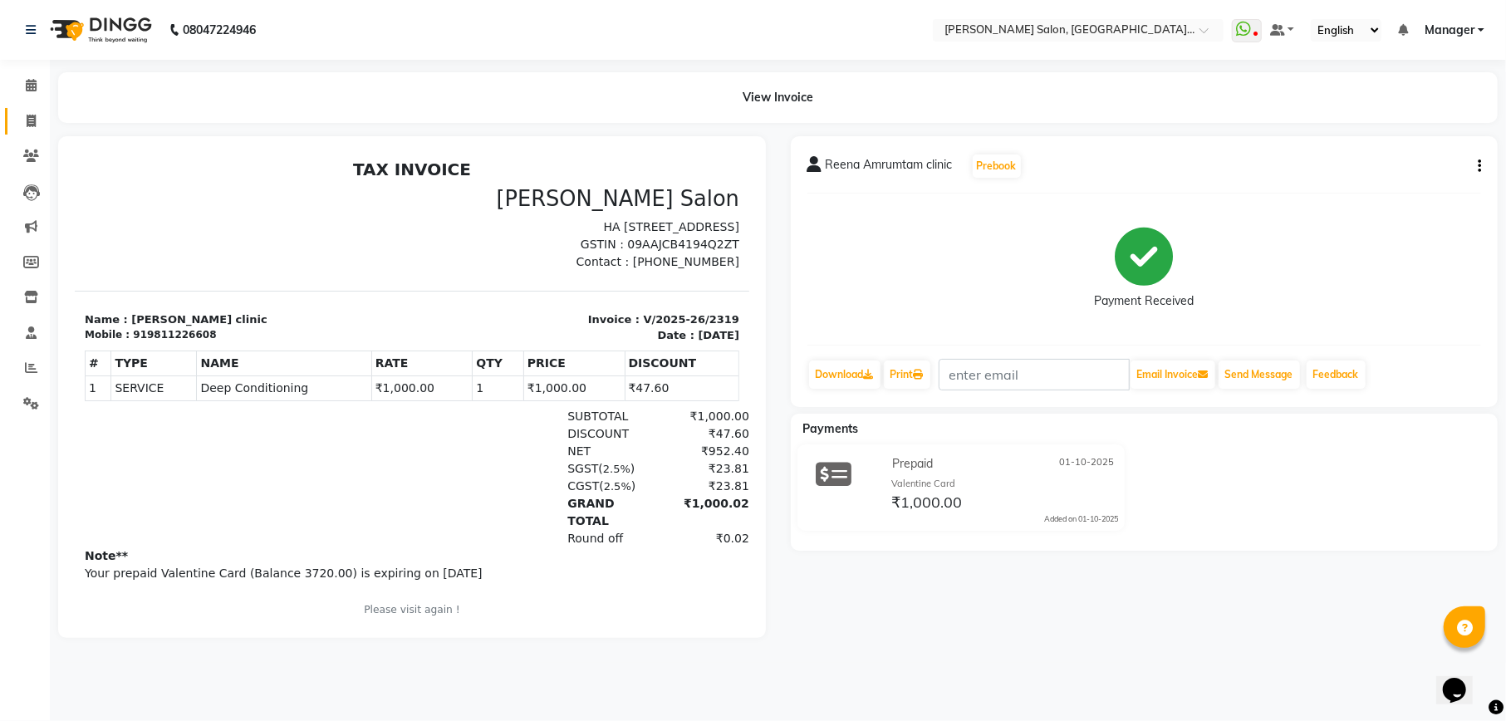
click at [28, 113] on span at bounding box center [31, 121] width 29 height 19
select select "service"
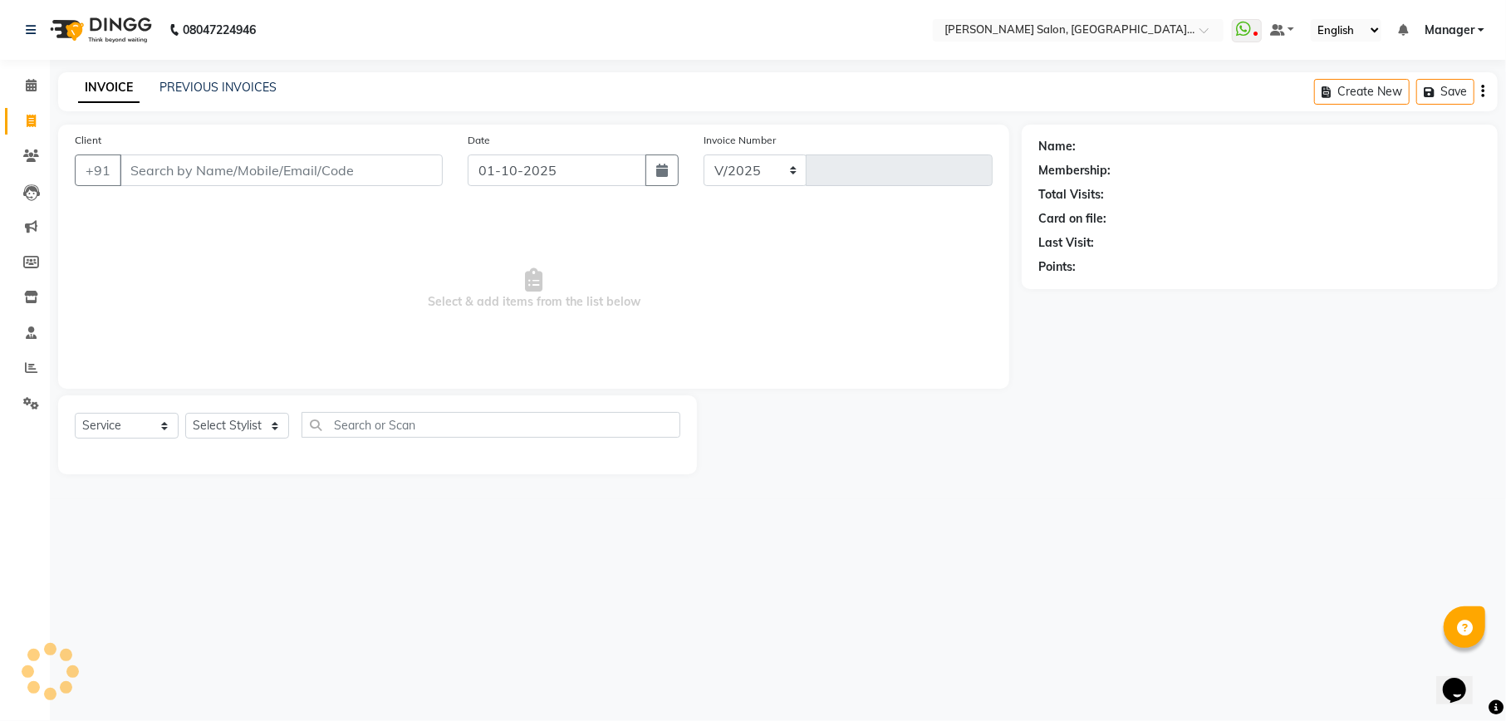
select select "6961"
type input "2335"
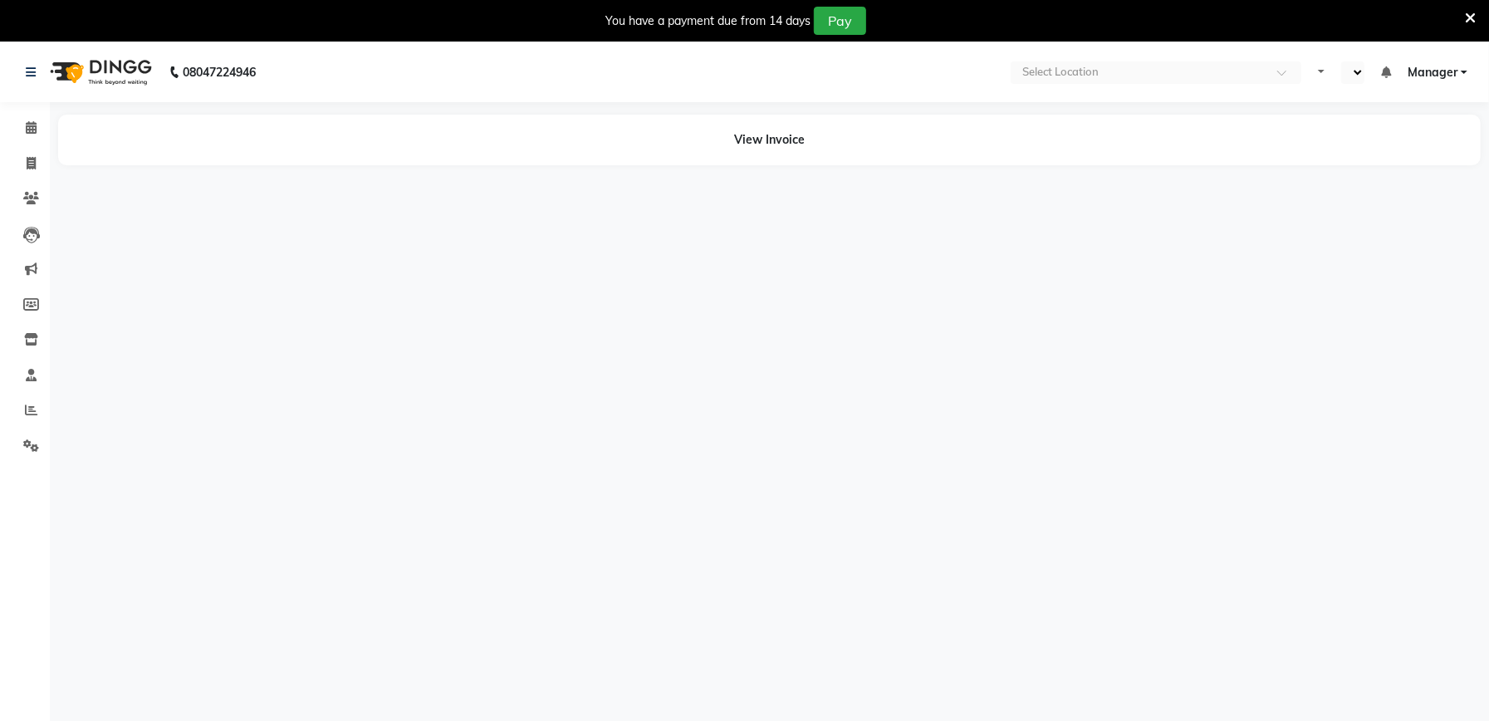
select select "en"
